Goal: Task Accomplishment & Management: Manage account settings

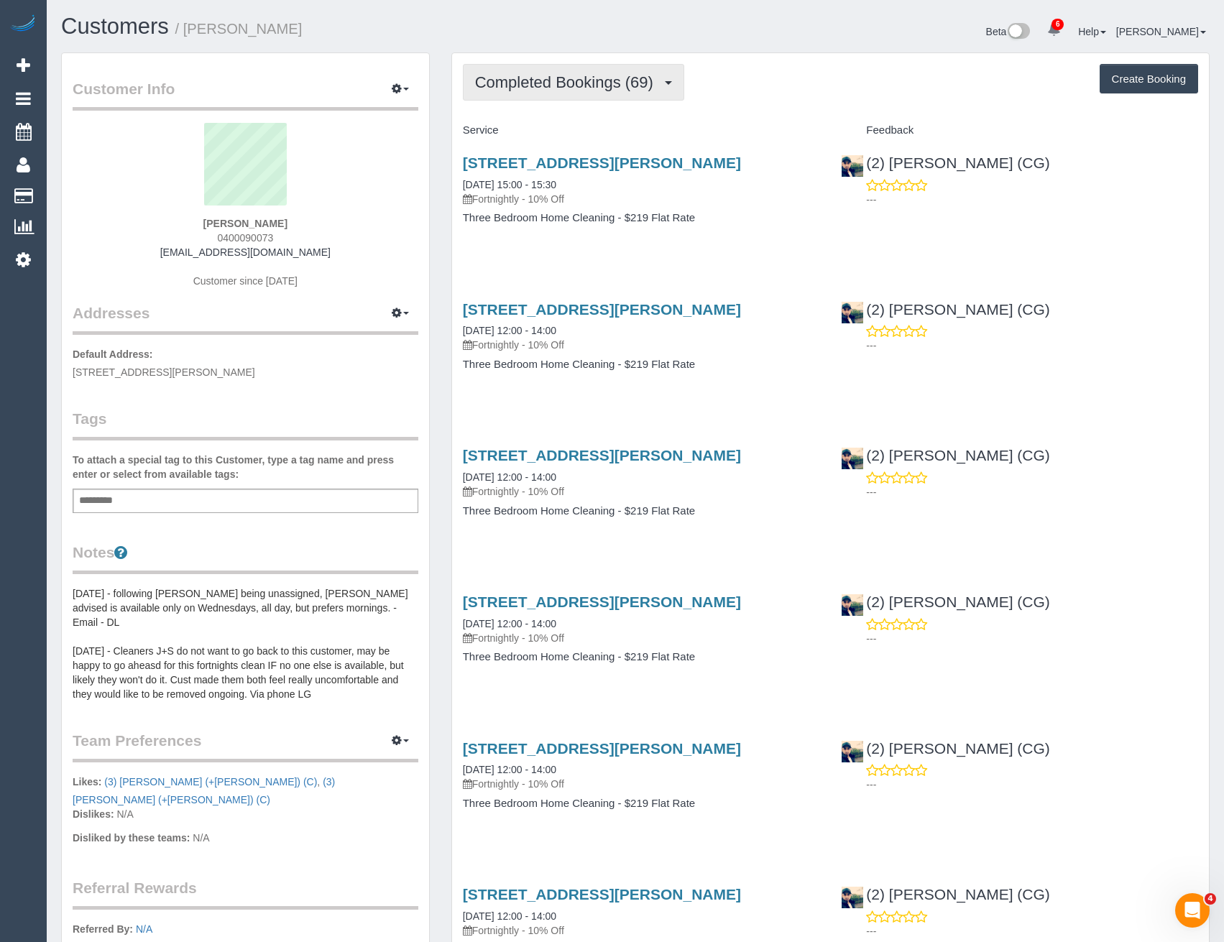
click at [596, 92] on button "Completed Bookings (69)" at bounding box center [573, 82] width 221 height 37
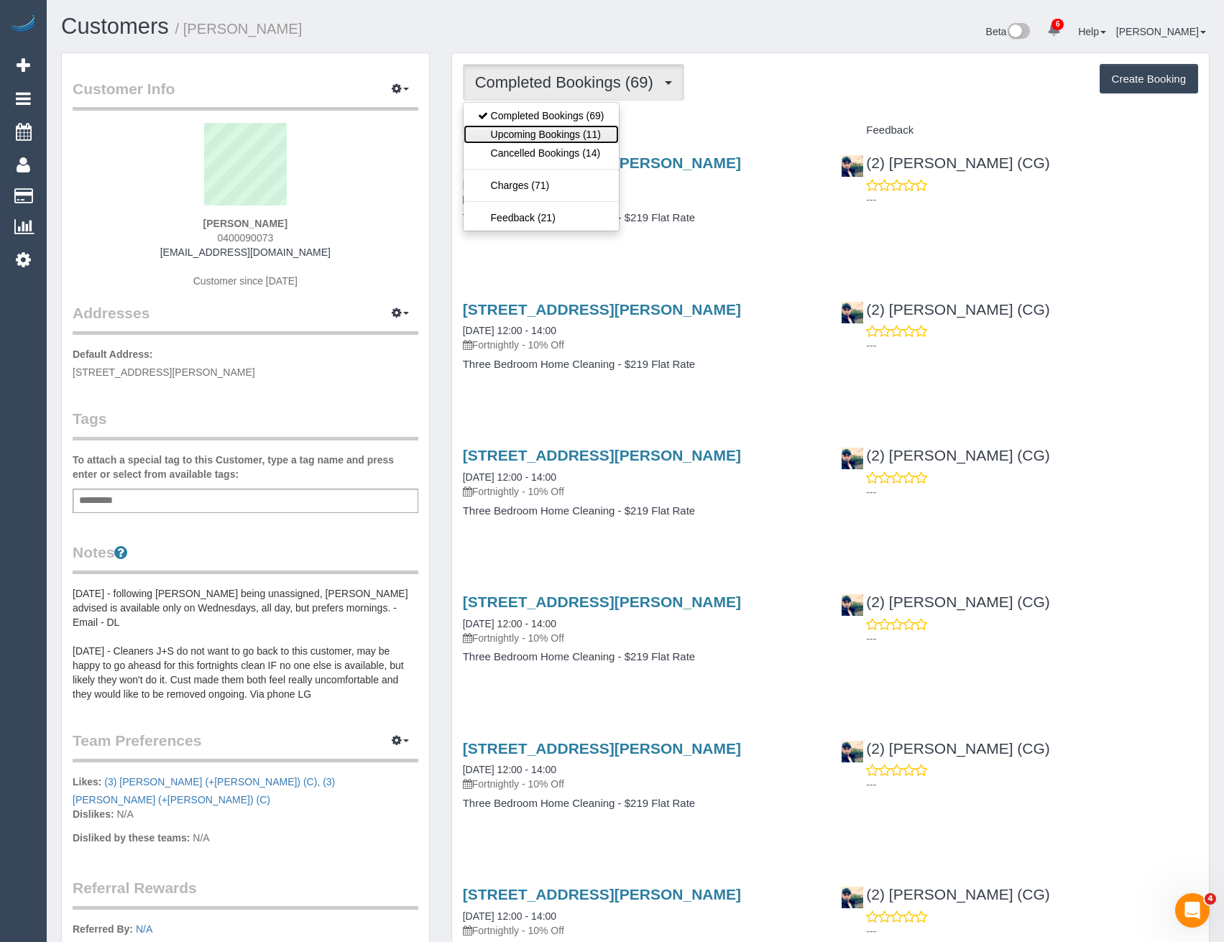
click at [583, 134] on link "Upcoming Bookings (11)" at bounding box center [540, 134] width 155 height 19
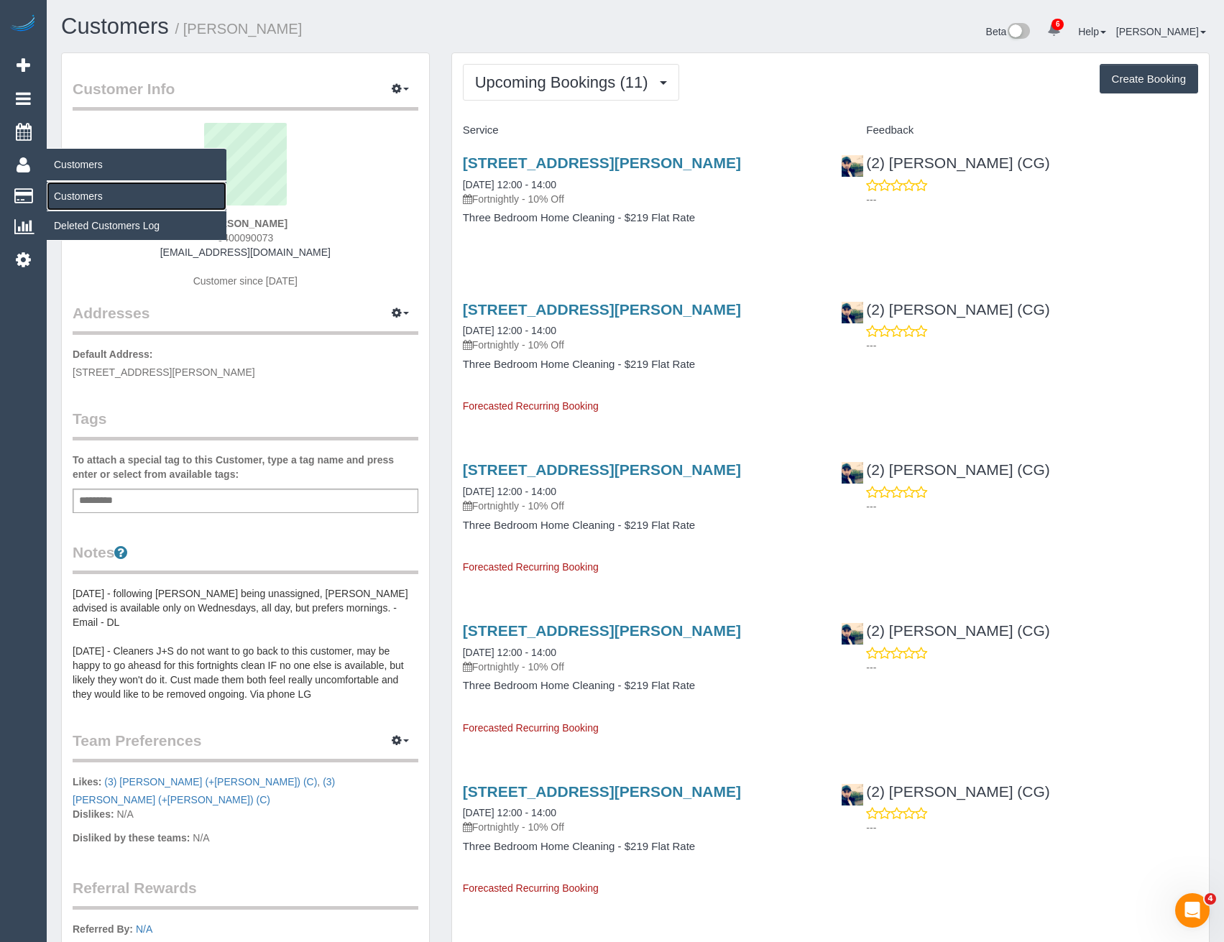
click at [73, 195] on link "Customers" at bounding box center [137, 196] width 180 height 29
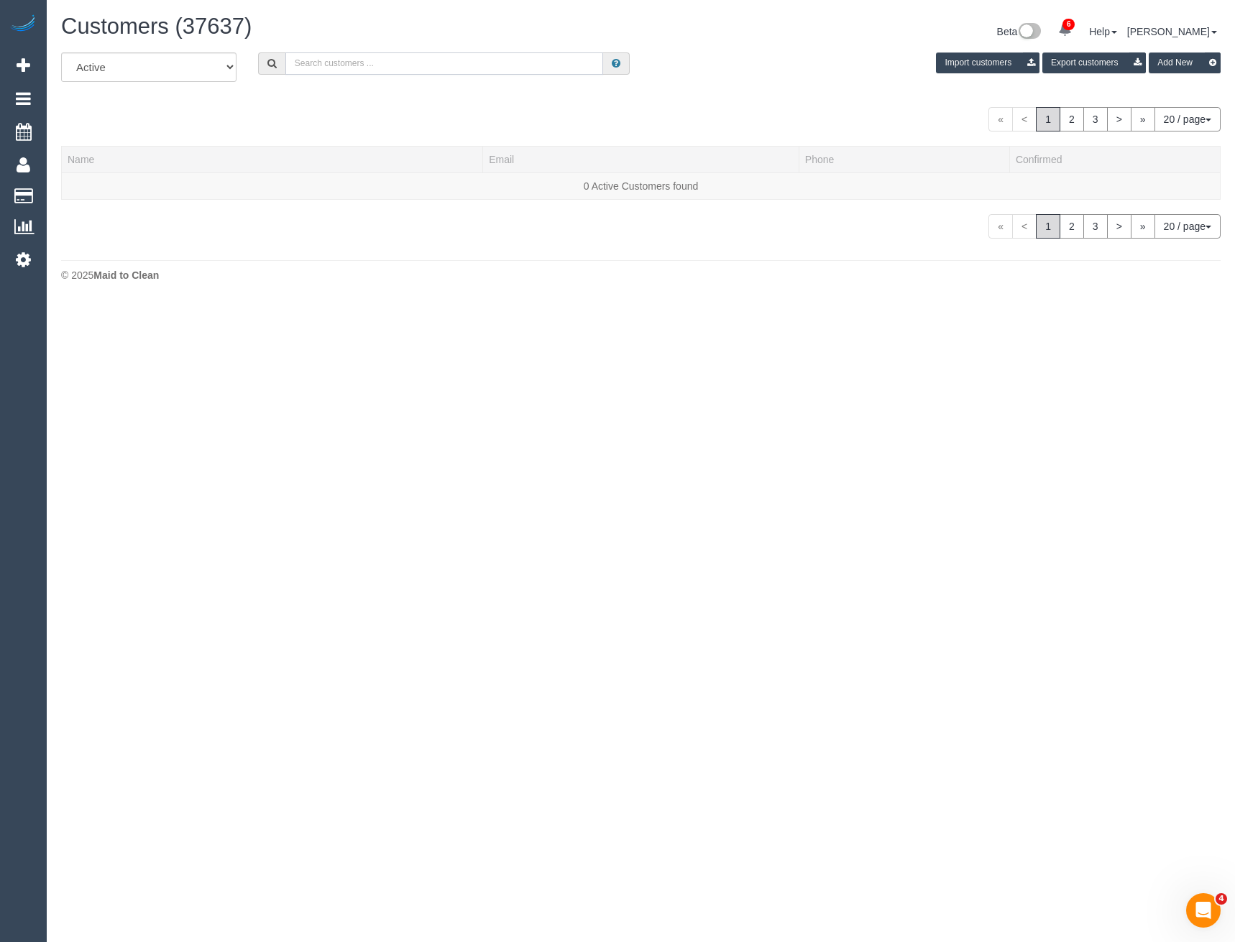
drag, startPoint x: 303, startPoint y: 63, endPoint x: 272, endPoint y: 51, distance: 33.0
click at [303, 61] on input "text" at bounding box center [444, 63] width 318 height 22
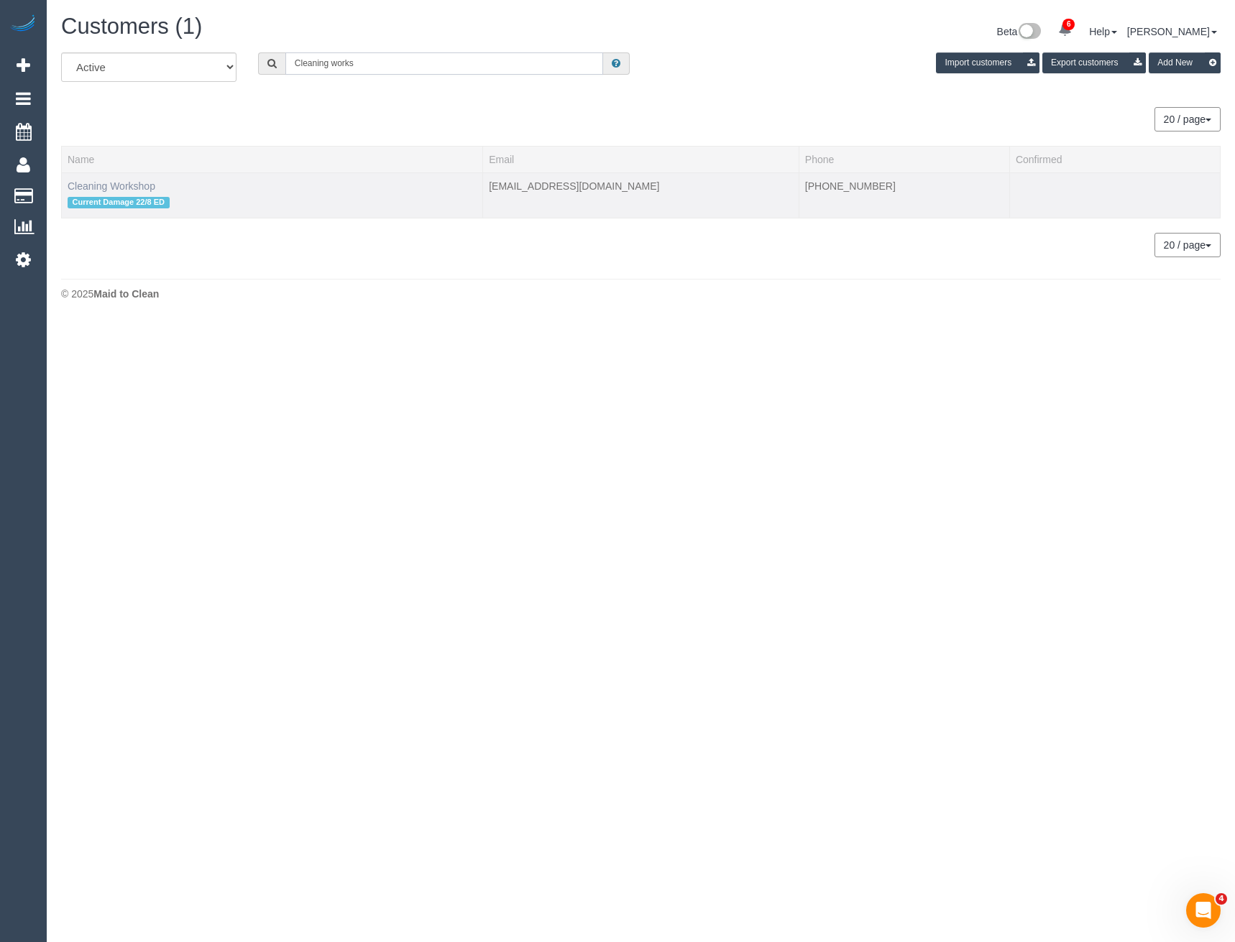
type input "Cleaning works"
click at [116, 186] on link "Cleaning Workshop" at bounding box center [112, 185] width 88 height 11
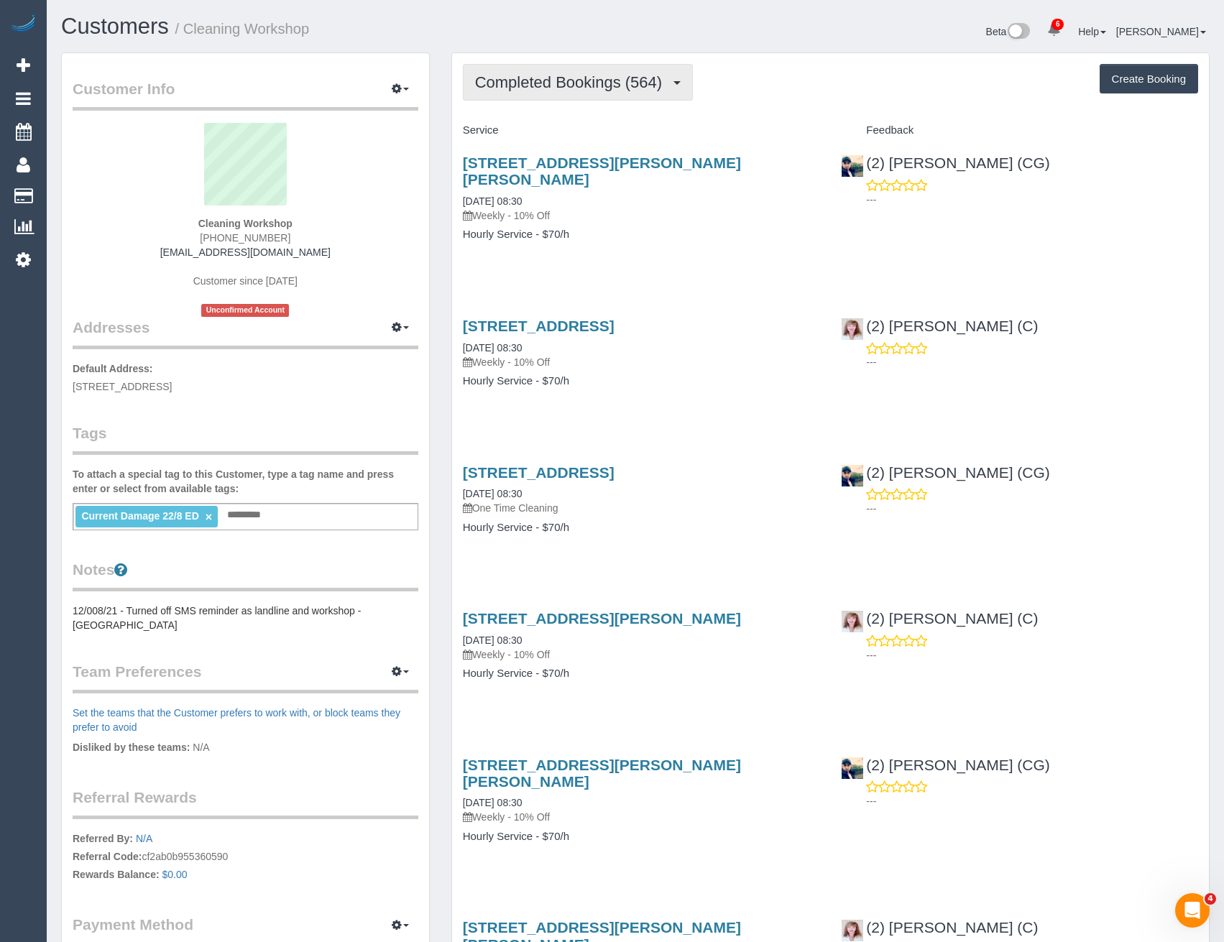
click at [614, 86] on span "Completed Bookings (564)" at bounding box center [572, 82] width 194 height 18
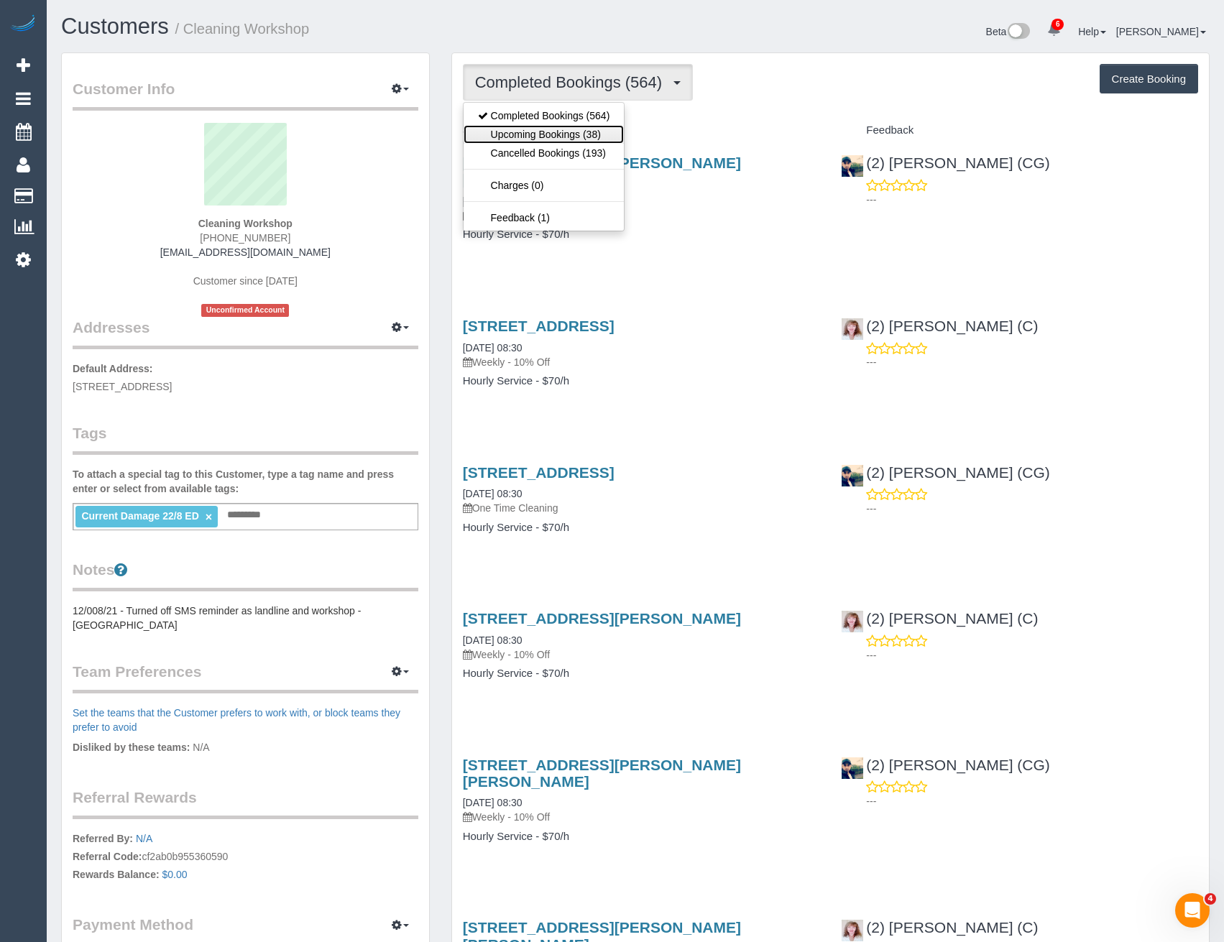
click at [586, 132] on link "Upcoming Bookings (38)" at bounding box center [543, 134] width 161 height 19
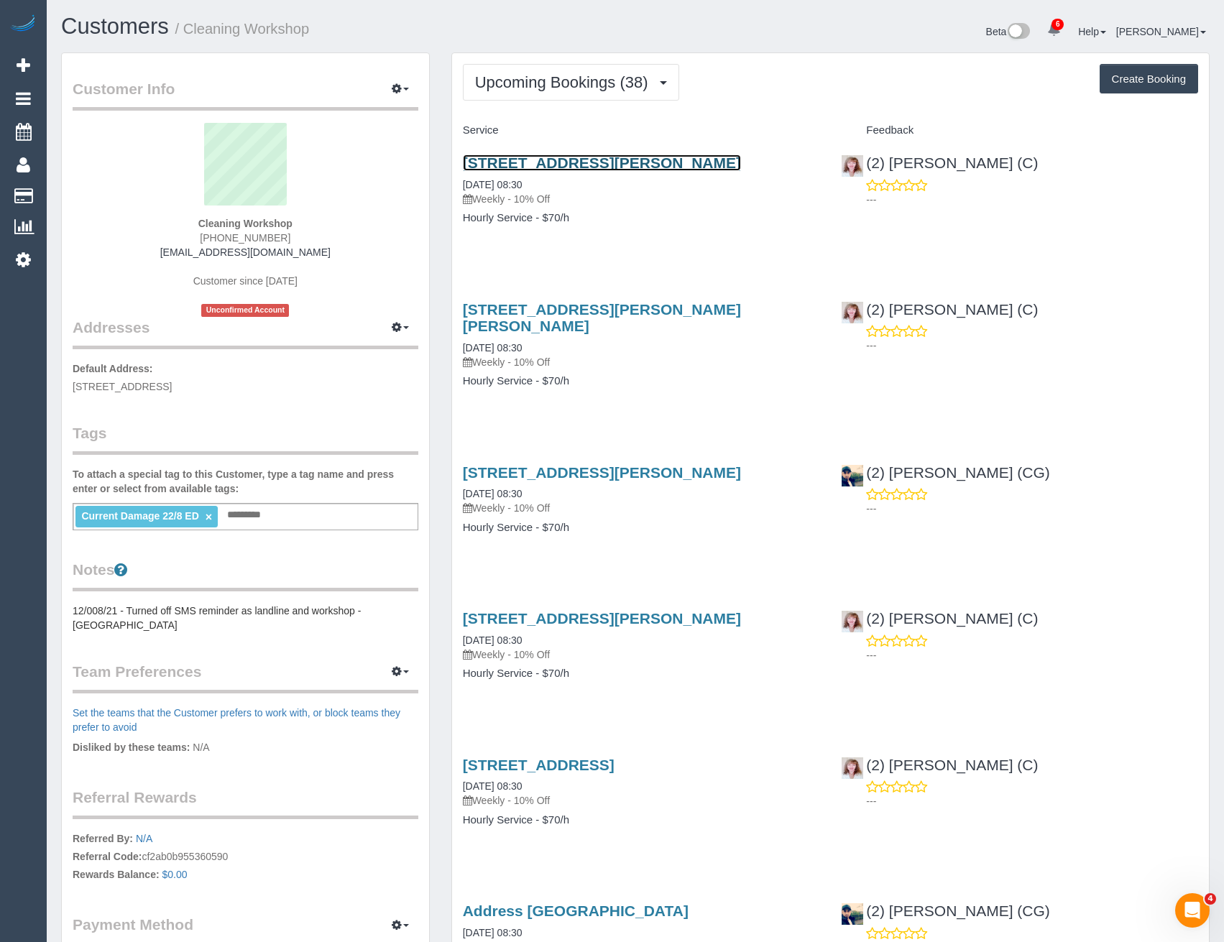
click at [618, 160] on link "9 Henderson St, Laverton, VIC 3028" at bounding box center [602, 162] width 278 height 17
click at [532, 85] on span "Upcoming Bookings (38)" at bounding box center [565, 82] width 180 height 18
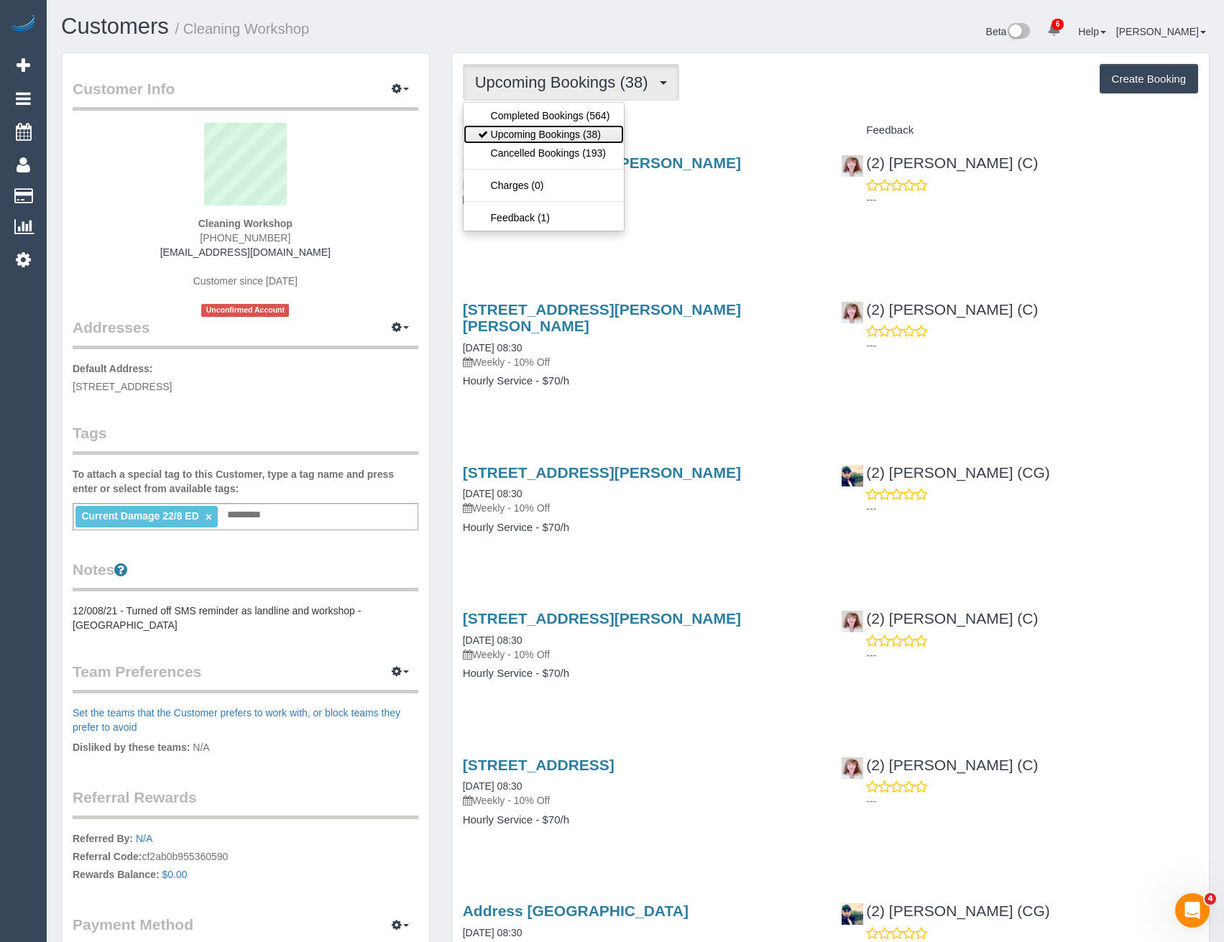
click at [514, 137] on link "Upcoming Bookings (38)" at bounding box center [543, 134] width 161 height 19
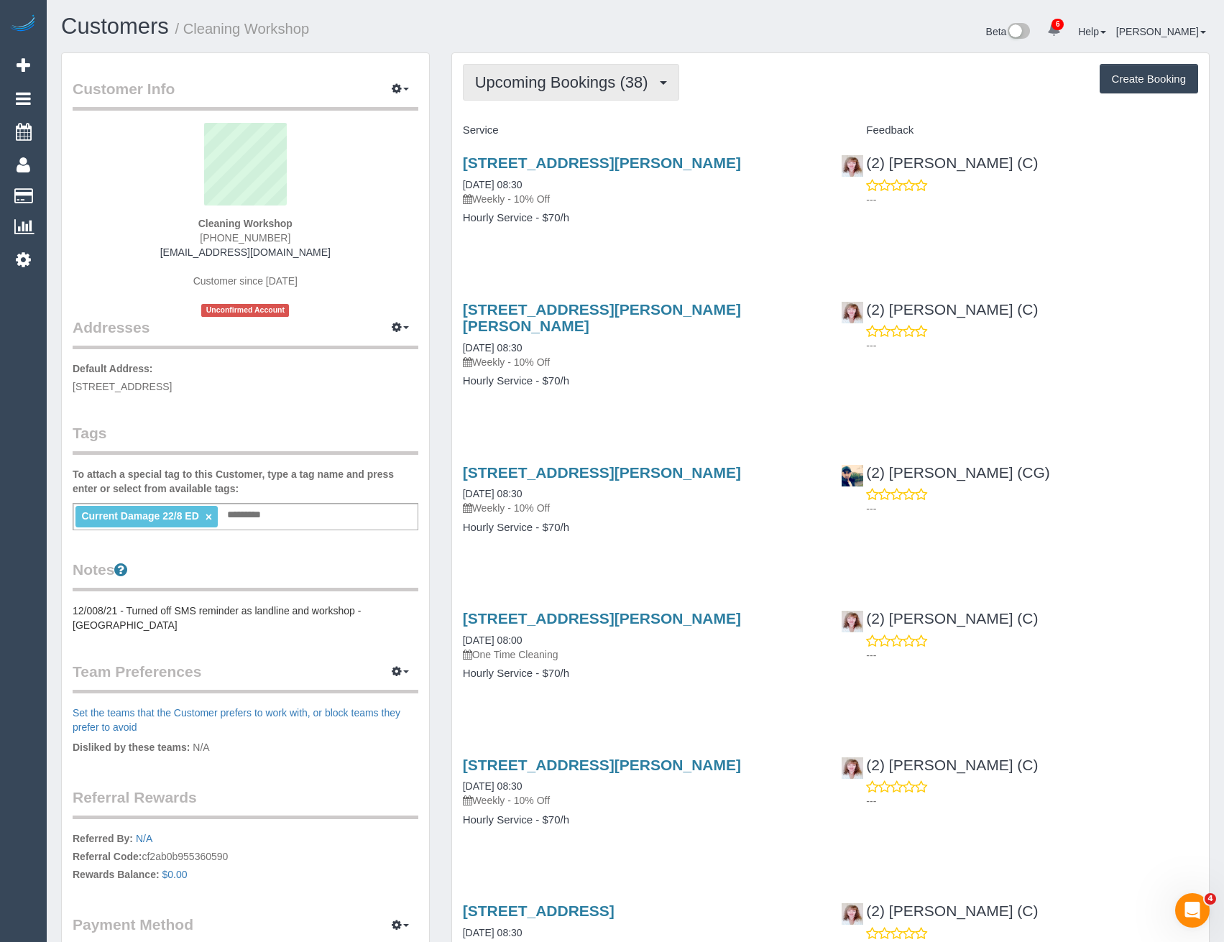
click at [547, 86] on span "Upcoming Bookings (38)" at bounding box center [565, 82] width 180 height 18
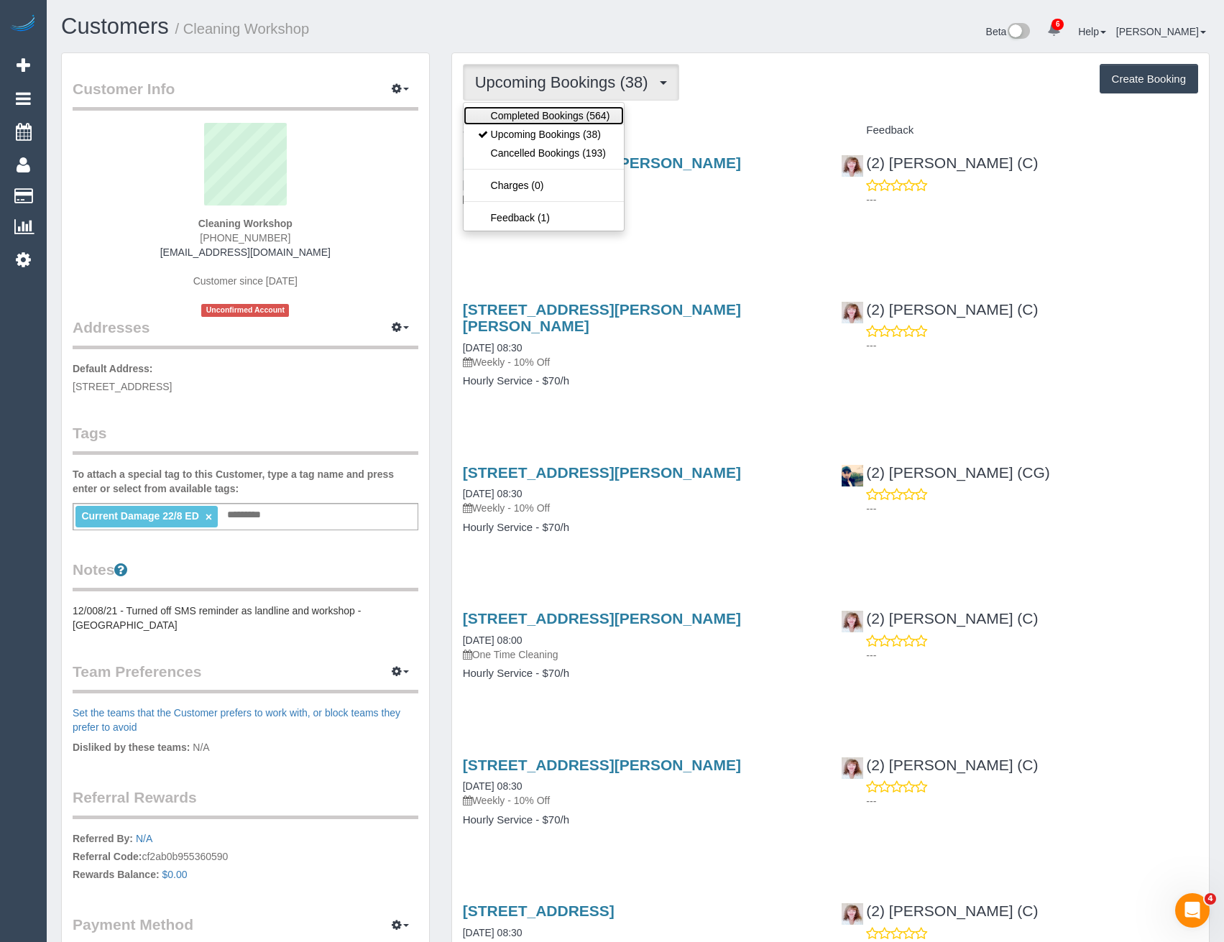
click at [549, 115] on link "Completed Bookings (564)" at bounding box center [543, 115] width 161 height 19
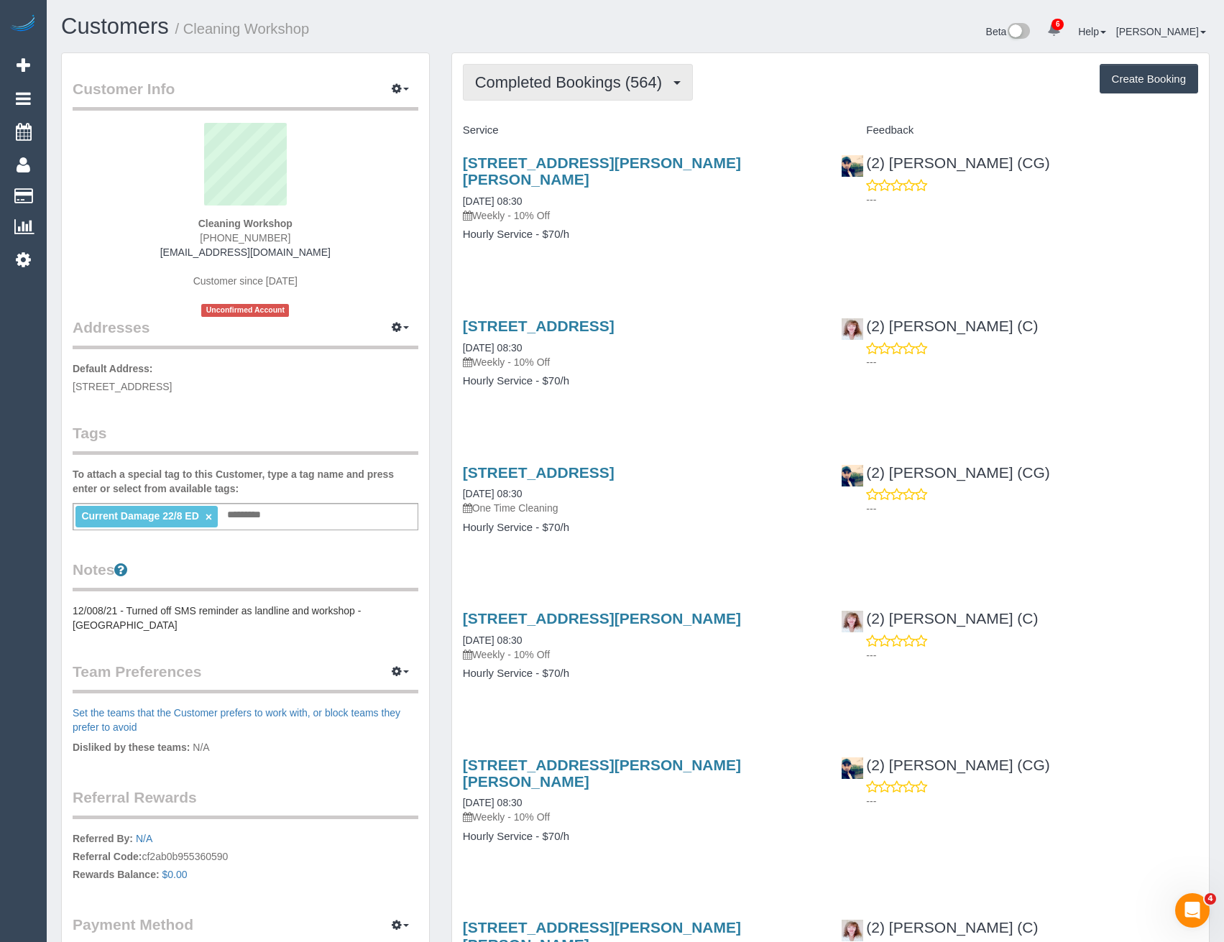
click at [577, 65] on button "Completed Bookings (564)" at bounding box center [578, 82] width 231 height 37
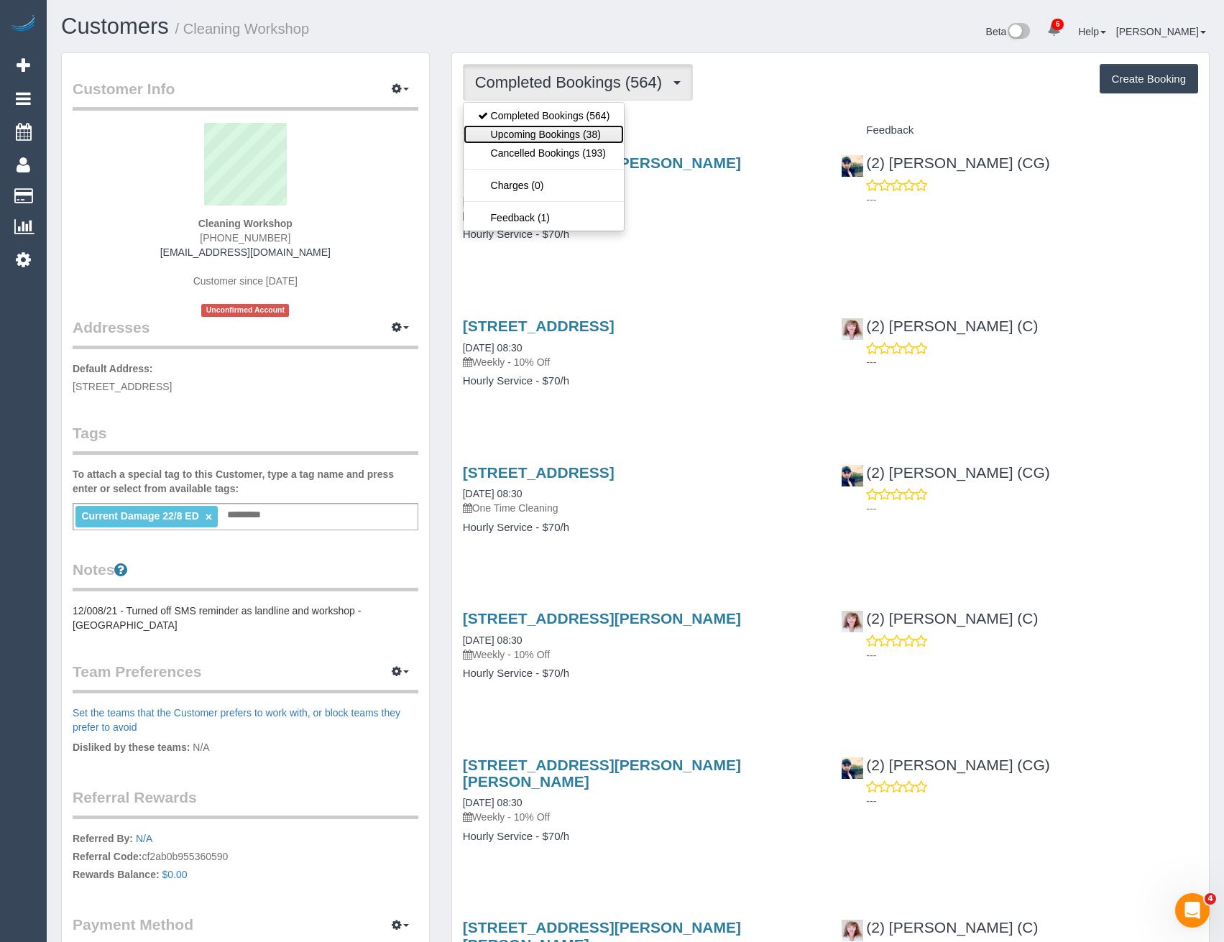
click at [556, 136] on link "Upcoming Bookings (38)" at bounding box center [543, 134] width 161 height 19
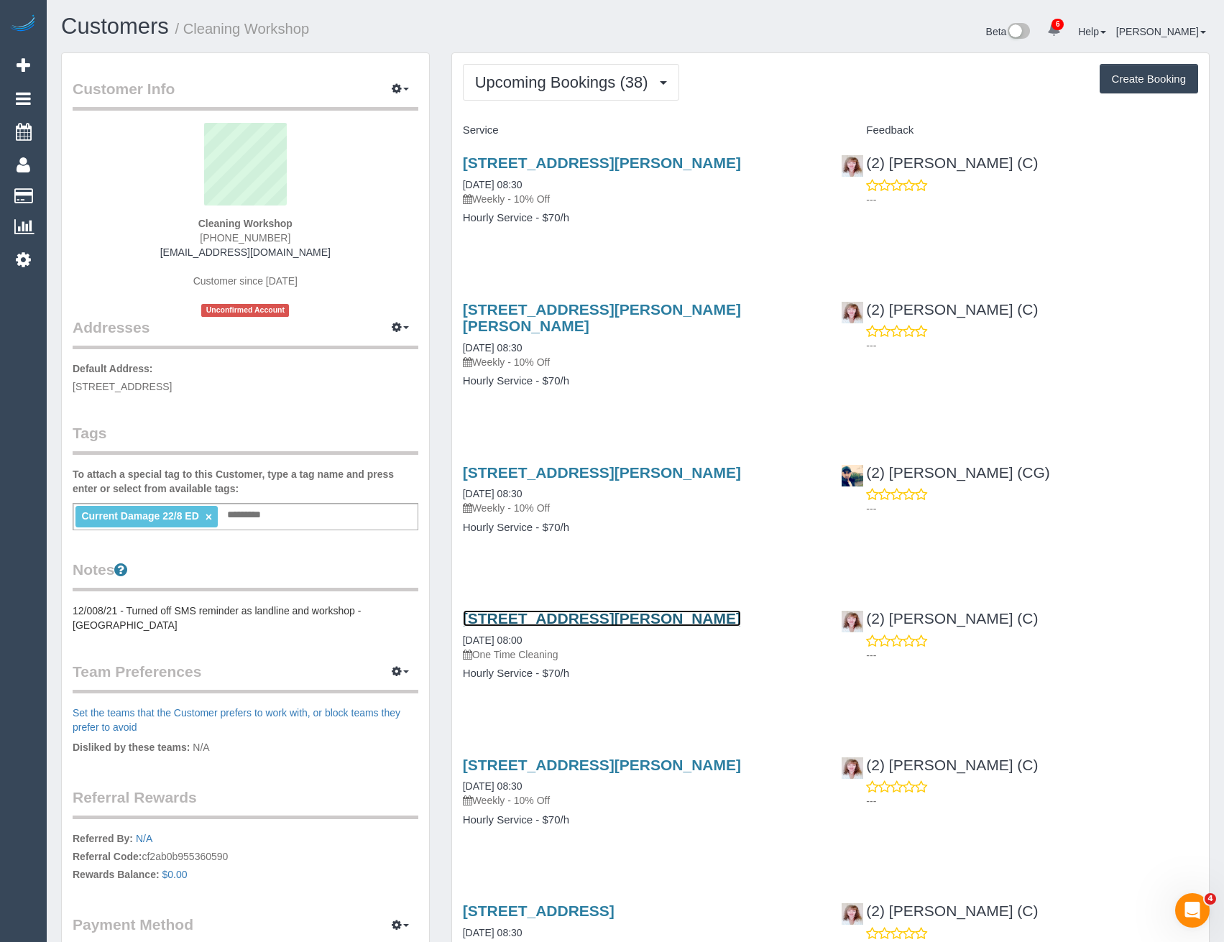
click at [645, 610] on link "9 Henderson St, Laverton, VIC 3028" at bounding box center [602, 618] width 278 height 17
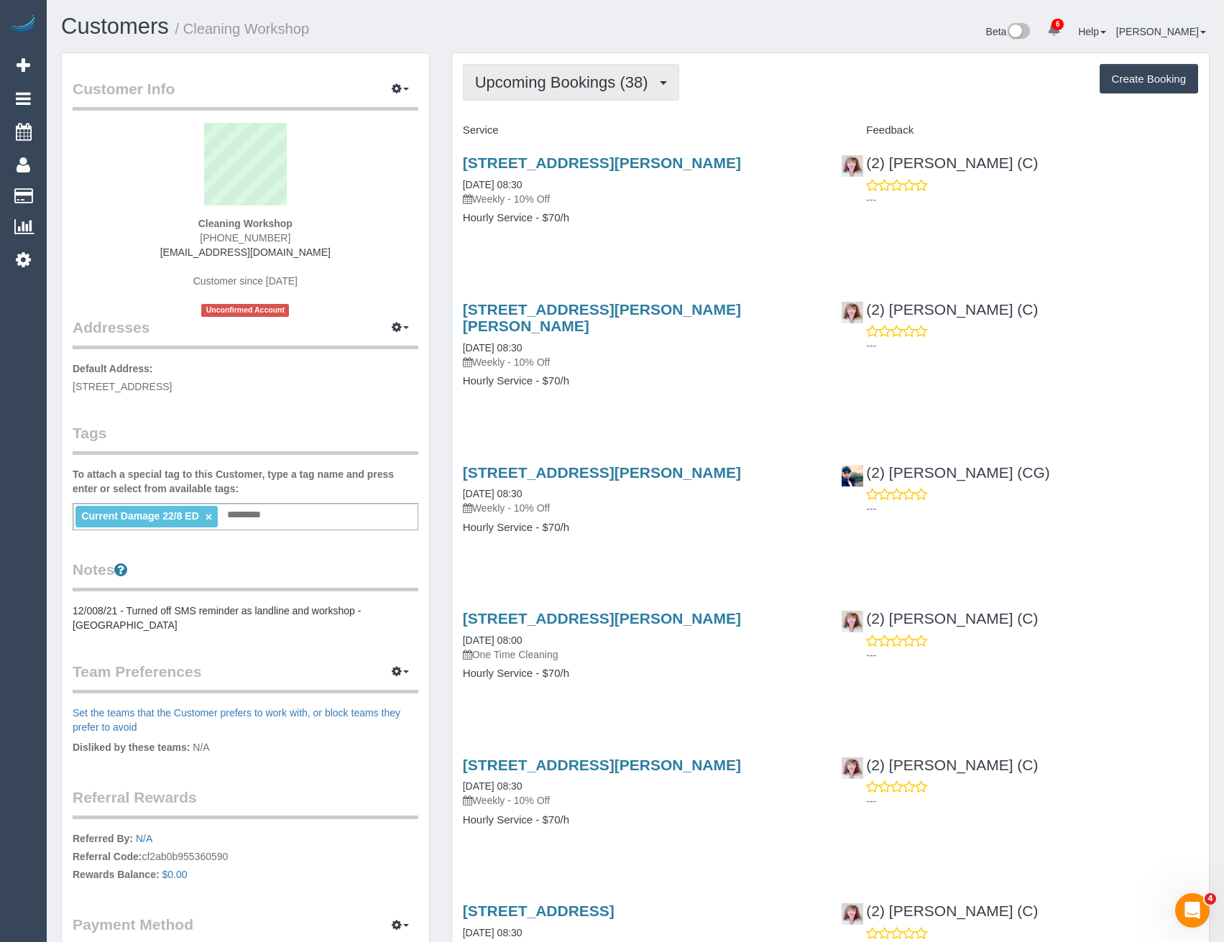
click at [606, 96] on button "Upcoming Bookings (38)" at bounding box center [571, 82] width 216 height 37
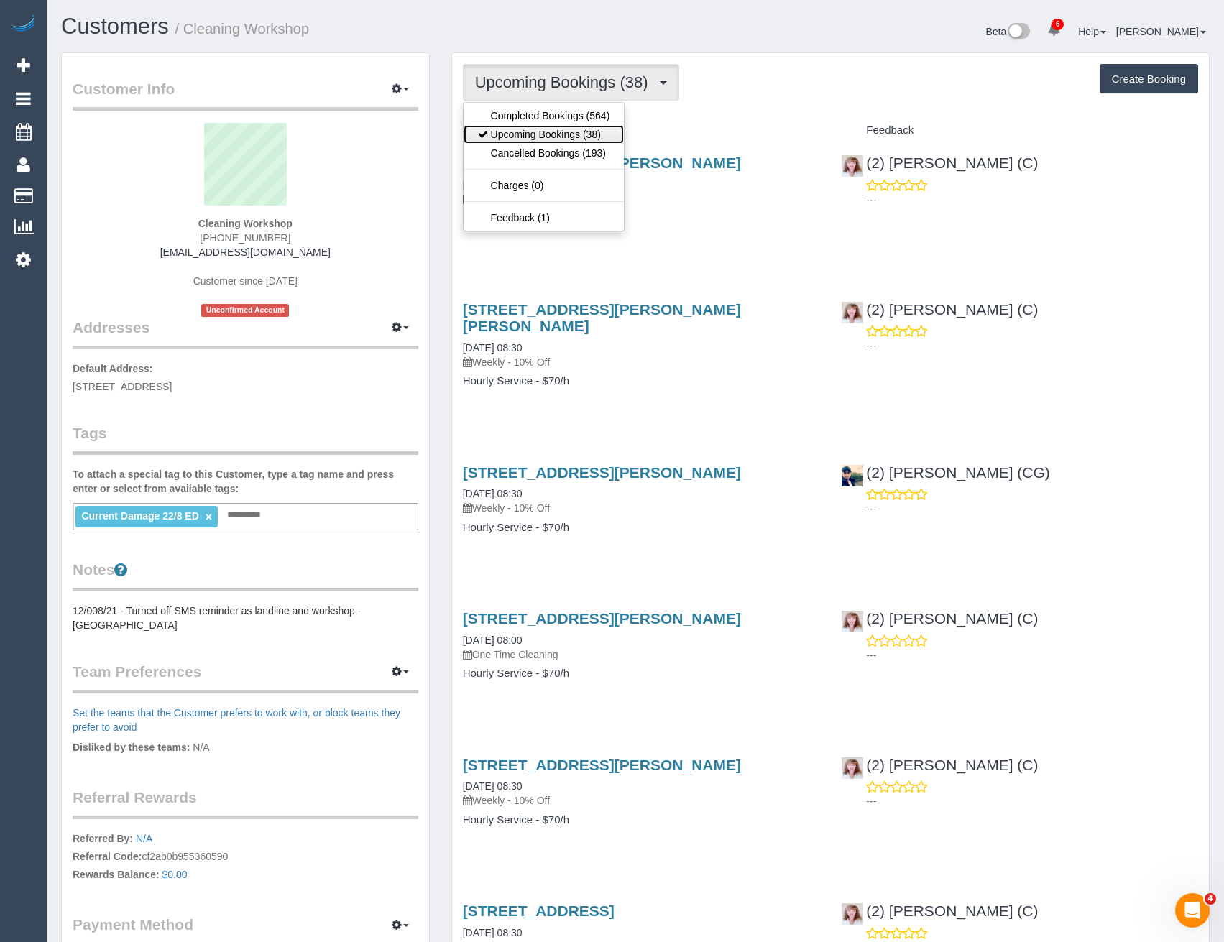
click at [568, 134] on link "Upcoming Bookings (38)" at bounding box center [543, 134] width 161 height 19
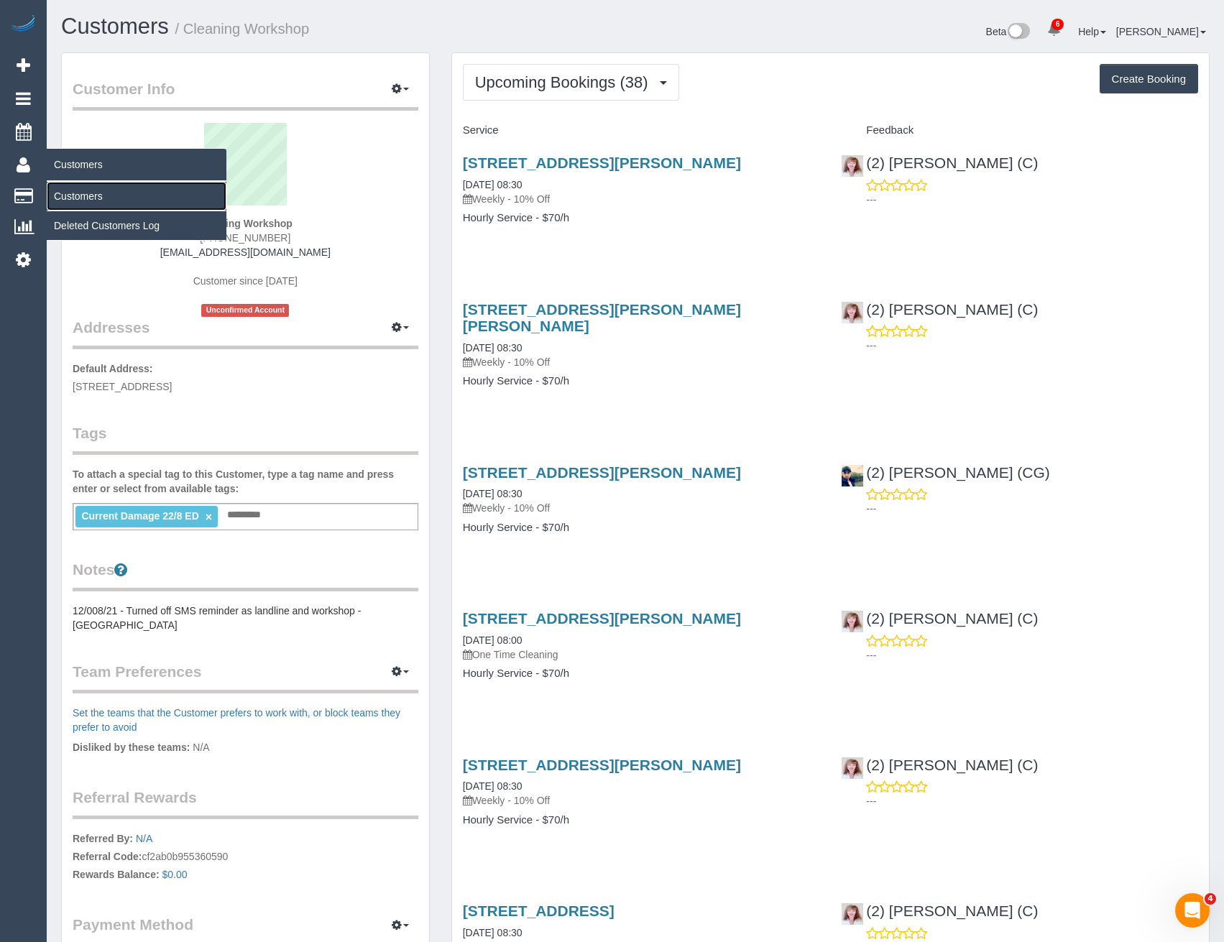
click at [87, 190] on link "Customers" at bounding box center [137, 196] width 180 height 29
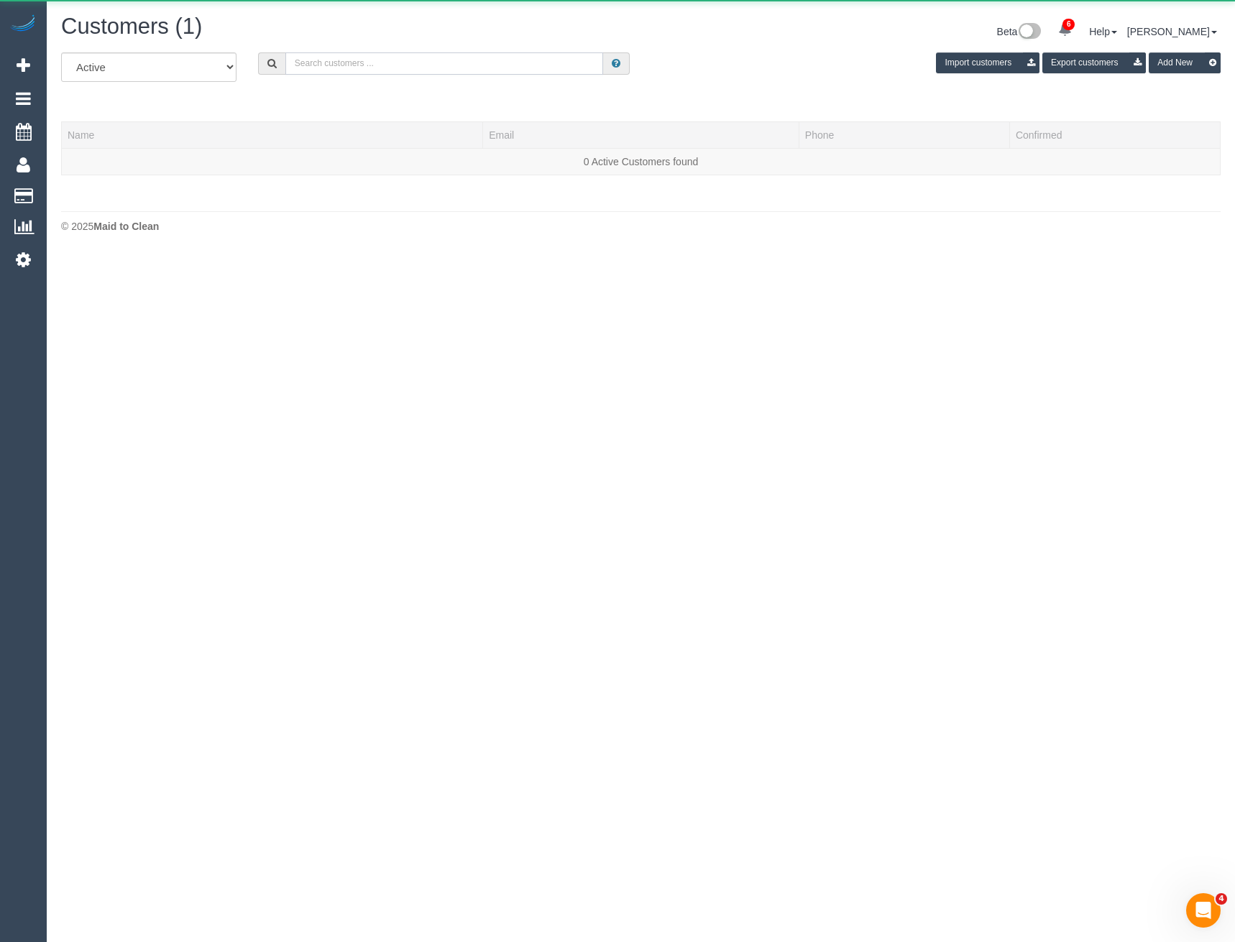
click at [416, 63] on input "text" at bounding box center [444, 63] width 318 height 22
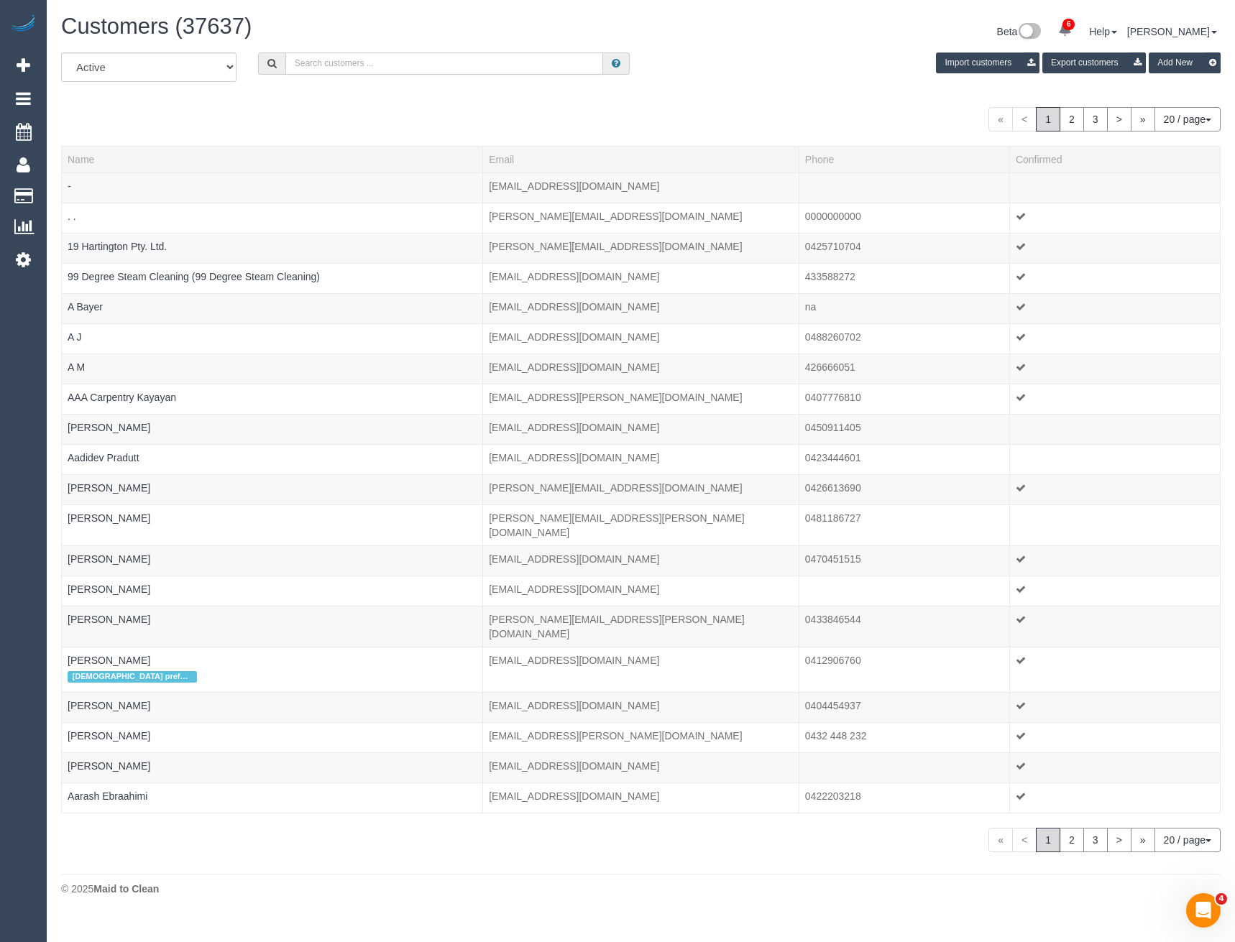
paste input "ashteyzx@gmail.com"
click at [397, 67] on input "ashteyzx@gmail.com" at bounding box center [444, 63] width 318 height 22
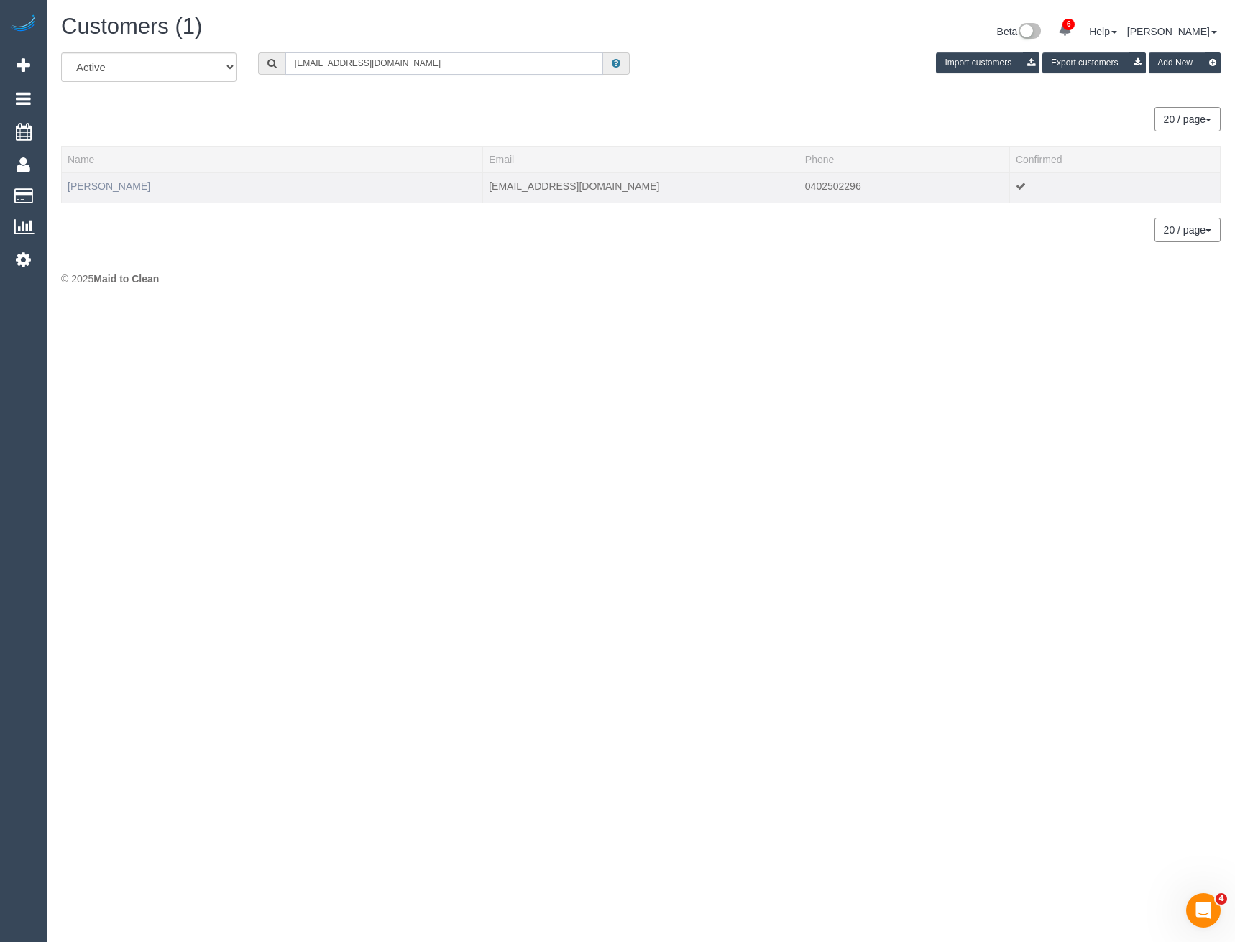
type input "ashteyzx@gmail.com"
click at [80, 184] on link "Ashley Liew" at bounding box center [109, 185] width 83 height 11
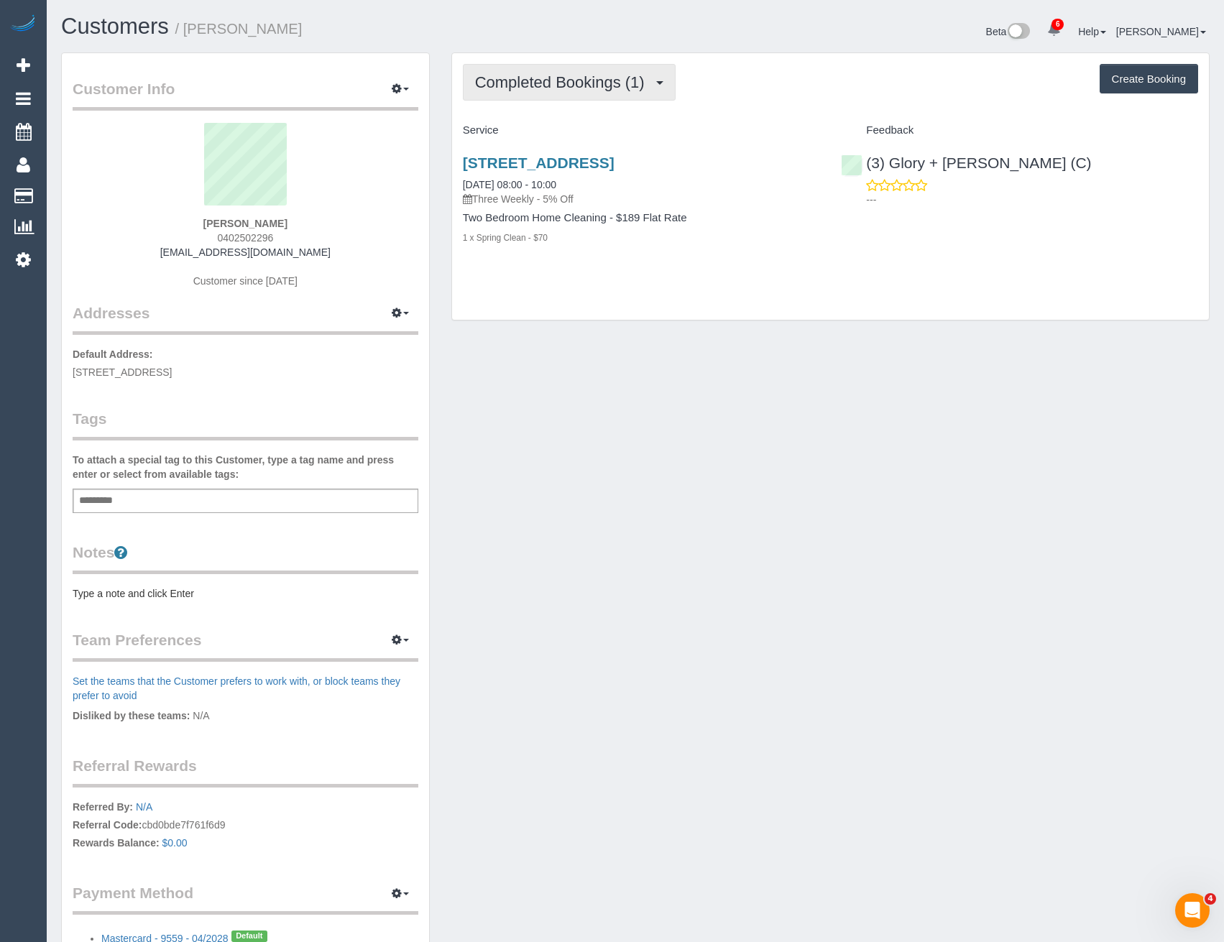
click at [607, 86] on span "Completed Bookings (1)" at bounding box center [563, 82] width 177 height 18
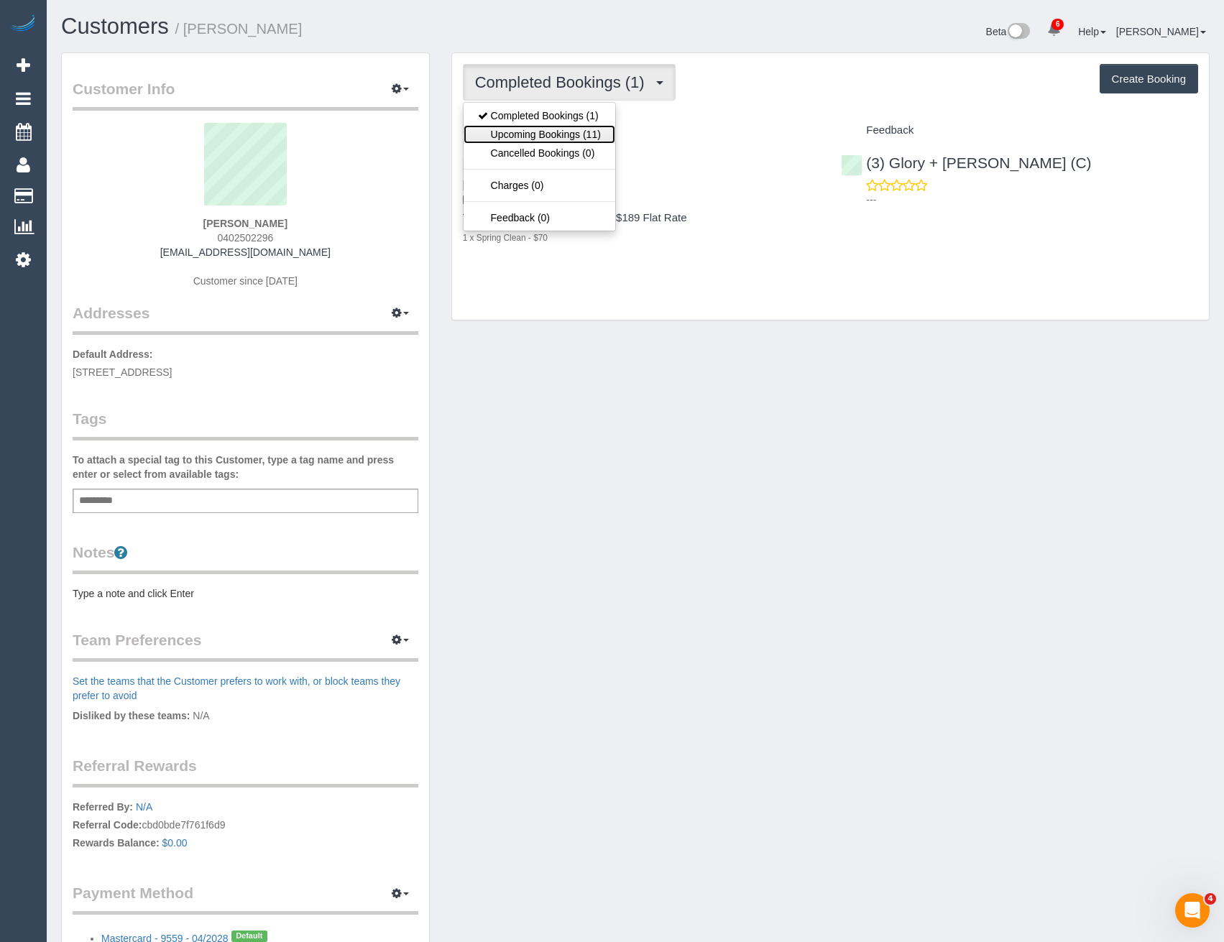
click at [572, 134] on link "Upcoming Bookings (11)" at bounding box center [539, 134] width 152 height 19
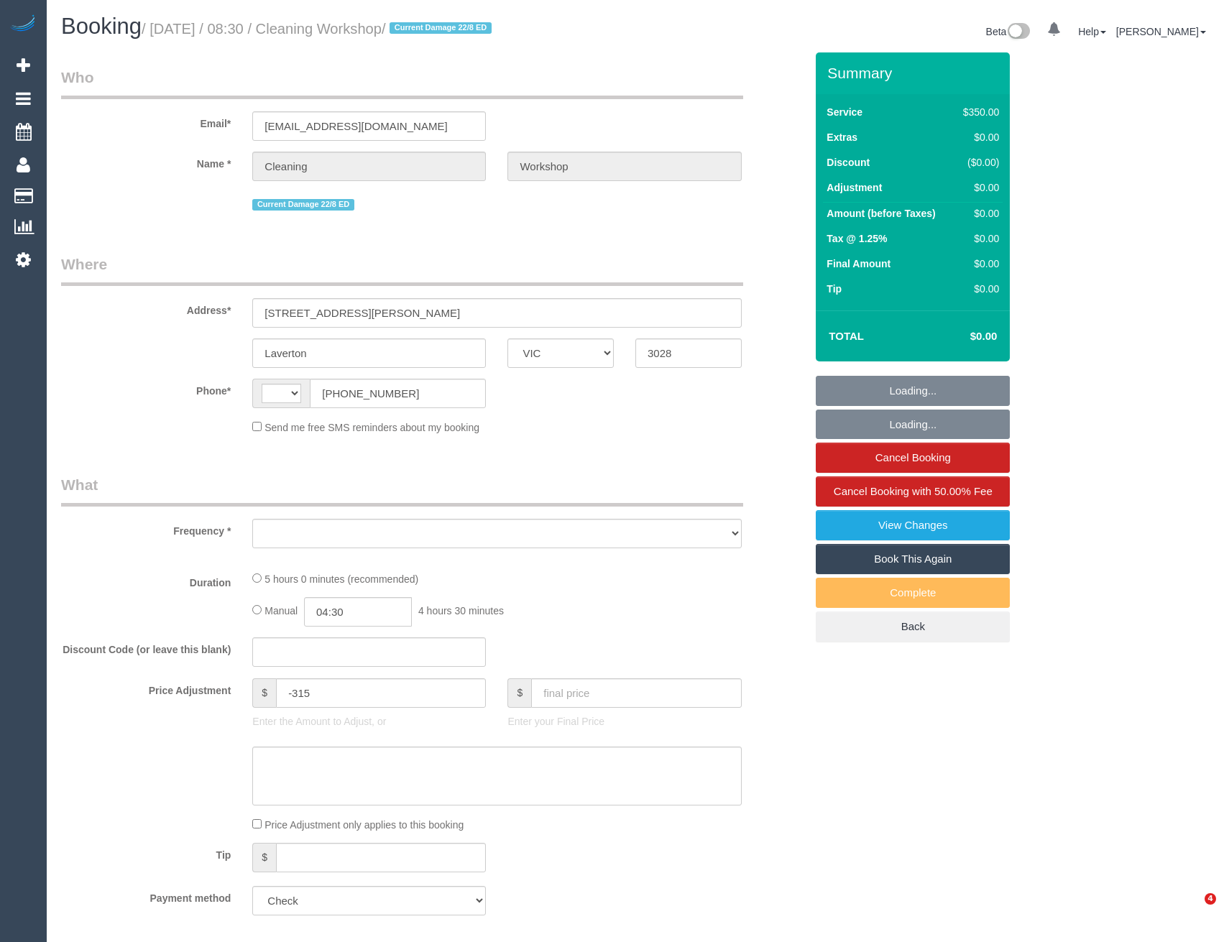
select select "VIC"
select select "string:AU"
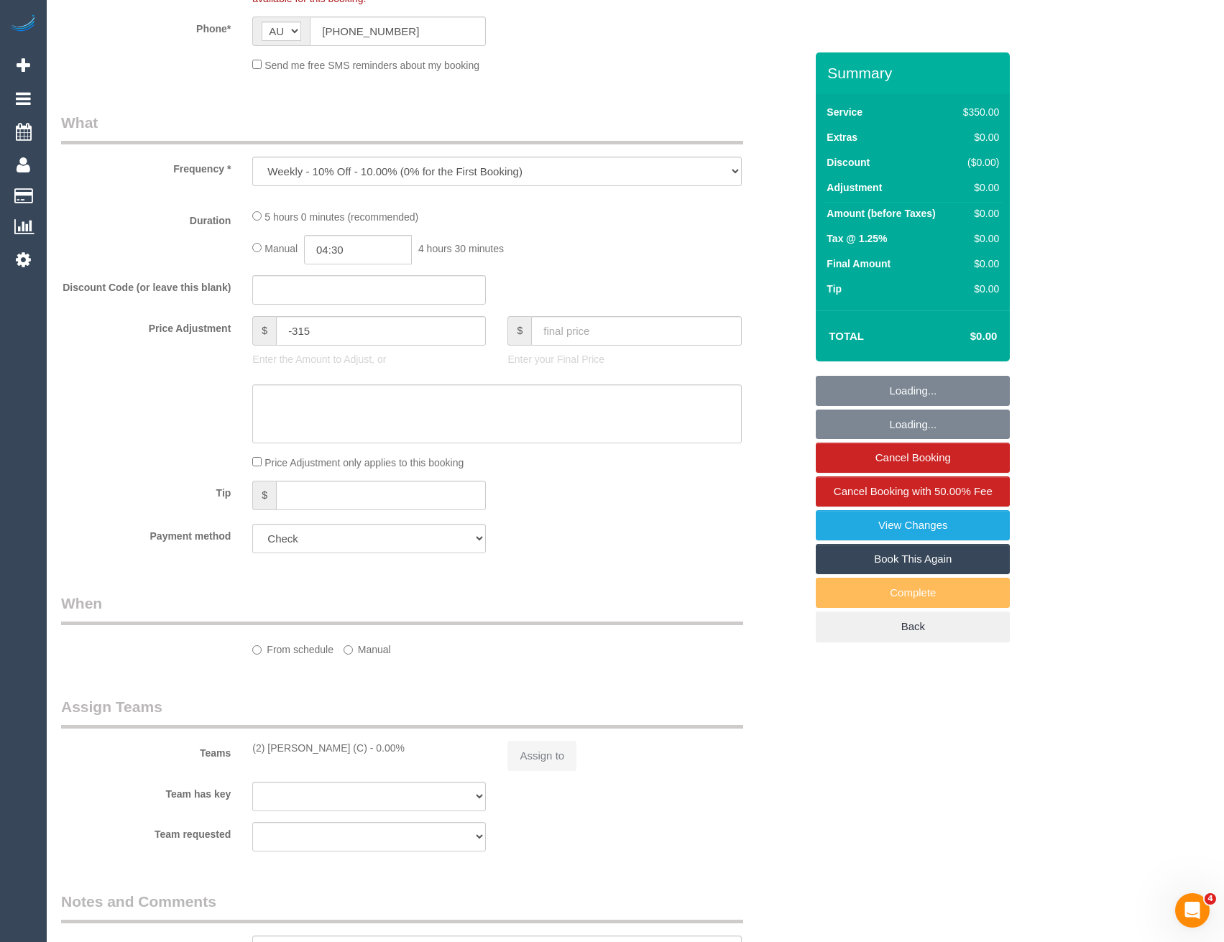
select select "object:586"
select select "300"
select select "number:28"
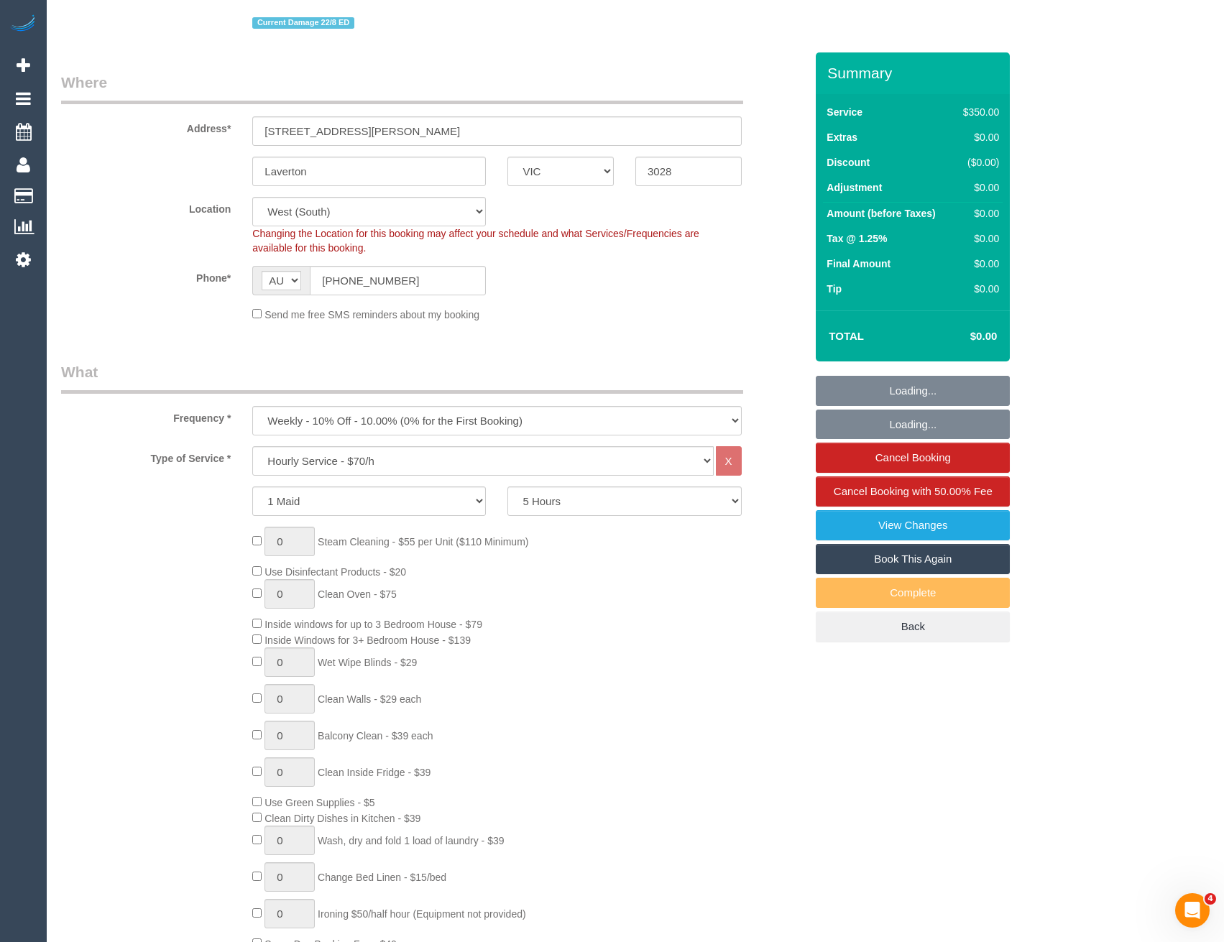
scroll to position [72, 0]
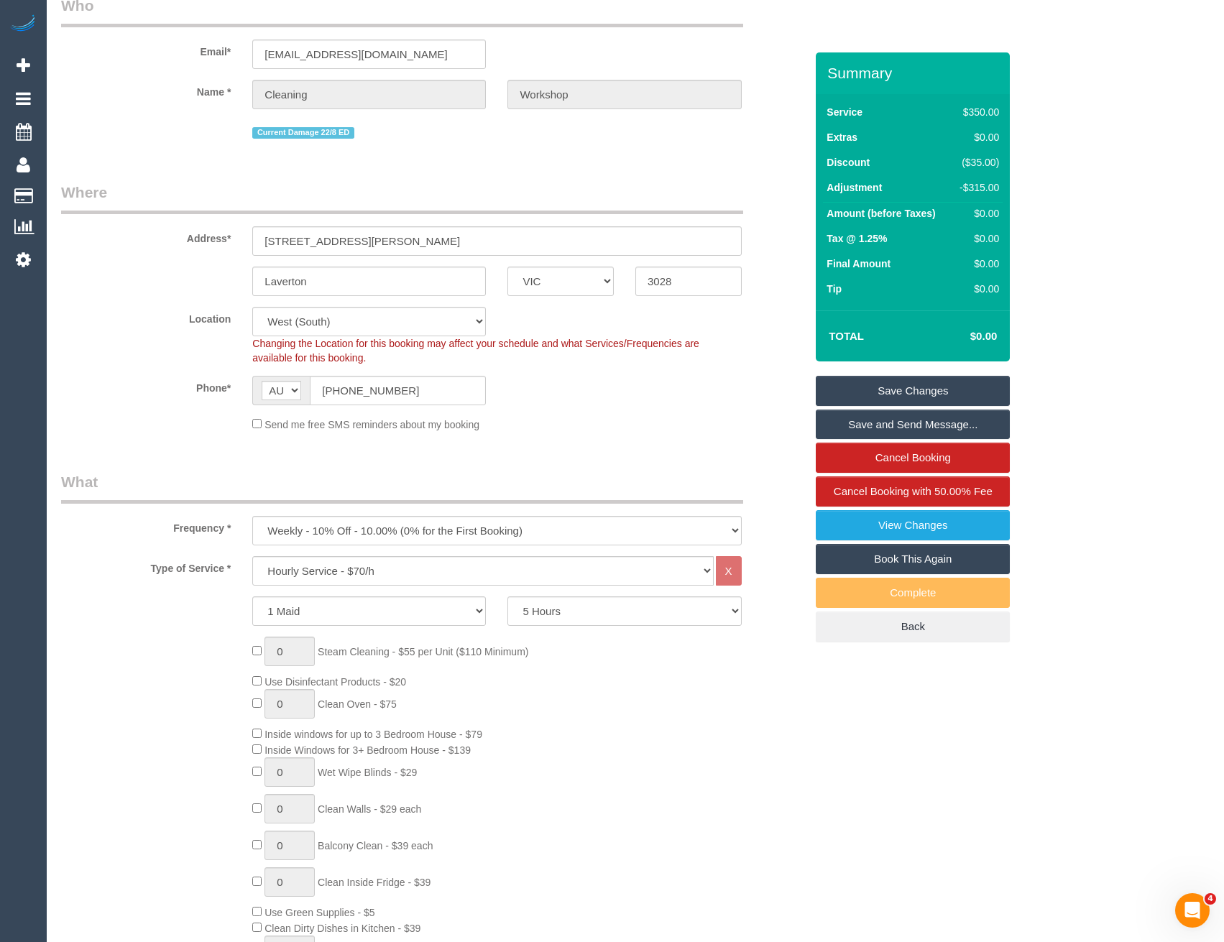
click at [949, 558] on link "Book This Again" at bounding box center [913, 559] width 194 height 30
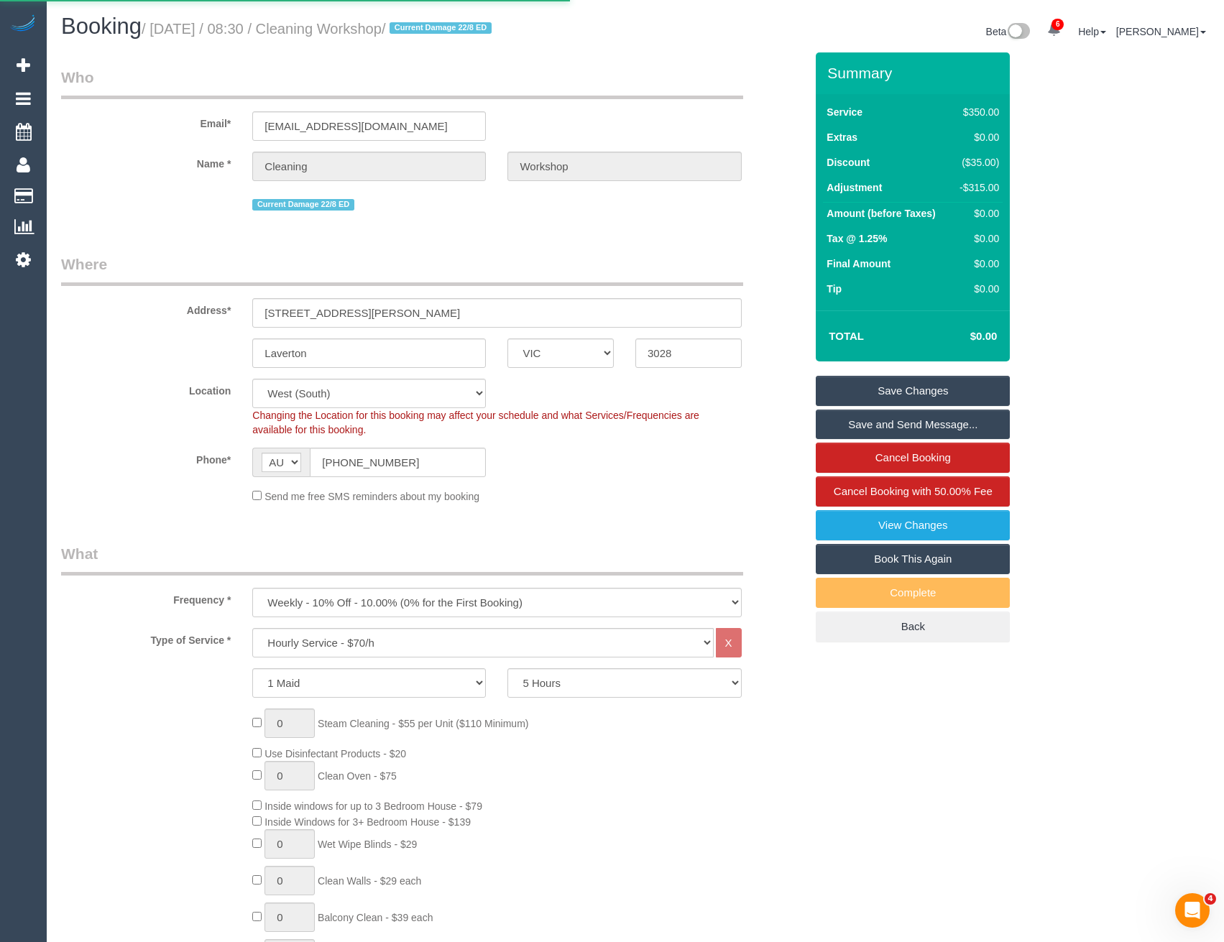
select select "VIC"
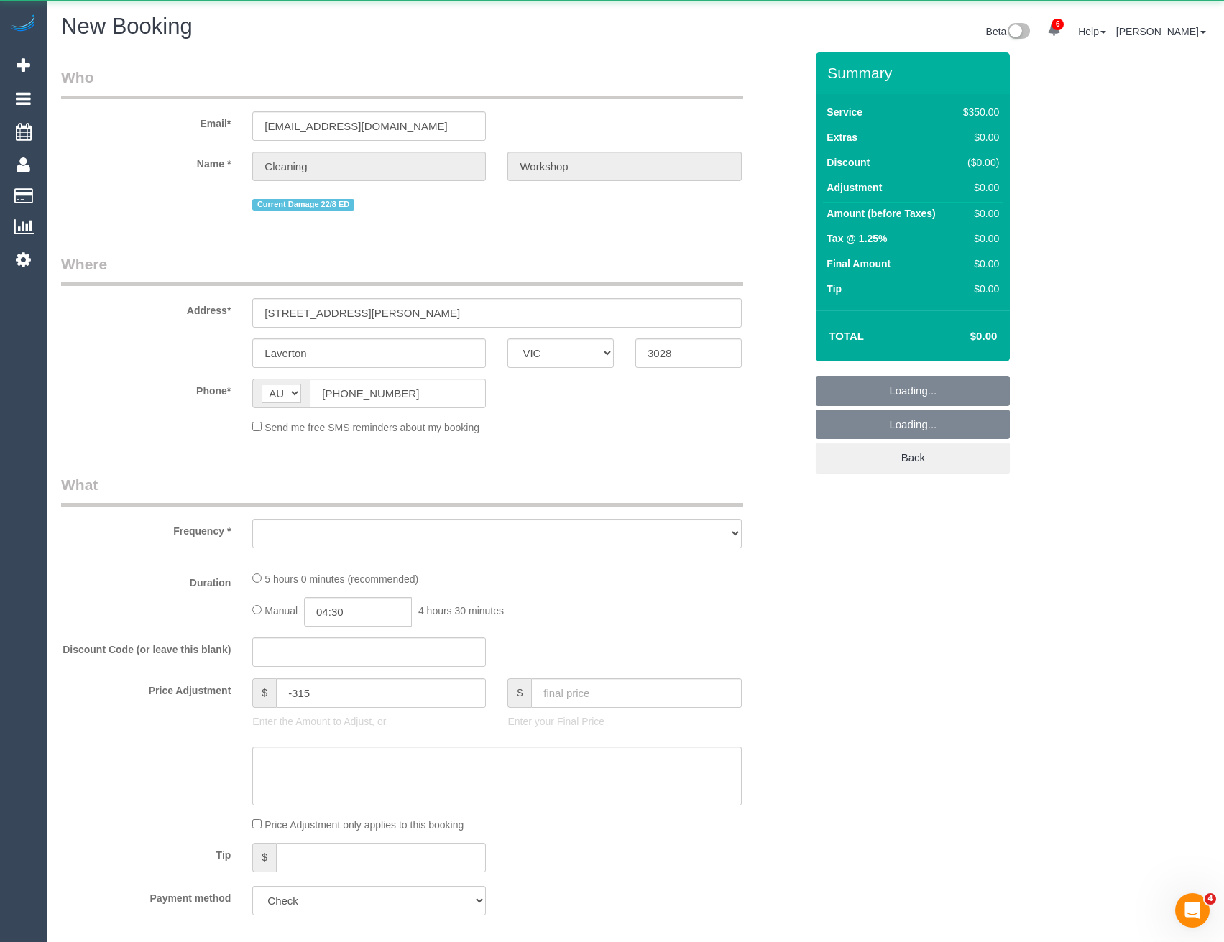
select select "string:stripe"
select select "object:2129"
select select "number:28"
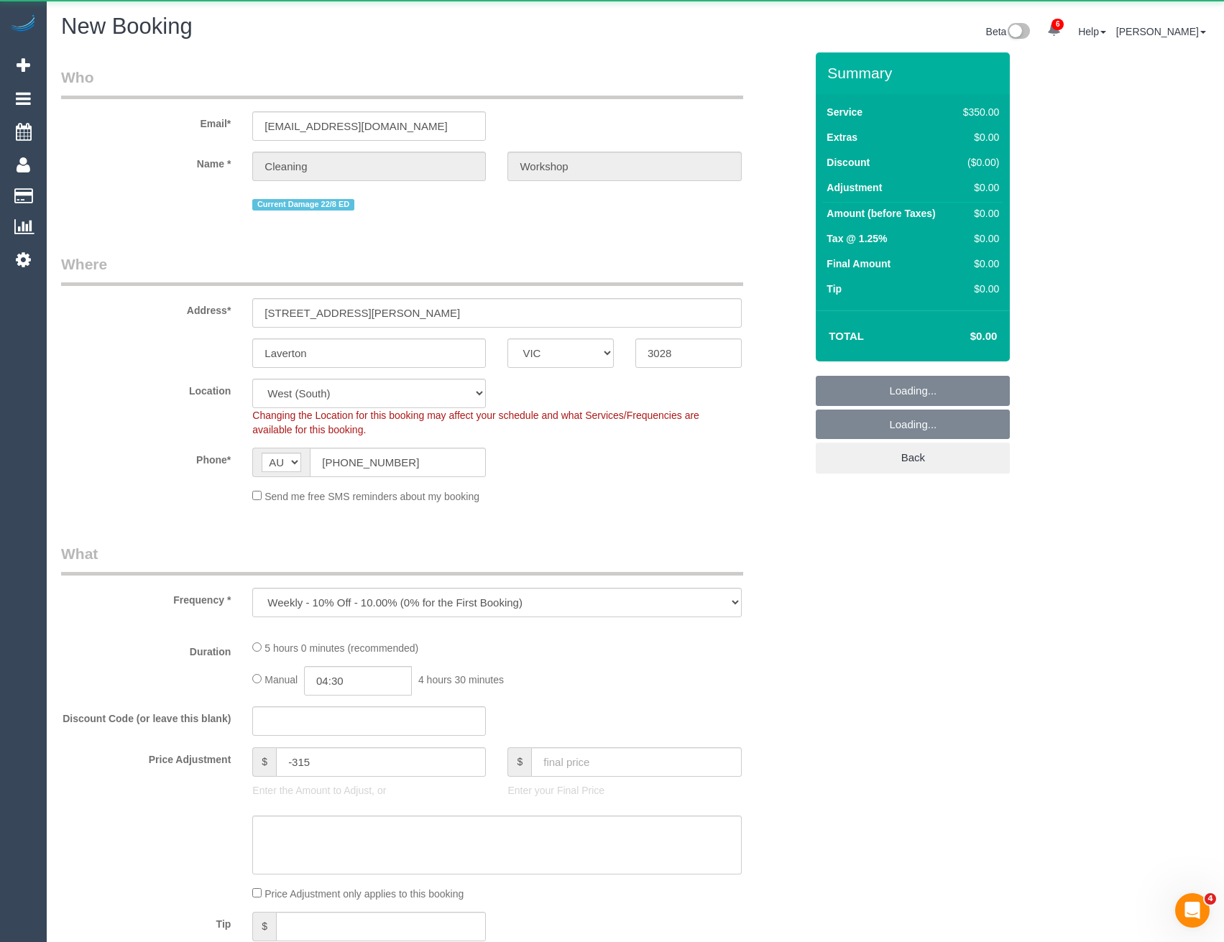
select select "300"
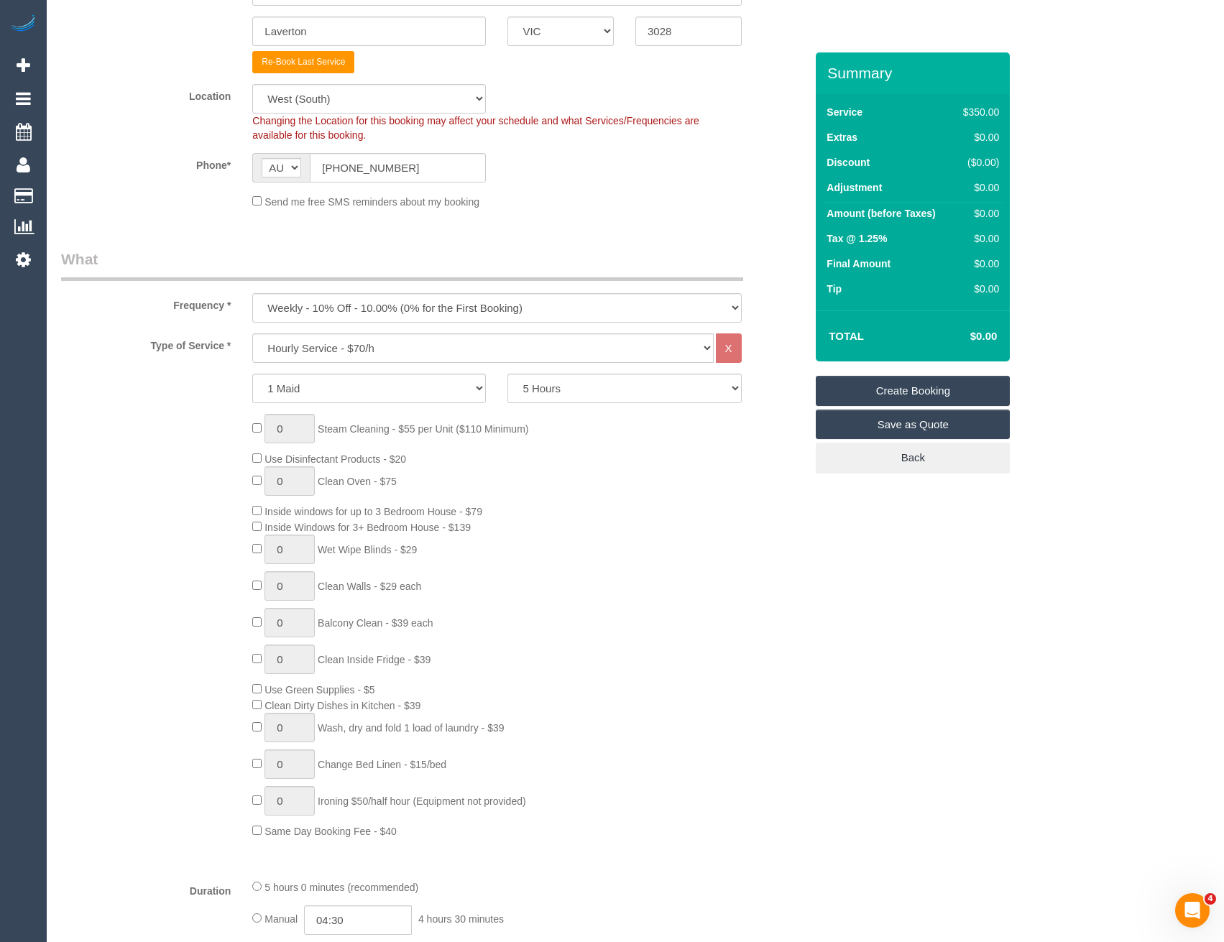
scroll to position [431, 0]
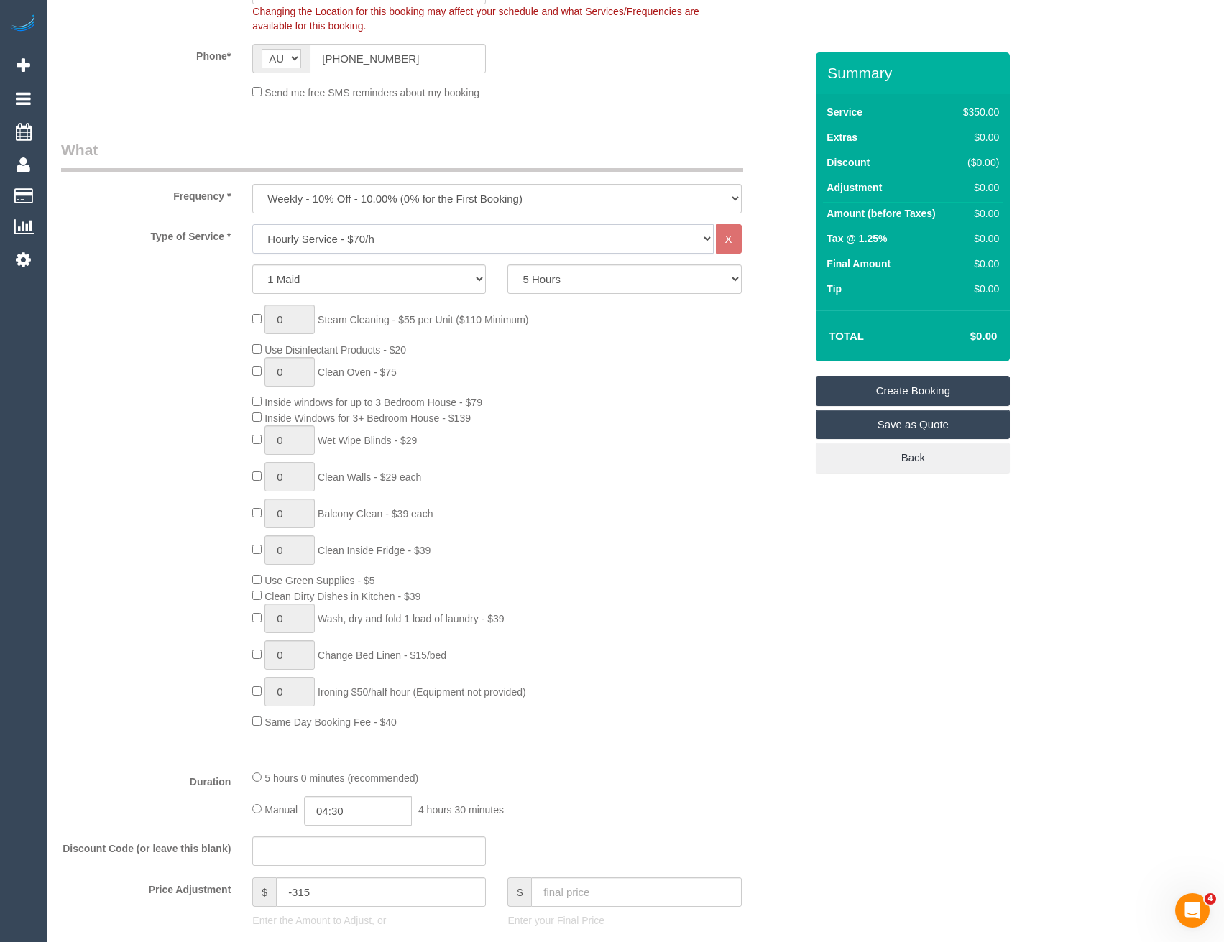
click at [312, 238] on select "Hourly Service - $70/h Hourly Service - $65/h Hourly Service - $60/h Hourly Ser…" at bounding box center [482, 238] width 461 height 29
click at [336, 195] on select "One Time Cleaning Weekly - 10% Off - 10.00% (0% for the First Booking) Fortnigh…" at bounding box center [496, 198] width 489 height 29
select select "object:2752"
click at [252, 184] on select "One Time Cleaning Weekly - 10% Off - 10.00% (0% for the First Booking) Fortnigh…" at bounding box center [496, 198] width 489 height 29
click at [655, 502] on div "0 Steam Cleaning - $55 per Unit ($110 Minimum) Use Disinfectant Products - $20 …" at bounding box center [528, 517] width 574 height 425
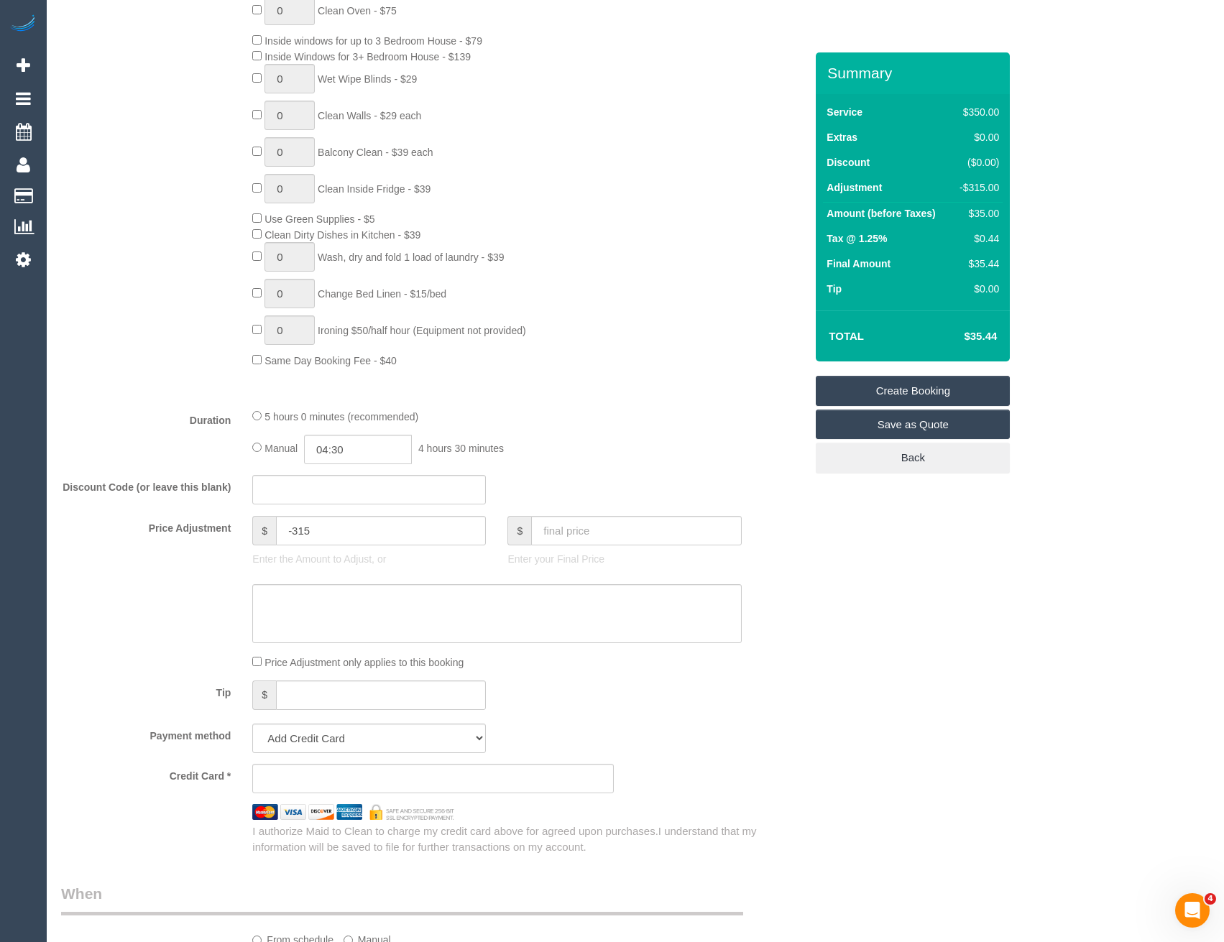
scroll to position [862, 0]
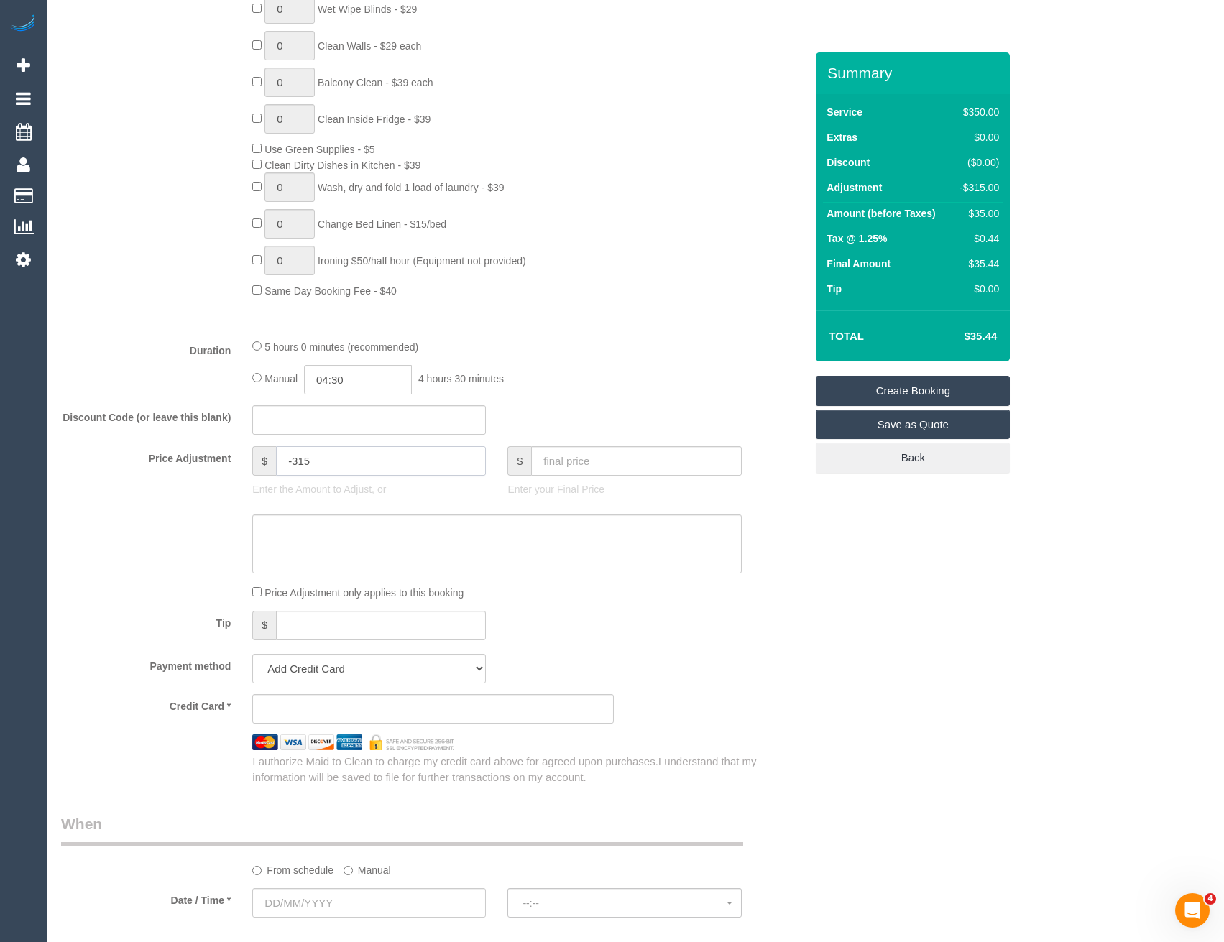
click at [303, 460] on input "-315" at bounding box center [381, 460] width 210 height 29
type input "-350"
click at [443, 558] on textarea at bounding box center [496, 543] width 489 height 59
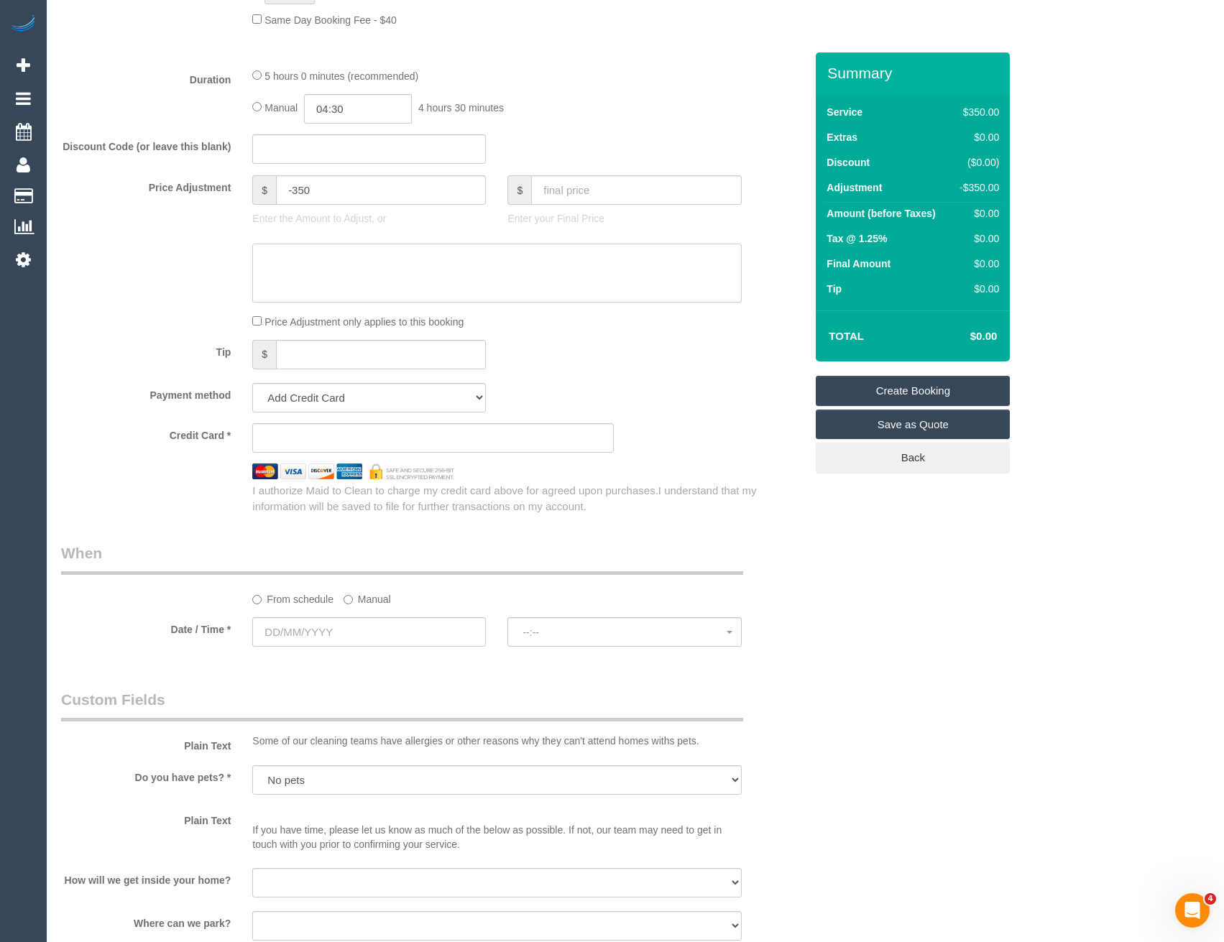
scroll to position [1293, 0]
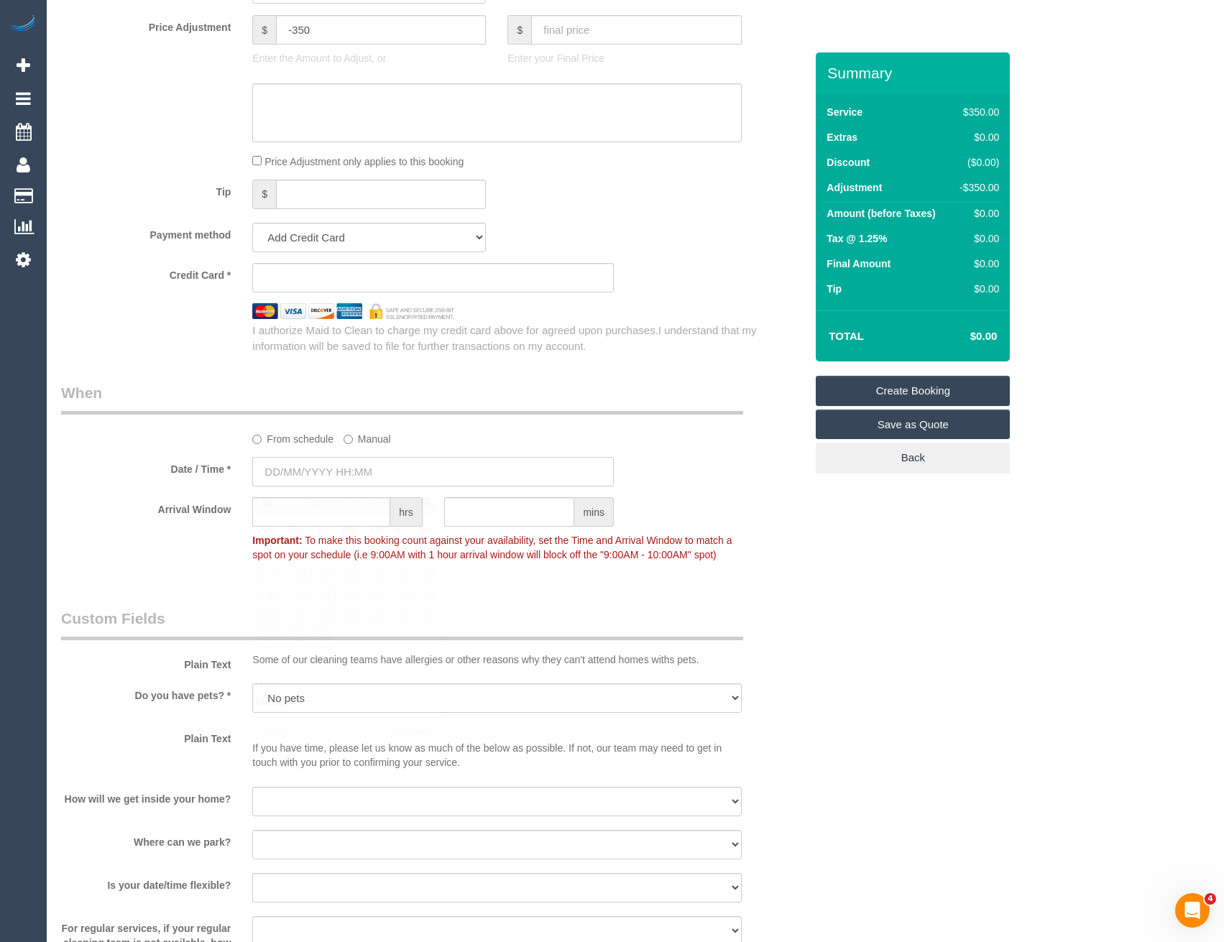
click at [359, 466] on input "text" at bounding box center [432, 471] width 361 height 29
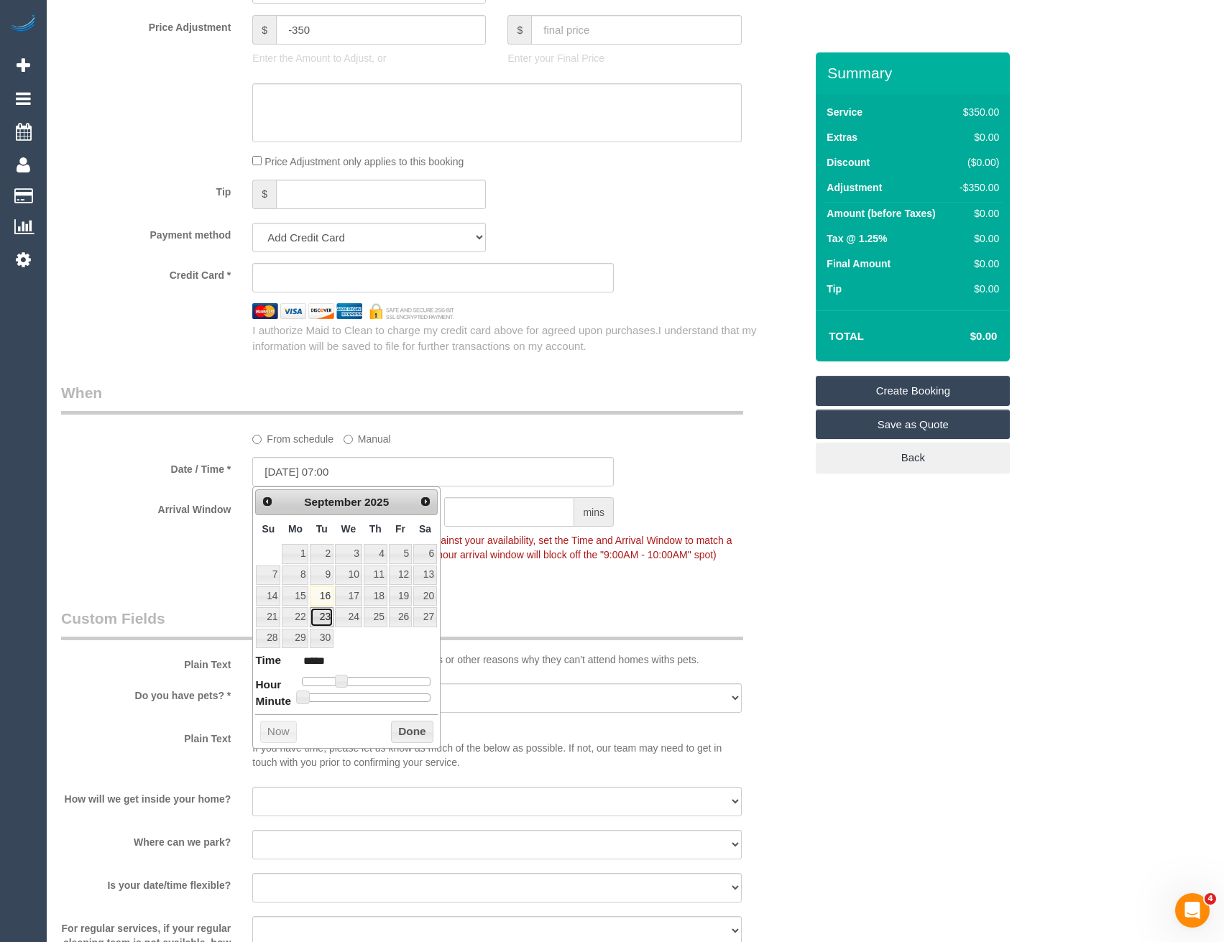
click at [322, 615] on link "23" at bounding box center [321, 616] width 23 height 19
type input "[DATE] 08:00"
type input "*****"
click at [346, 682] on span at bounding box center [347, 681] width 13 height 13
click at [431, 732] on button "Done" at bounding box center [412, 732] width 42 height 23
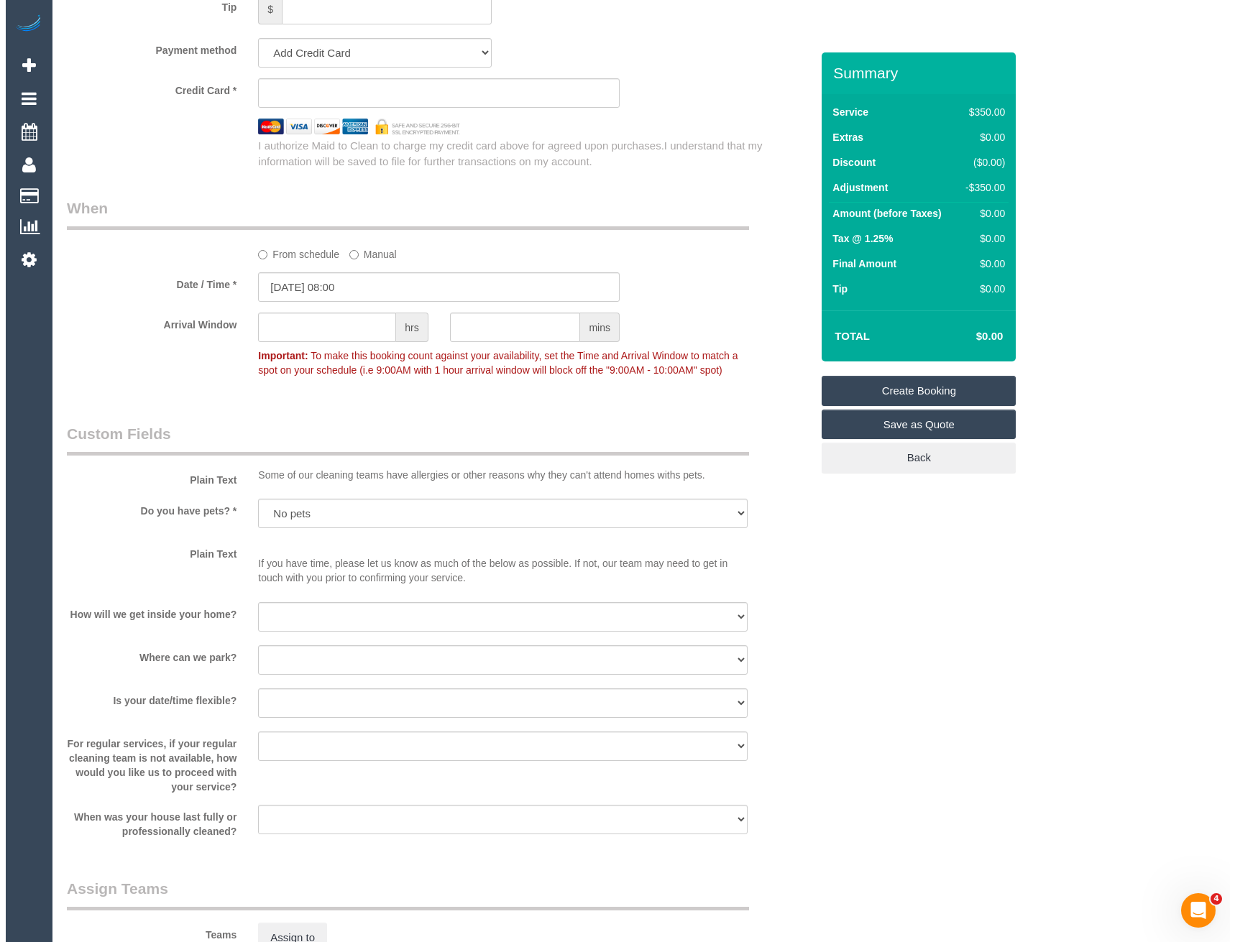
scroll to position [1725, 0]
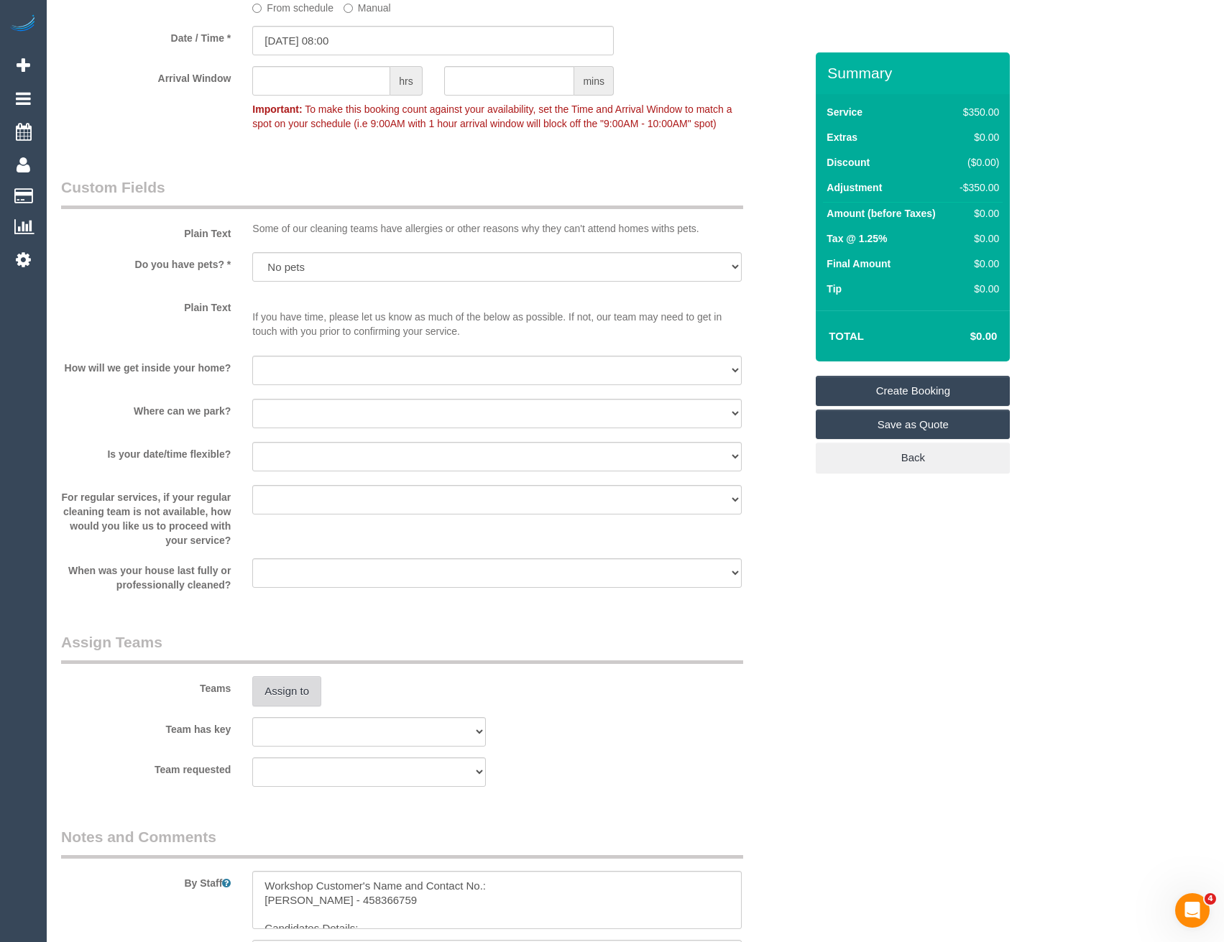
click at [303, 696] on button "Assign to" at bounding box center [286, 691] width 69 height 30
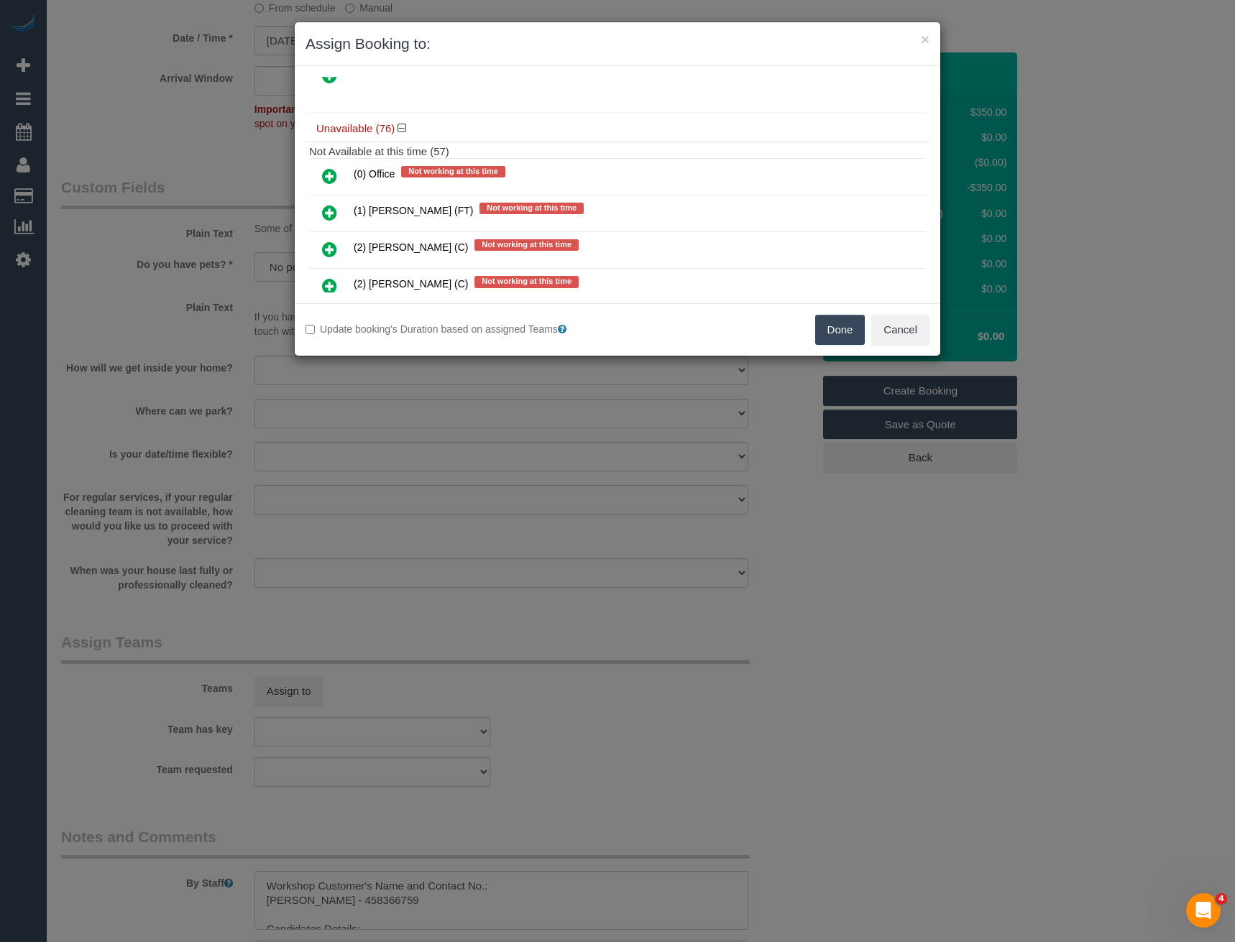
scroll to position [750, 0]
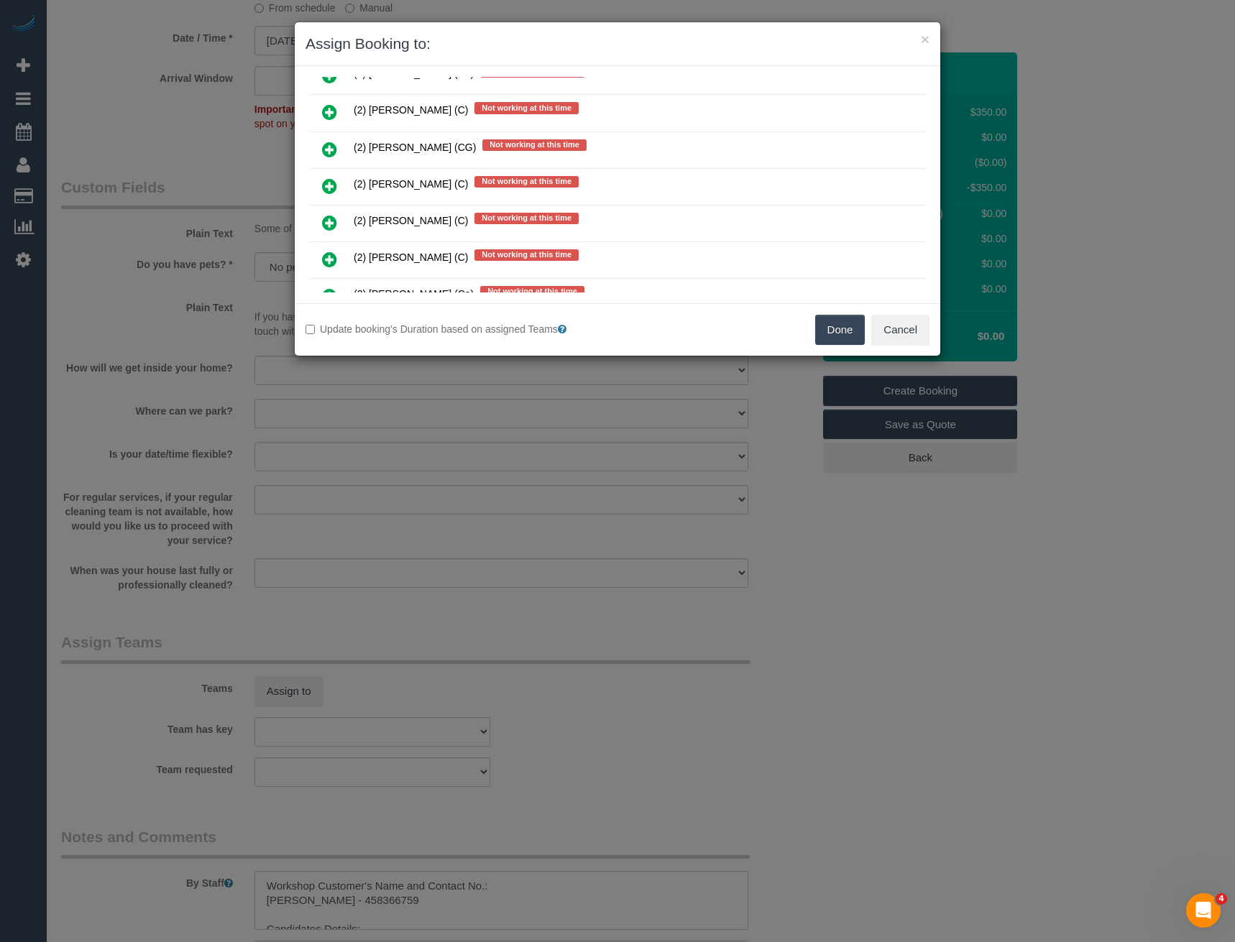
click at [331, 184] on icon at bounding box center [329, 185] width 15 height 17
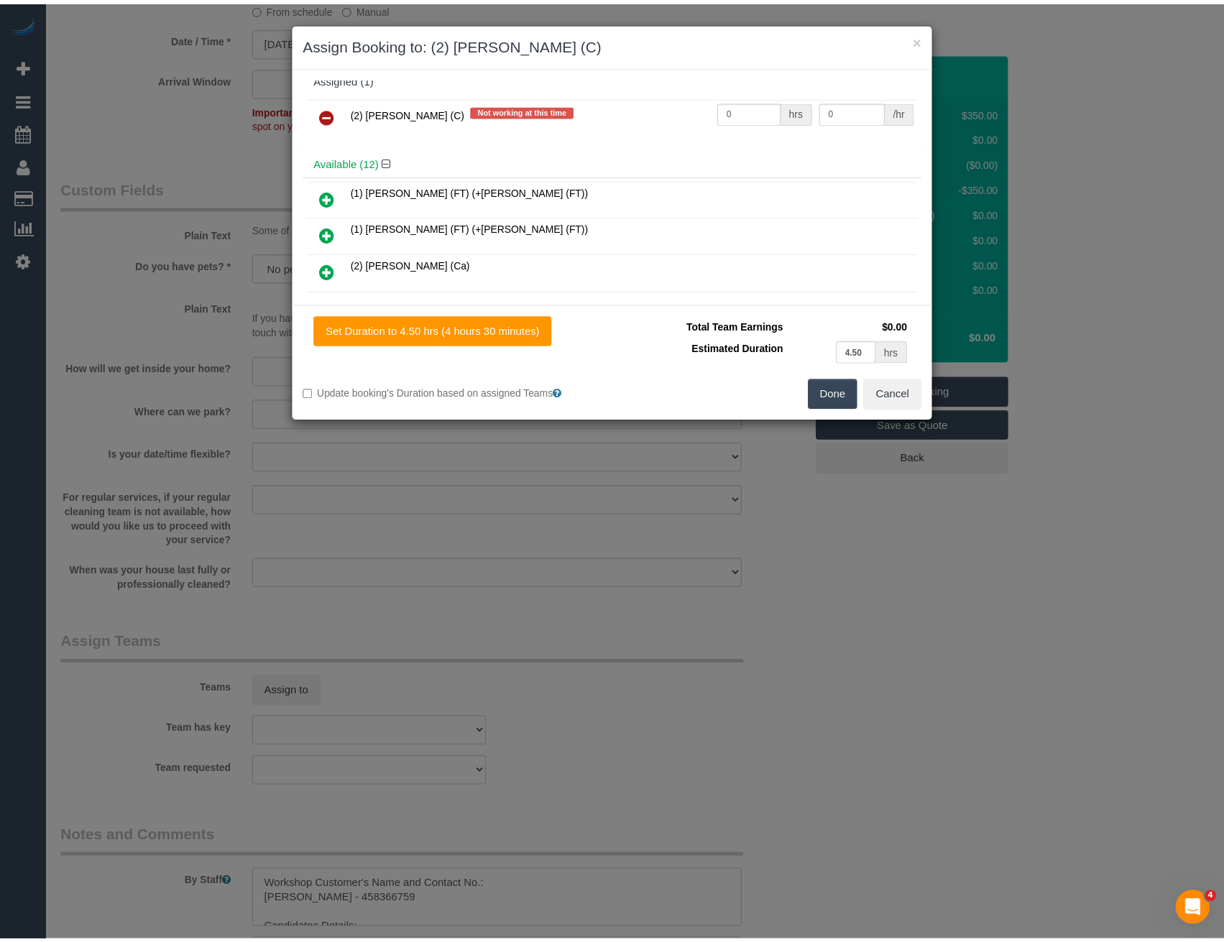
scroll to position [0, 0]
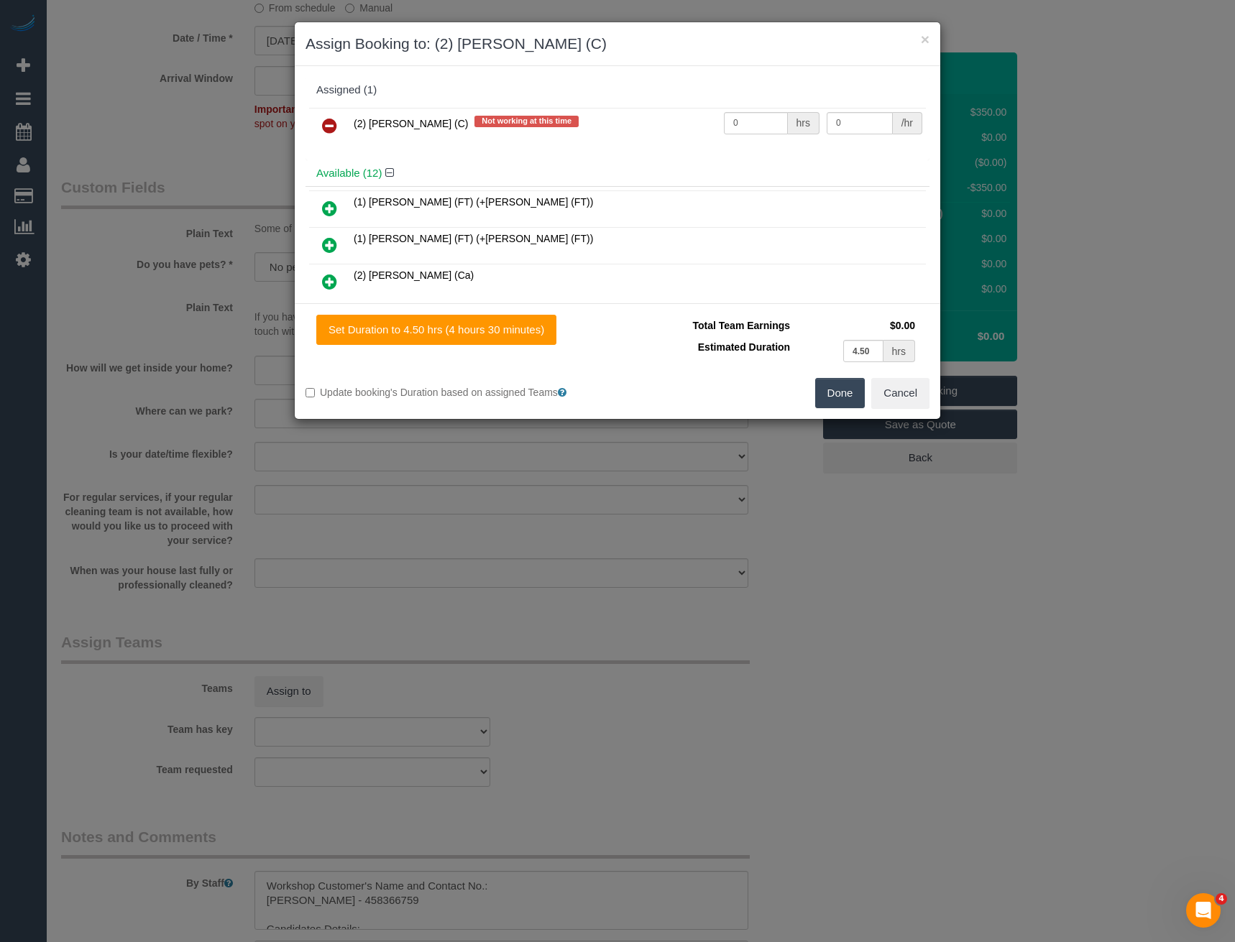
click at [820, 399] on button "Done" at bounding box center [840, 393] width 50 height 30
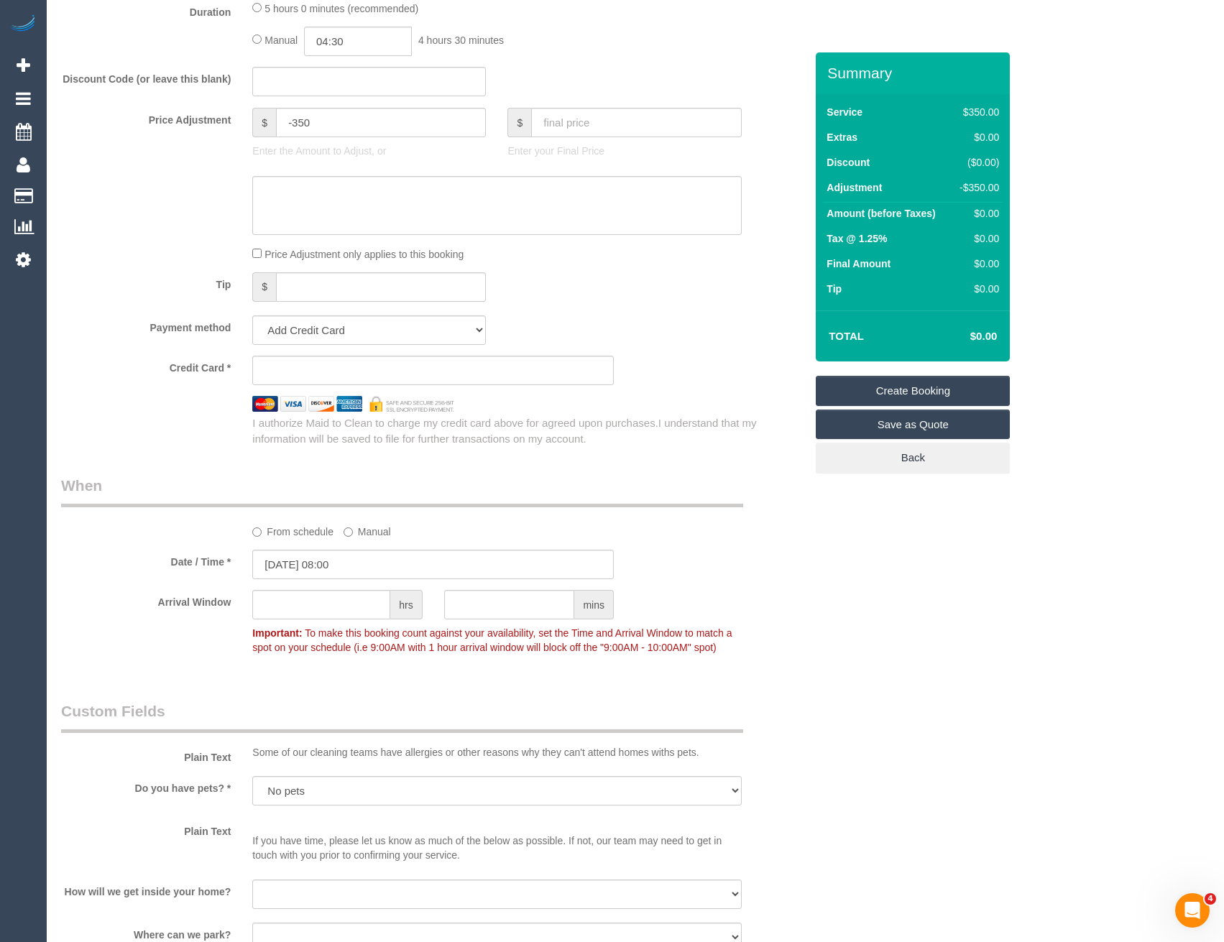
scroll to position [1047, 0]
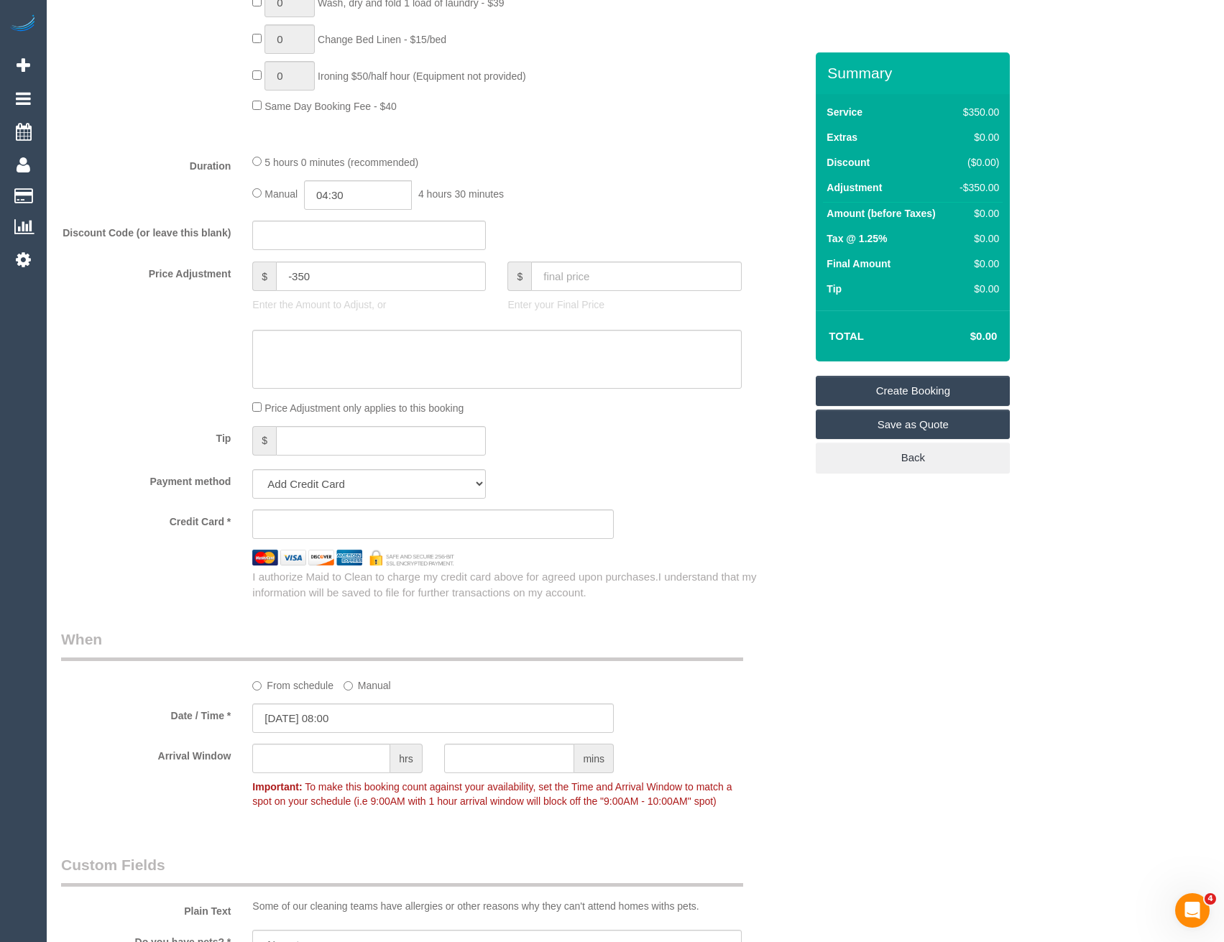
click at [330, 514] on sui-stripe-card at bounding box center [432, 523] width 361 height 29
click at [333, 489] on select "Add Credit Card Cash Check Paypal" at bounding box center [369, 483] width 234 height 29
select select "string:check"
click at [252, 469] on select "Add Credit Card Cash Check Paypal" at bounding box center [369, 483] width 234 height 29
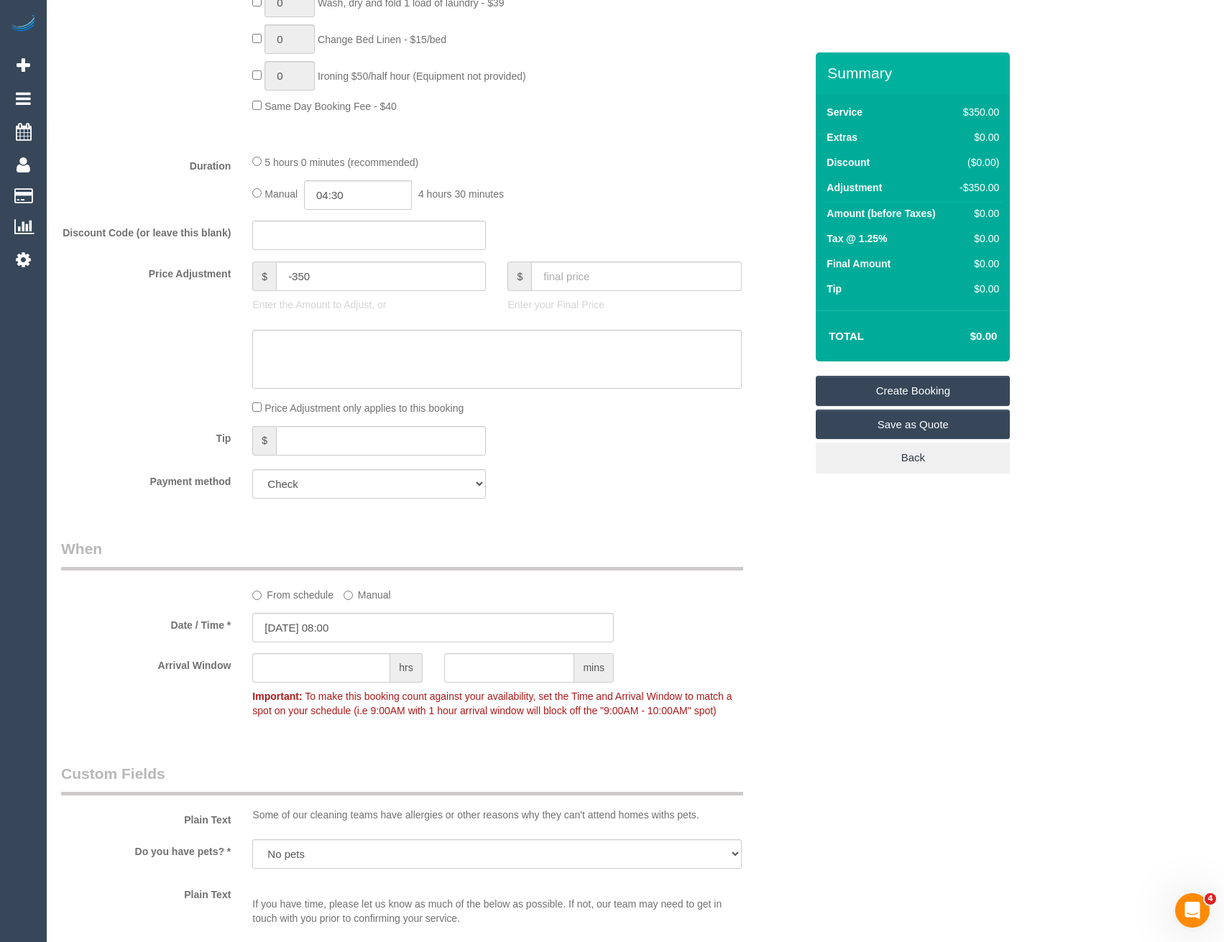
click at [589, 467] on fieldset "What Frequency * One Time Cleaning Weekly - 10% Off - 10.00% (0% for the First …" at bounding box center [433, 17] width 744 height 986
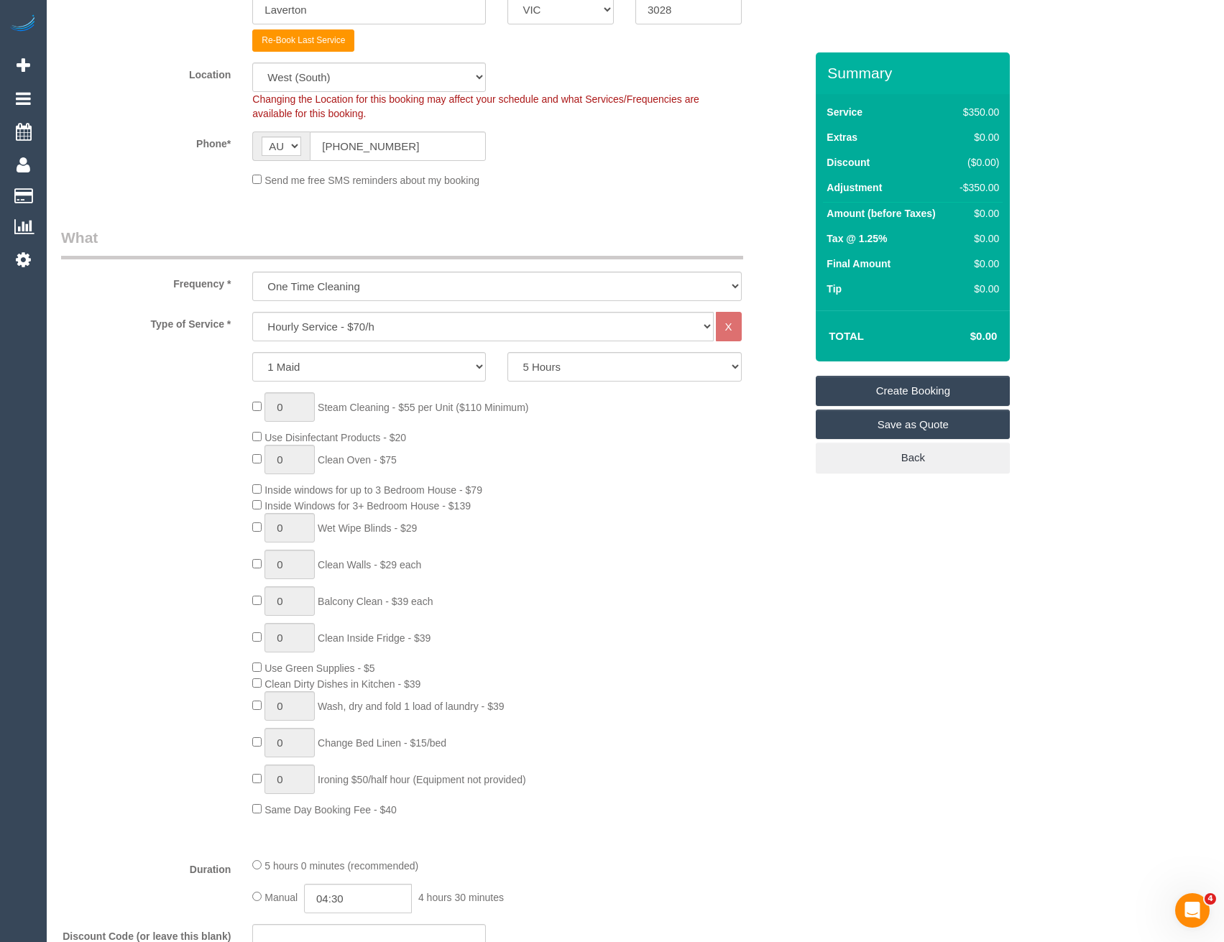
scroll to position [0, 0]
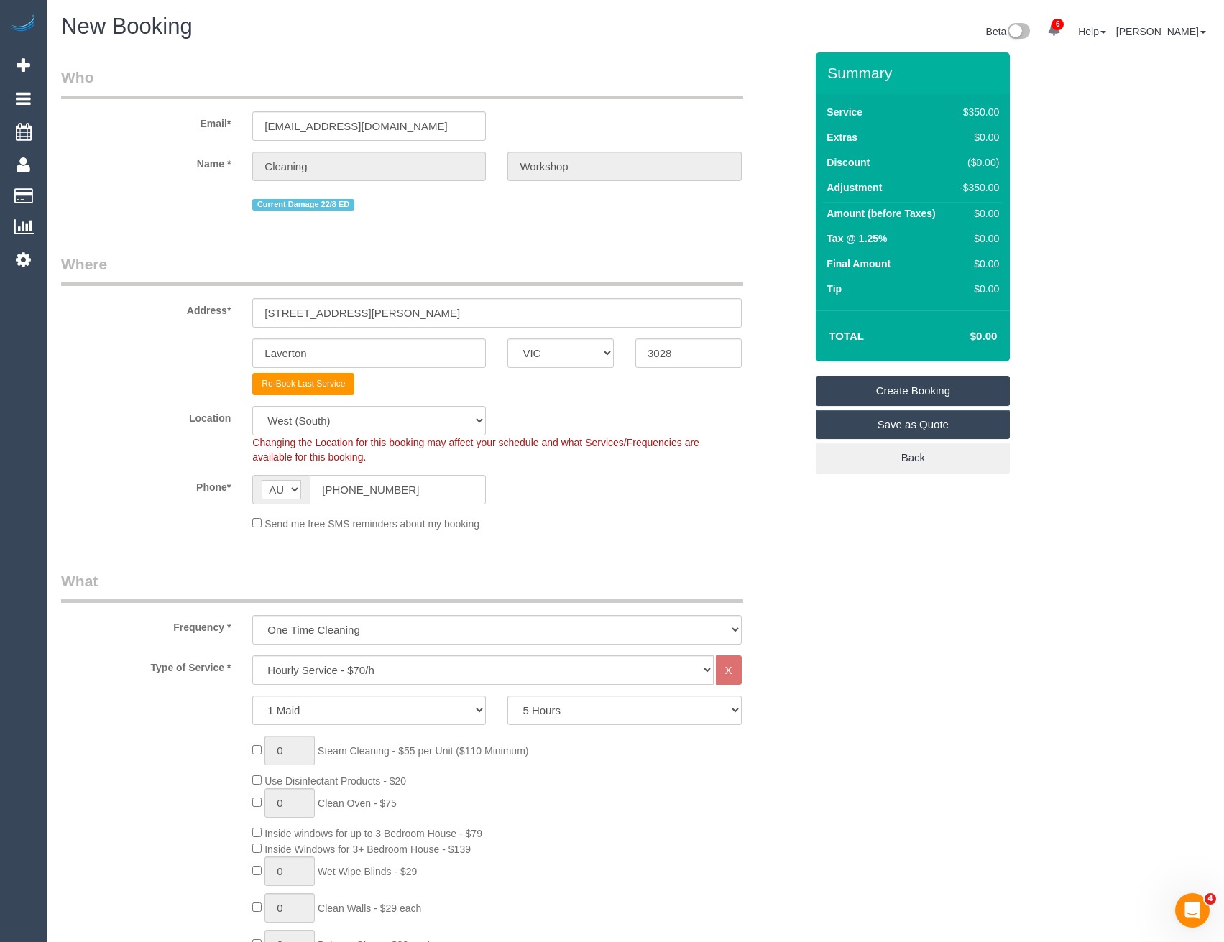
click at [903, 397] on link "Create Booking" at bounding box center [913, 391] width 194 height 30
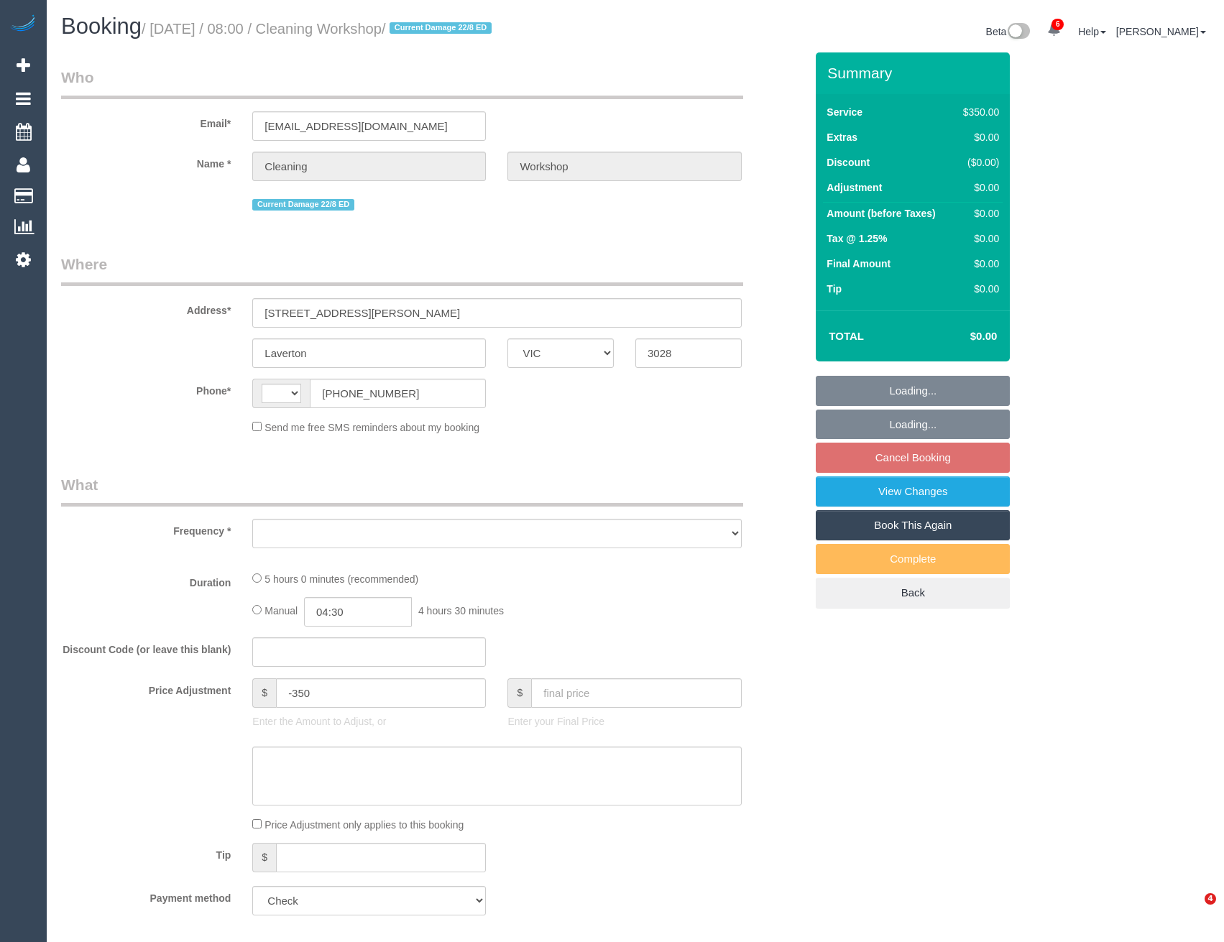
select select "VIC"
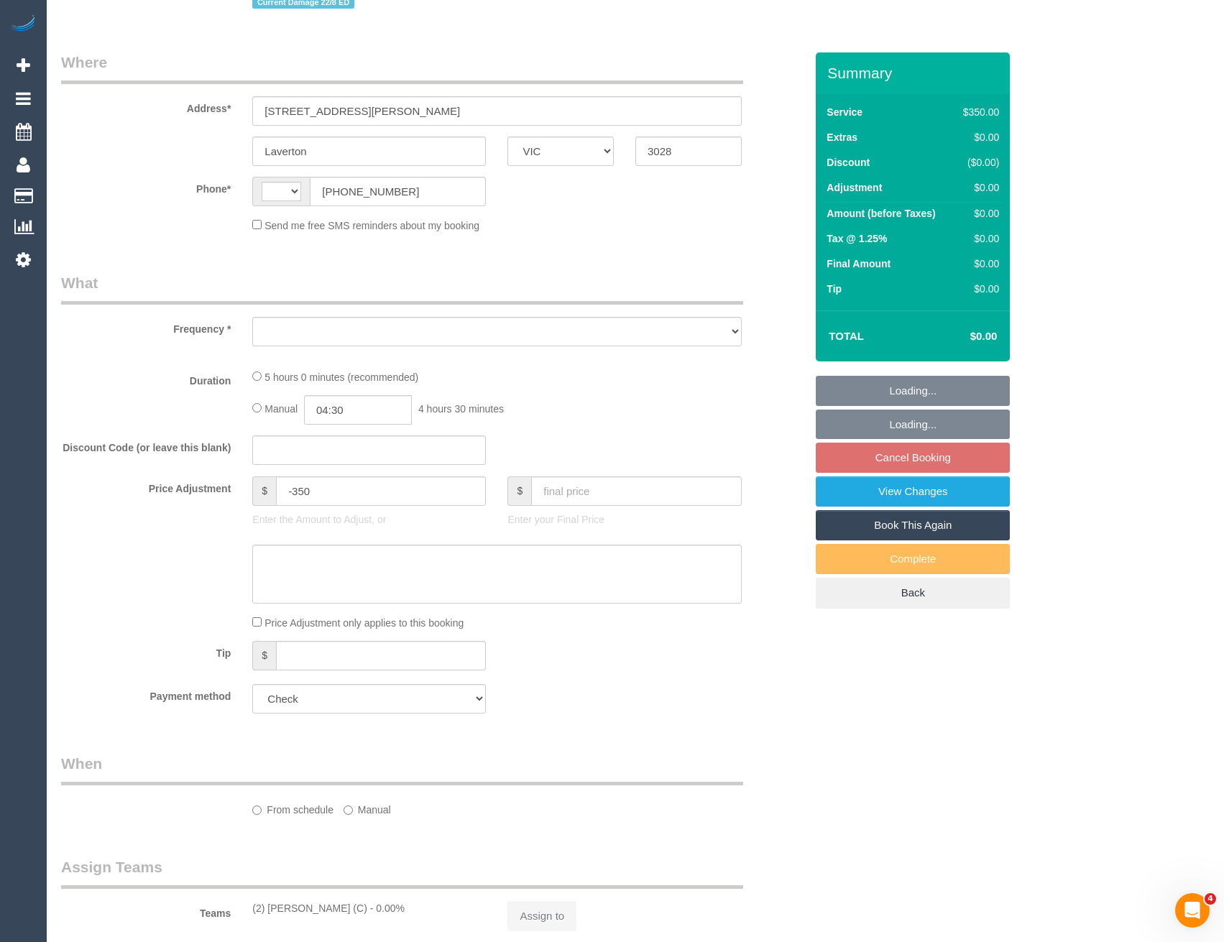
scroll to position [431, 0]
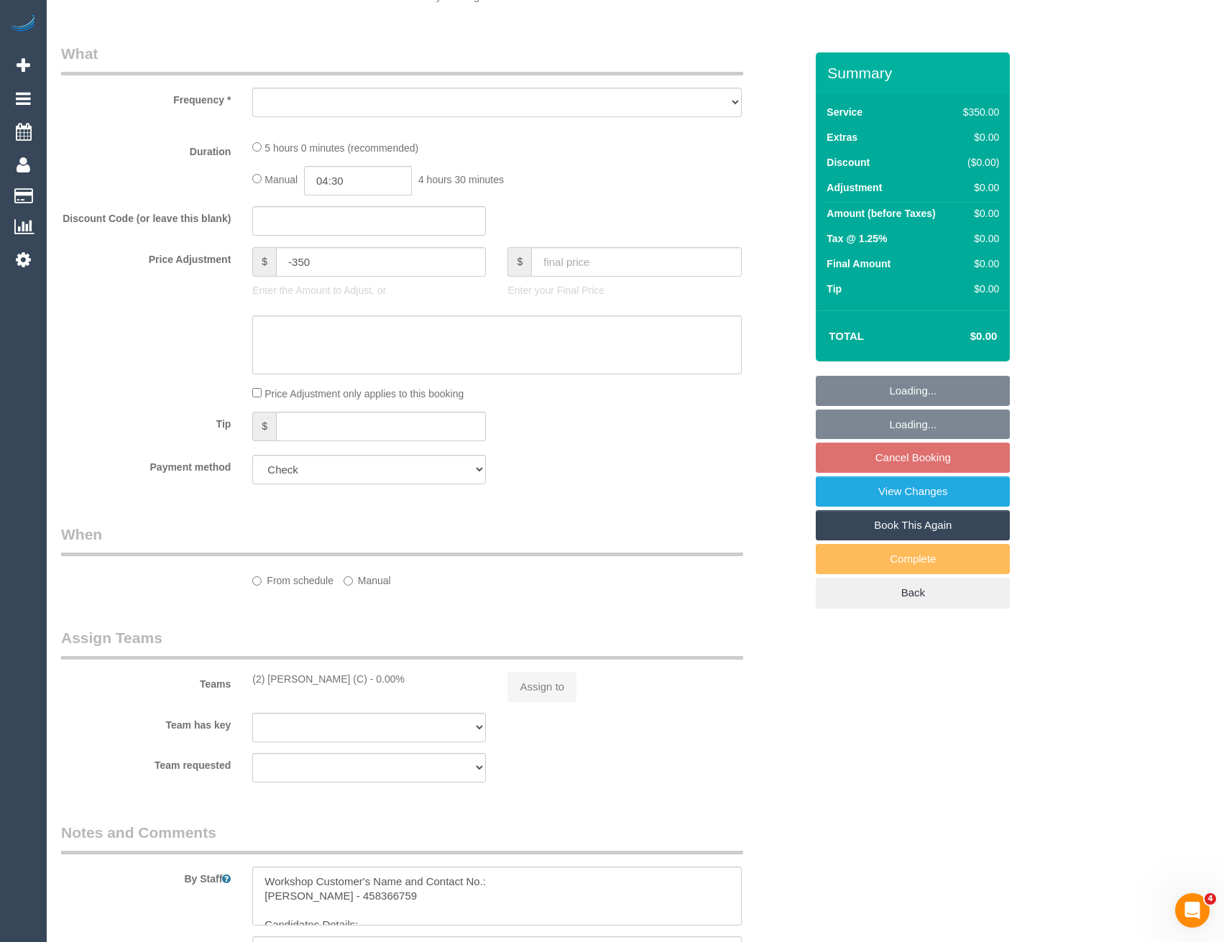
select select "string:AU"
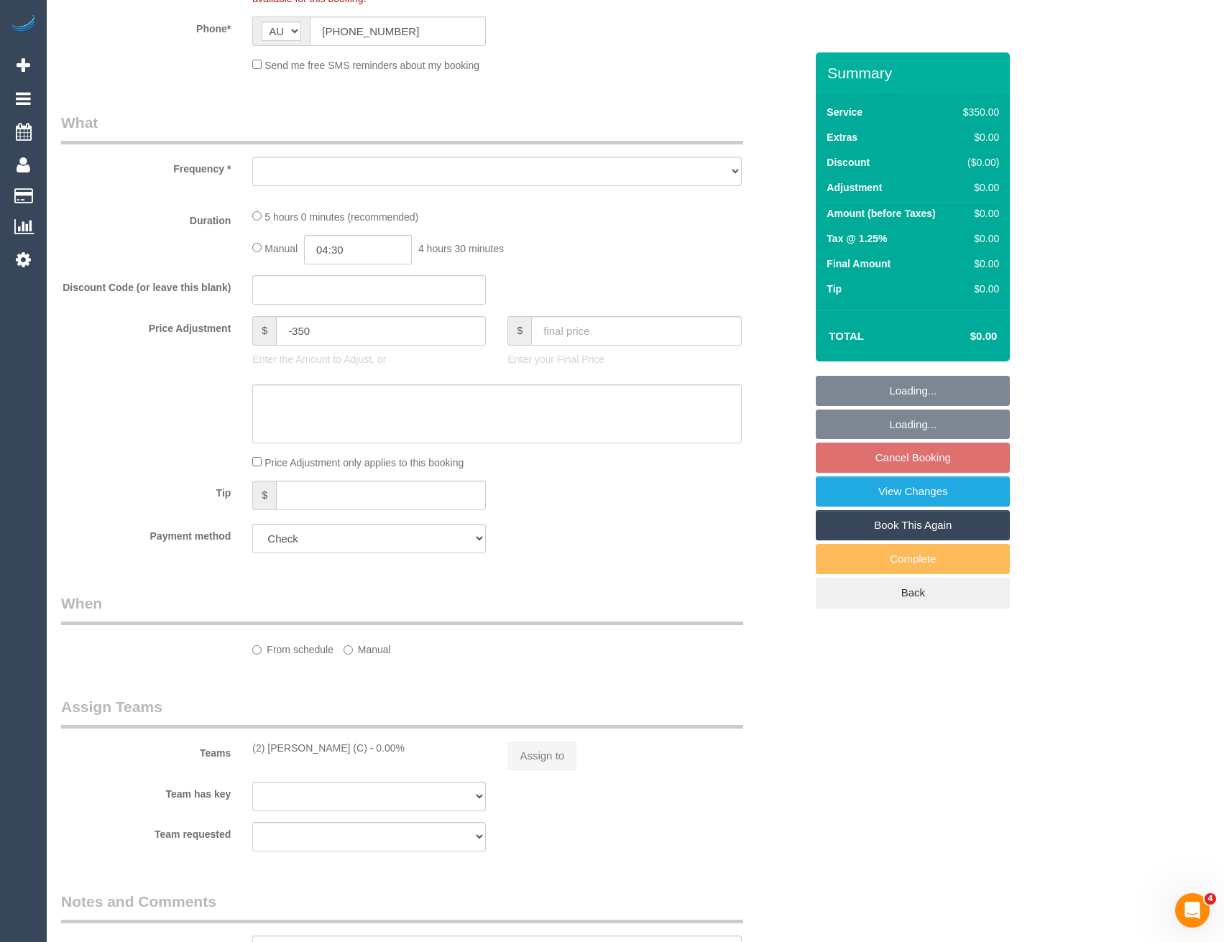
select select "object:577"
select select "300"
select select "number:28"
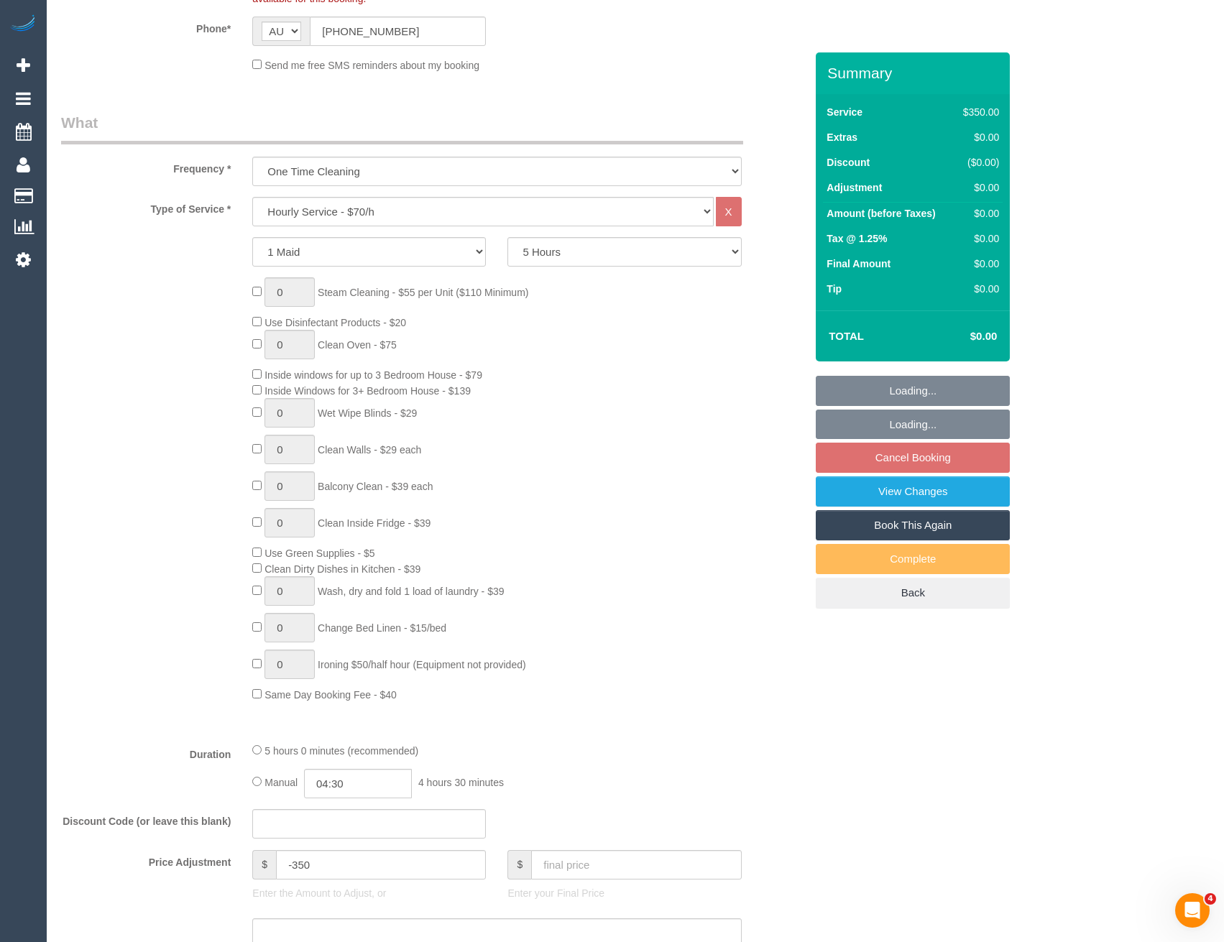
select select "object:892"
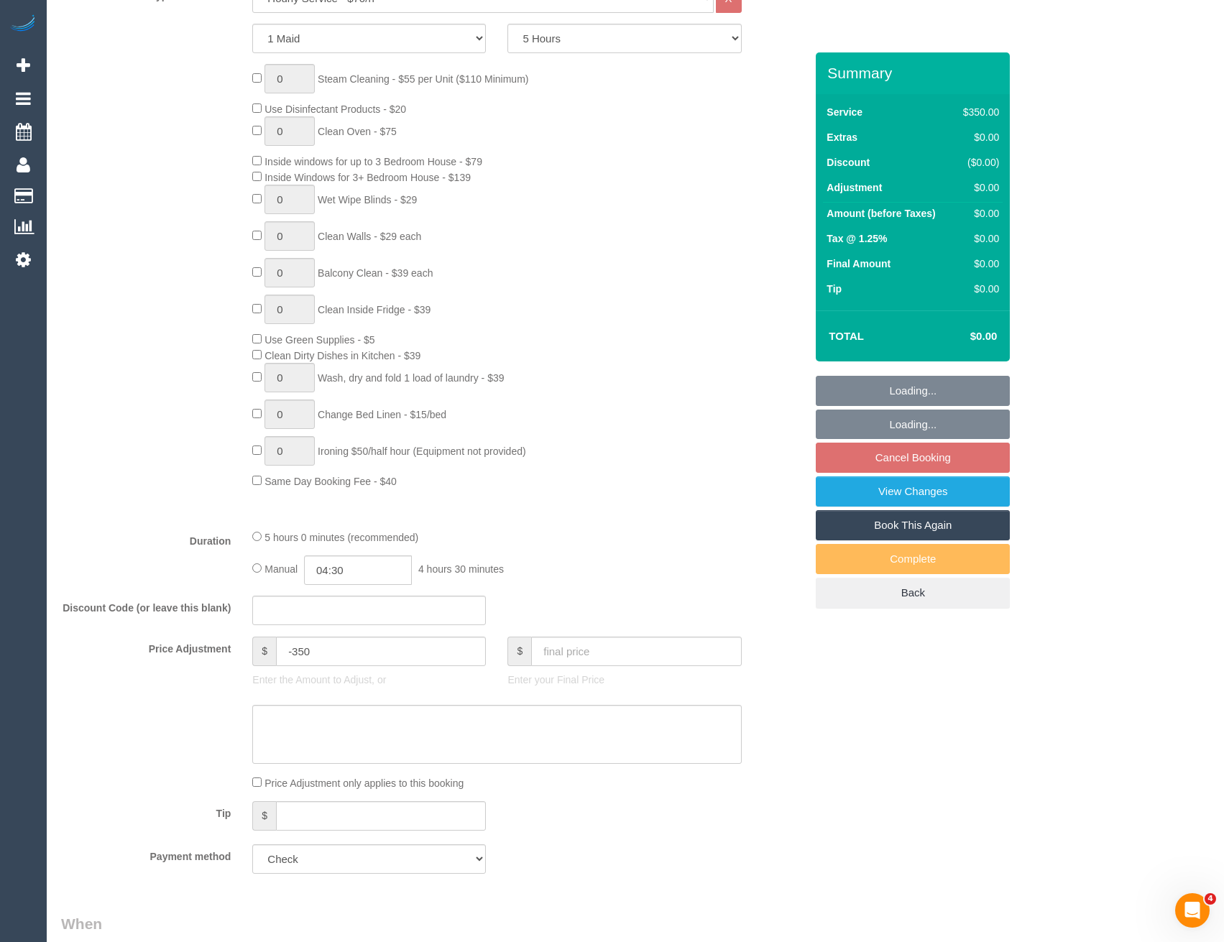
scroll to position [790, 0]
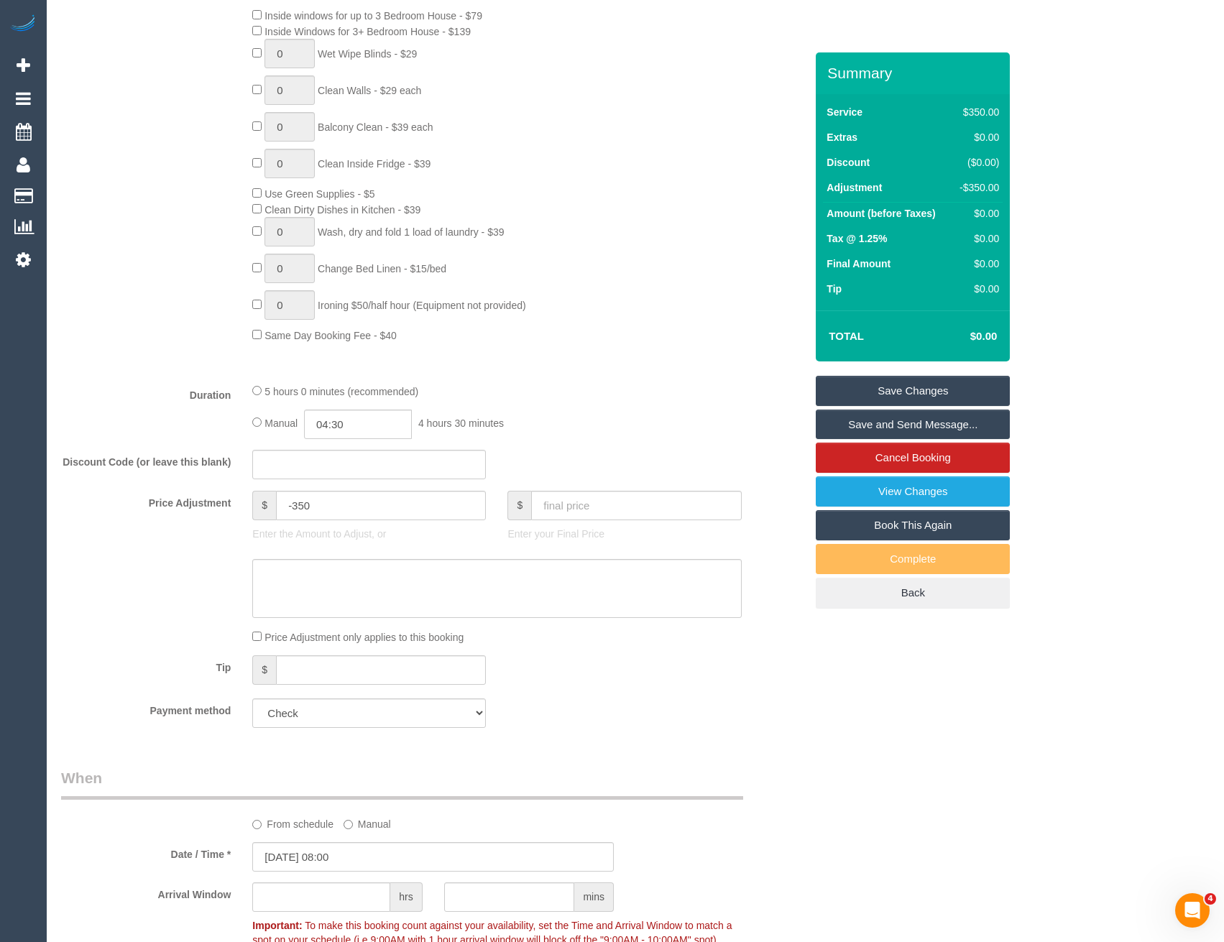
click at [887, 522] on link "Book This Again" at bounding box center [913, 525] width 194 height 30
select select "VIC"
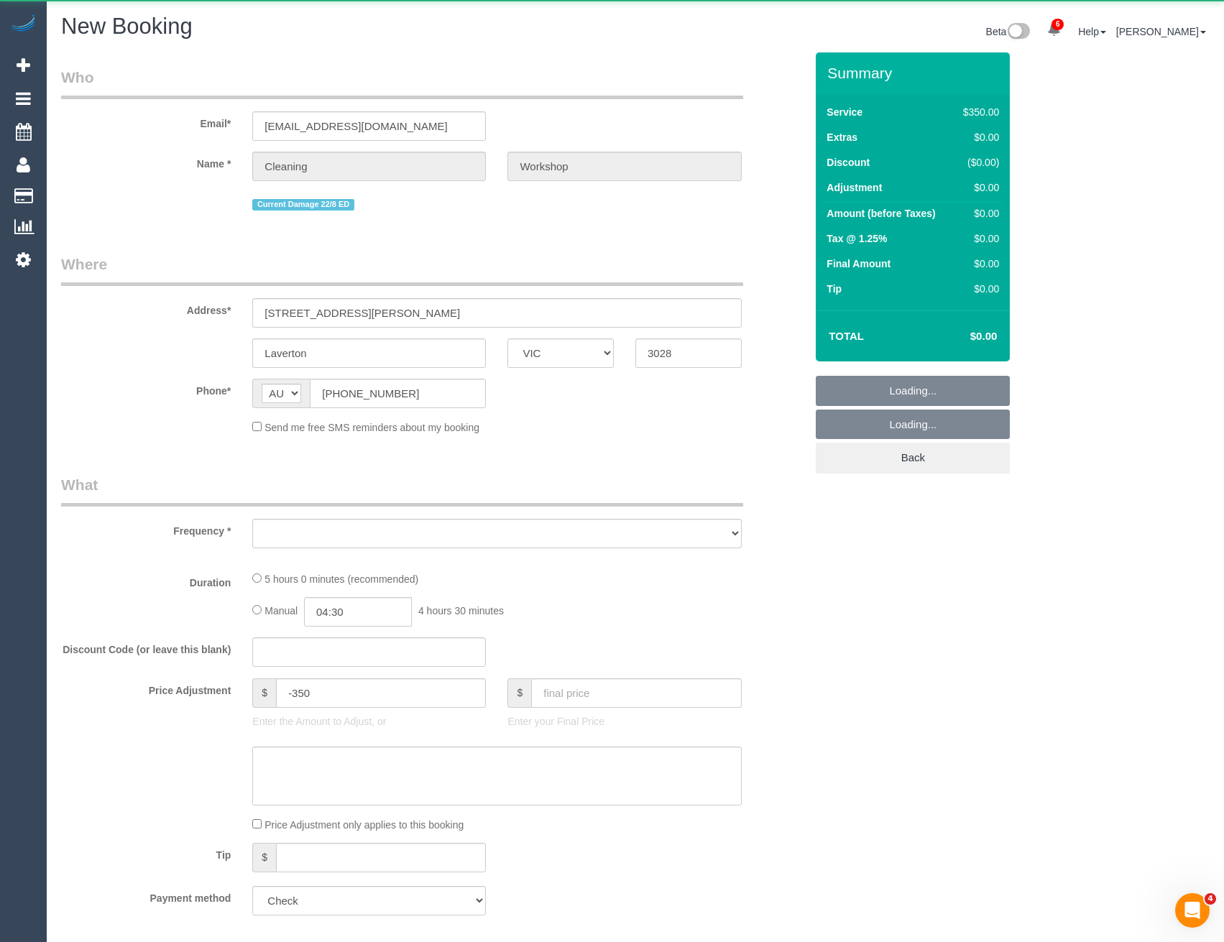
select select "string:stripe"
select select "object:1973"
select select "number:28"
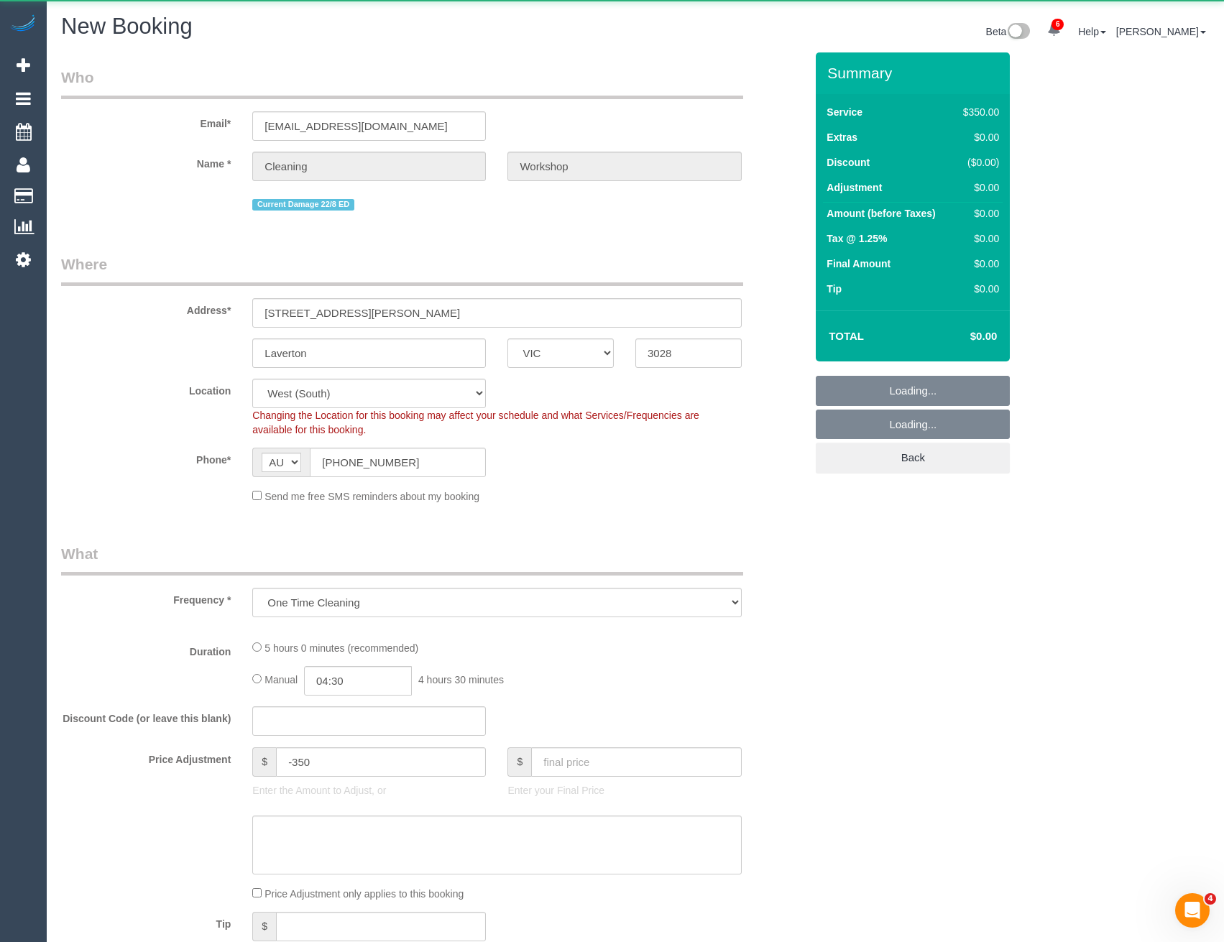
select select "300"
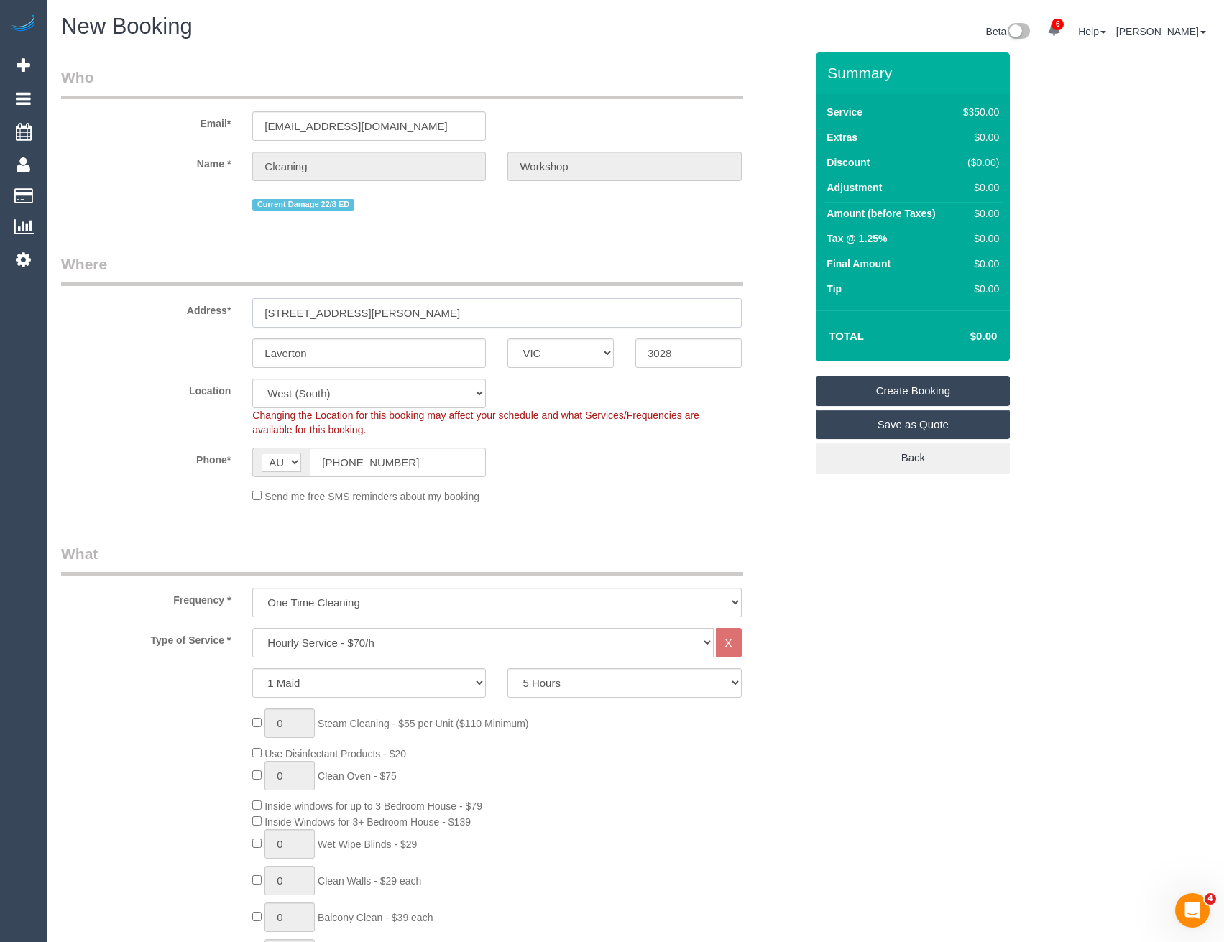
drag, startPoint x: 369, startPoint y: 315, endPoint x: 124, endPoint y: 316, distance: 244.3
click at [124, 316] on div "Address* 9 Henderson St" at bounding box center [432, 291] width 765 height 74
select select "object:2739"
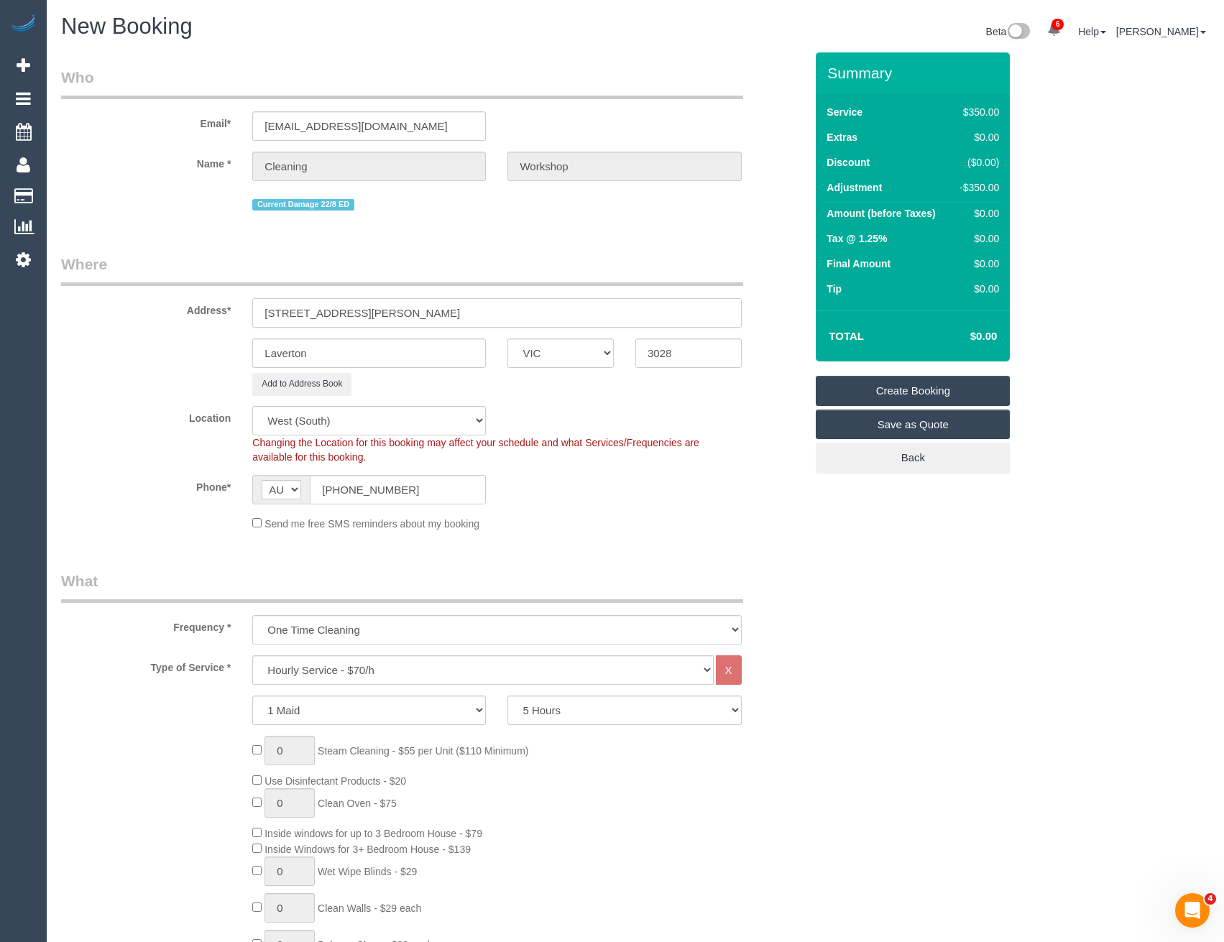
type input "50a Rennie St"
drag, startPoint x: 320, startPoint y: 351, endPoint x: 249, endPoint y: 351, distance: 71.1
click at [249, 351] on div "Laverton" at bounding box center [368, 352] width 255 height 29
type input "Coburg"
click at [348, 429] on select "Office City East (North) East (South) Inner East Inner North (East) Inner North…" at bounding box center [369, 420] width 234 height 29
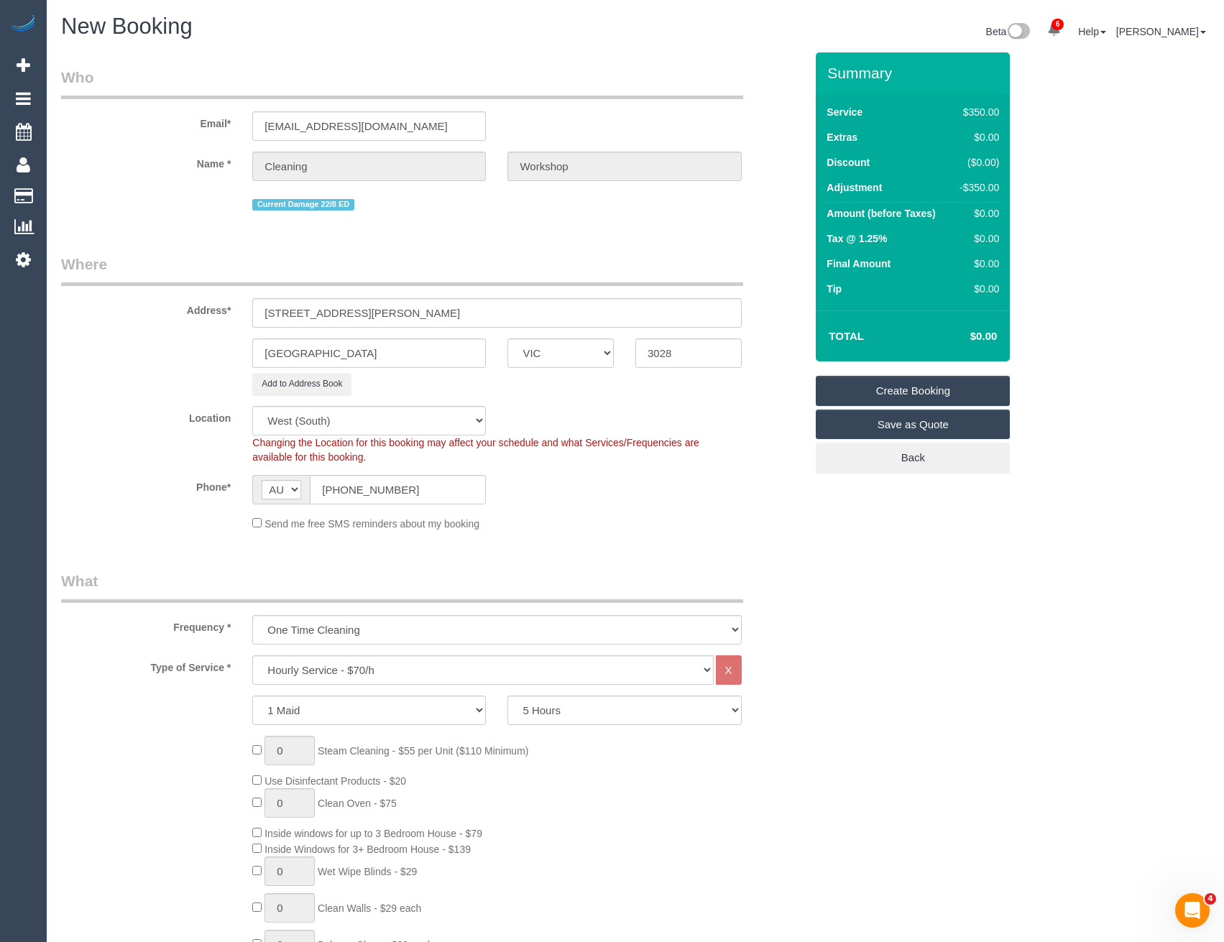
click at [555, 424] on div "Location Office City East (North) East (South) Inner East Inner North (East) In…" at bounding box center [432, 435] width 765 height 58
drag, startPoint x: 687, startPoint y: 359, endPoint x: 185, endPoint y: 354, distance: 502.3
click at [618, 359] on div "Coburg ACT NSW NT QLD SA TAS VIC WA 3028" at bounding box center [432, 352] width 765 height 29
click at [682, 351] on input "3028" at bounding box center [688, 352] width 106 height 29
drag, startPoint x: 684, startPoint y: 351, endPoint x: 622, endPoint y: 356, distance: 62.7
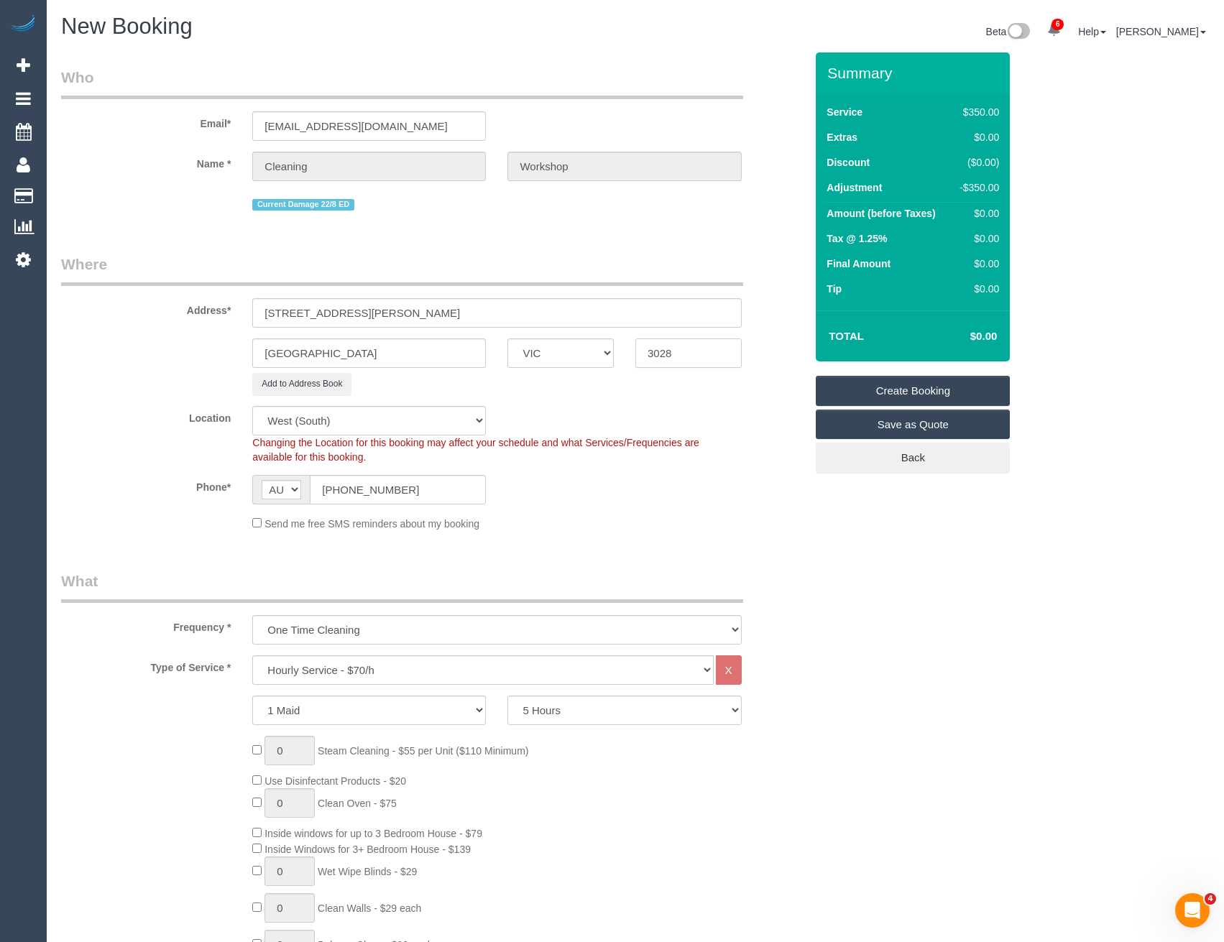
click at [622, 356] on div "Coburg ACT NSW NT QLD SA TAS VIC WA 3028" at bounding box center [432, 352] width 765 height 29
type input "3058"
select select "61"
select select "object:2755"
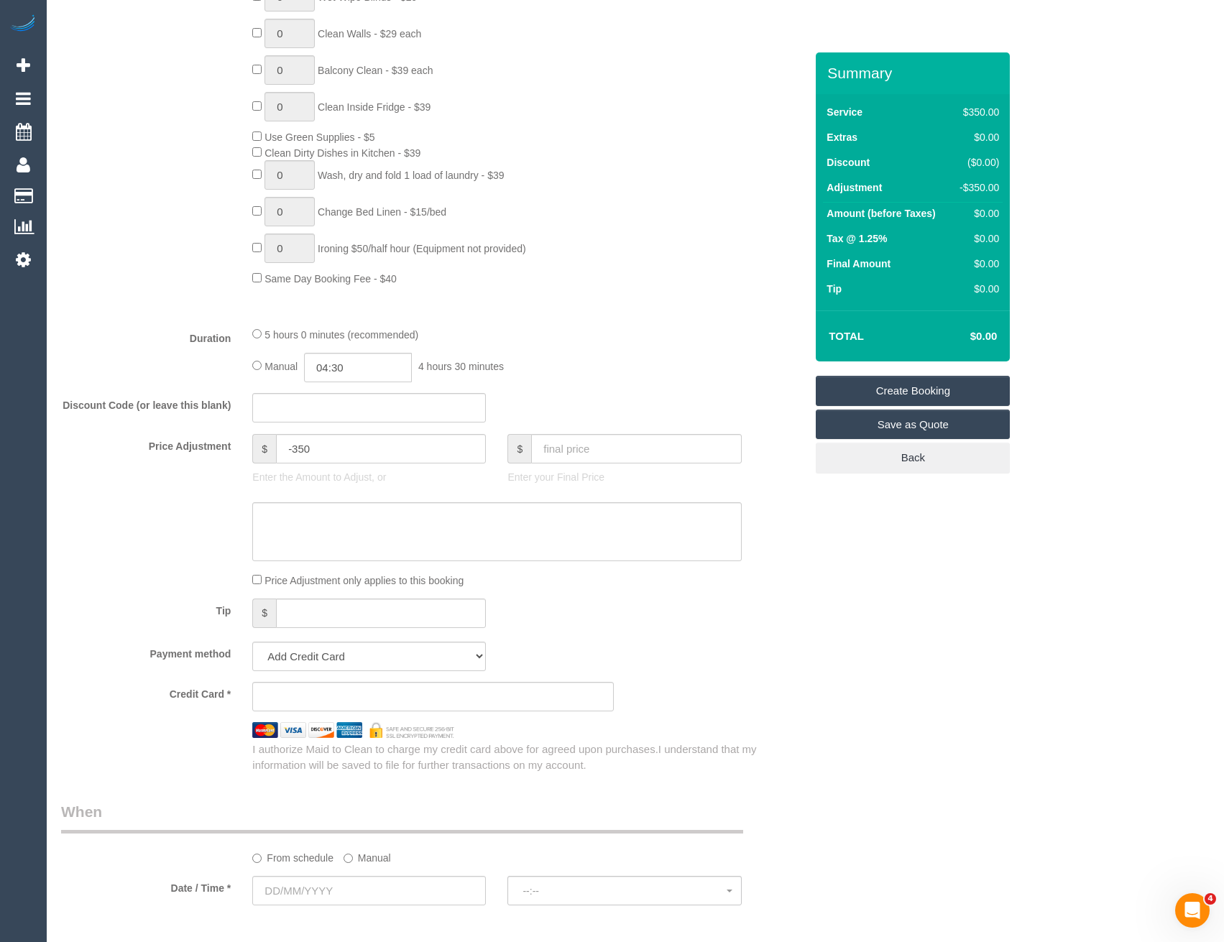
scroll to position [1006, 0]
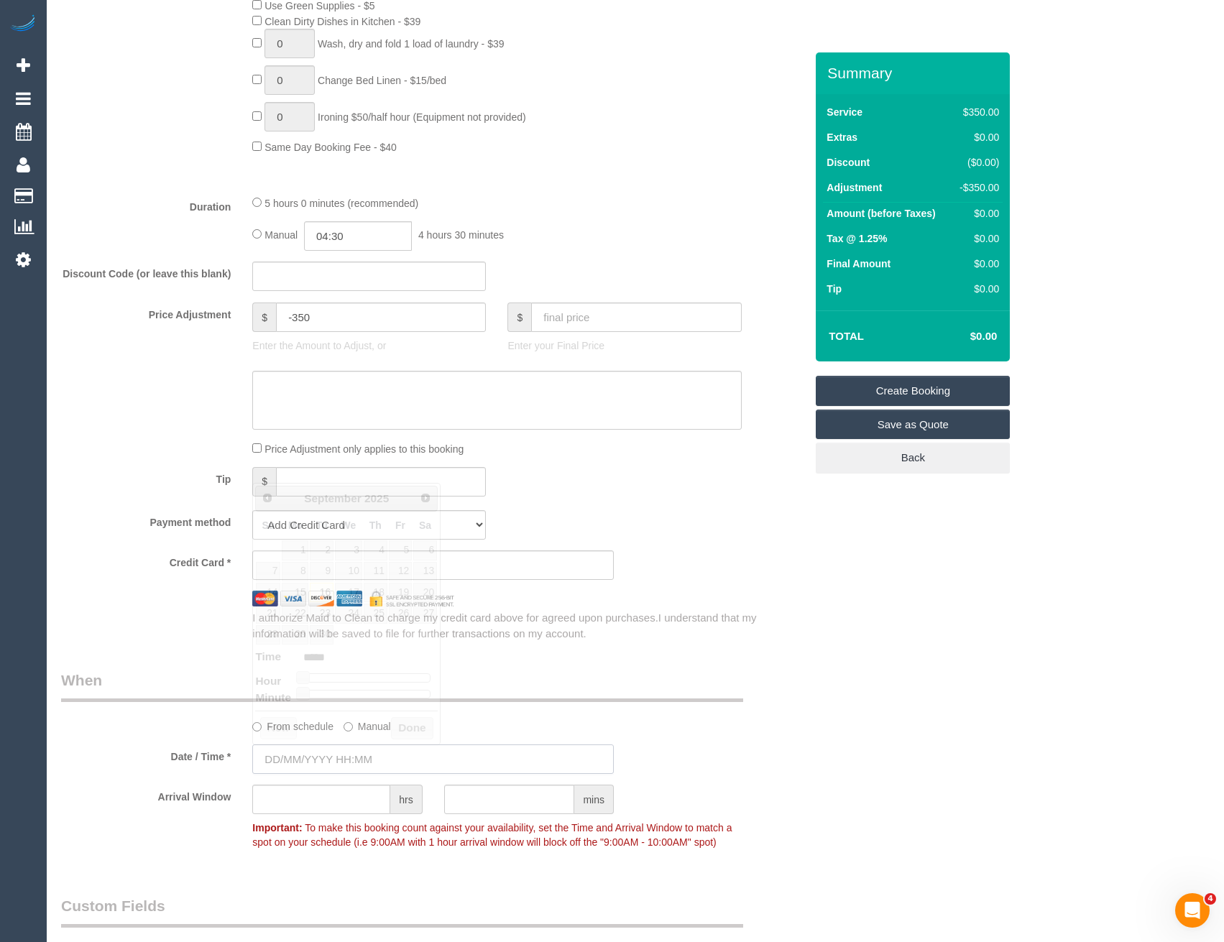
click at [365, 752] on input "text" at bounding box center [432, 758] width 361 height 29
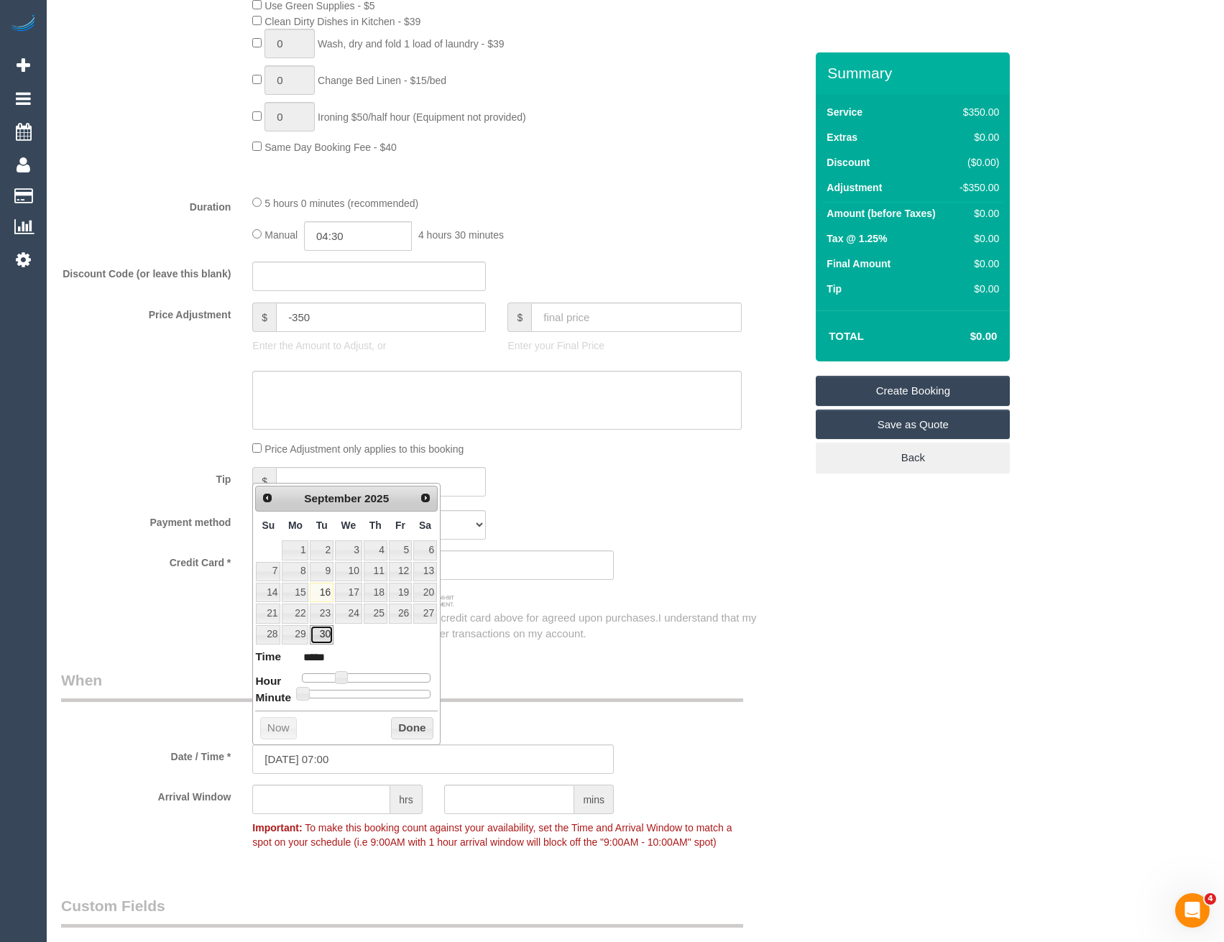
click at [324, 632] on link "30" at bounding box center [321, 634] width 23 height 19
type input "[DATE] 08:00"
type input "*****"
drag, startPoint x: 338, startPoint y: 679, endPoint x: 411, endPoint y: 734, distance: 91.4
click at [346, 678] on span at bounding box center [347, 677] width 13 height 13
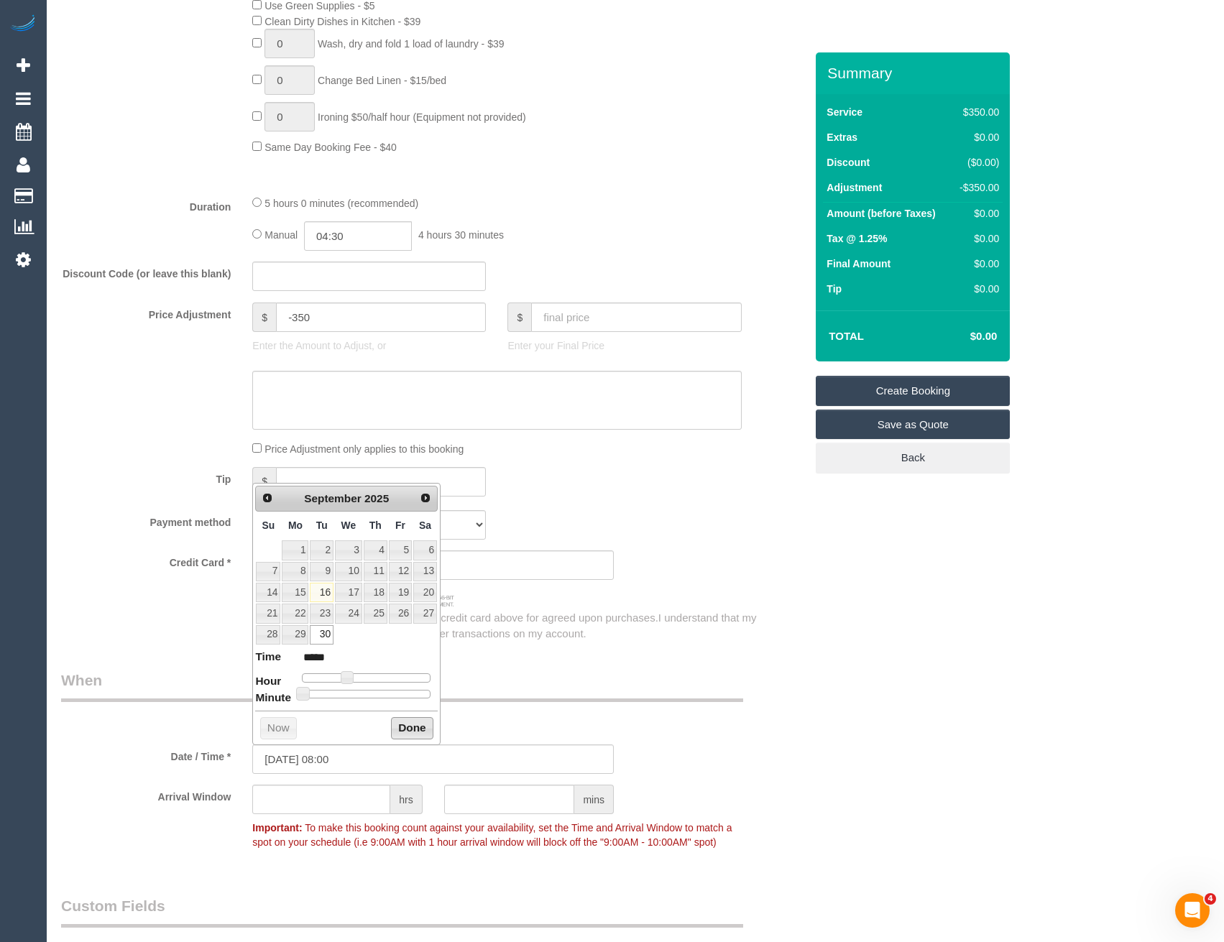
click at [411, 734] on button "Done" at bounding box center [412, 728] width 42 height 23
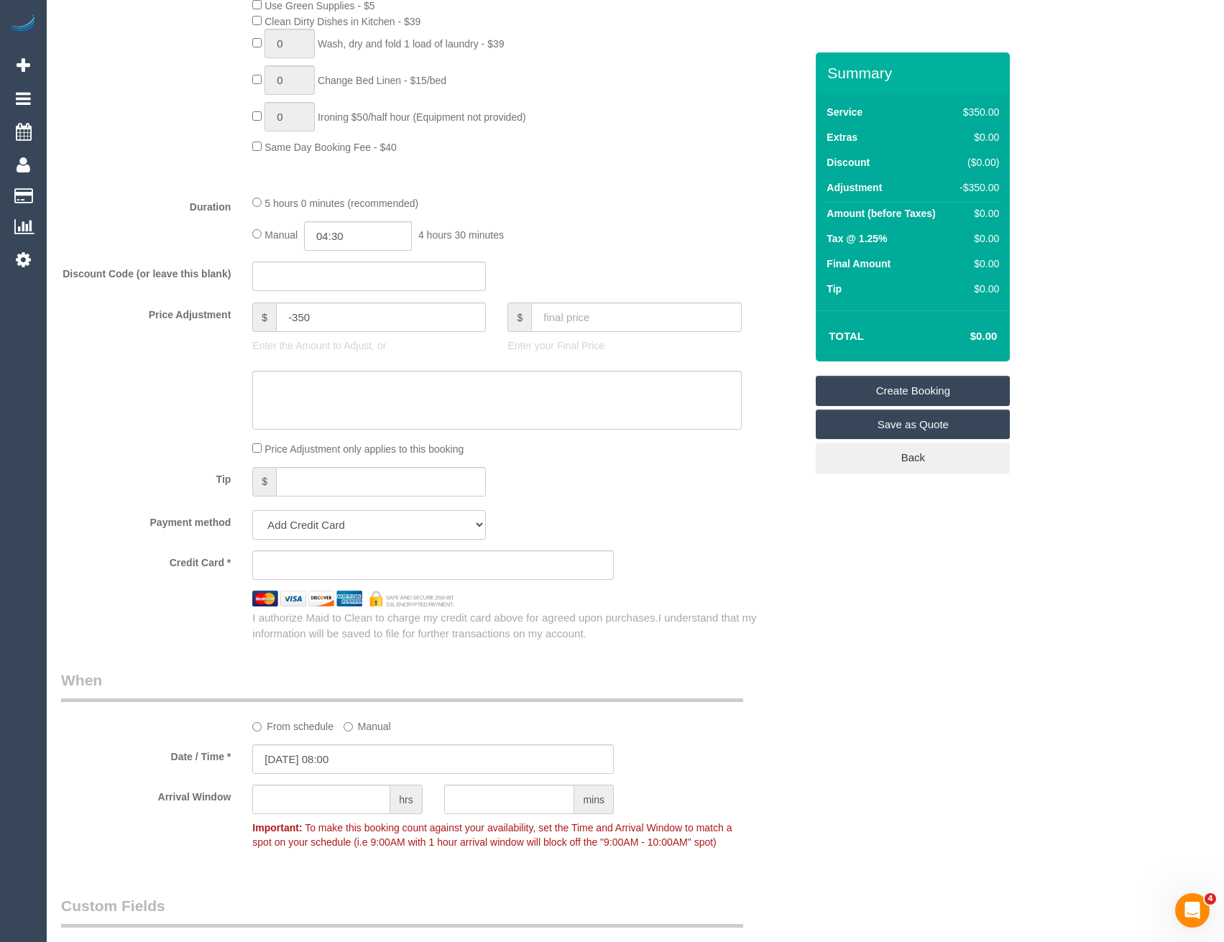
click at [305, 532] on select "Add Credit Card Cash Check Paypal" at bounding box center [369, 524] width 234 height 29
select select "string:check"
click at [252, 510] on select "Add Credit Card Cash Check Paypal" at bounding box center [369, 524] width 234 height 29
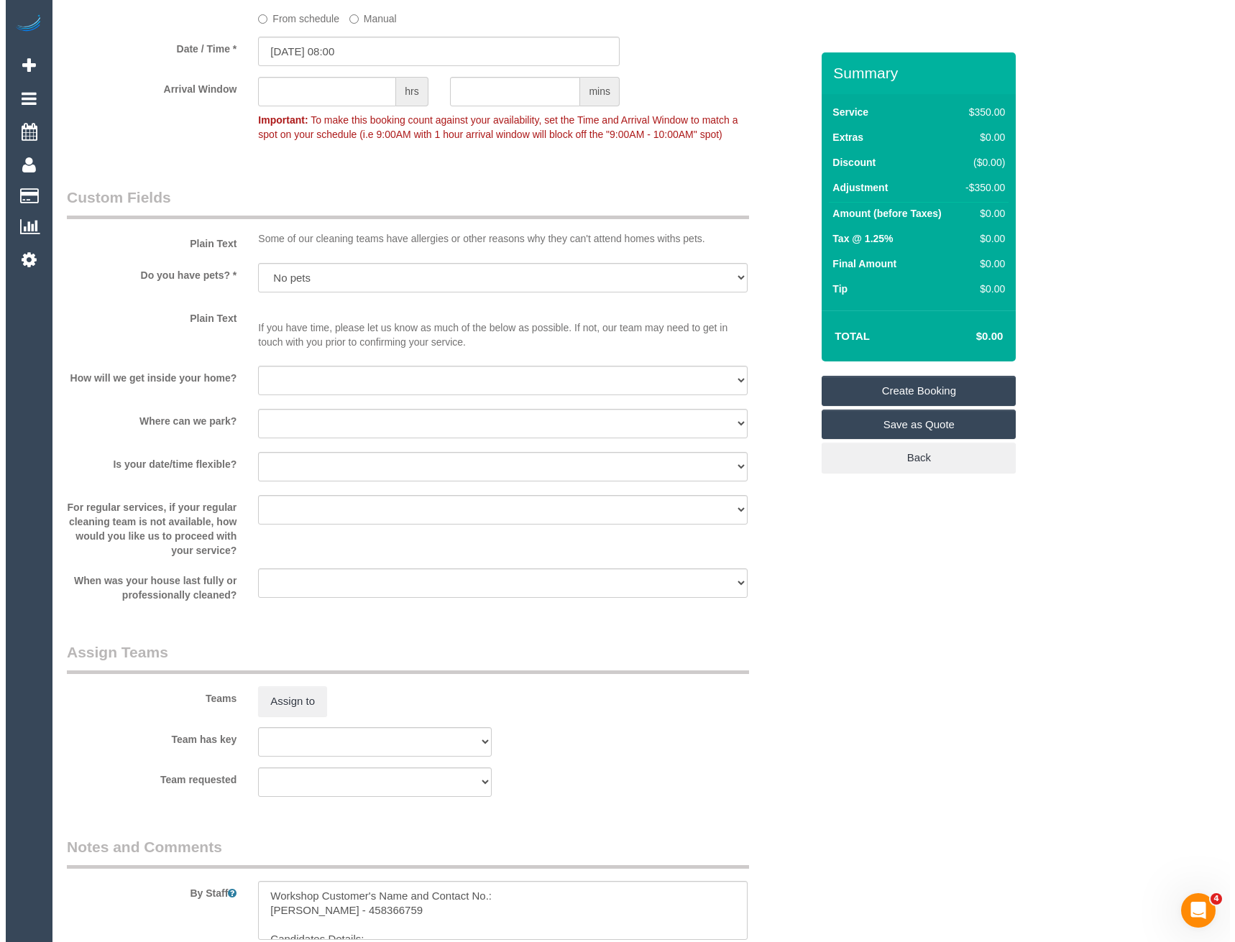
scroll to position [1725, 0]
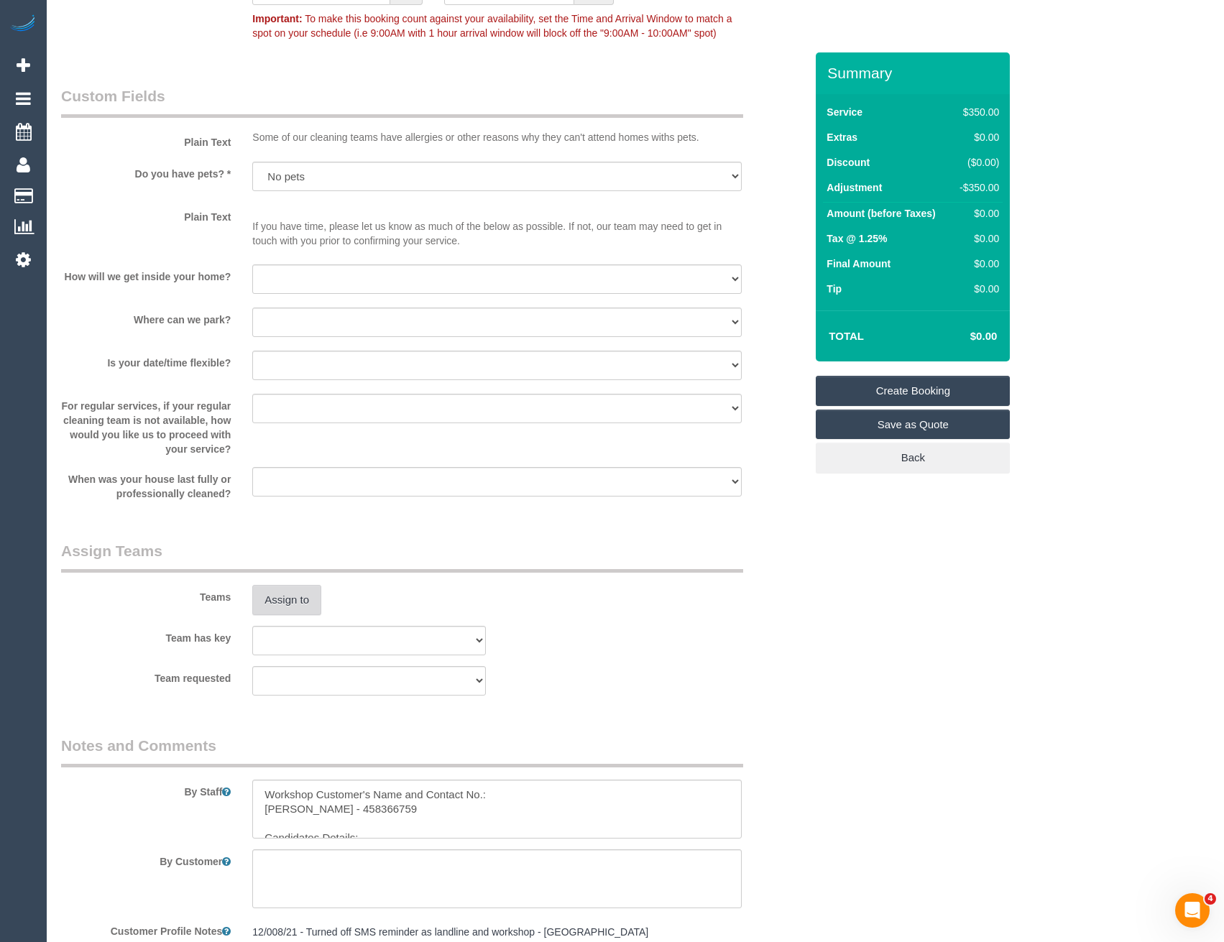
click at [268, 601] on button "Assign to" at bounding box center [286, 600] width 69 height 30
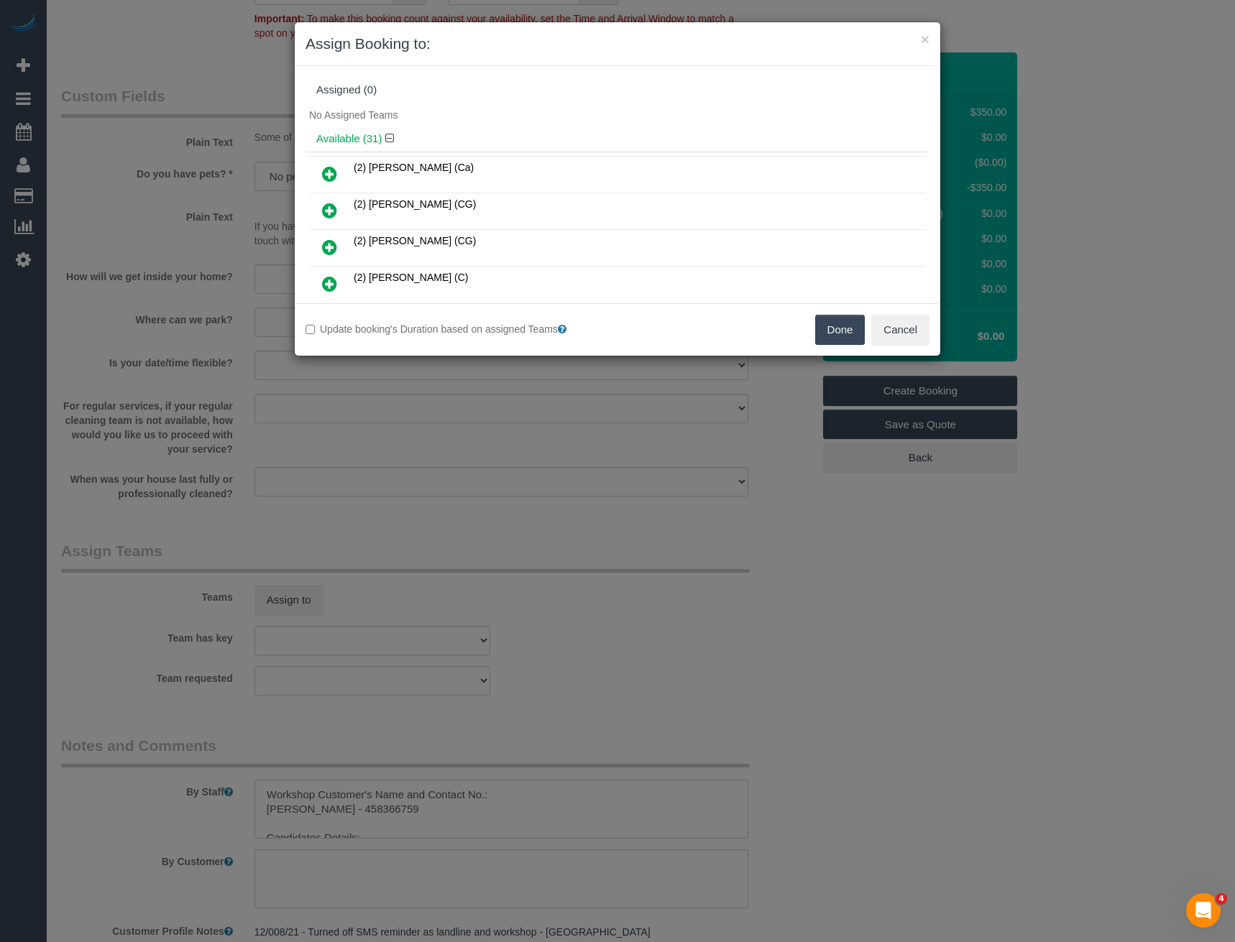
scroll to position [1852, 0]
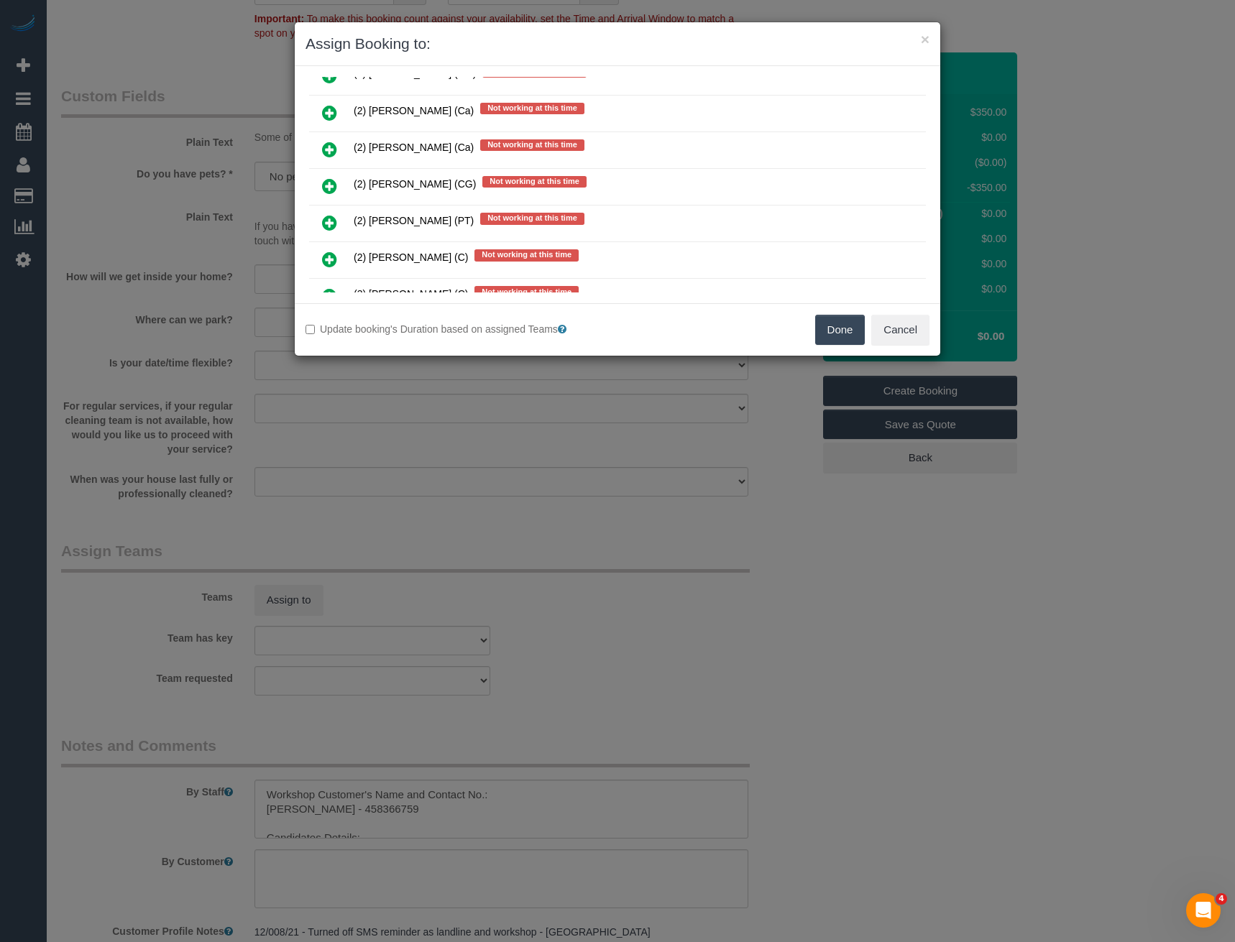
click at [330, 190] on icon at bounding box center [329, 185] width 15 height 17
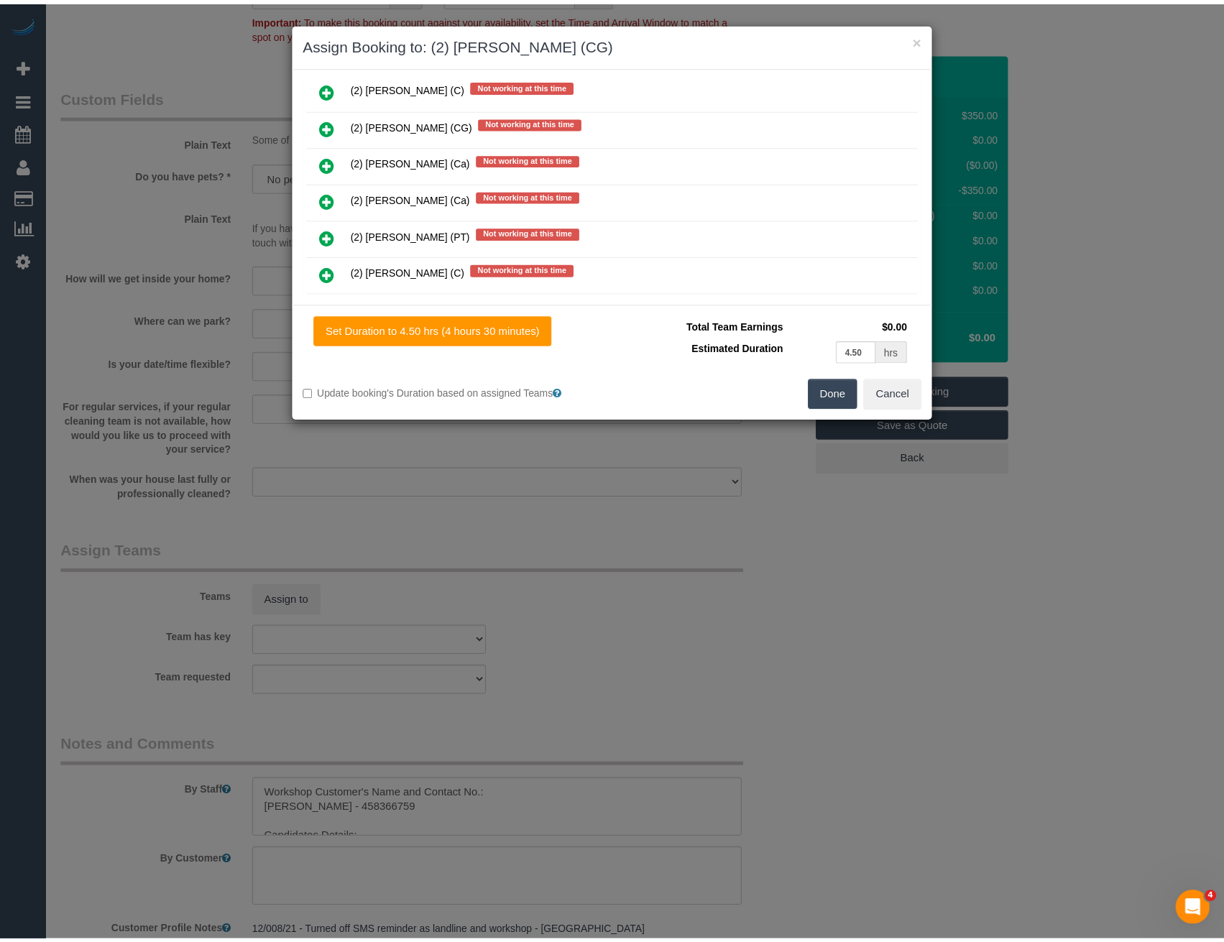
scroll to position [1816, 0]
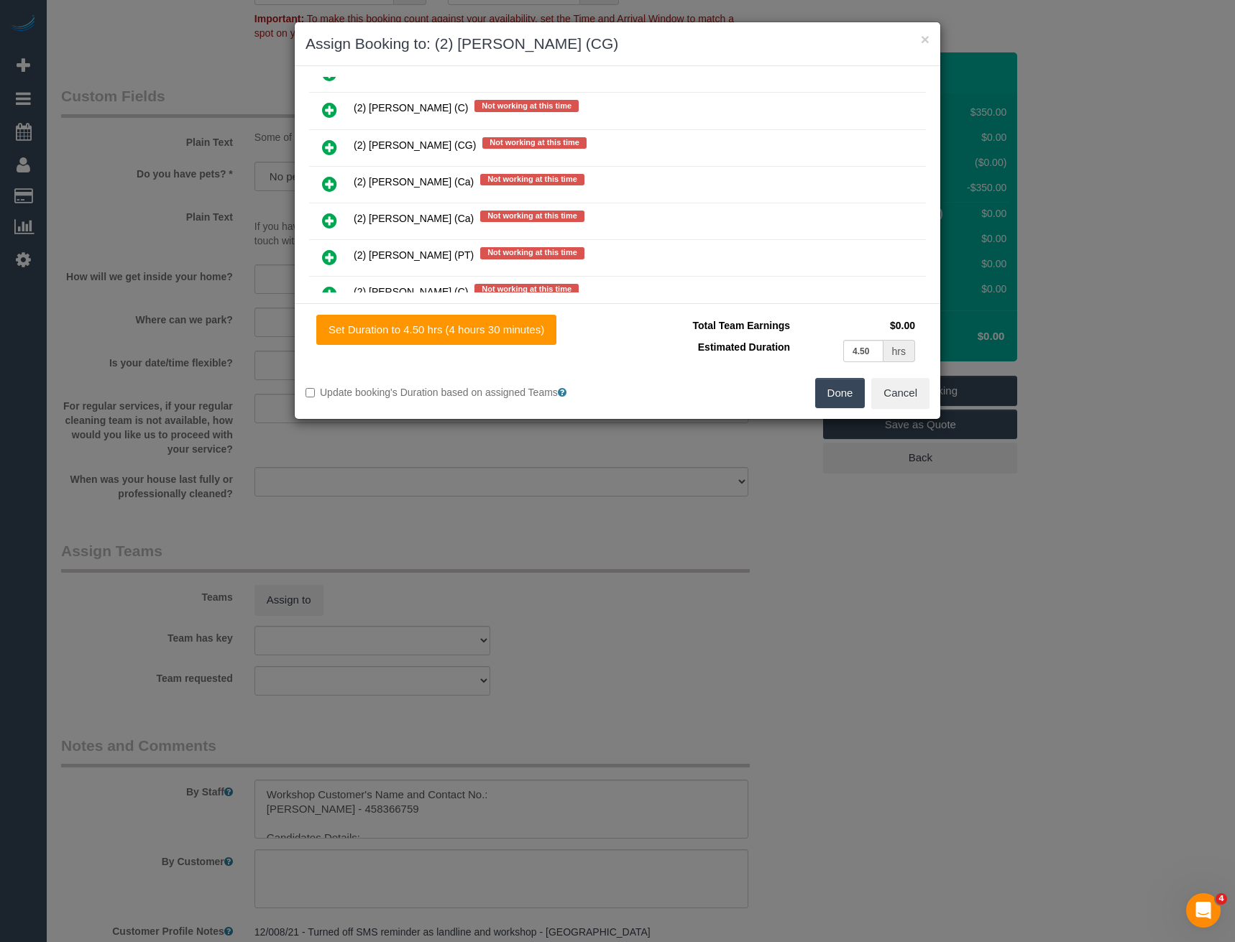
click at [850, 391] on button "Done" at bounding box center [840, 393] width 50 height 30
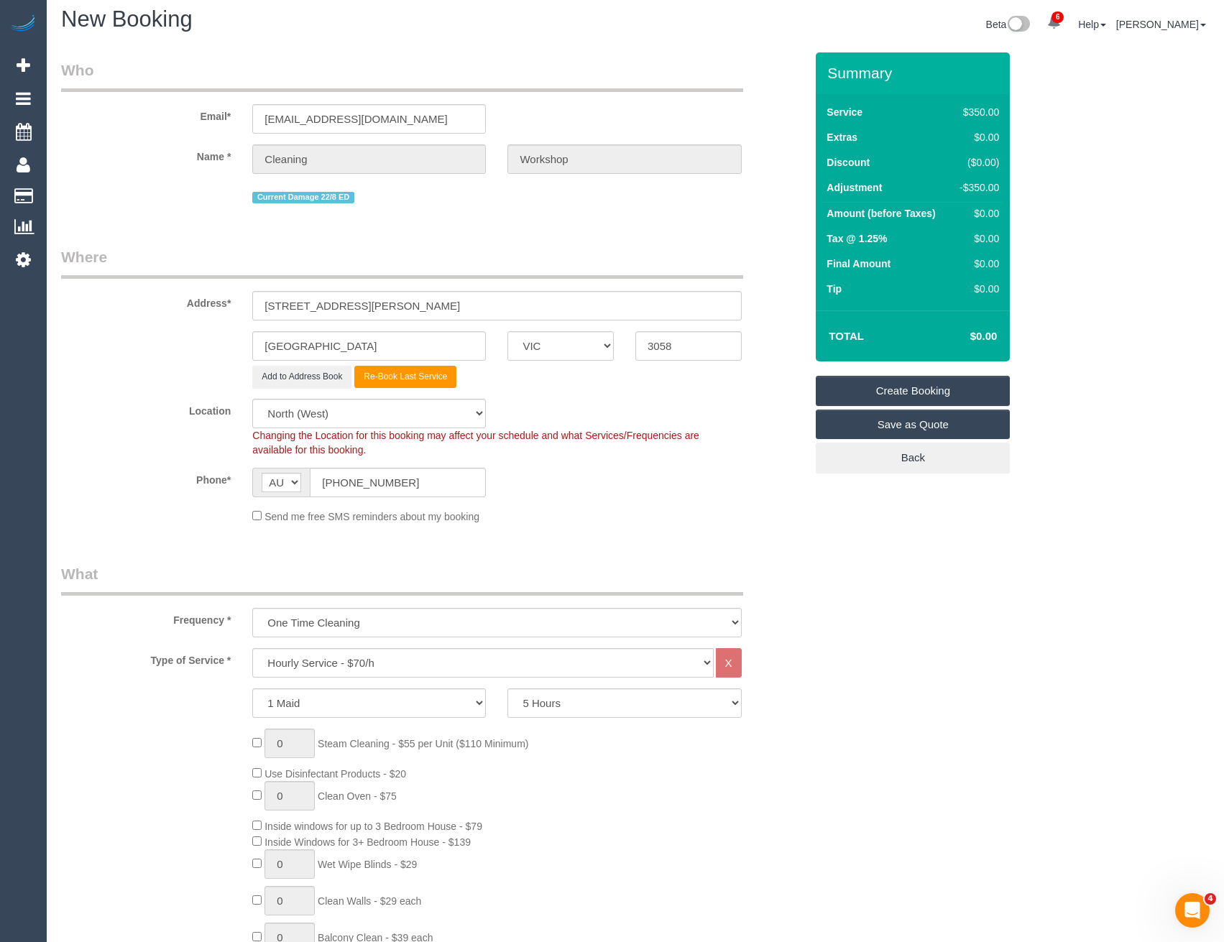
scroll to position [0, 0]
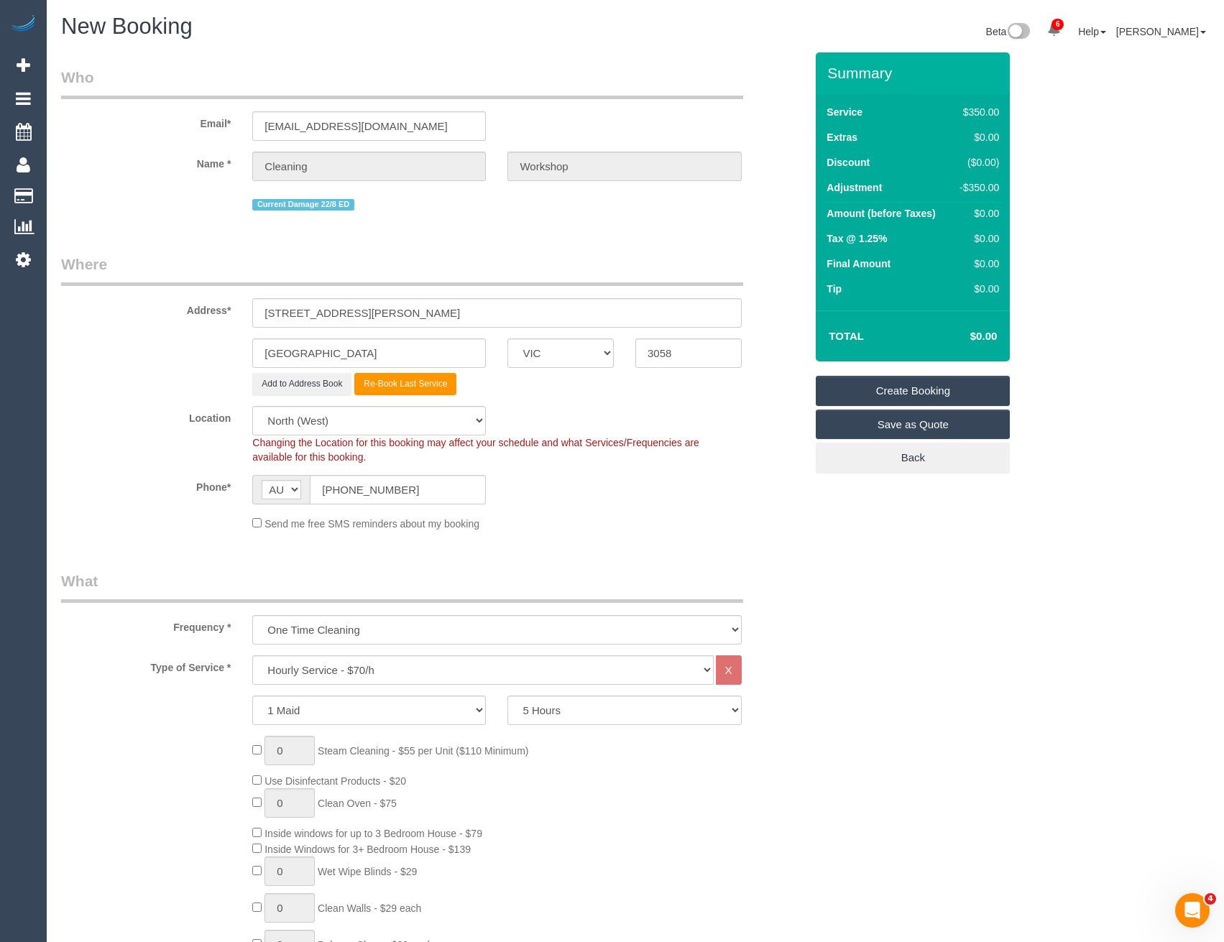
click at [910, 395] on link "Create Booking" at bounding box center [913, 391] width 194 height 30
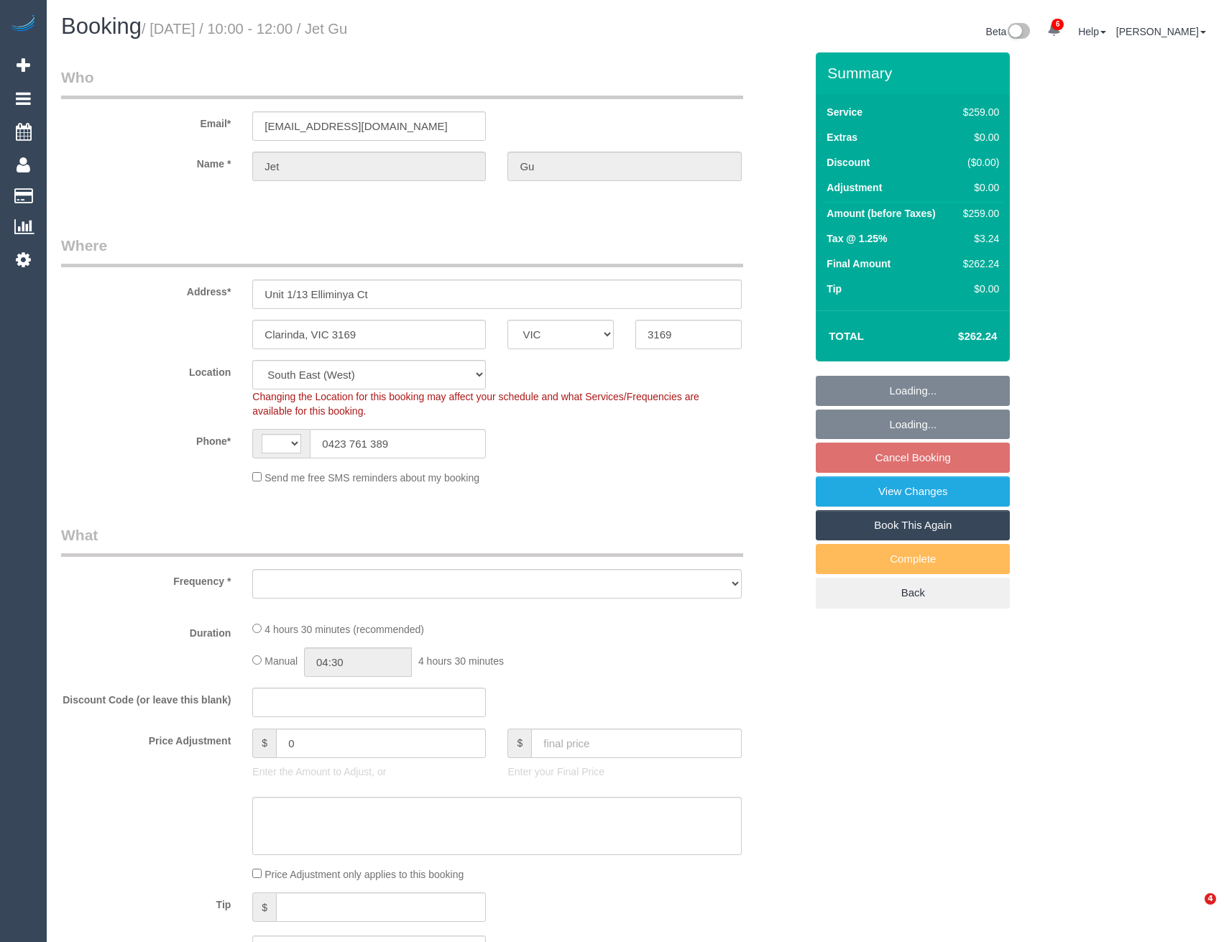
select select "VIC"
select select "string:AU"
select select "object:674"
select select "string:stripe-pm_1S7ZMV2GScqysDRVh1iKmNWI"
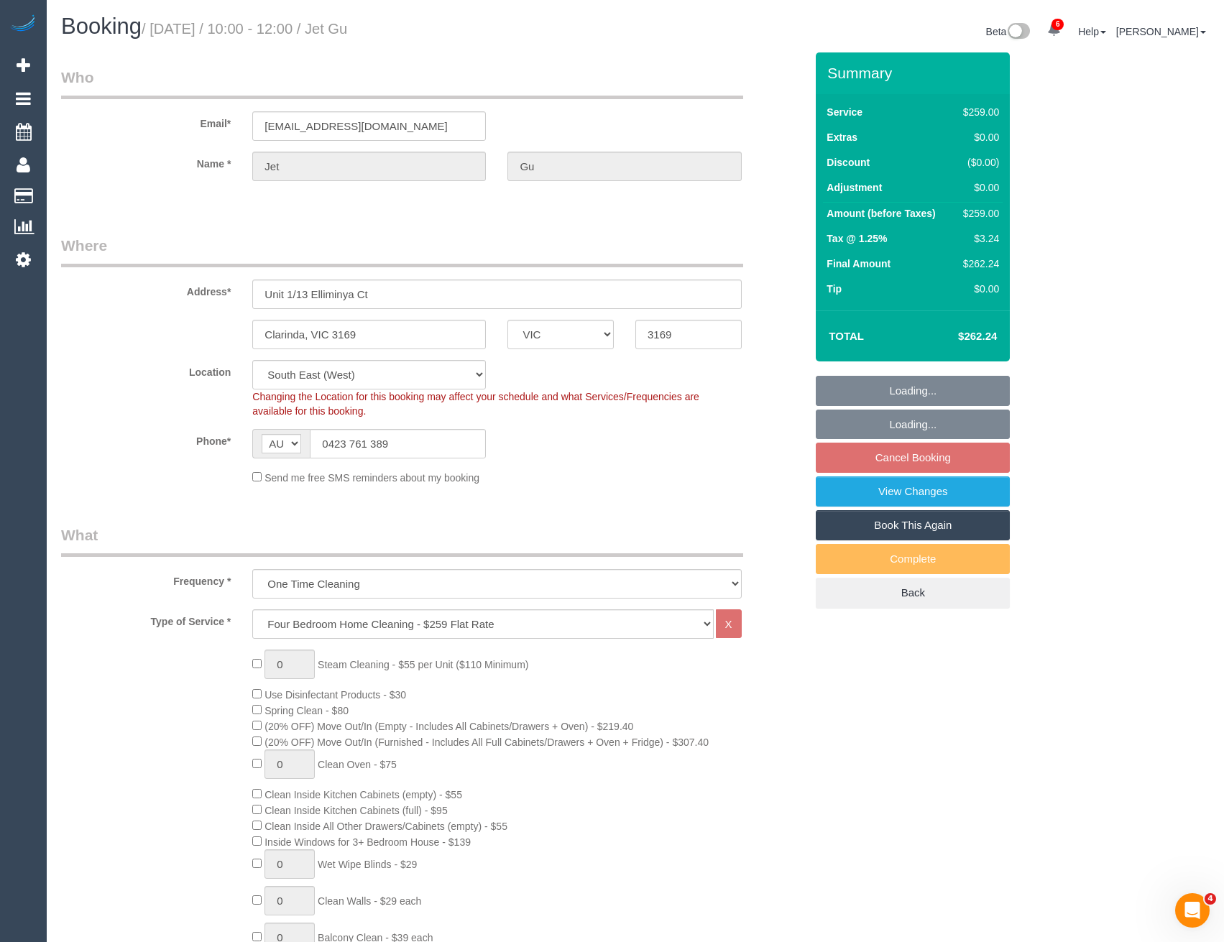
select select "number:27"
select select "number:14"
select select "number:19"
select select "number:36"
select select "number:13"
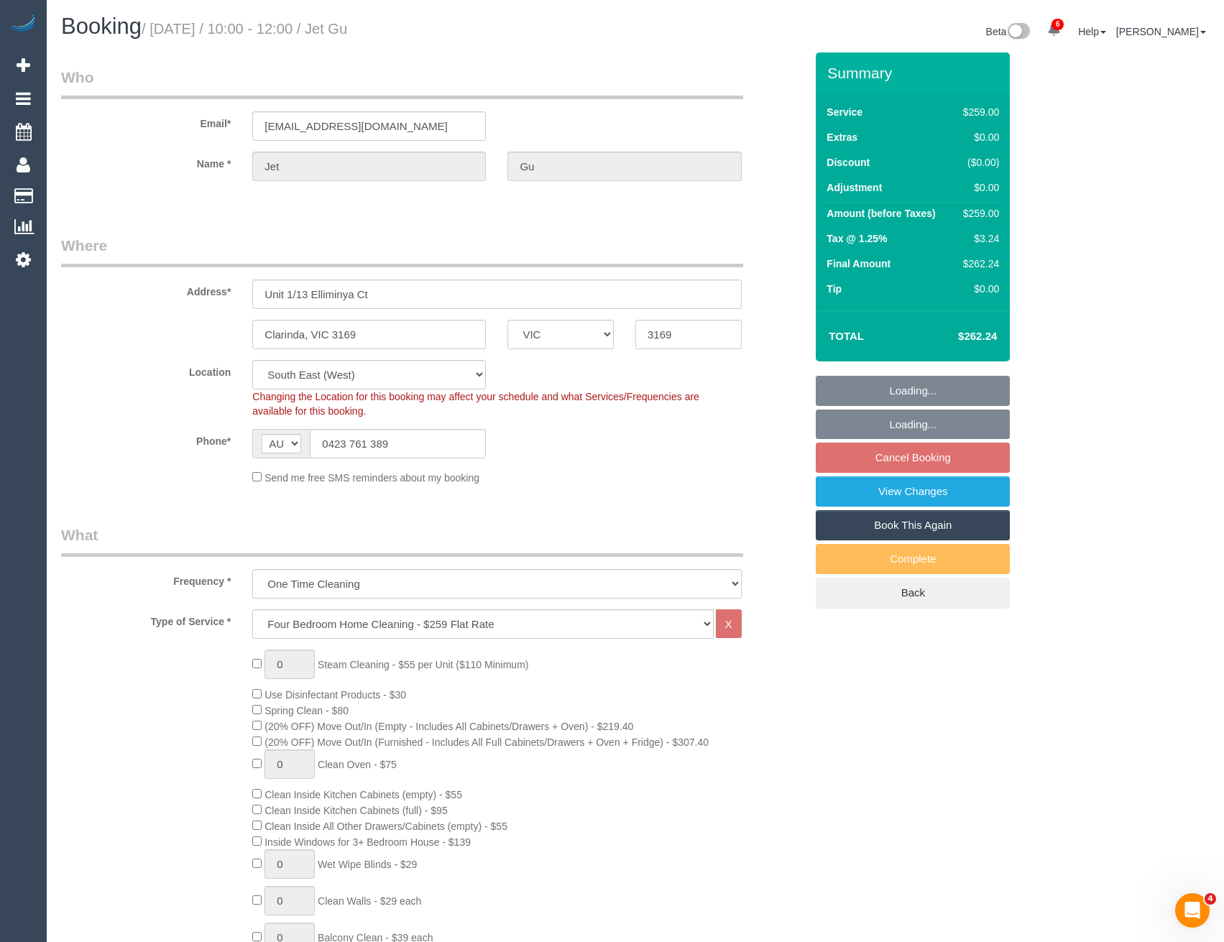
select select "object:1326"
select select "spot3"
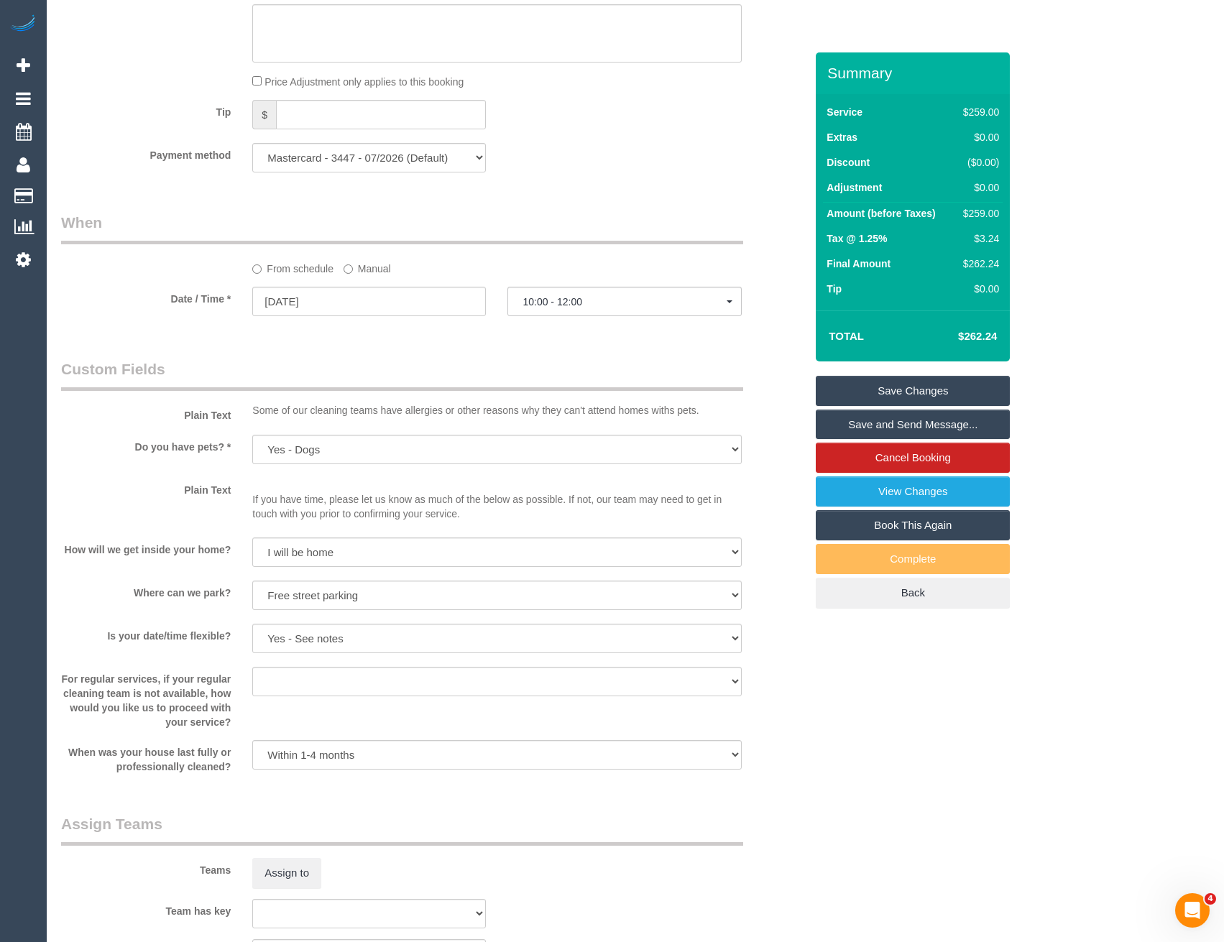
scroll to position [1796, 0]
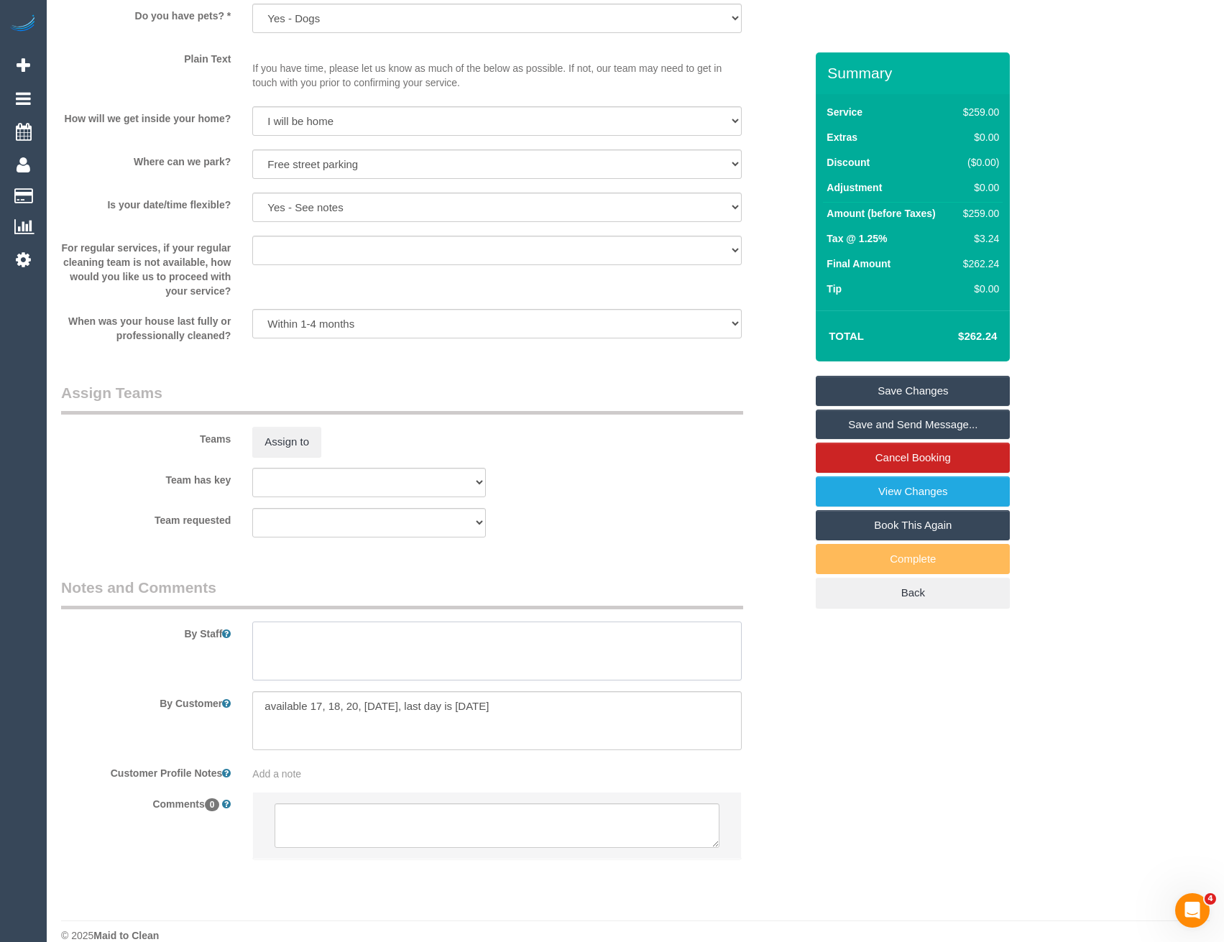
click at [345, 655] on textarea at bounding box center [496, 651] width 489 height 59
type textarea "Est 4 - 5 hours"
drag, startPoint x: 522, startPoint y: 712, endPoint x: 245, endPoint y: 718, distance: 276.7
click at [242, 719] on div at bounding box center [496, 720] width 510 height 59
click at [366, 826] on textarea at bounding box center [496, 825] width 444 height 45
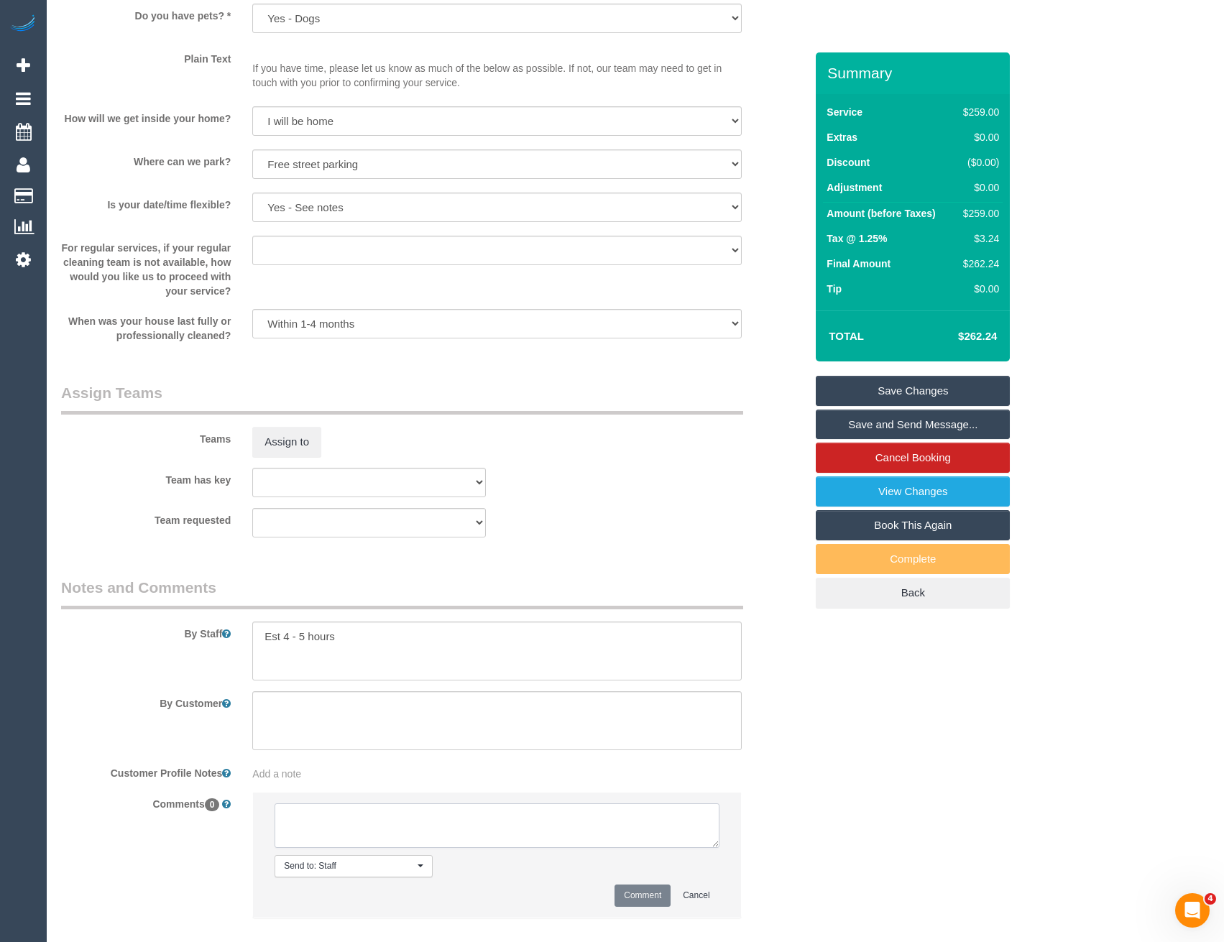
paste textarea "available 17, 18, 20, 21 Sep, last day is 21 Sep."
type textarea "available 17, 18, 20, 21 Sep, last day is 21 Sep. Removed from notes"
click at [648, 902] on button "Comment" at bounding box center [642, 896] width 56 height 22
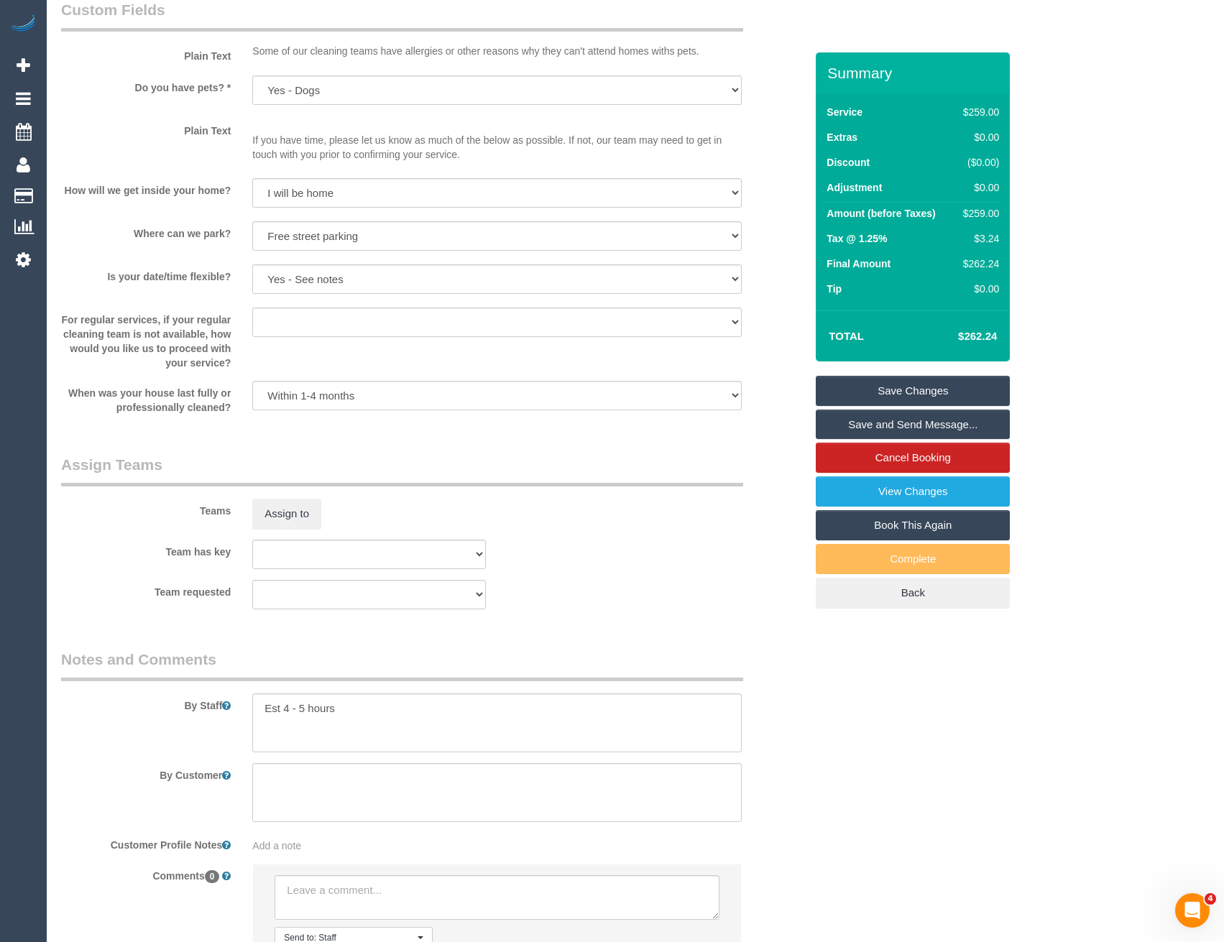
scroll to position [0, 0]
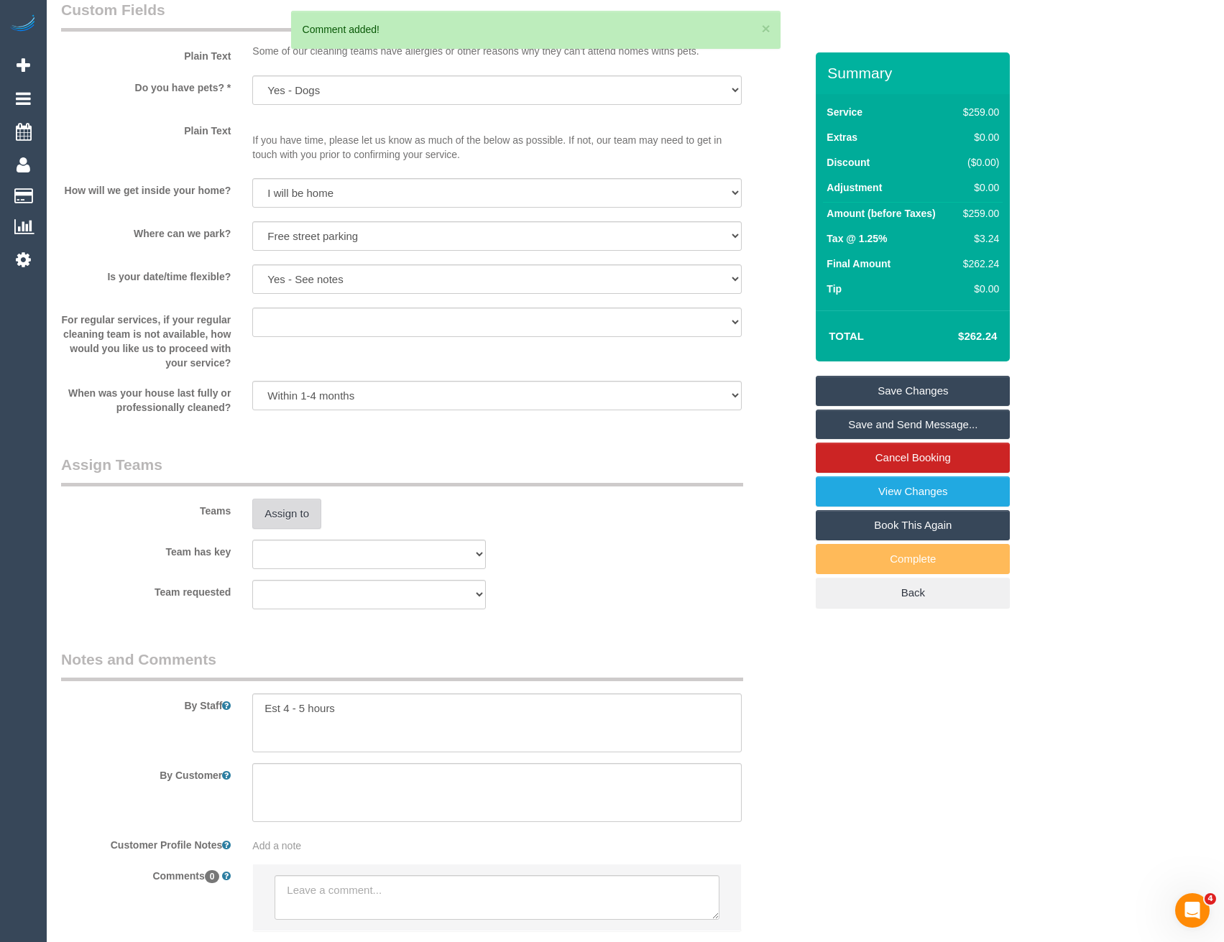
click at [263, 519] on button "Assign to" at bounding box center [286, 514] width 69 height 30
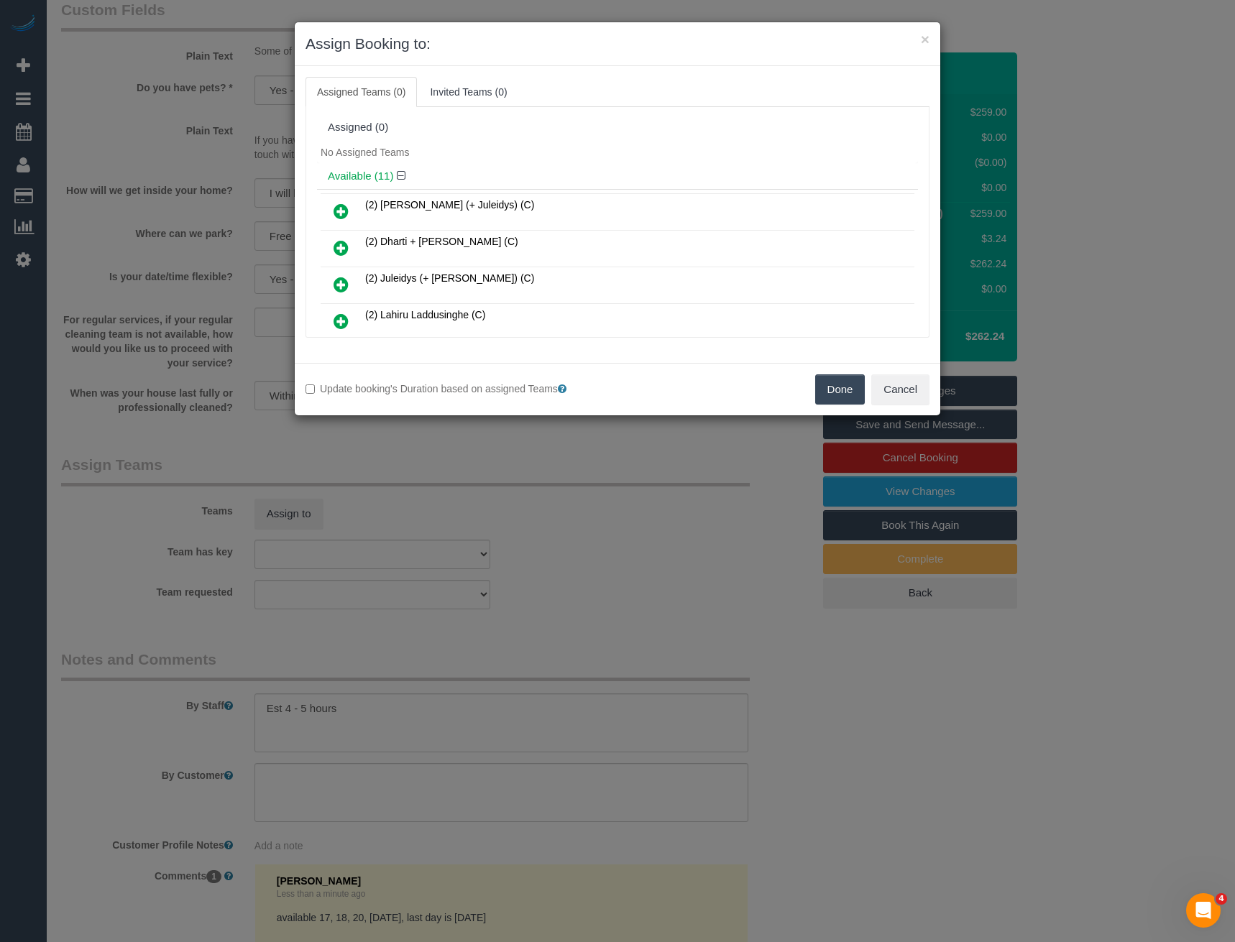
click at [338, 318] on icon at bounding box center [340, 321] width 15 height 17
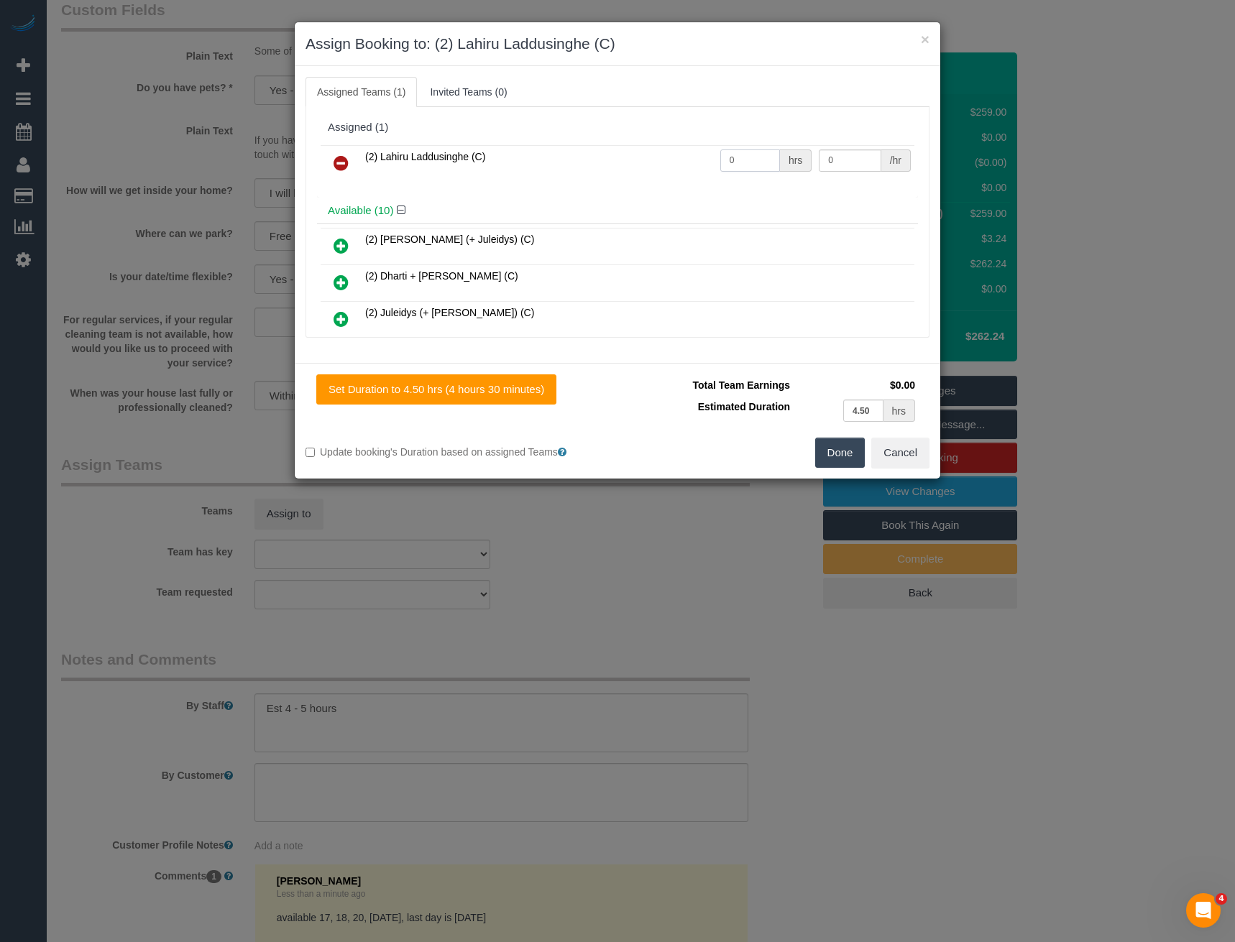
drag, startPoint x: 758, startPoint y: 160, endPoint x: 674, endPoint y: 170, distance: 84.6
click at [674, 170] on tr "(2) Lahiru Laddusinghe (C) 0 hrs 0 /hr" at bounding box center [617, 163] width 594 height 37
type input "1"
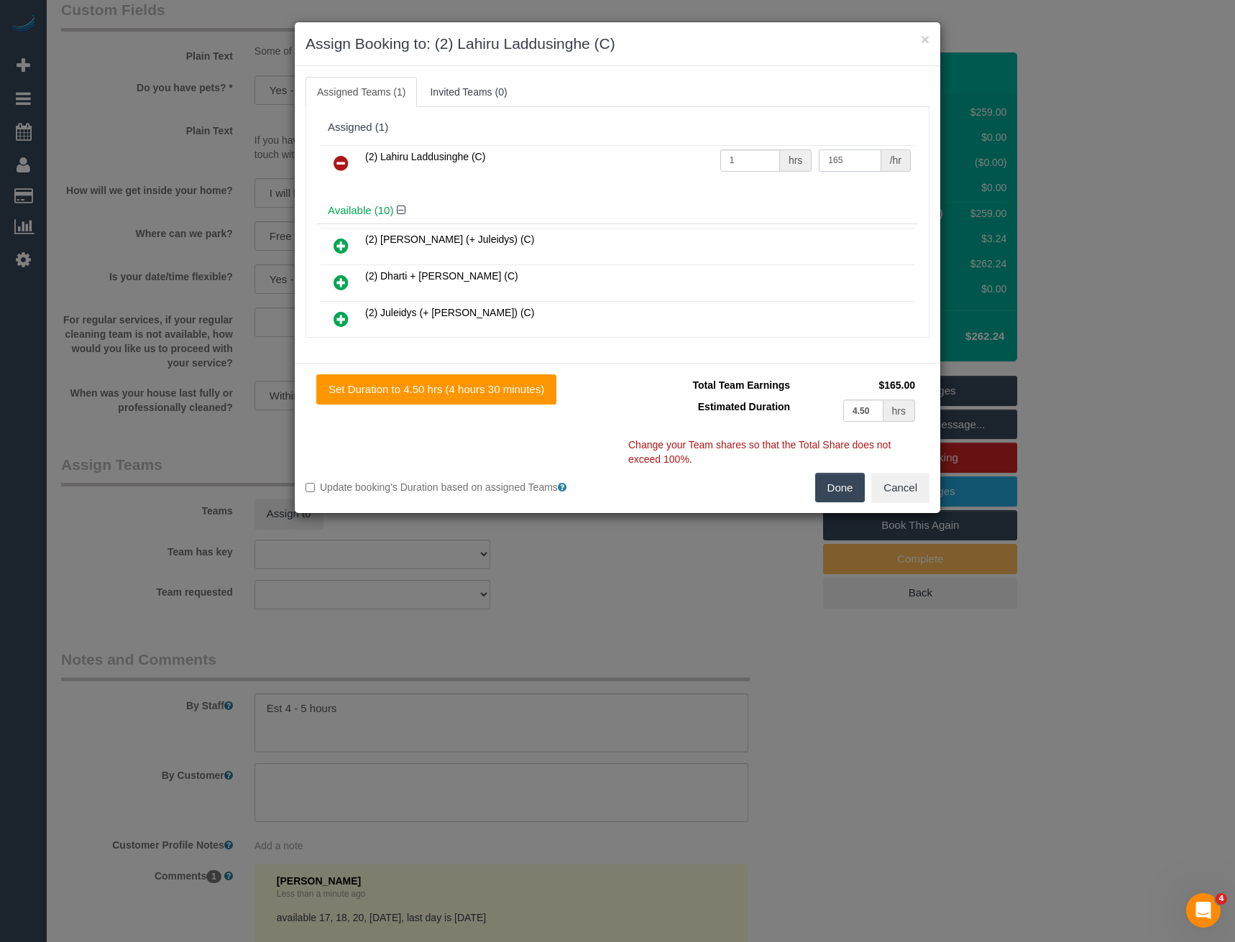
type input "165"
click at [835, 492] on button "Done" at bounding box center [840, 488] width 50 height 30
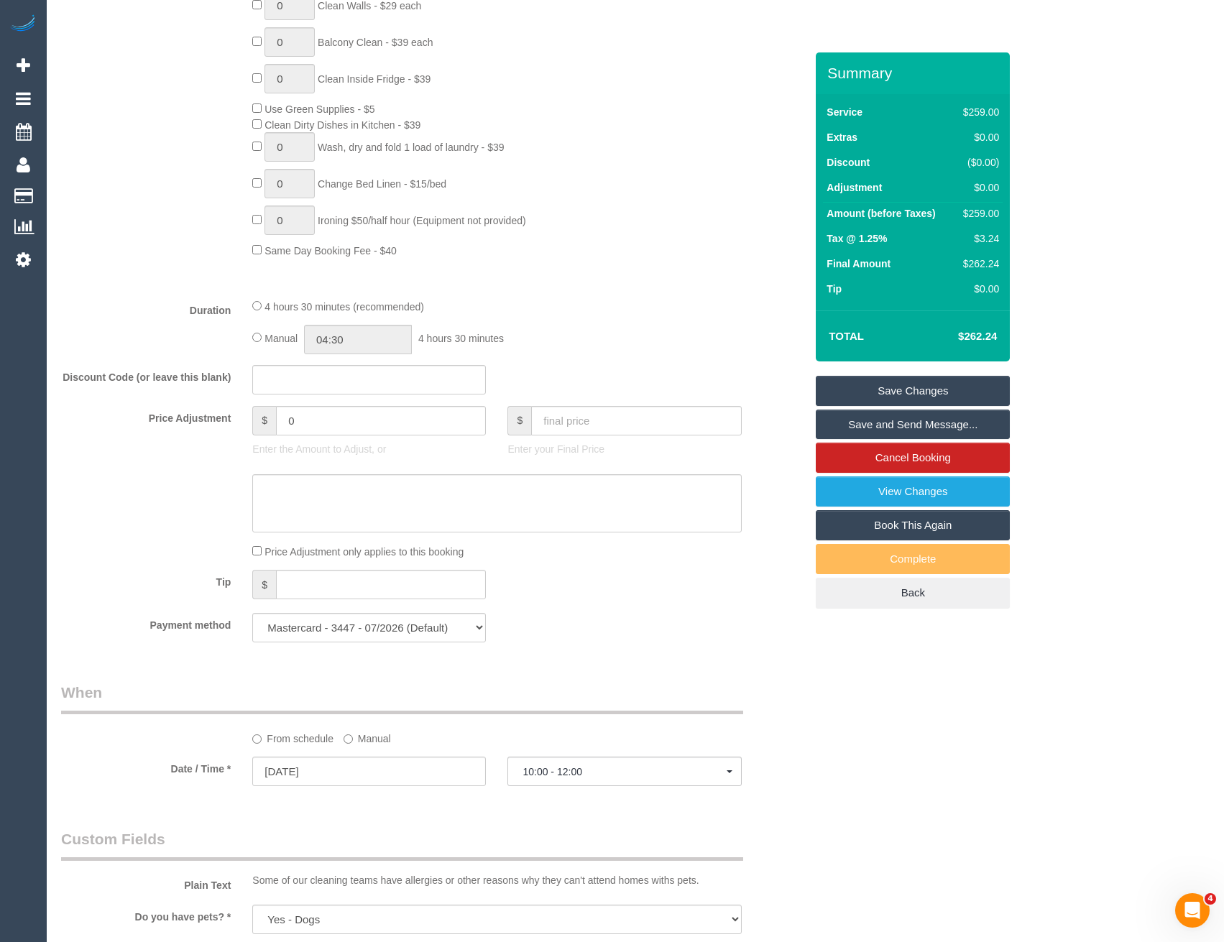
scroll to position [862, 0]
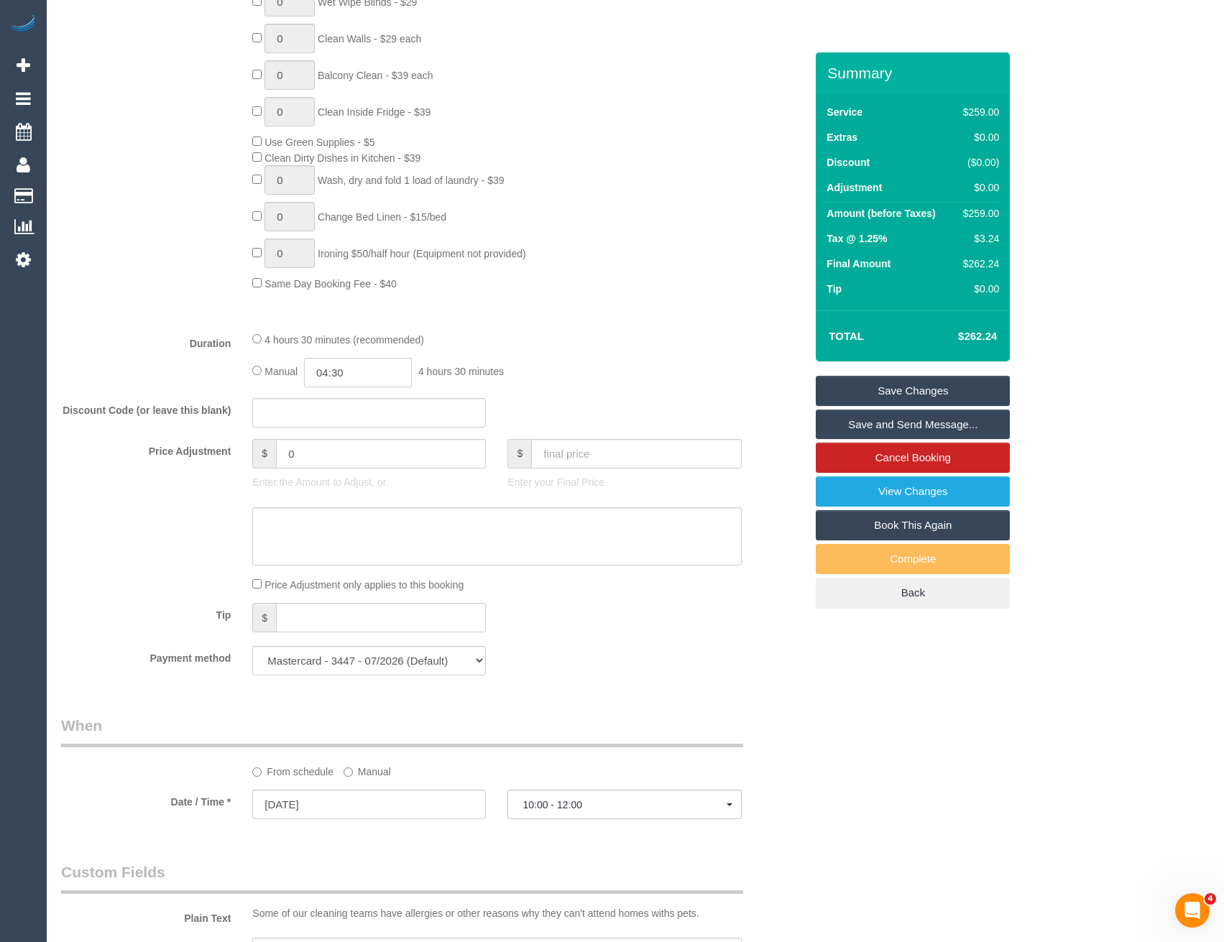
click at [346, 372] on input "04:30" at bounding box center [358, 372] width 108 height 29
type input "05:00"
click at [351, 487] on li "05:00" at bounding box center [342, 492] width 64 height 19
click at [517, 374] on div "Manual 05:00 5 hours 0 minutes" at bounding box center [496, 372] width 489 height 29
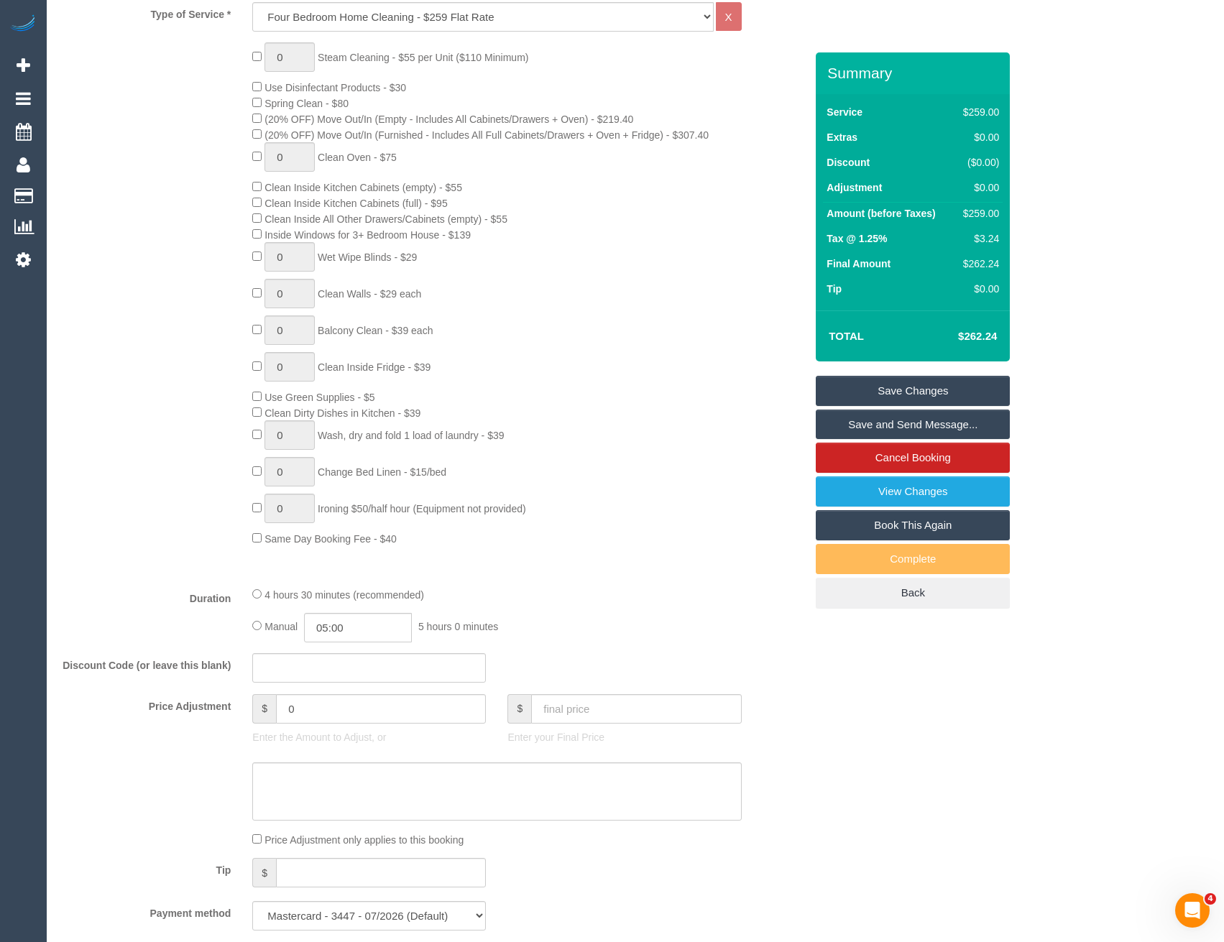
select select "spot22"
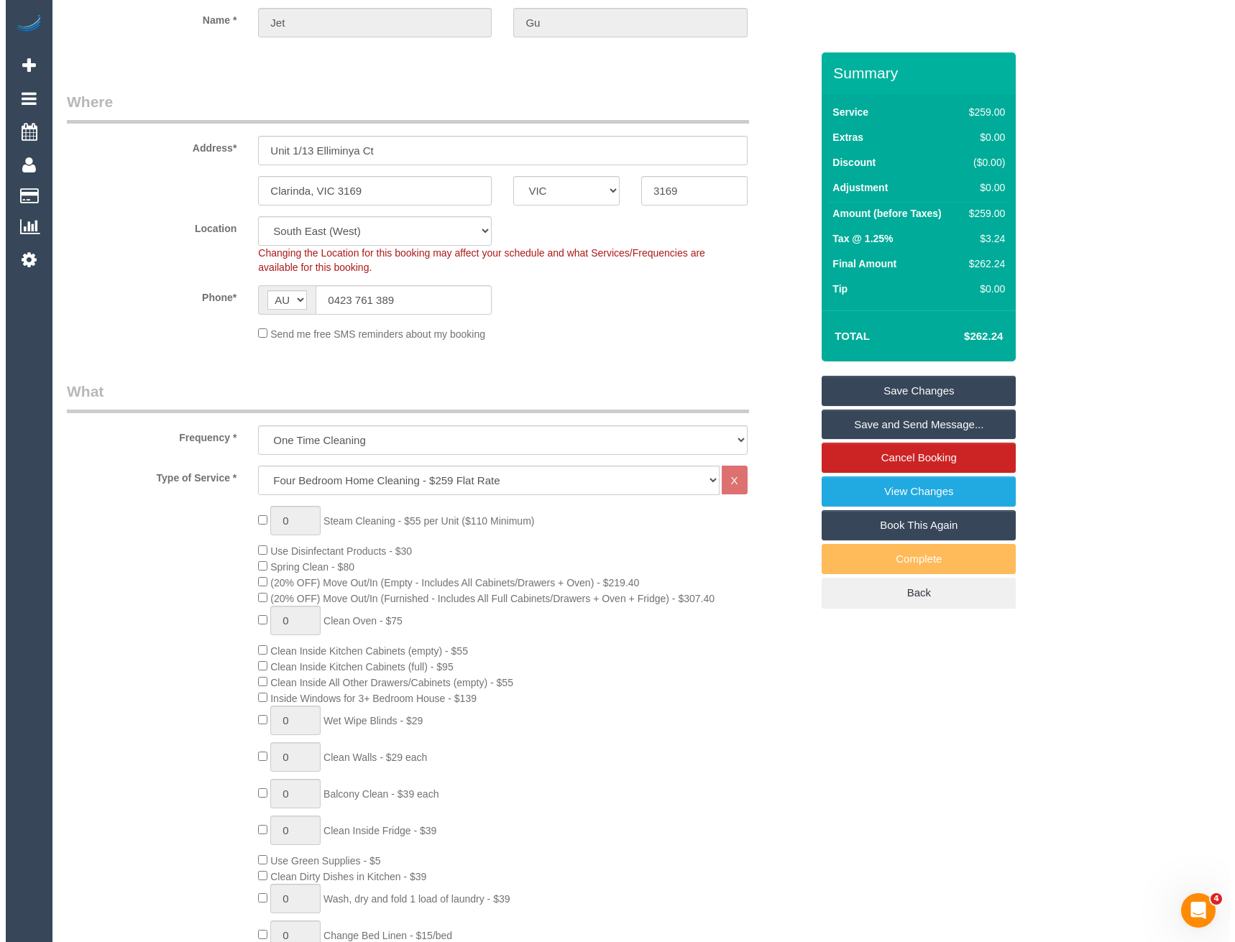
scroll to position [0, 0]
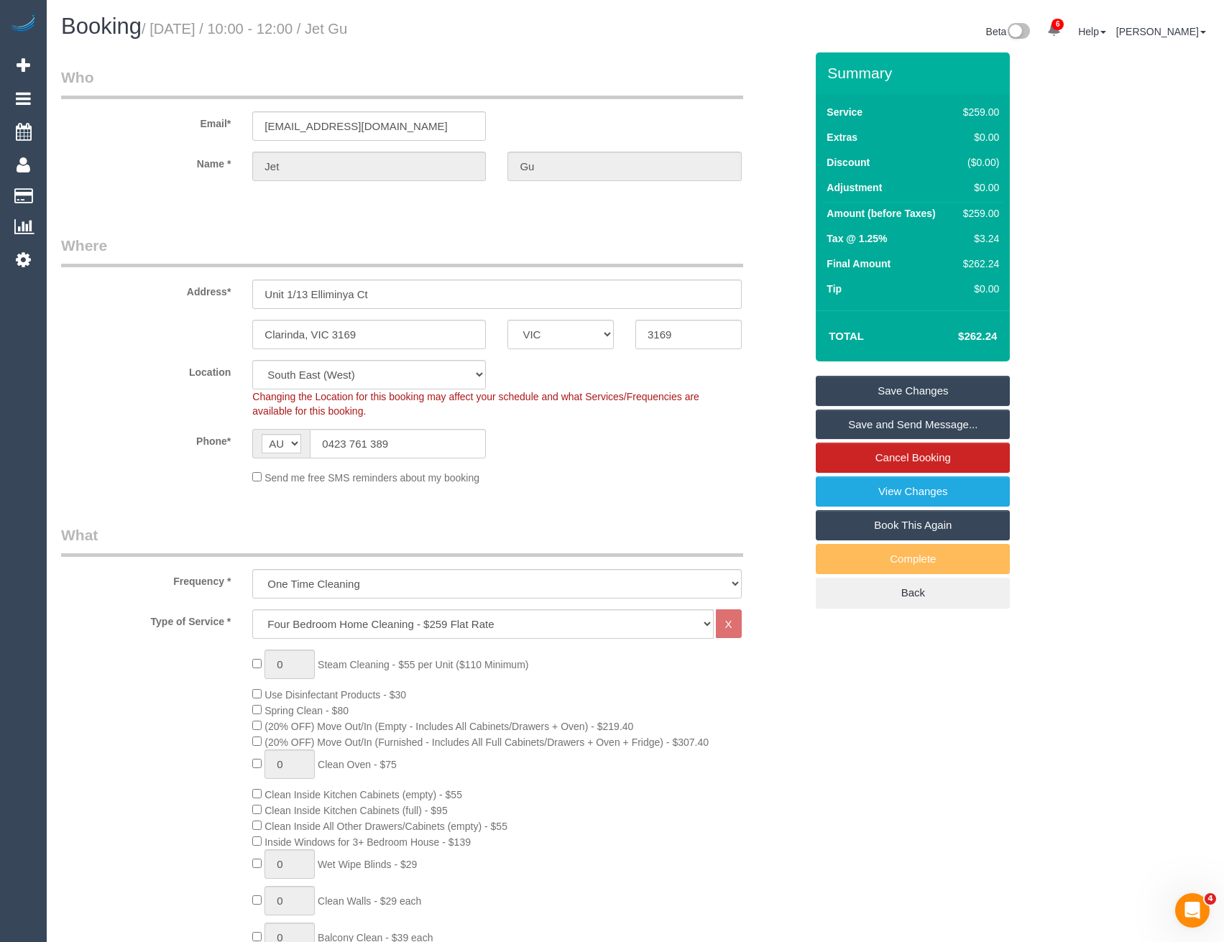
click at [855, 427] on link "Save and Send Message..." at bounding box center [913, 425] width 194 height 30
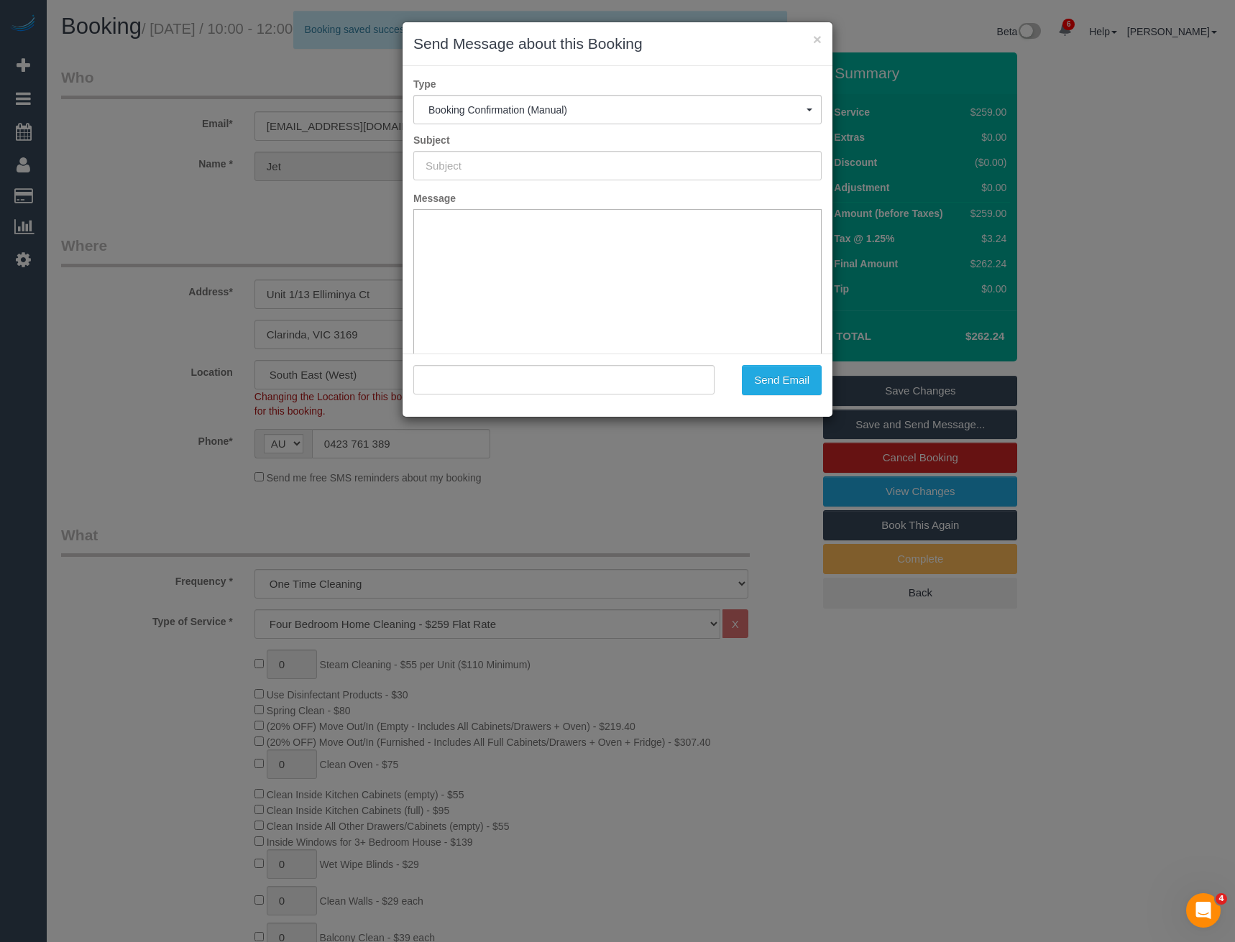
type input "Booking Confirmed"
type input ""Jet Gu" <jetgu88@gmail.com>"
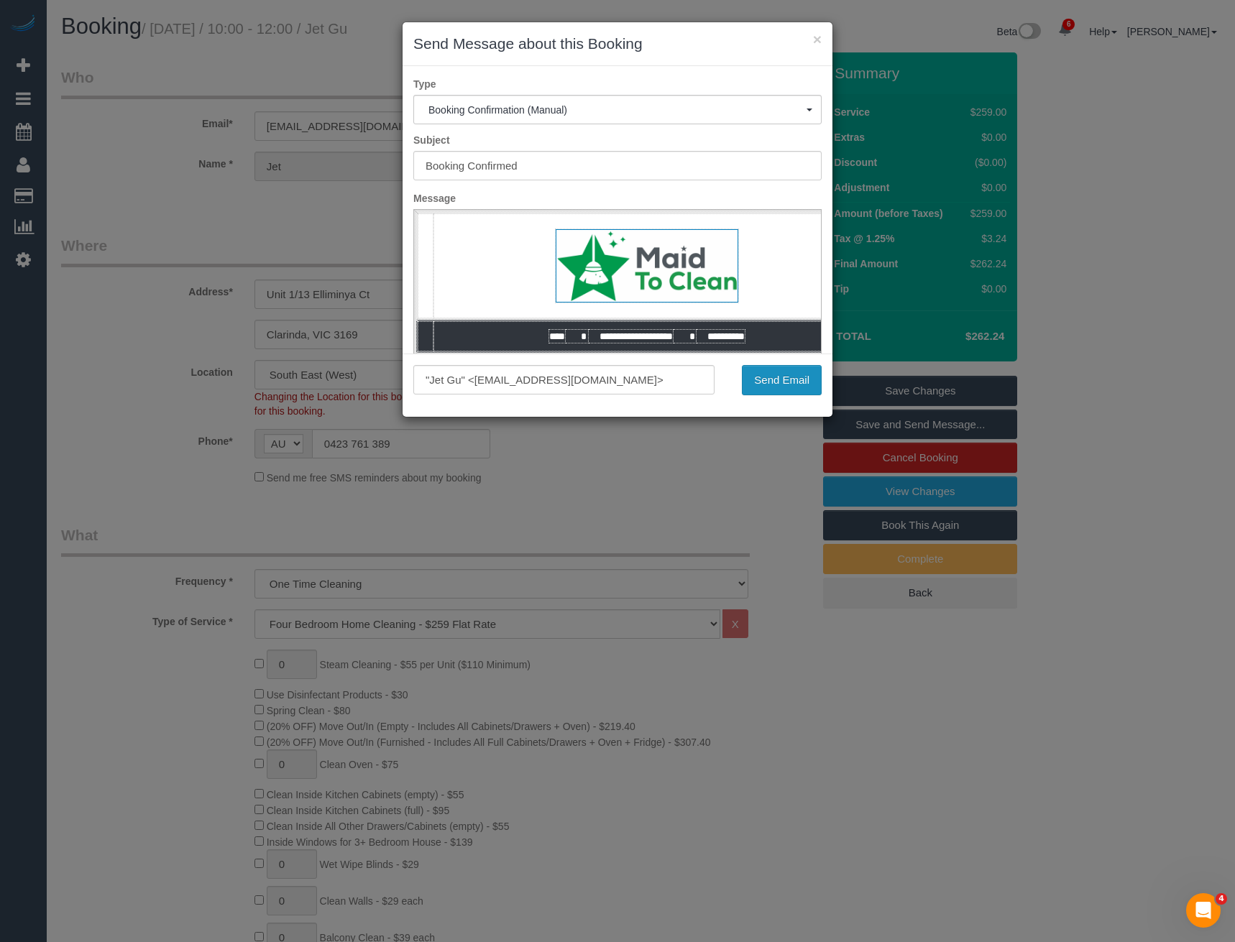
click at [798, 386] on button "Send Email" at bounding box center [782, 380] width 80 height 30
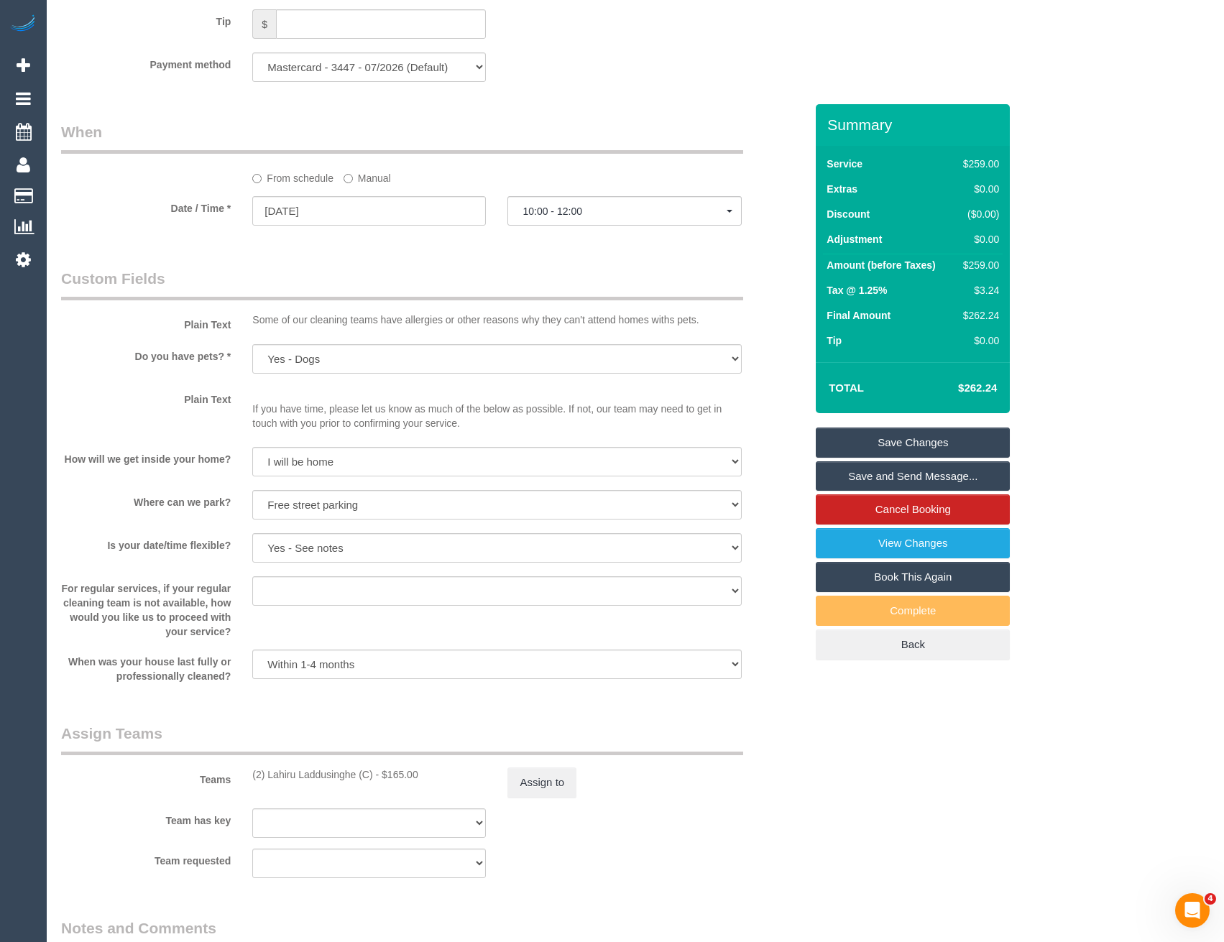
scroll to position [1288, 0]
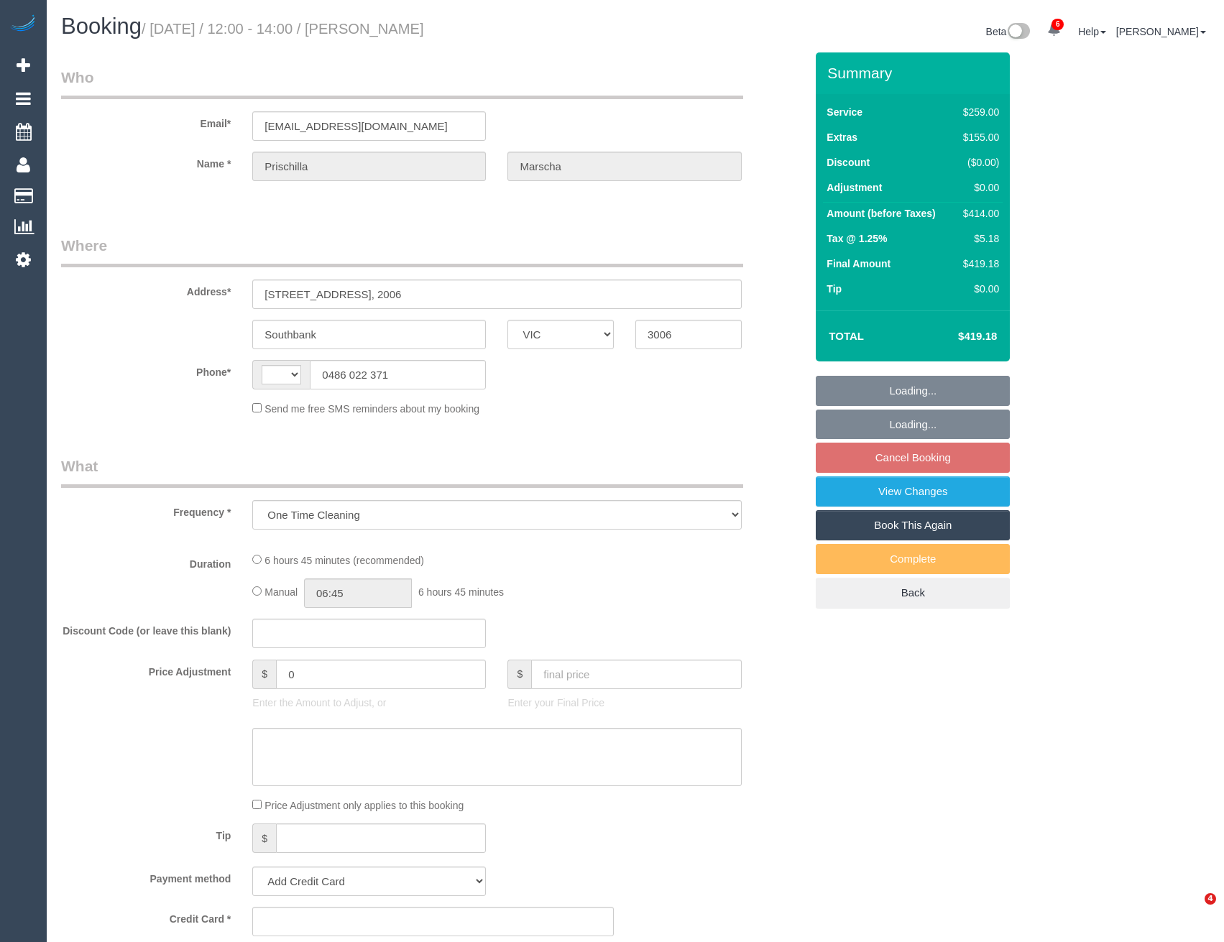
select select "VIC"
select select "string:AU"
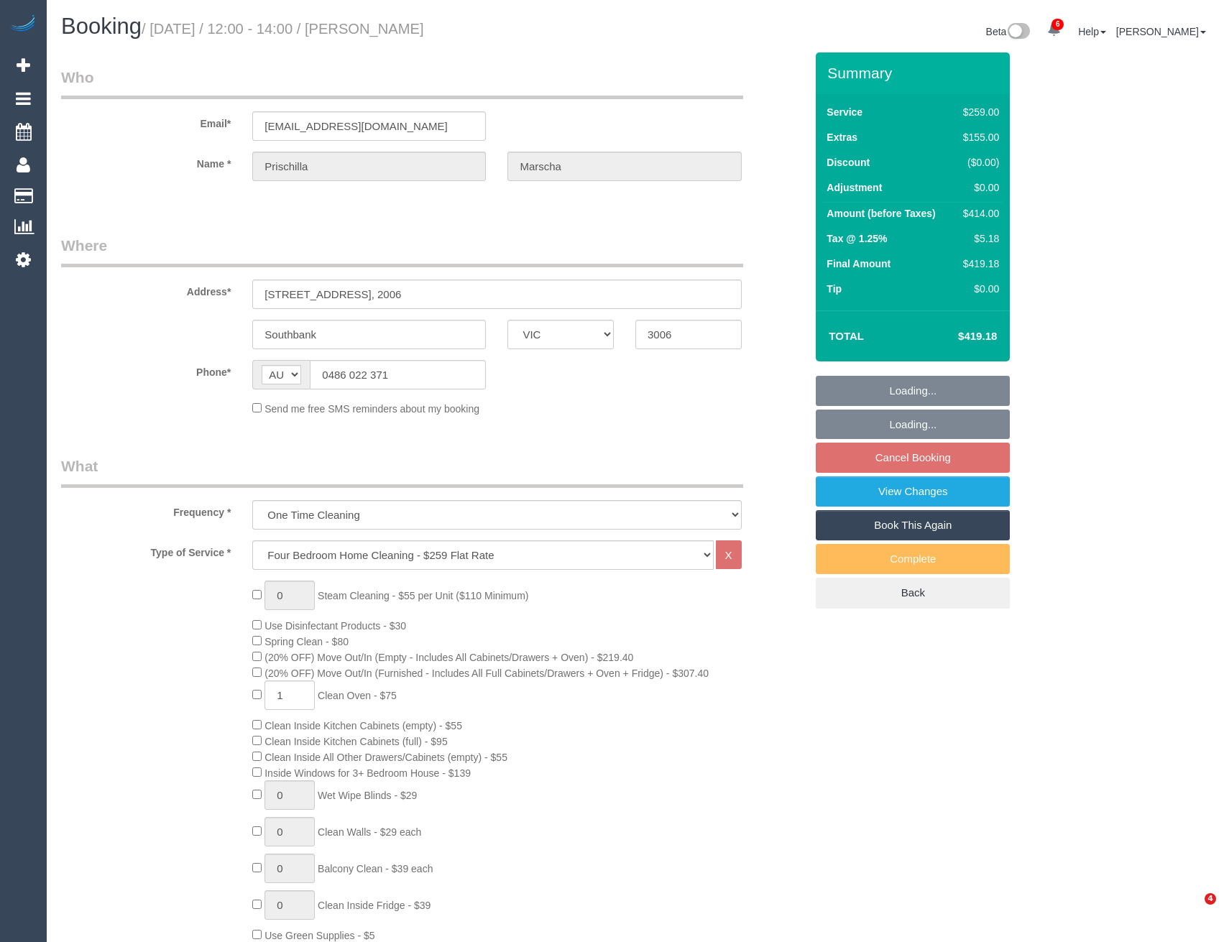
select select "number:28"
select select "number:14"
select select "number:20"
select select "number:23"
select select "number:35"
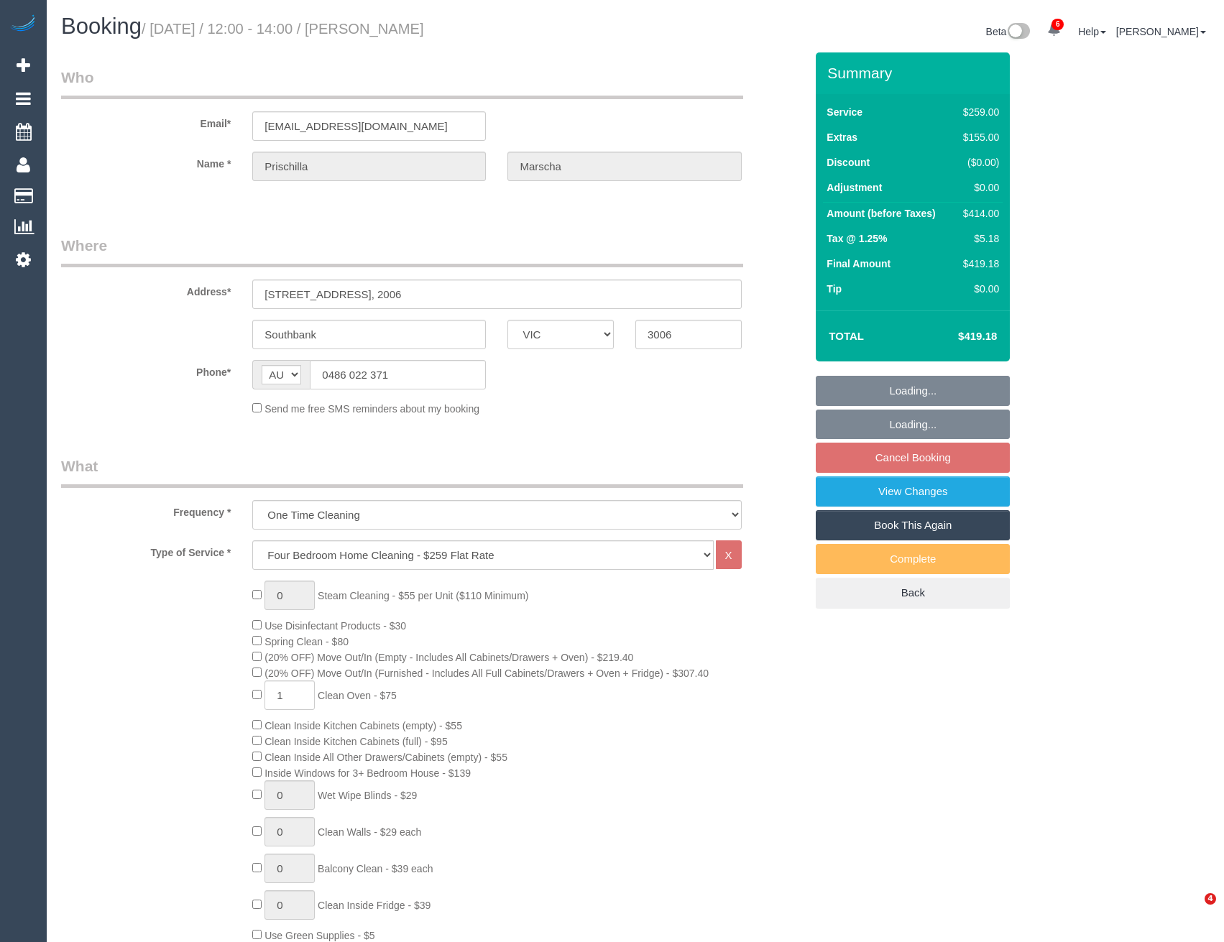
select select "number:13"
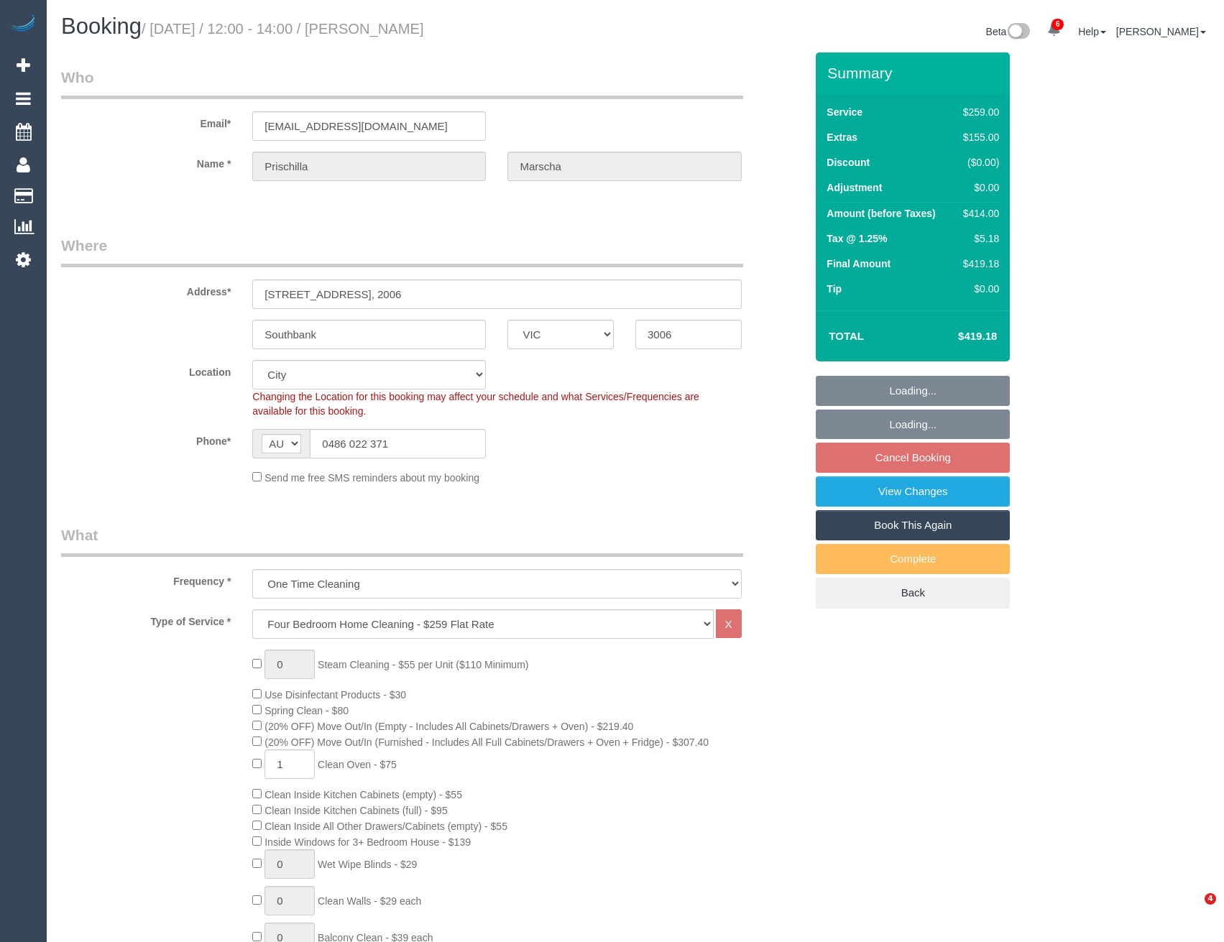
select select "string:stripe-pm_1S7JNi2GScqysDRV85f9Jg3Q"
select select "object:1252"
select select "spot23"
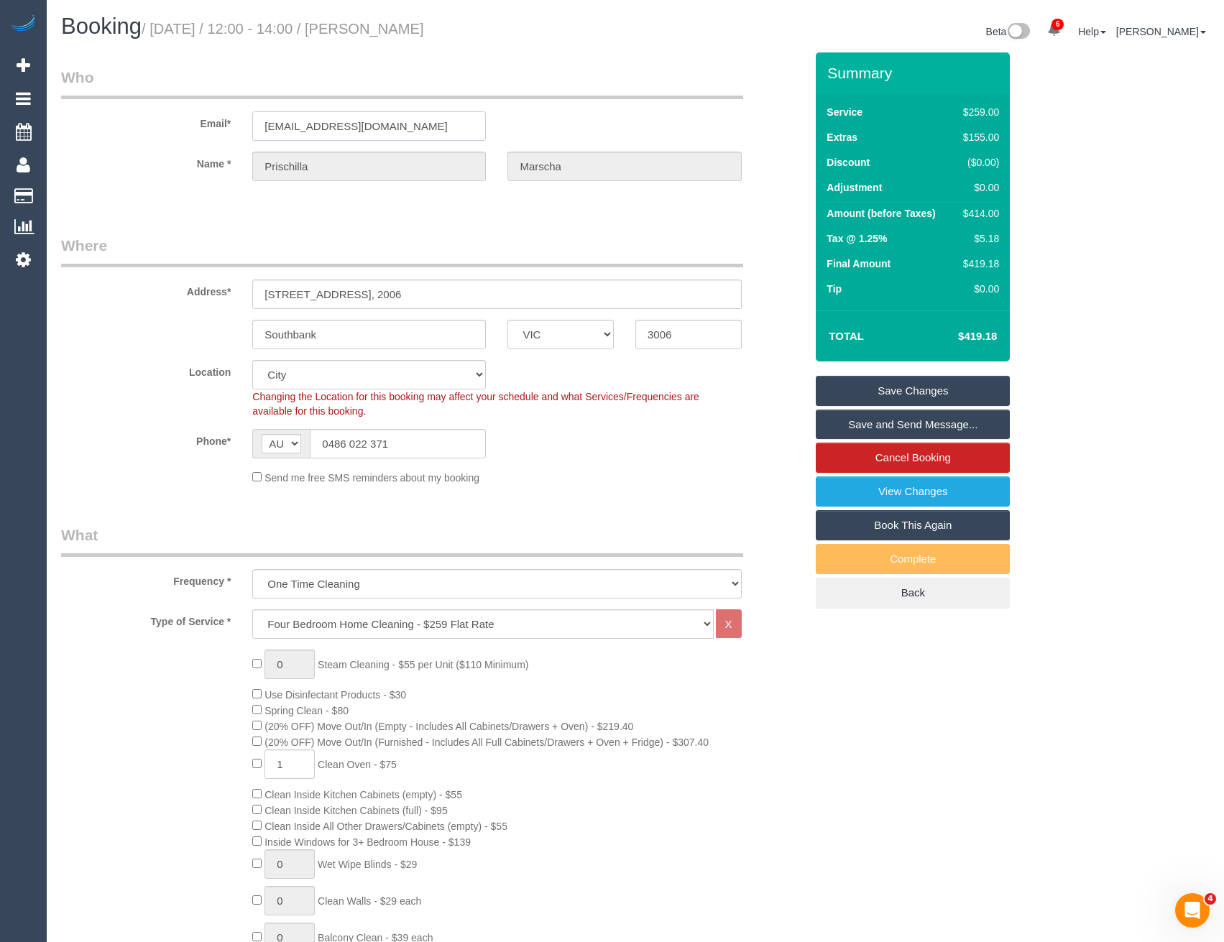
drag, startPoint x: 419, startPoint y: 130, endPoint x: 264, endPoint y: 121, distance: 154.7
click at [232, 121] on div "Email* prischilla.marscha@gmail.com" at bounding box center [432, 104] width 765 height 74
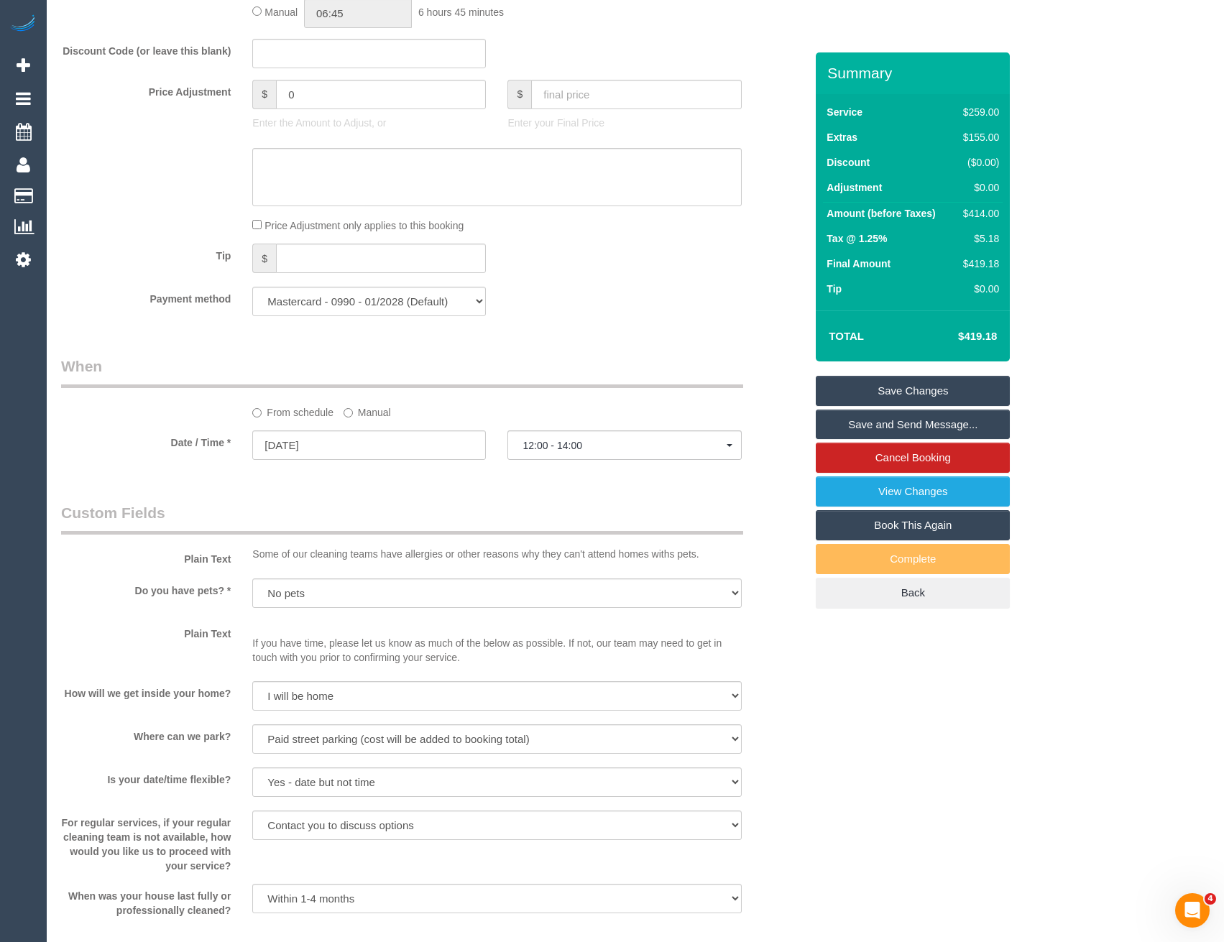
scroll to position [1926, 0]
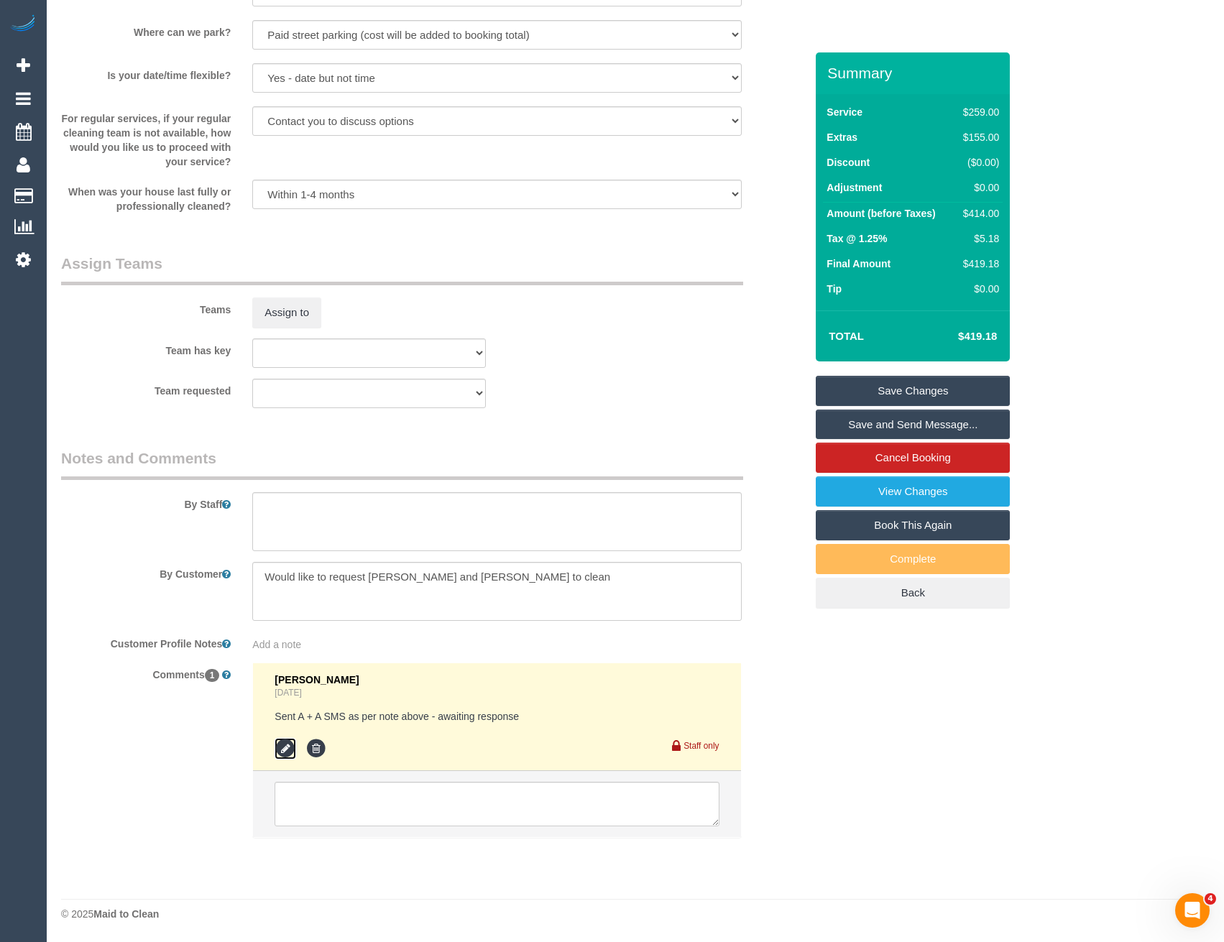
click at [287, 744] on icon at bounding box center [285, 749] width 22 height 22
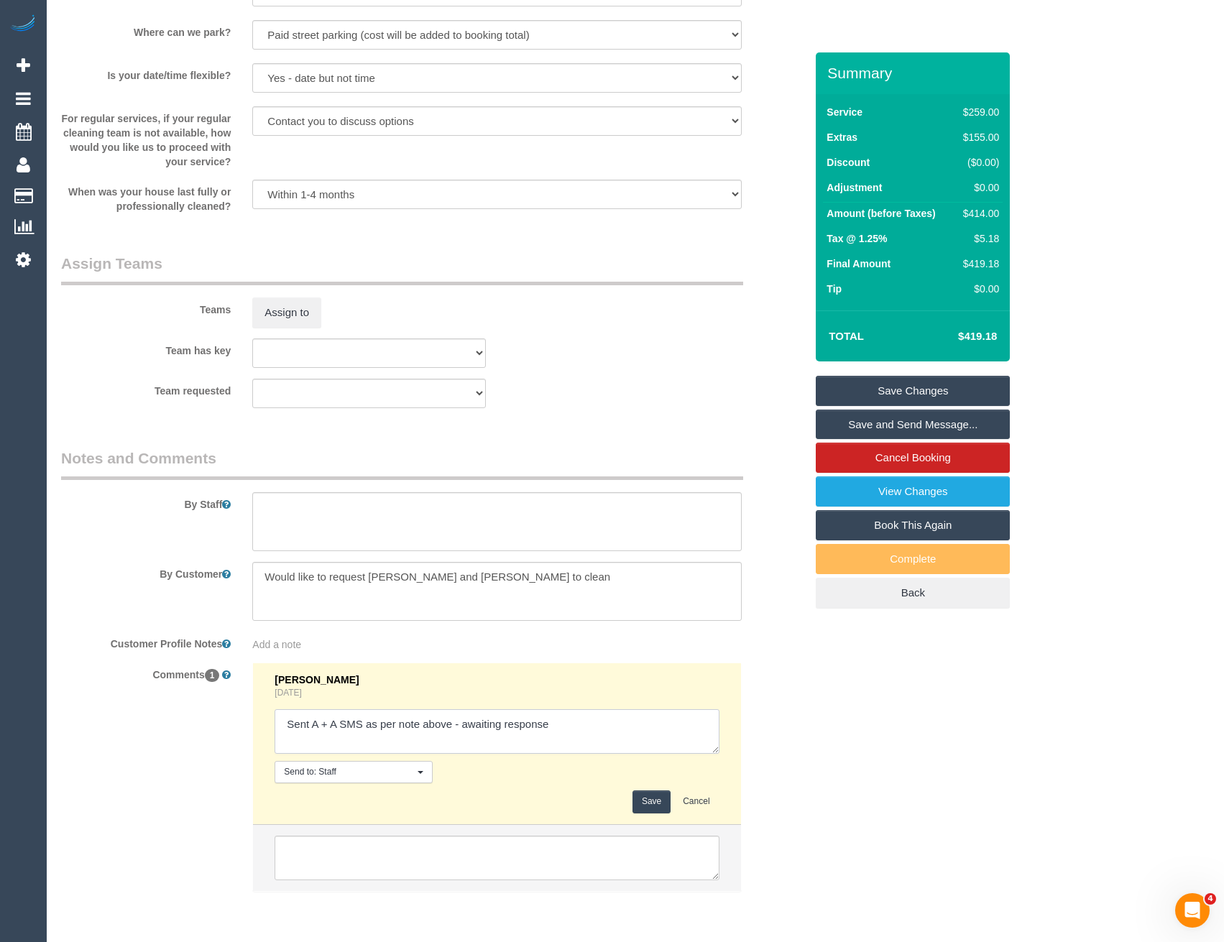
click at [555, 734] on textarea at bounding box center [496, 731] width 444 height 45
type textarea "Sent A + A SMS as per note above - awaiting response // not available. Inf cust…"
click button "Save"
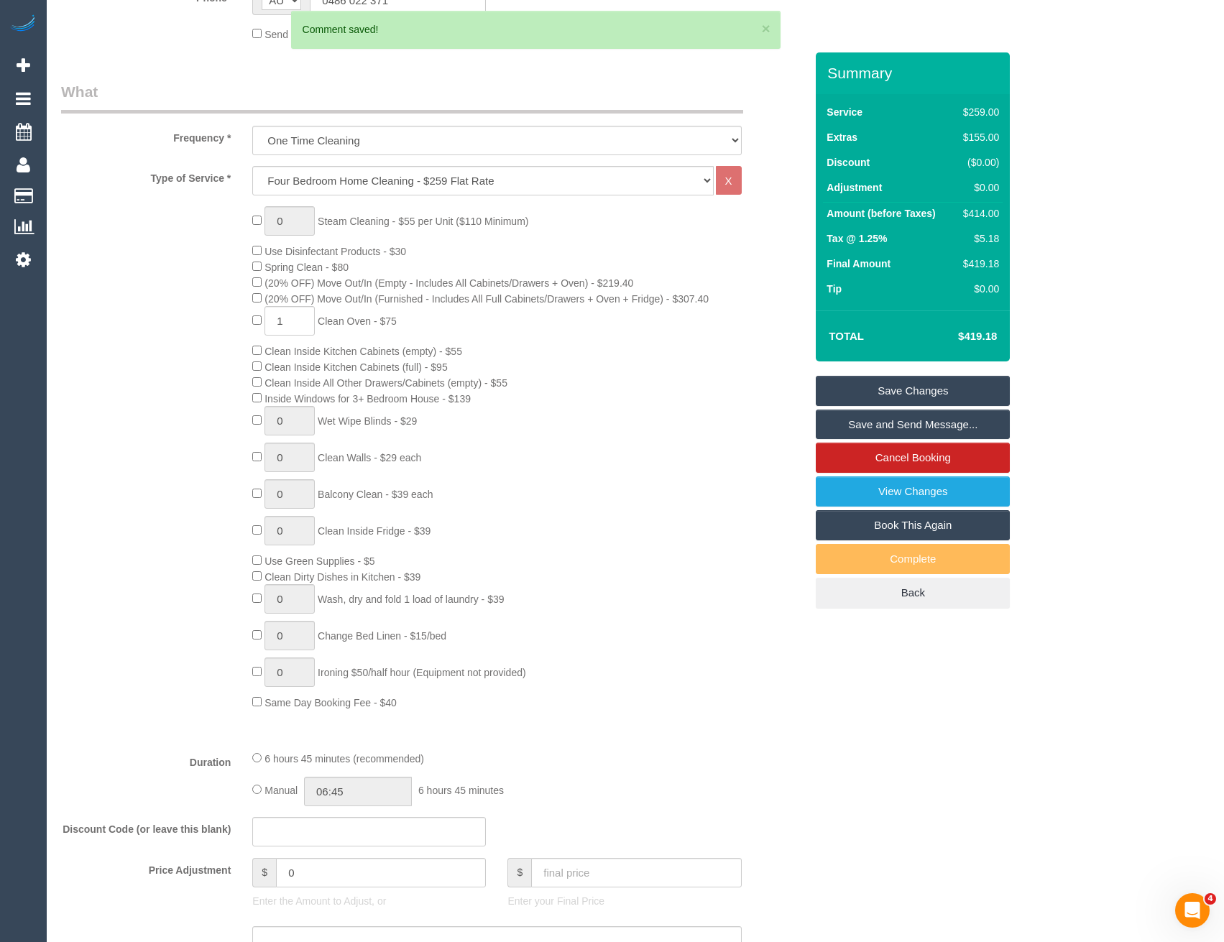
scroll to position [417, 0]
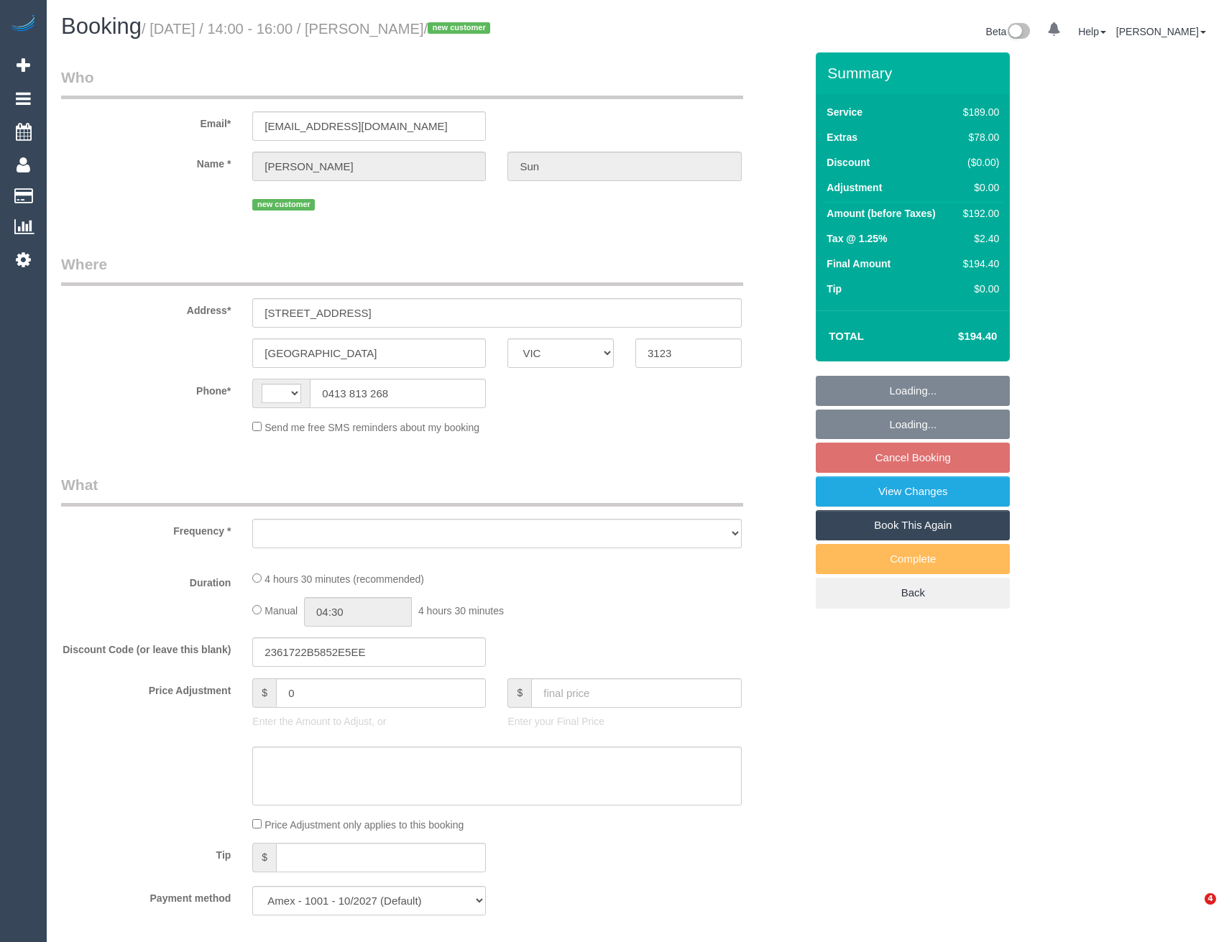
select select "VIC"
select select "string:AU"
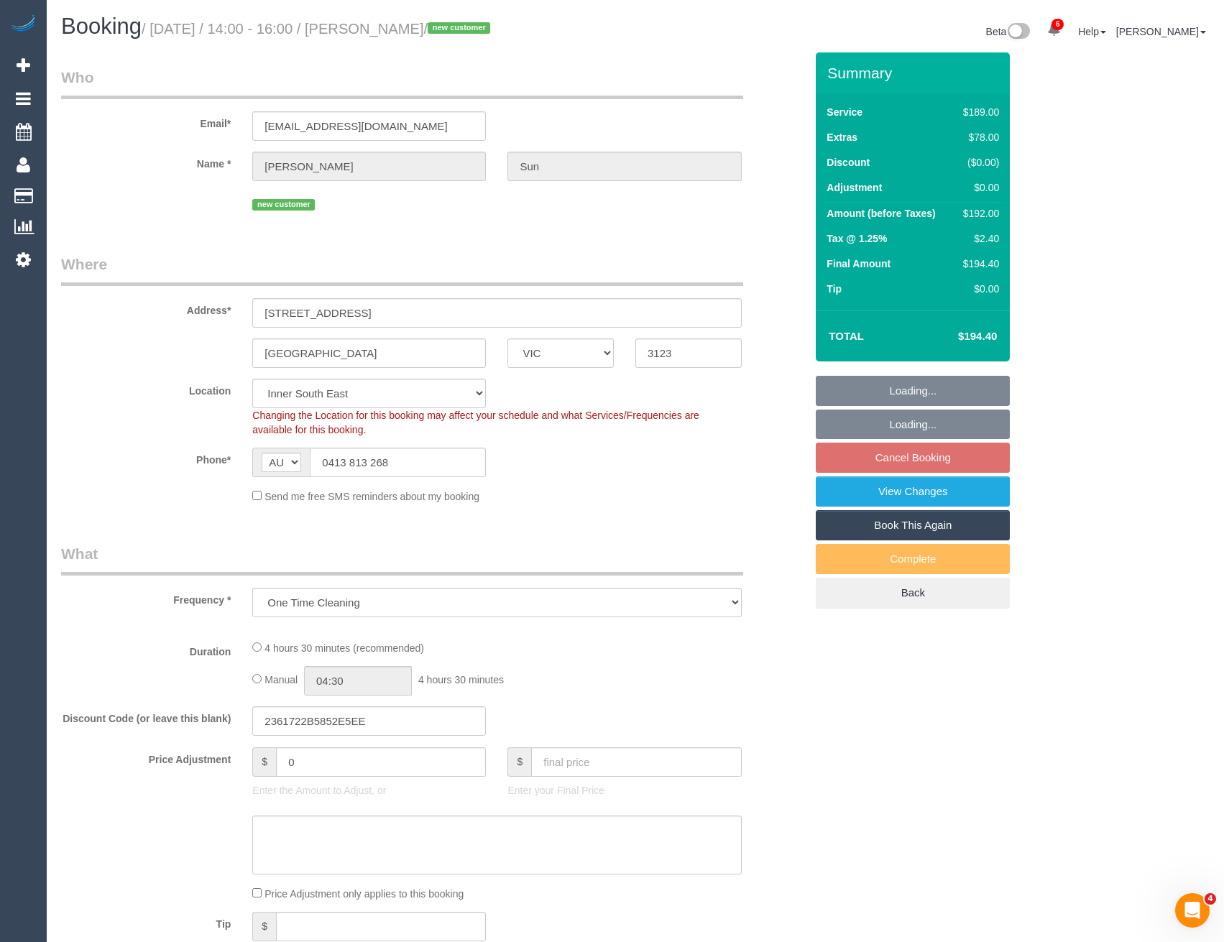
select select "object:1151"
select select "spot5"
select select "number:27"
select select "number:14"
select select "number:19"
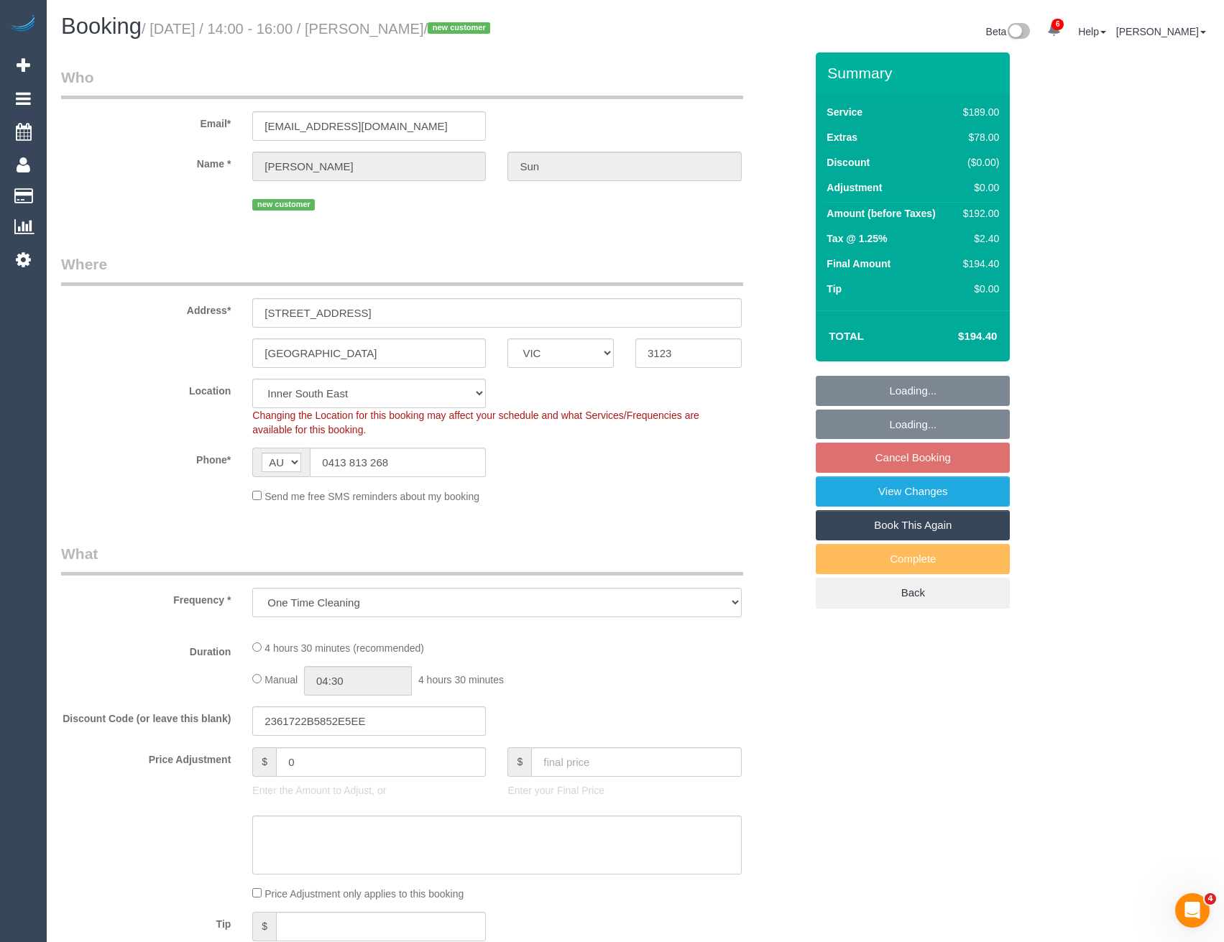
select select "number:22"
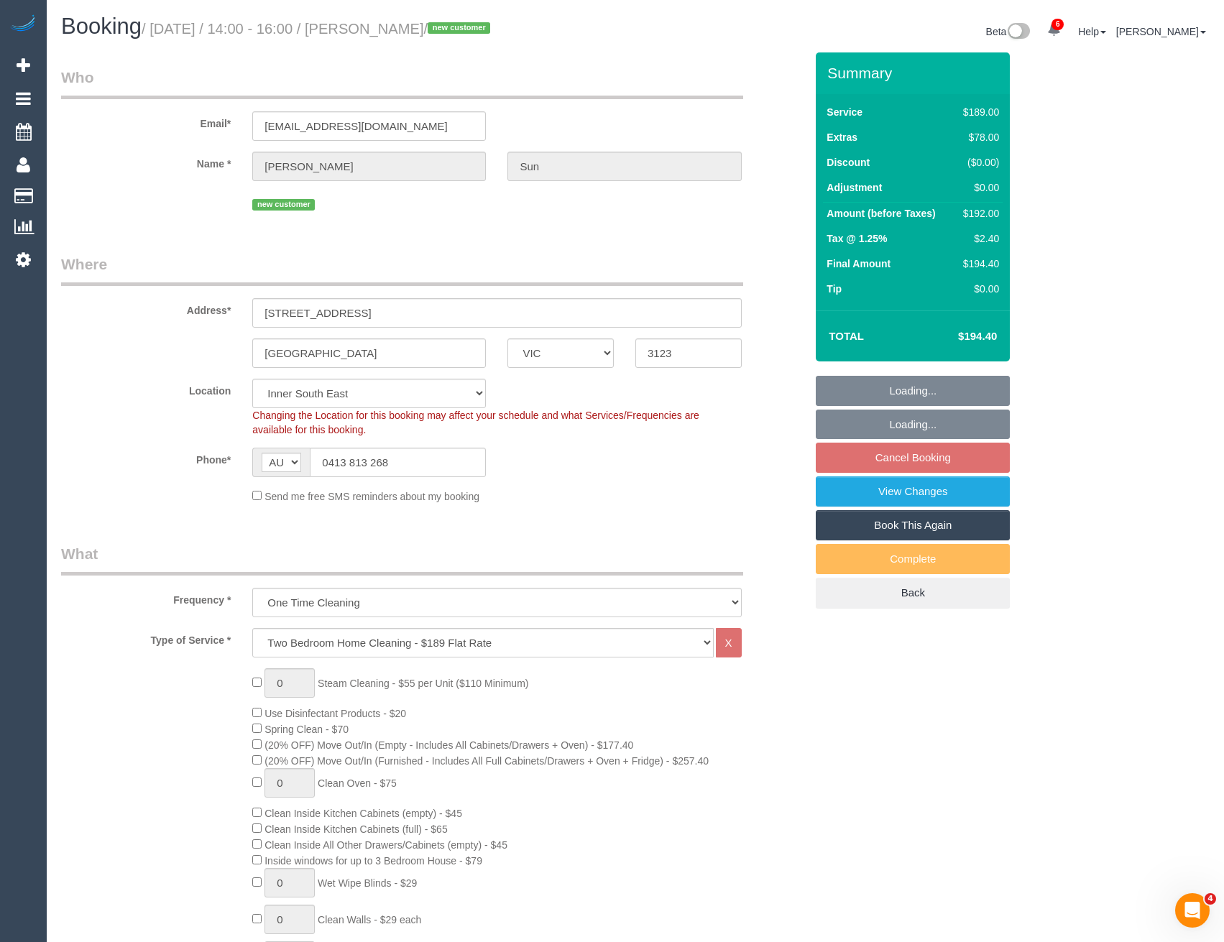
select select "object:1405"
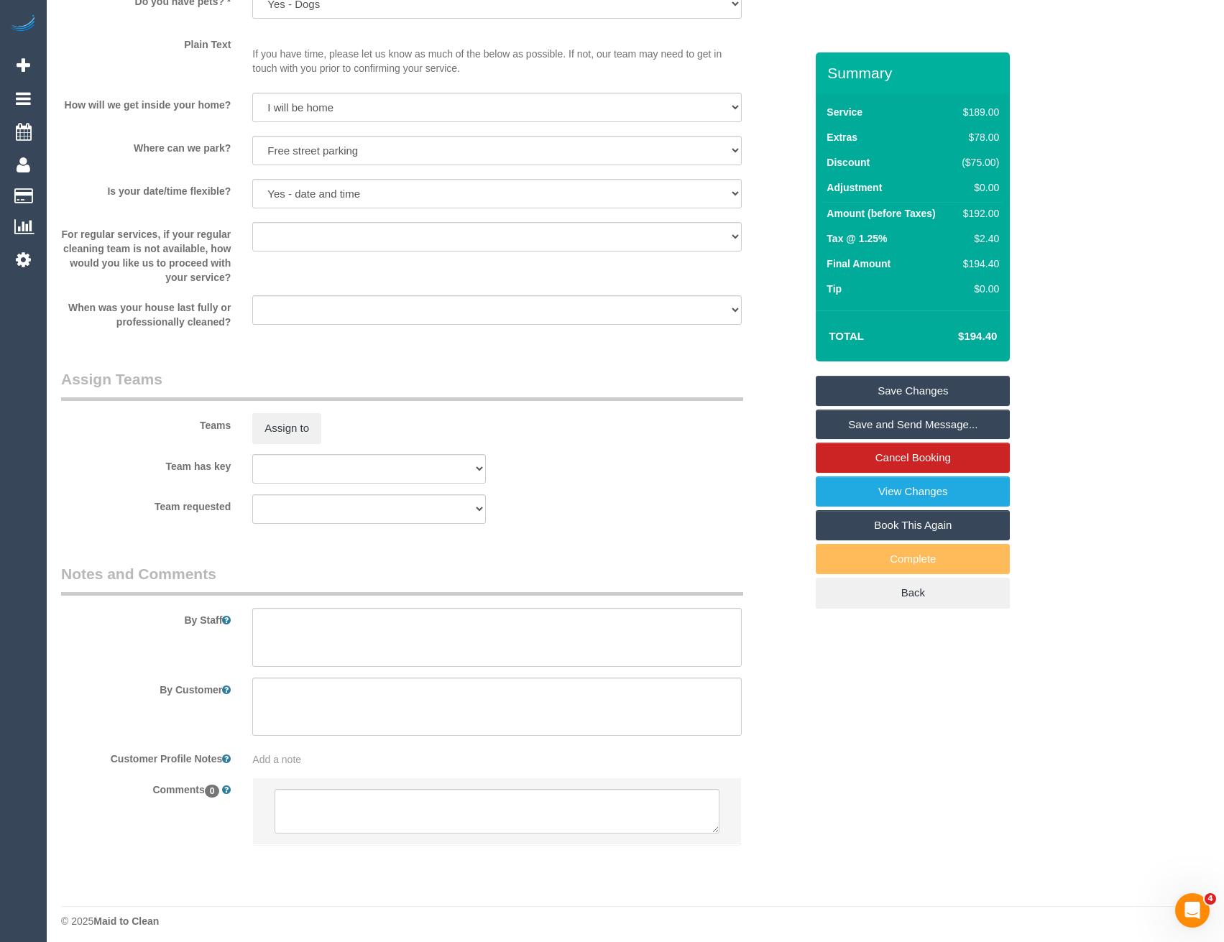
scroll to position [1837, 0]
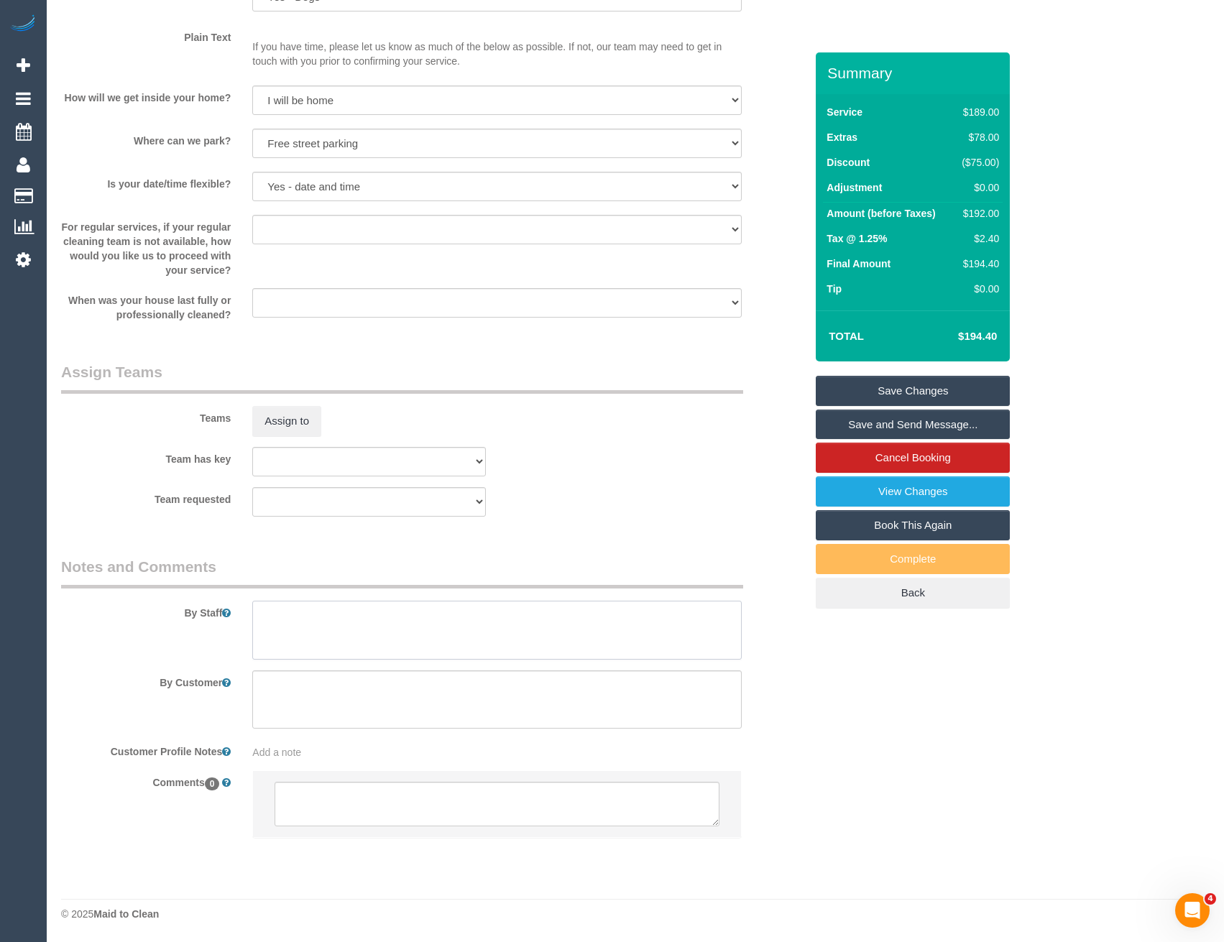
click at [290, 633] on textarea at bounding box center [496, 630] width 489 height 59
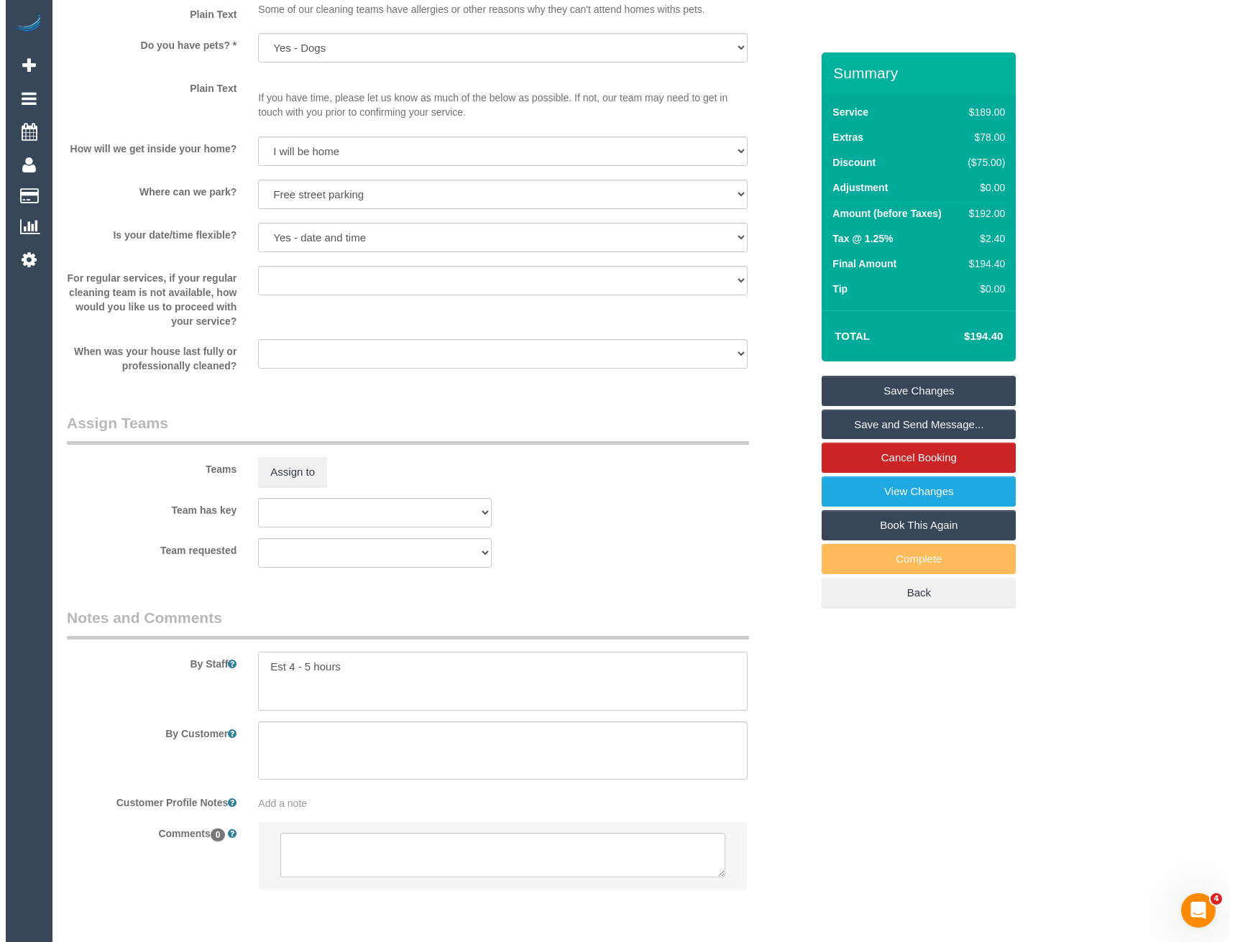
scroll to position [1765, 0]
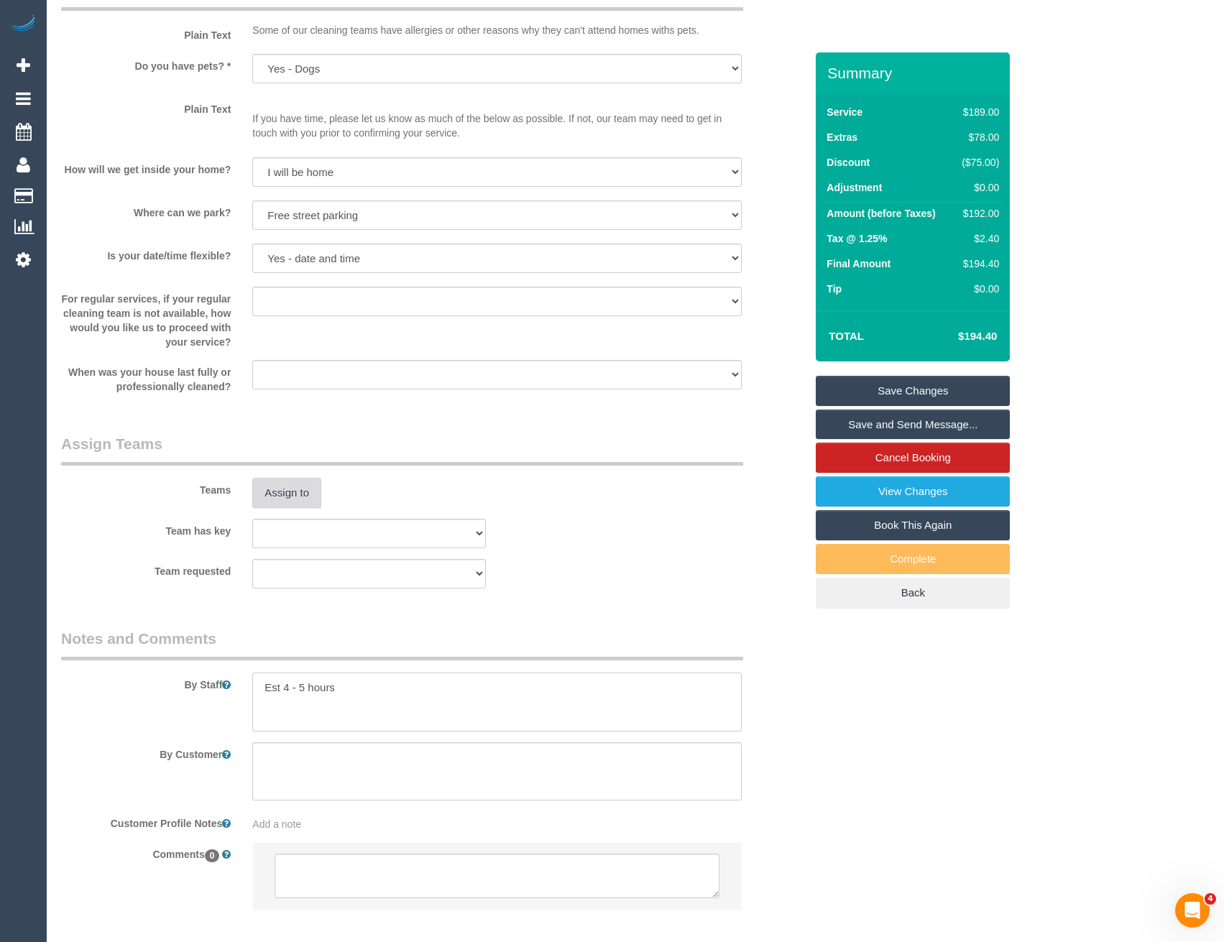
type textarea "Est 4 - 5 hours"
click at [278, 507] on button "Assign to" at bounding box center [286, 493] width 69 height 30
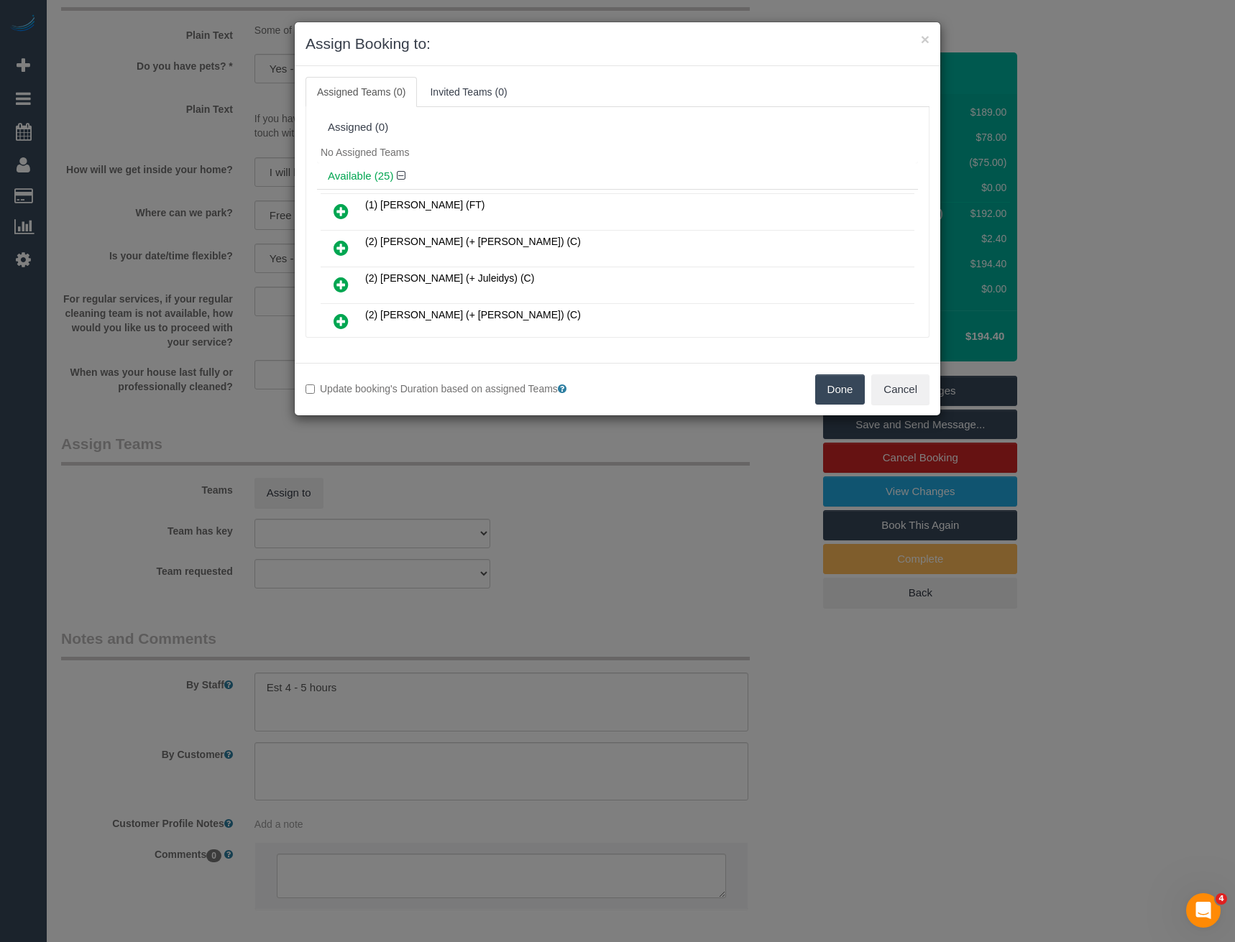
click at [347, 318] on icon at bounding box center [340, 321] width 15 height 17
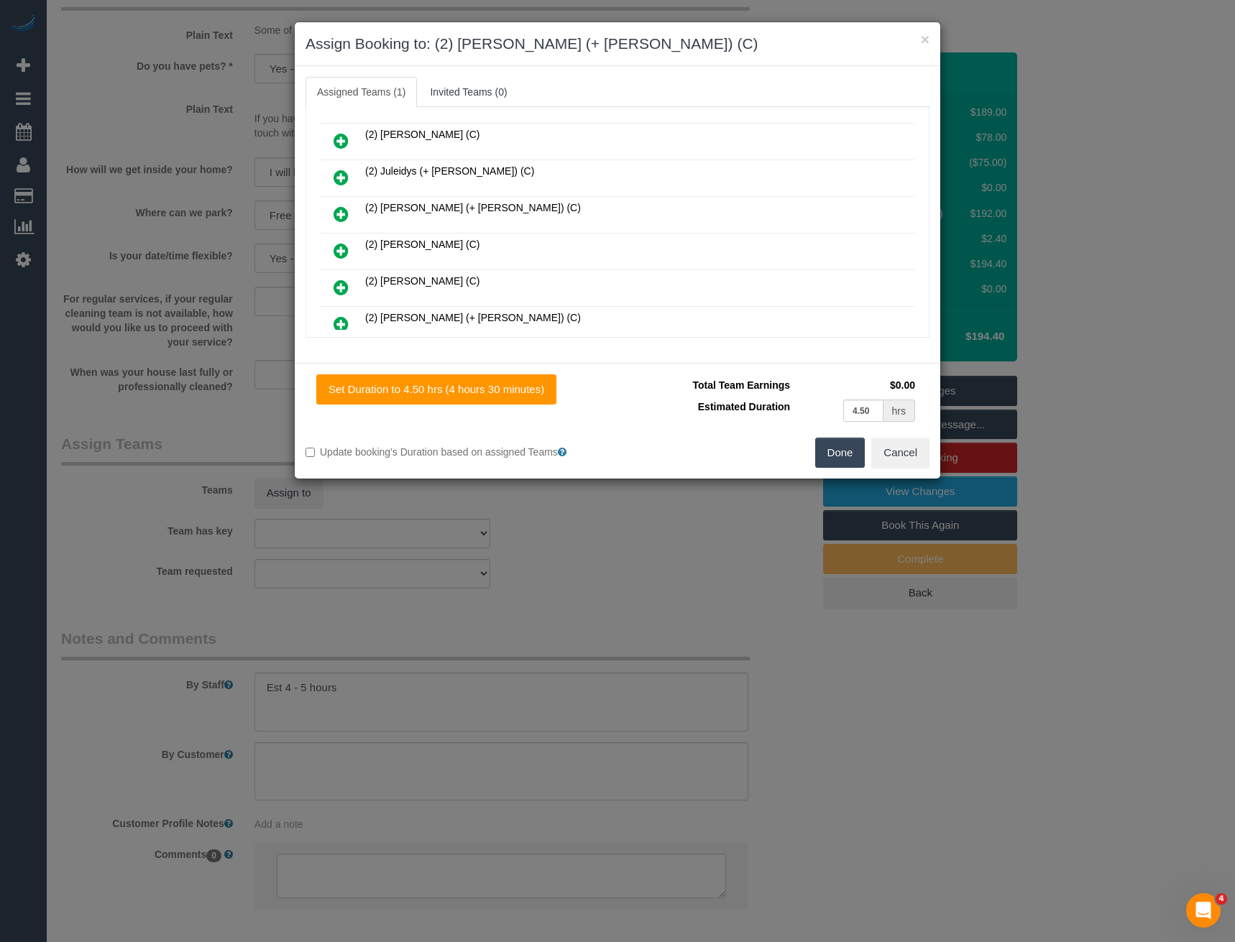
click at [343, 215] on icon at bounding box center [340, 214] width 15 height 17
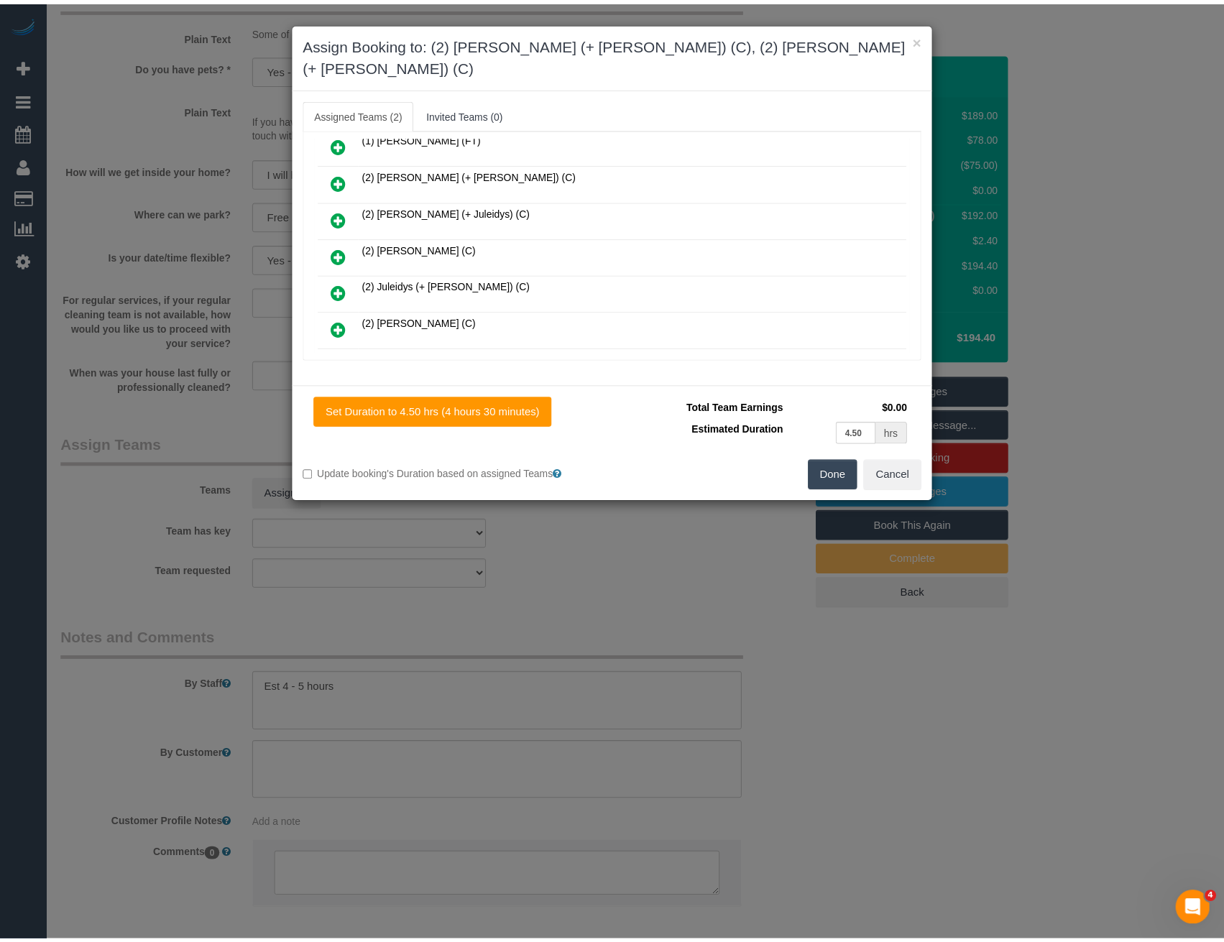
scroll to position [0, 0]
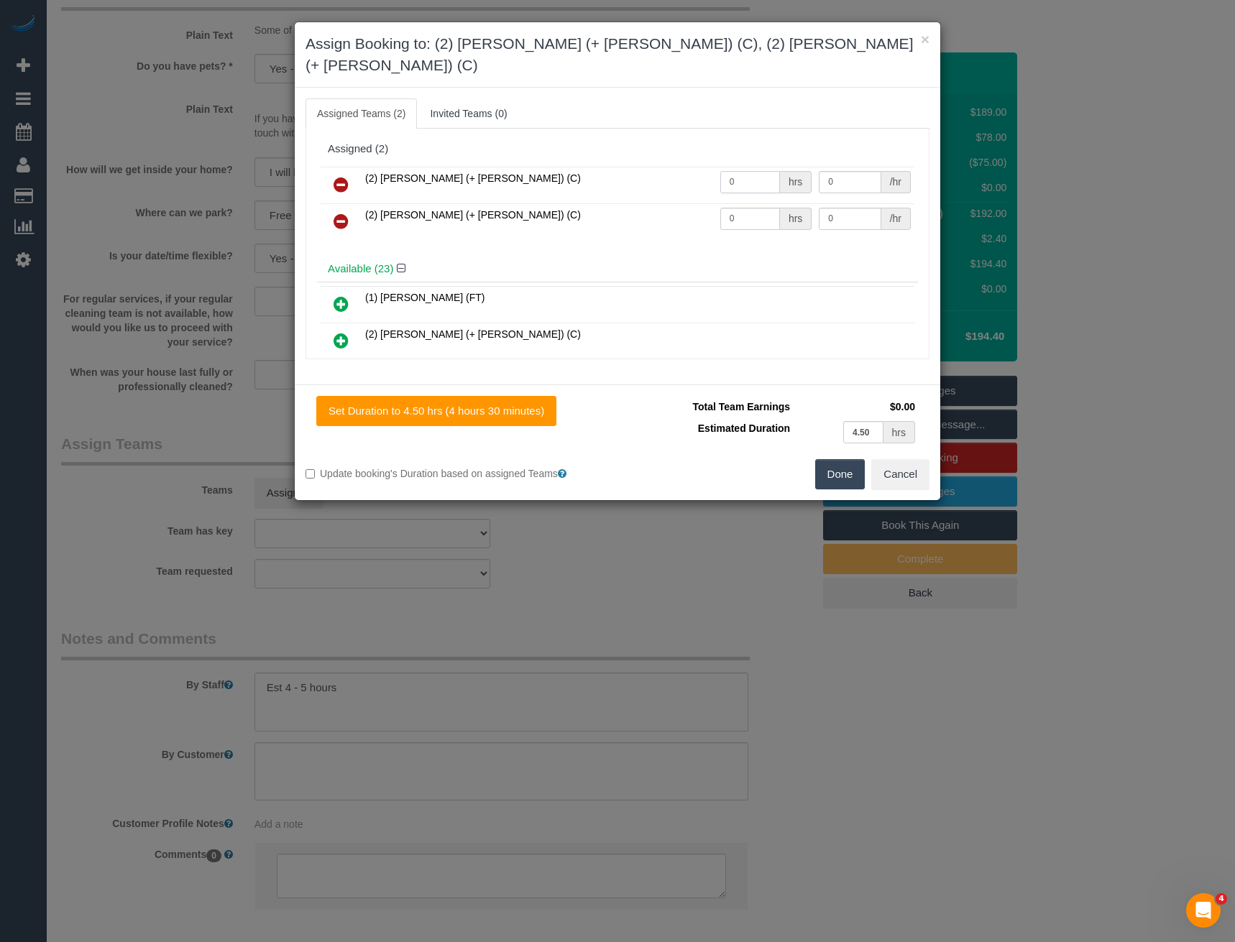
drag, startPoint x: 760, startPoint y: 162, endPoint x: 565, endPoint y: 161, distance: 194.7
click at [568, 167] on tr "(2) [PERSON_NAME] (+ [PERSON_NAME]) (C) 0 hrs 0 /hr" at bounding box center [617, 185] width 594 height 37
type input "1"
type input "85"
drag, startPoint x: 730, startPoint y: 200, endPoint x: 626, endPoint y: 197, distance: 104.2
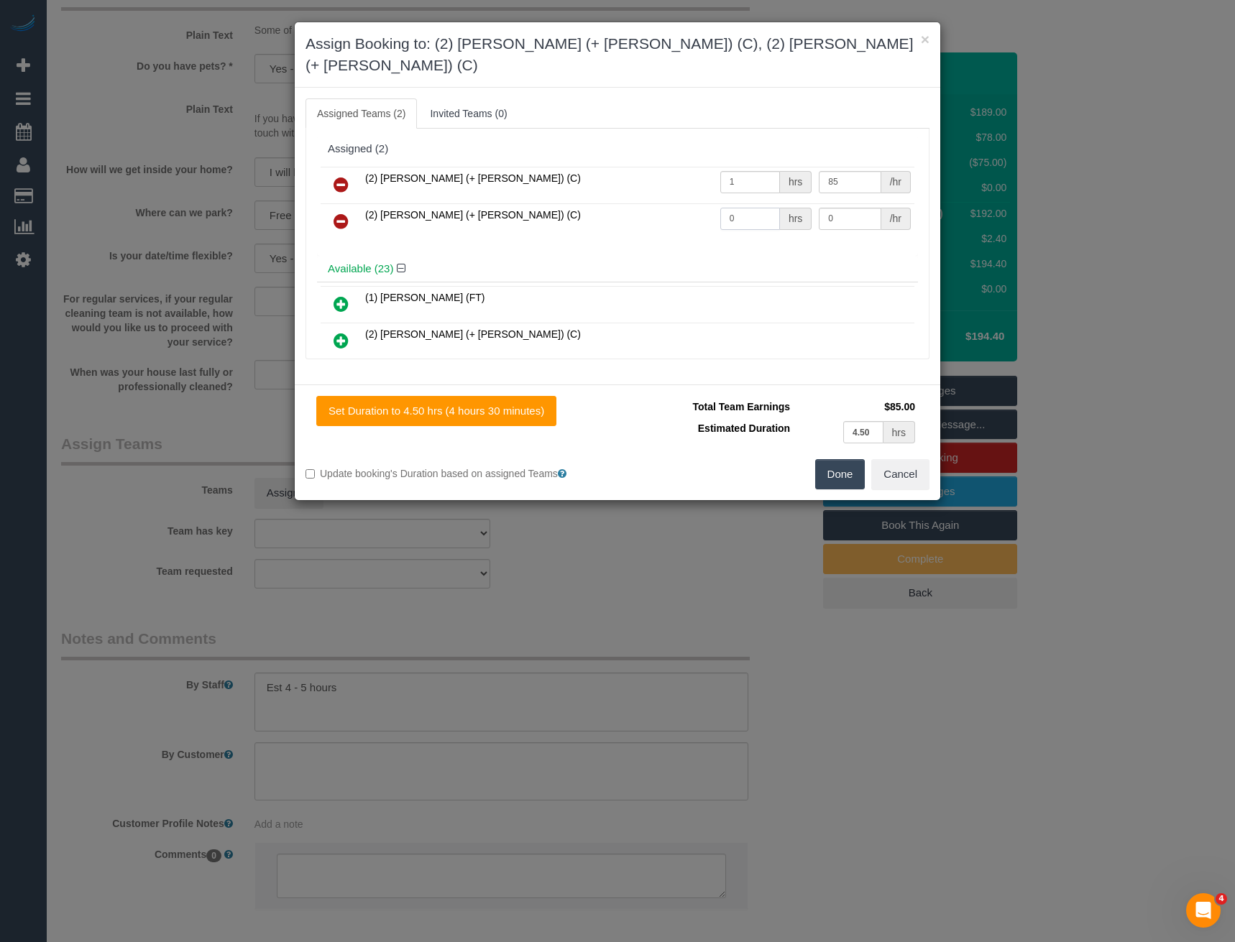
click at [632, 203] on tr "(2) [PERSON_NAME] (+ [PERSON_NAME]) (C) 0 hrs 0 /hr" at bounding box center [617, 221] width 594 height 37
type input "1"
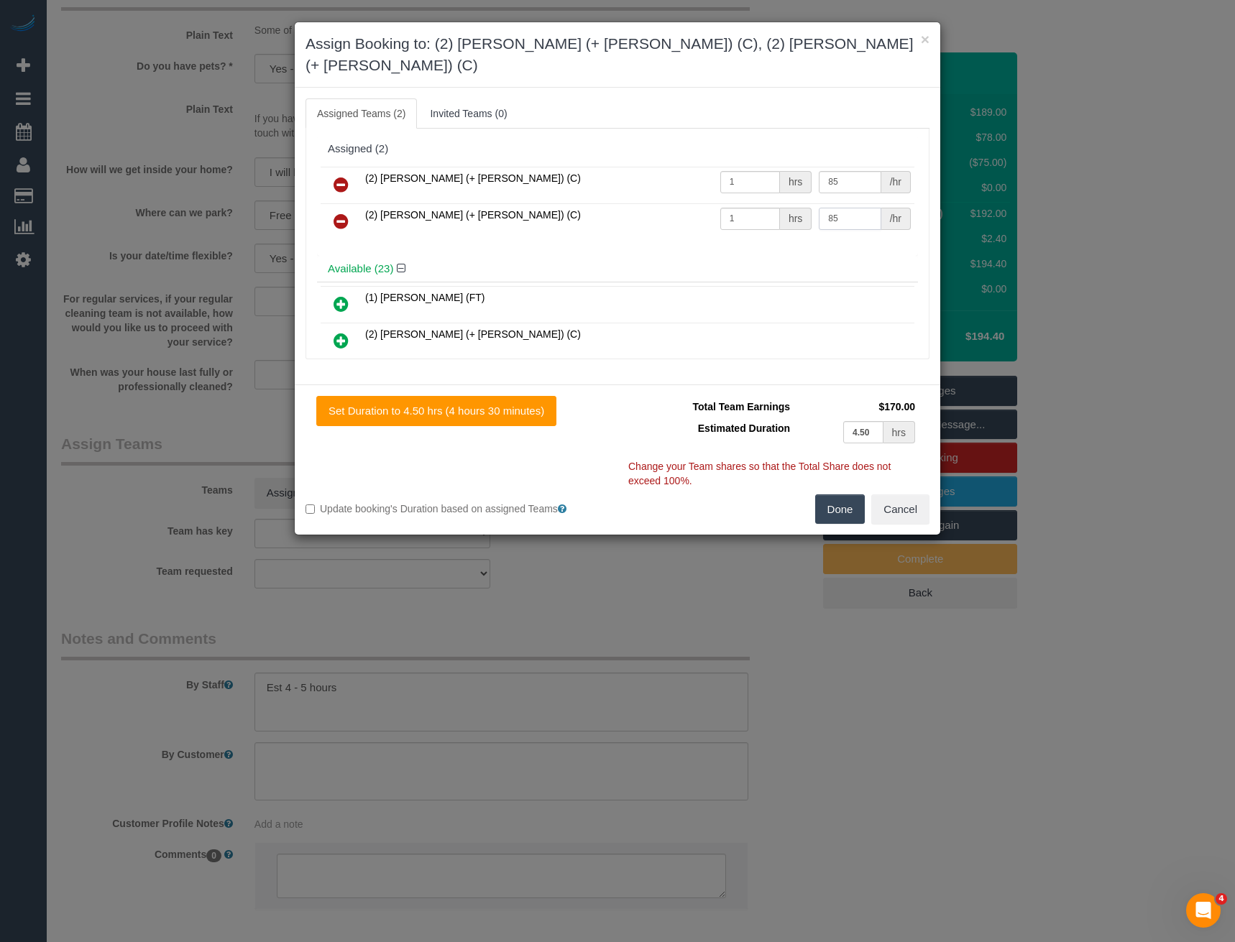
type input "85"
click at [826, 494] on button "Done" at bounding box center [840, 509] width 50 height 30
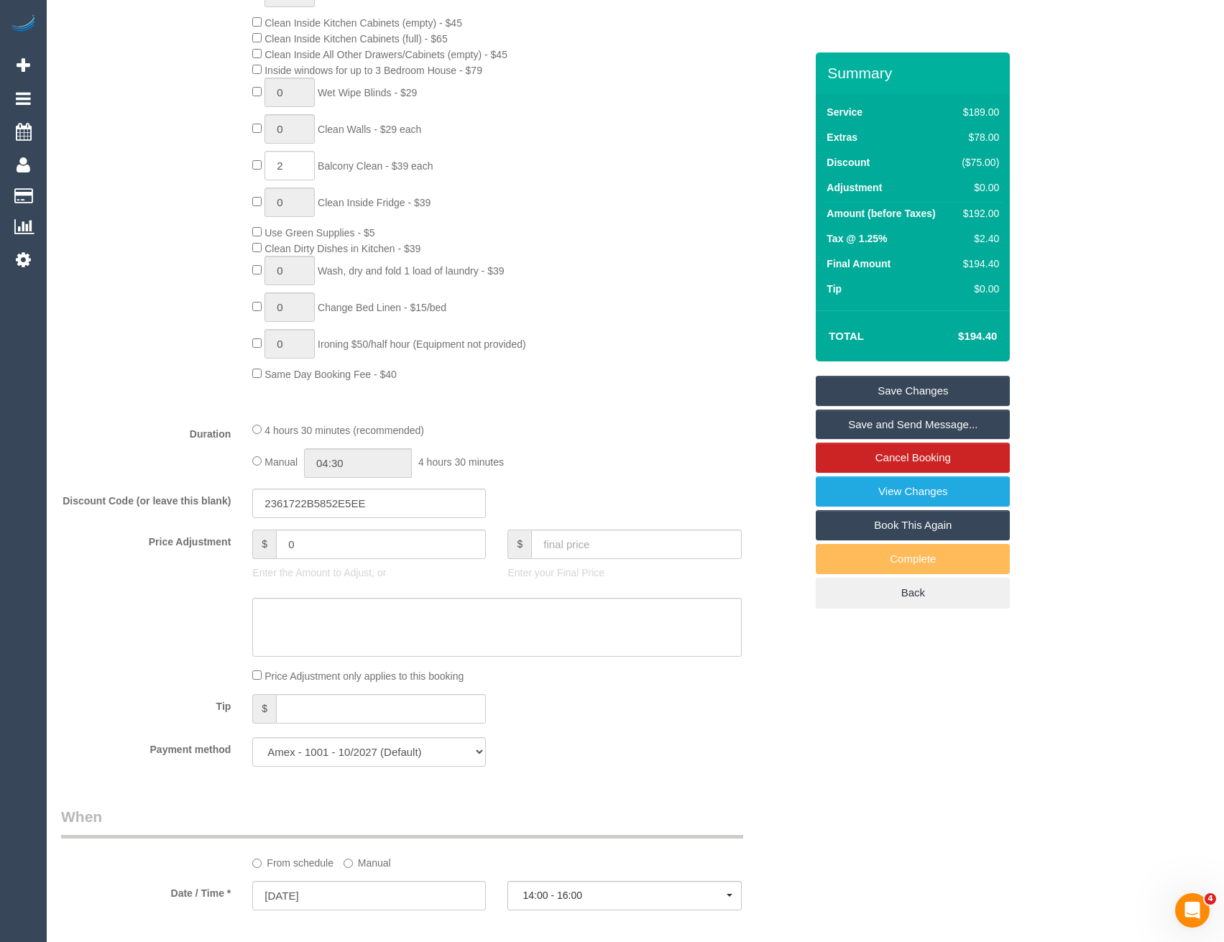
scroll to position [687, 0]
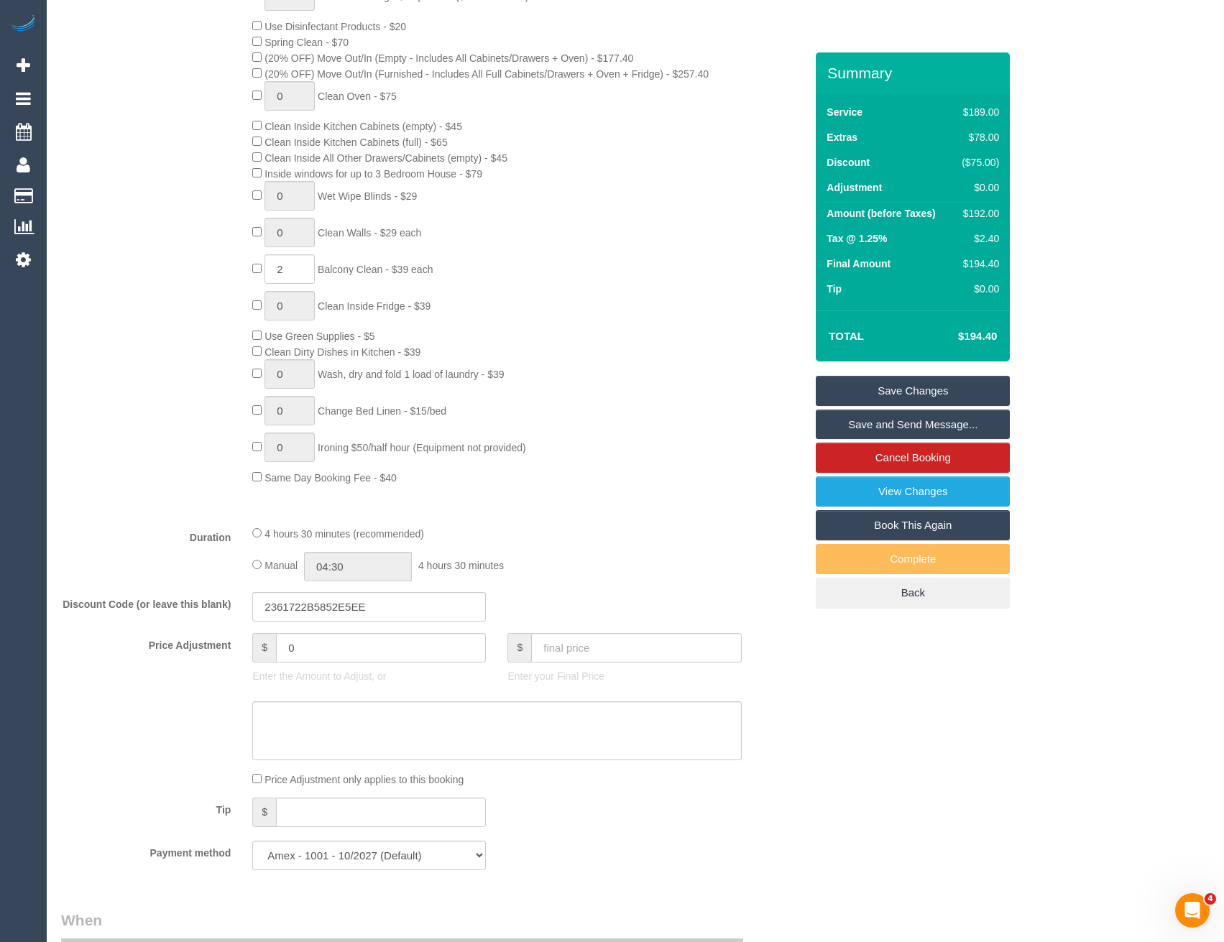
click at [262, 563] on div "Manual 04:30 4 hours 30 minutes" at bounding box center [496, 566] width 489 height 29
click at [362, 568] on input "04:30" at bounding box center [358, 566] width 108 height 29
type input "02:30"
click at [352, 617] on li "02:30" at bounding box center [342, 621] width 64 height 19
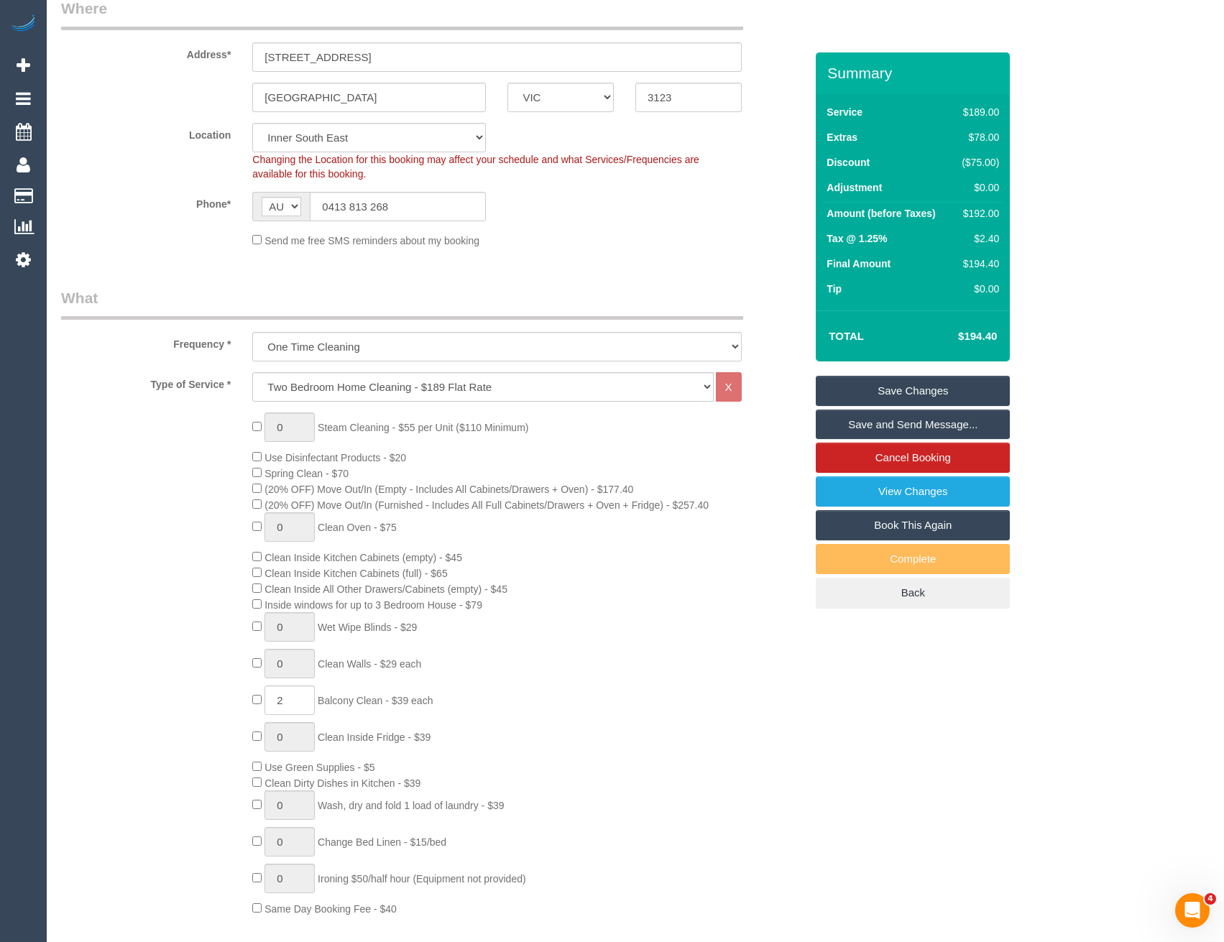
scroll to position [73, 0]
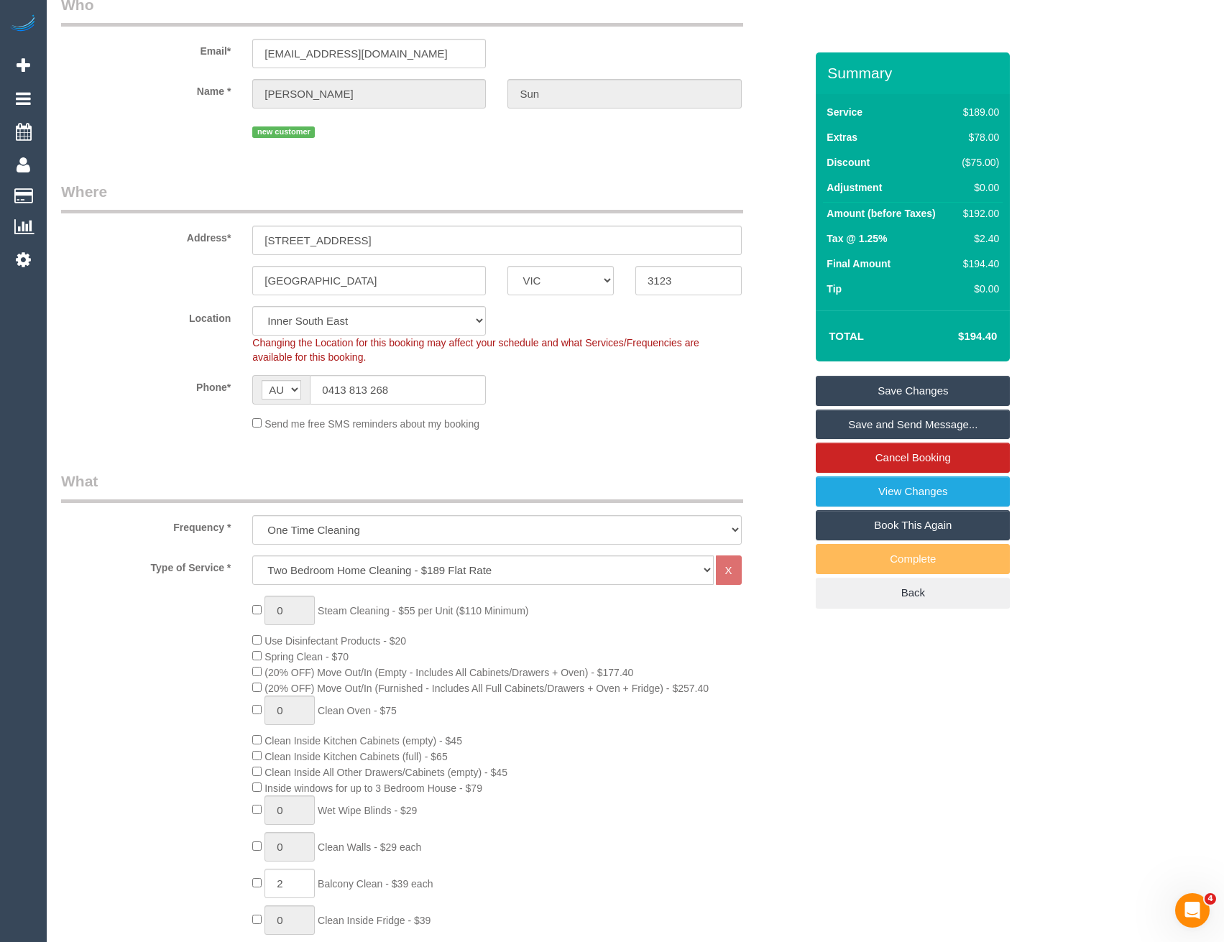
select select "spot24"
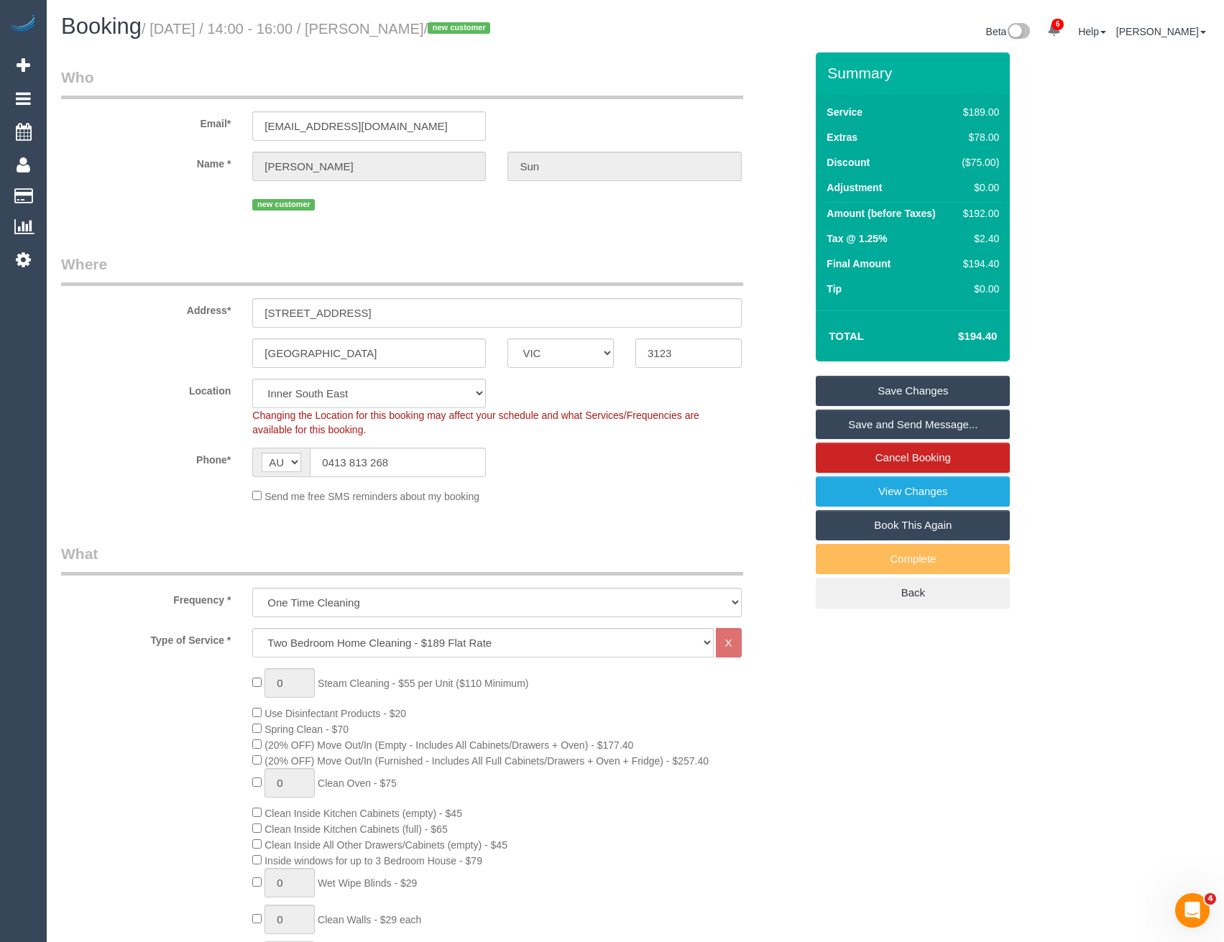
click at [855, 428] on link "Save and Send Message..." at bounding box center [913, 425] width 194 height 30
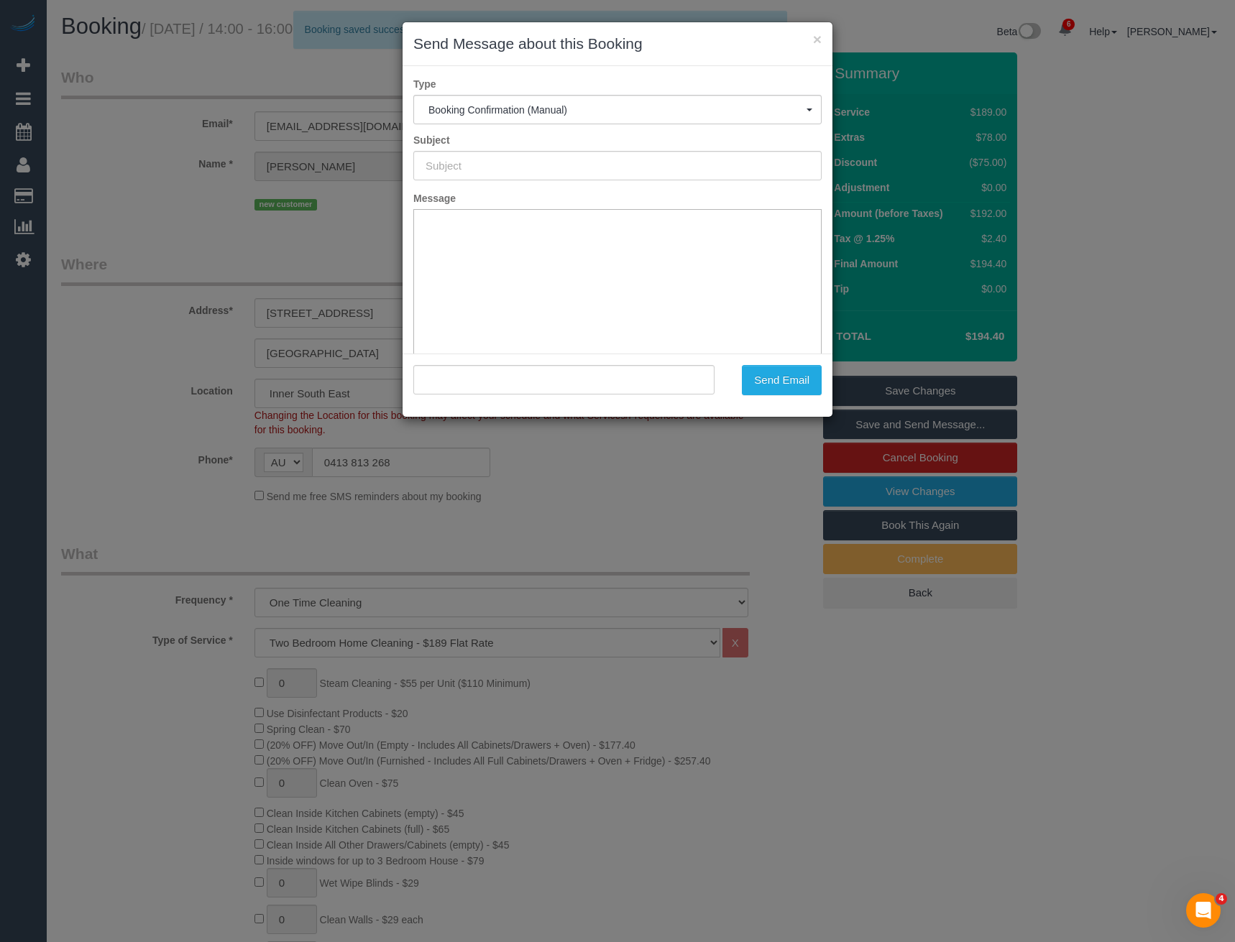
type input "Booking Confirmed"
type input ""Olivia Sun" <oliviasun_@hotmail.com>"
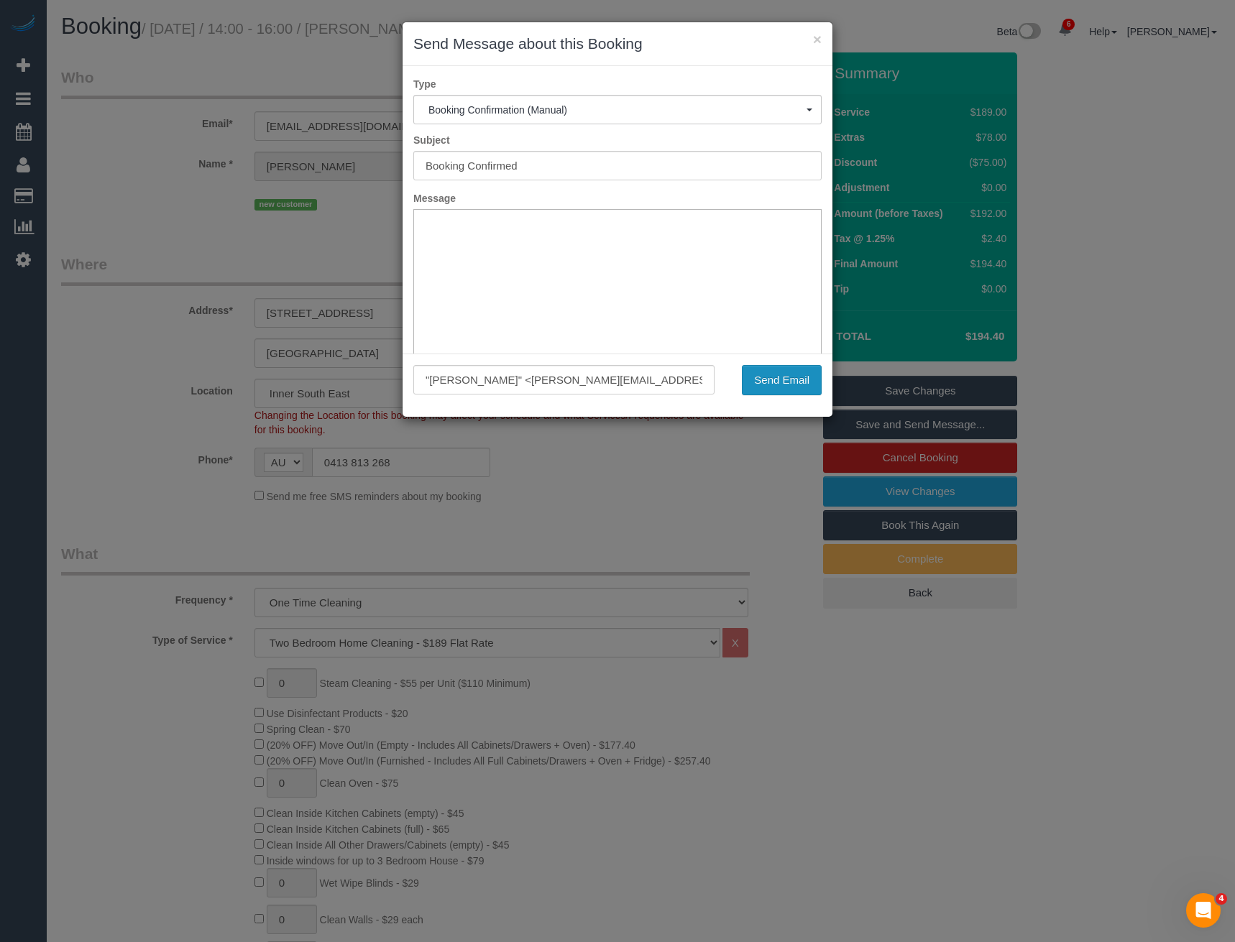
drag, startPoint x: 785, startPoint y: 365, endPoint x: 779, endPoint y: 371, distance: 8.7
click at [785, 365] on button "Send Email" at bounding box center [782, 380] width 80 height 30
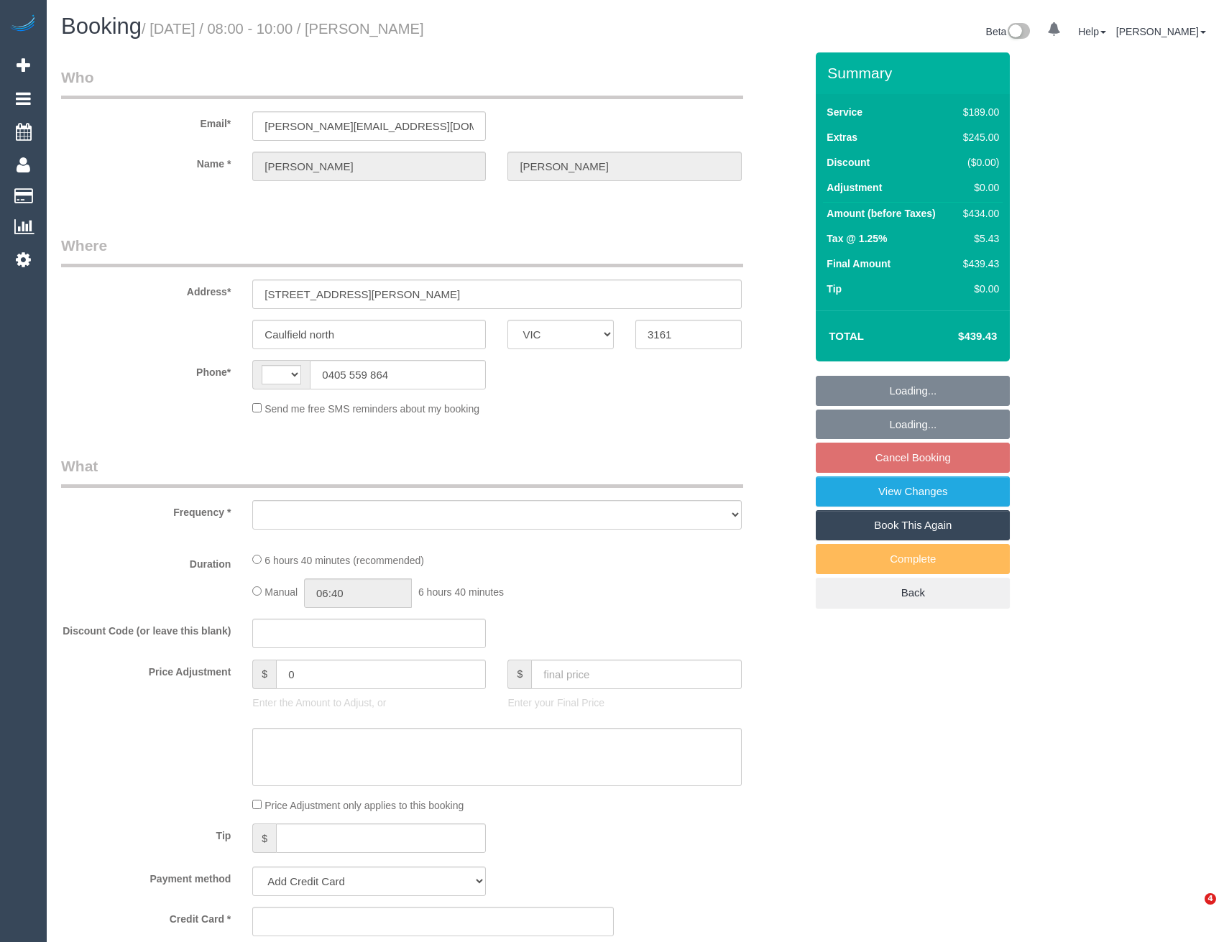
select select "VIC"
select select "string:AU"
select select "object:576"
select select "string:stripe-pm_1S6i1D2GScqysDRVw8wn1IZk"
select select "number:29"
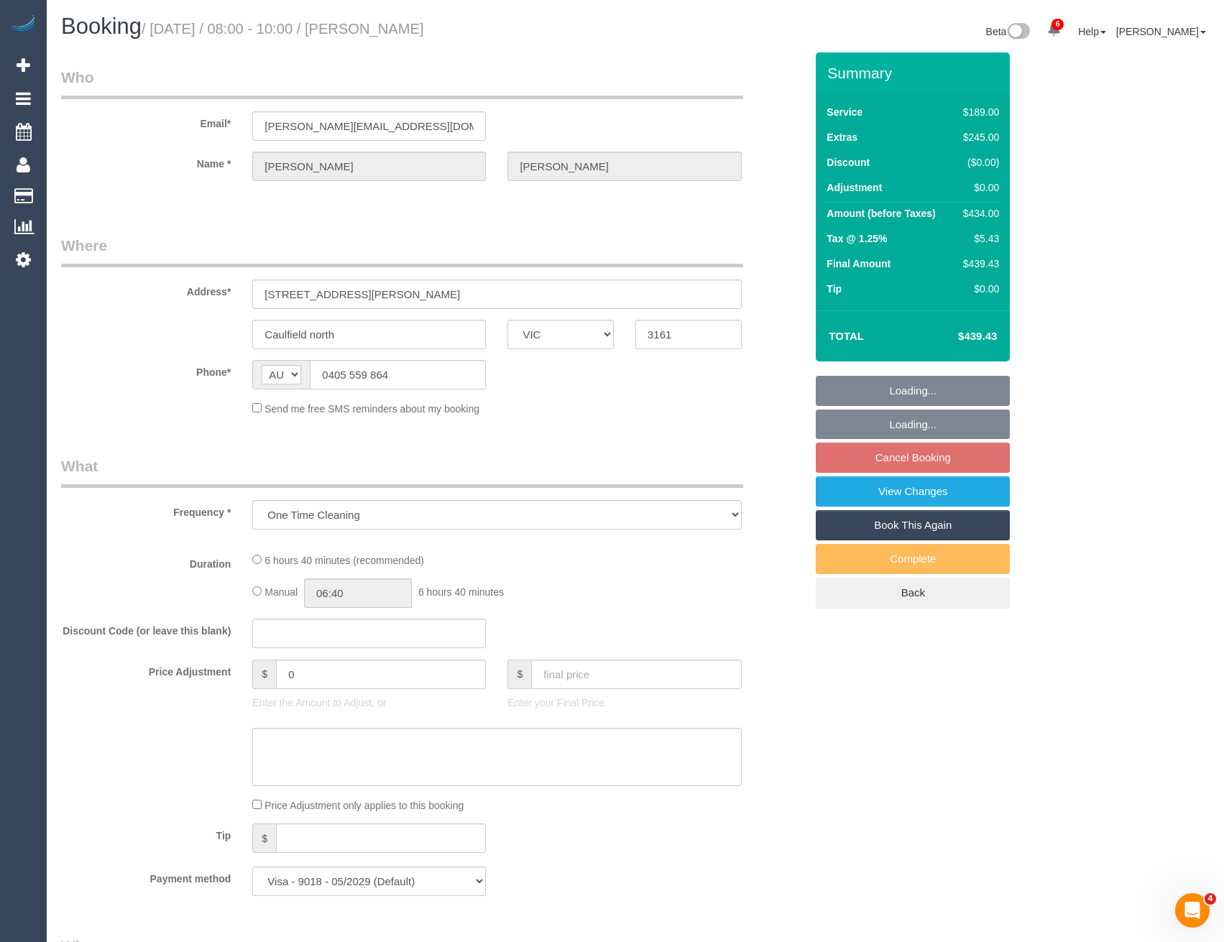
select select "number:14"
select select "number:19"
select select "number:36"
select select "number:13"
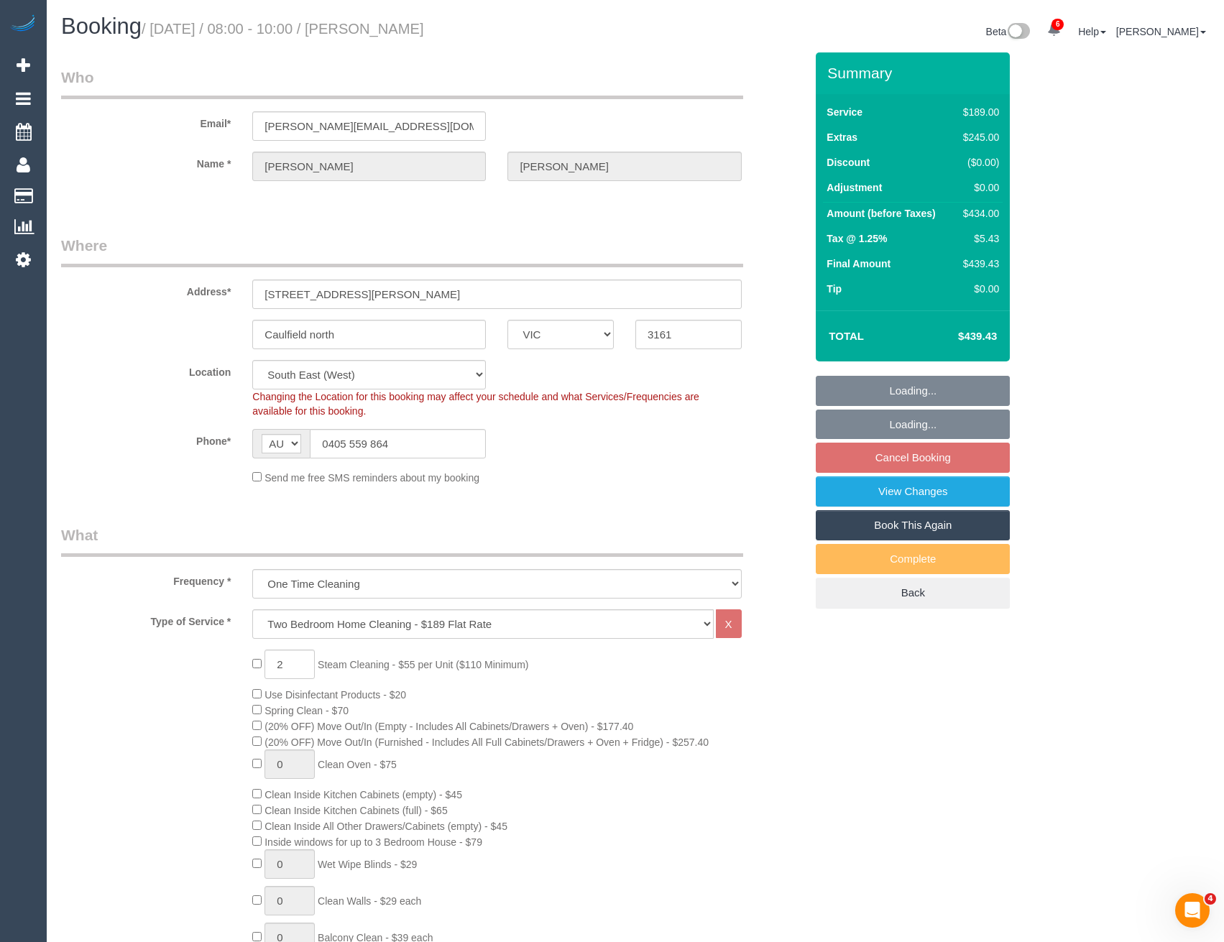
select select "spot2"
select select "object:1331"
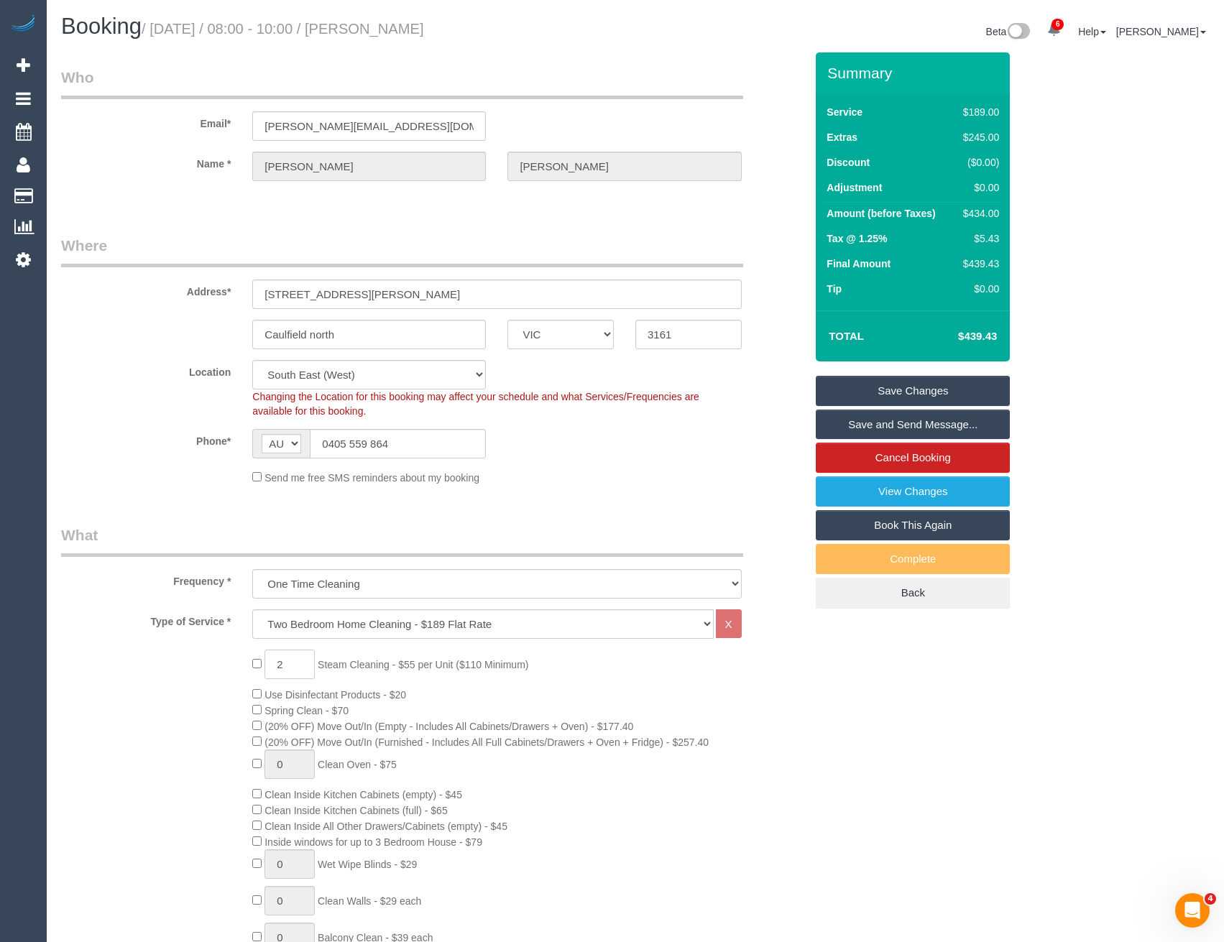
drag, startPoint x: 303, startPoint y: 665, endPoint x: 245, endPoint y: 673, distance: 57.9
click at [245, 673] on div "2 Steam Cleaning - $55 per Unit ($110 Minimum) Use Disinfectant Products - $20 …" at bounding box center [528, 902] width 574 height 504
type input "3"
click at [531, 683] on div "3 Steam Cleaning - $55 per Unit ($110 Minimum) Use Disinfectant Products - $20 …" at bounding box center [528, 902] width 574 height 504
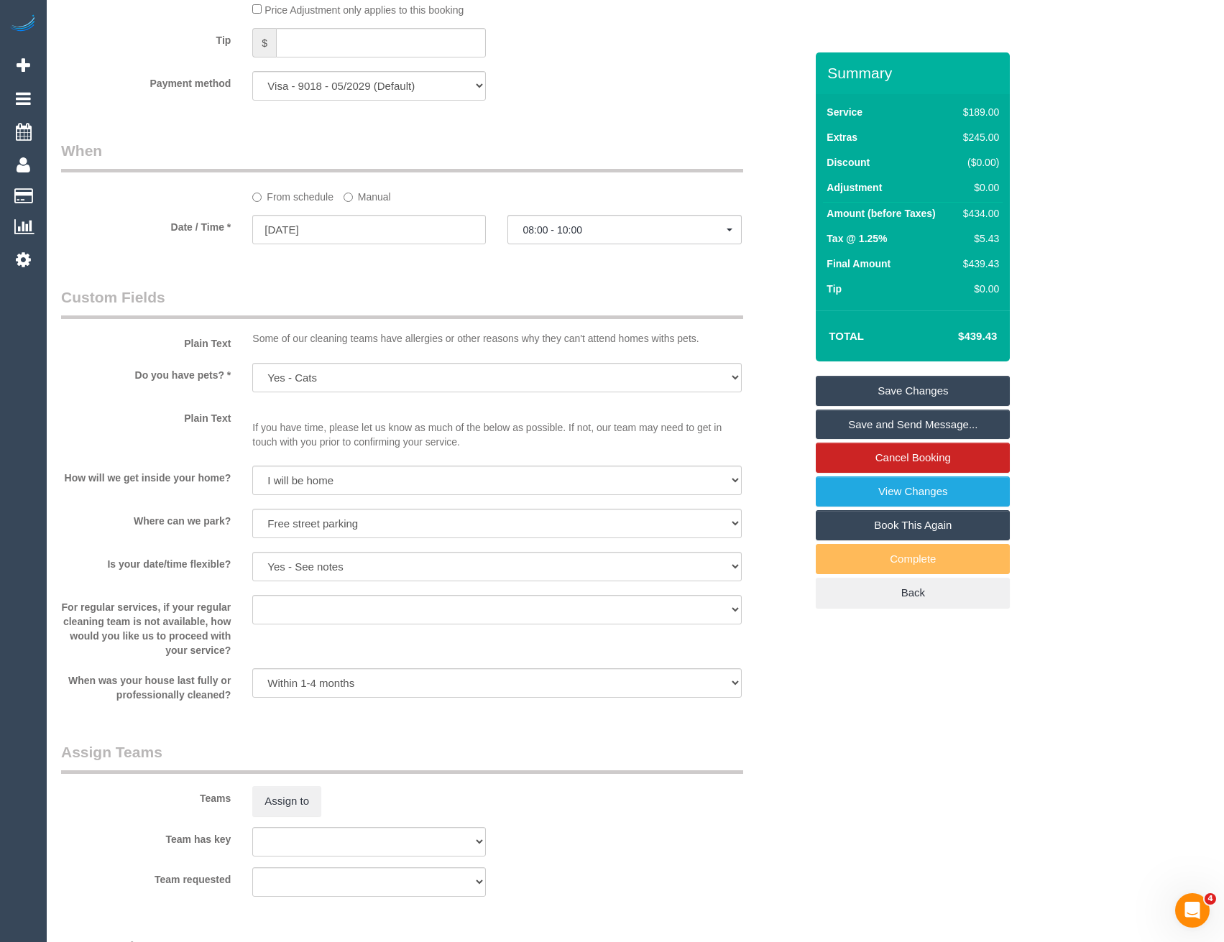
scroll to position [1725, 0]
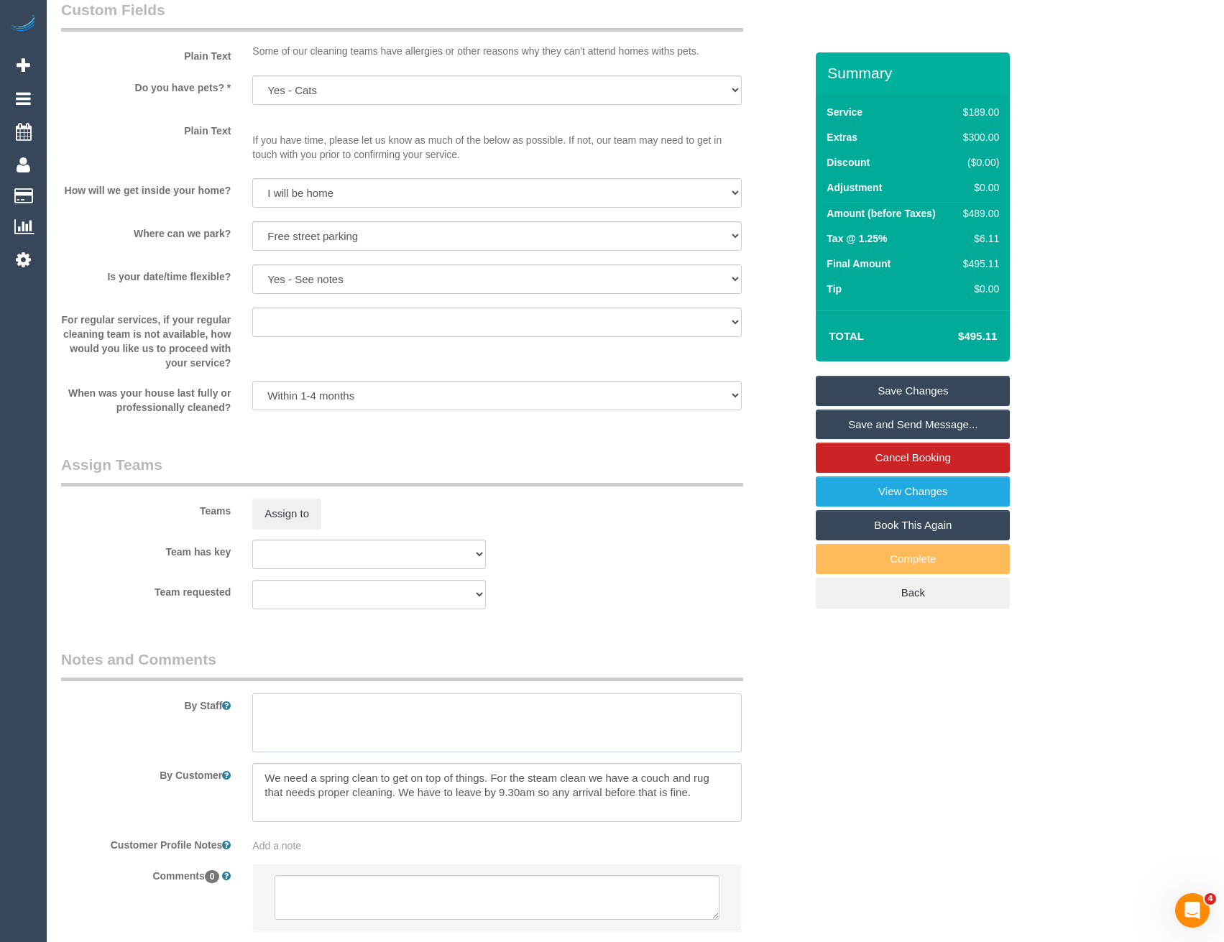
click at [351, 726] on textarea at bounding box center [496, 722] width 489 height 59
select select "spot21"
drag, startPoint x: 351, startPoint y: 796, endPoint x: 695, endPoint y: 776, distance: 344.8
click at [695, 776] on textarea at bounding box center [496, 792] width 489 height 59
type textarea "We need a spring clean to get on top of things. For the steam clean we have a c…"
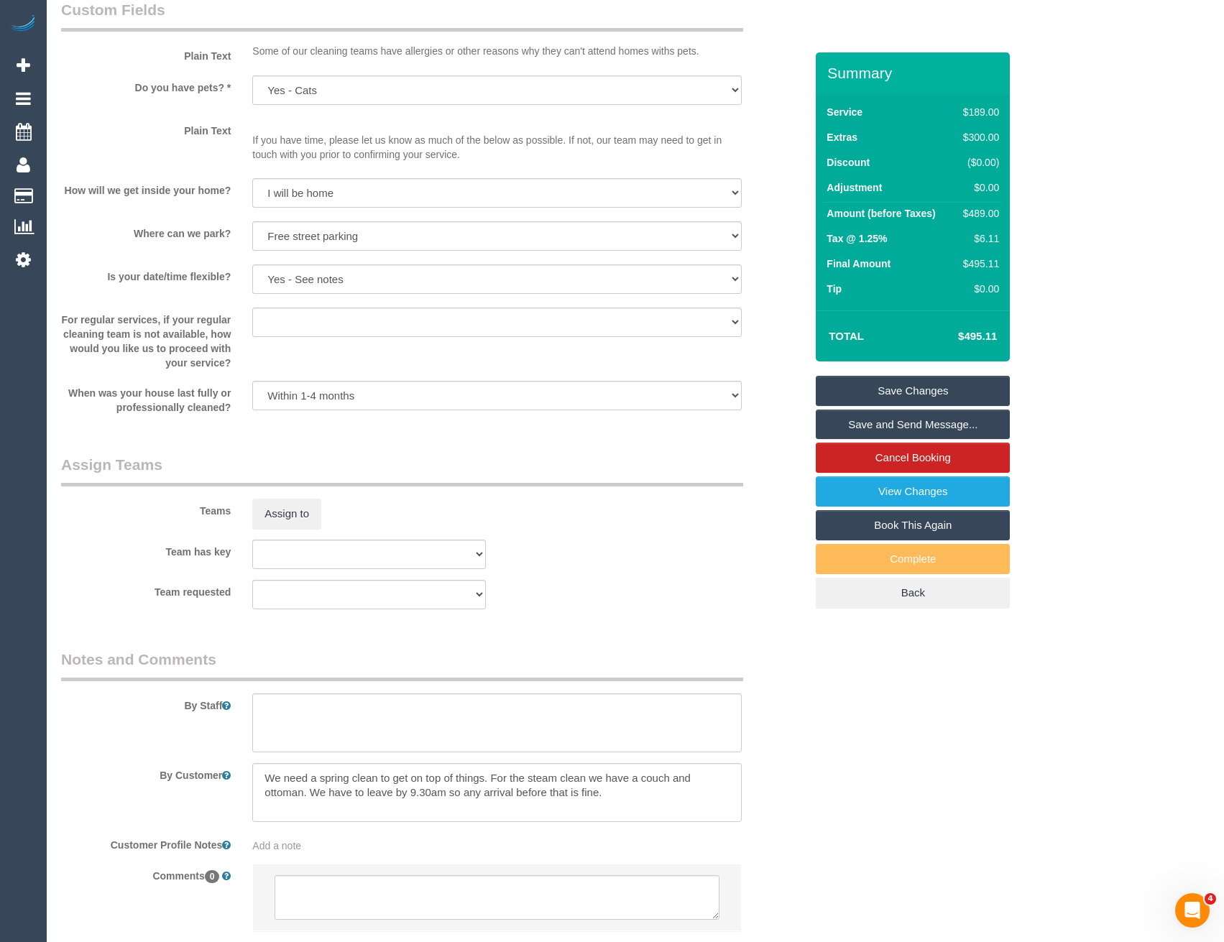
click at [505, 841] on div "Add a note" at bounding box center [496, 846] width 489 height 14
click at [458, 732] on textarea at bounding box center [496, 722] width 489 height 59
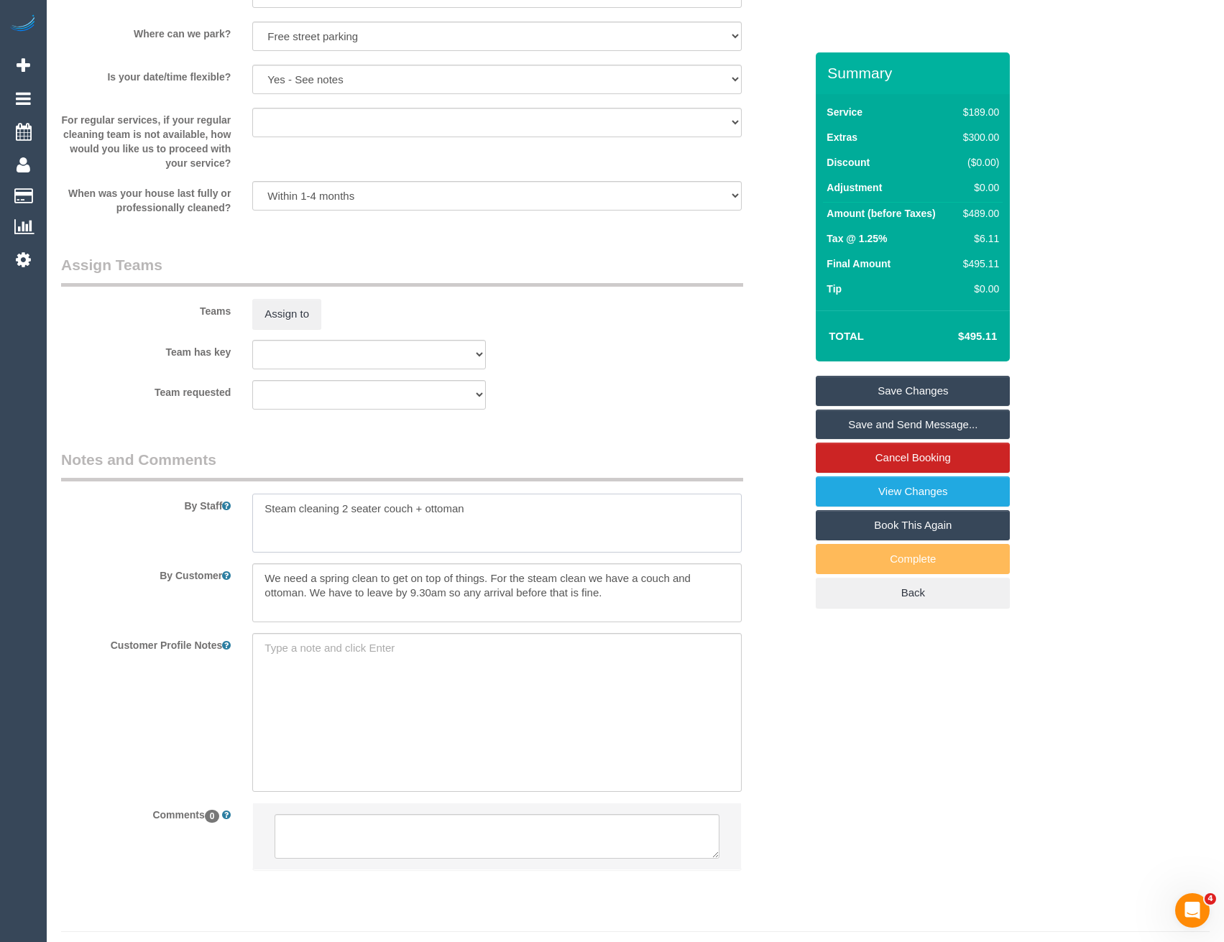
scroll to position [1940, 0]
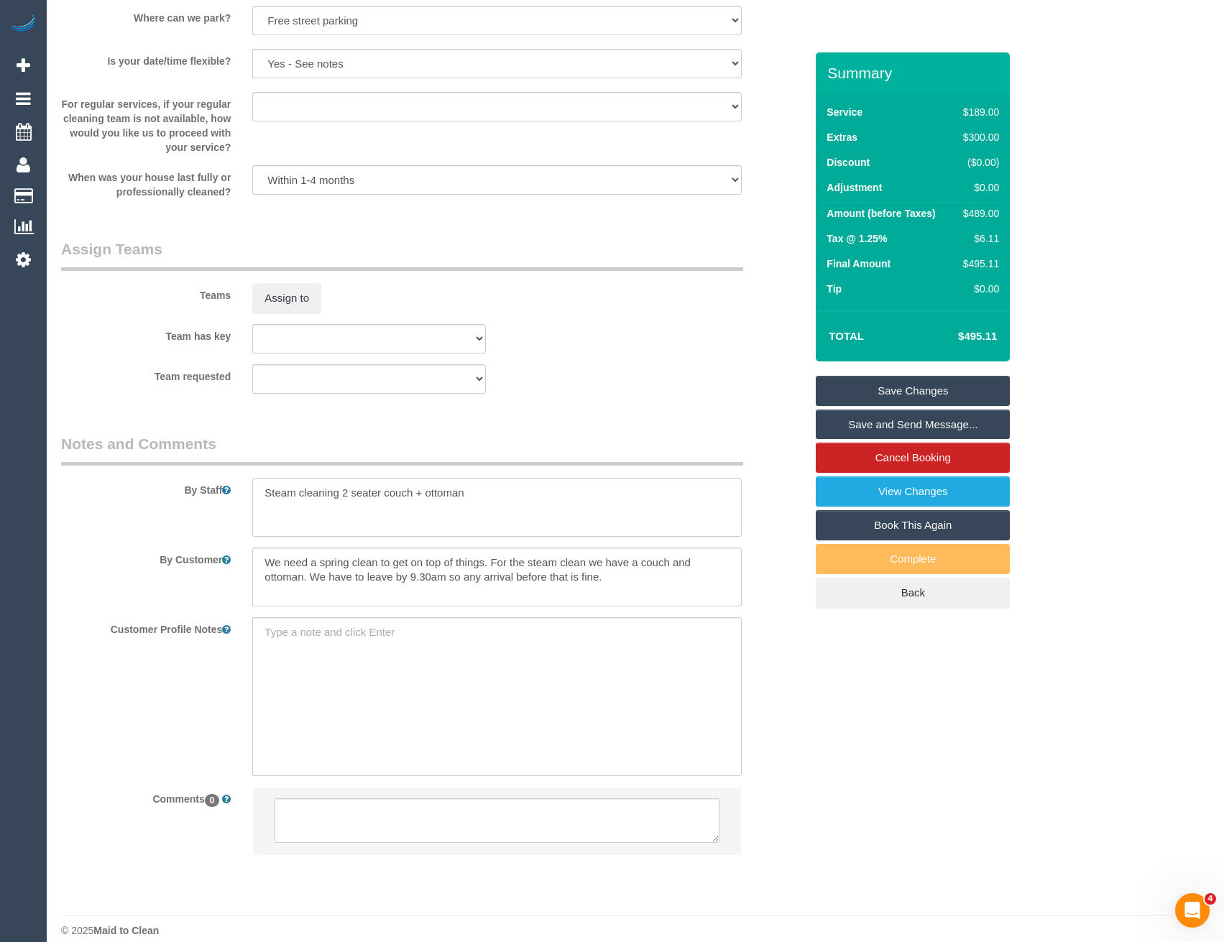
type textarea "Steam cleaning 2 seater couch + ottoman"
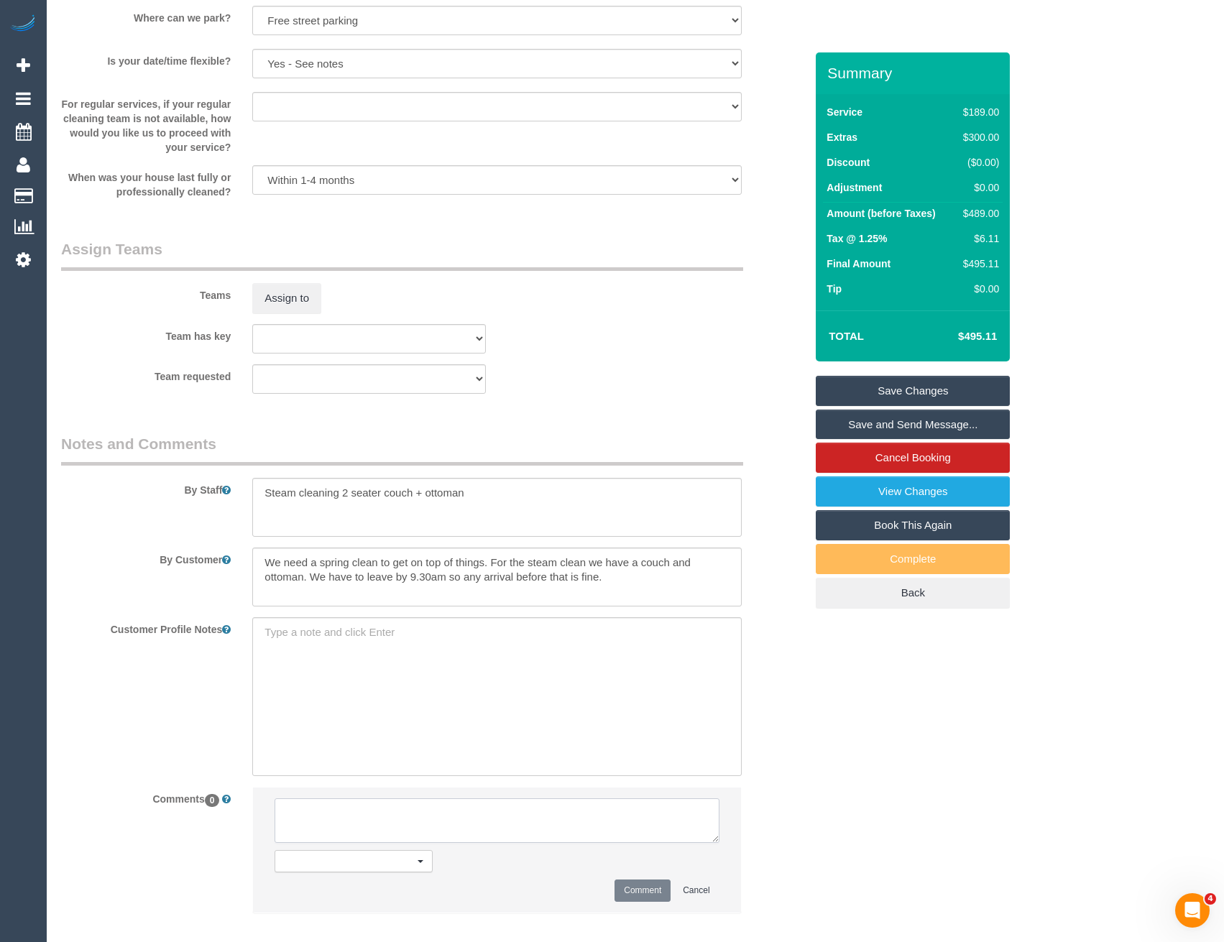
click at [326, 819] on textarea at bounding box center [496, 820] width 444 height 45
click at [870, 396] on link "Save Changes" at bounding box center [913, 391] width 194 height 30
